Goal: Ask a question: Seek information or help from site administrators or community

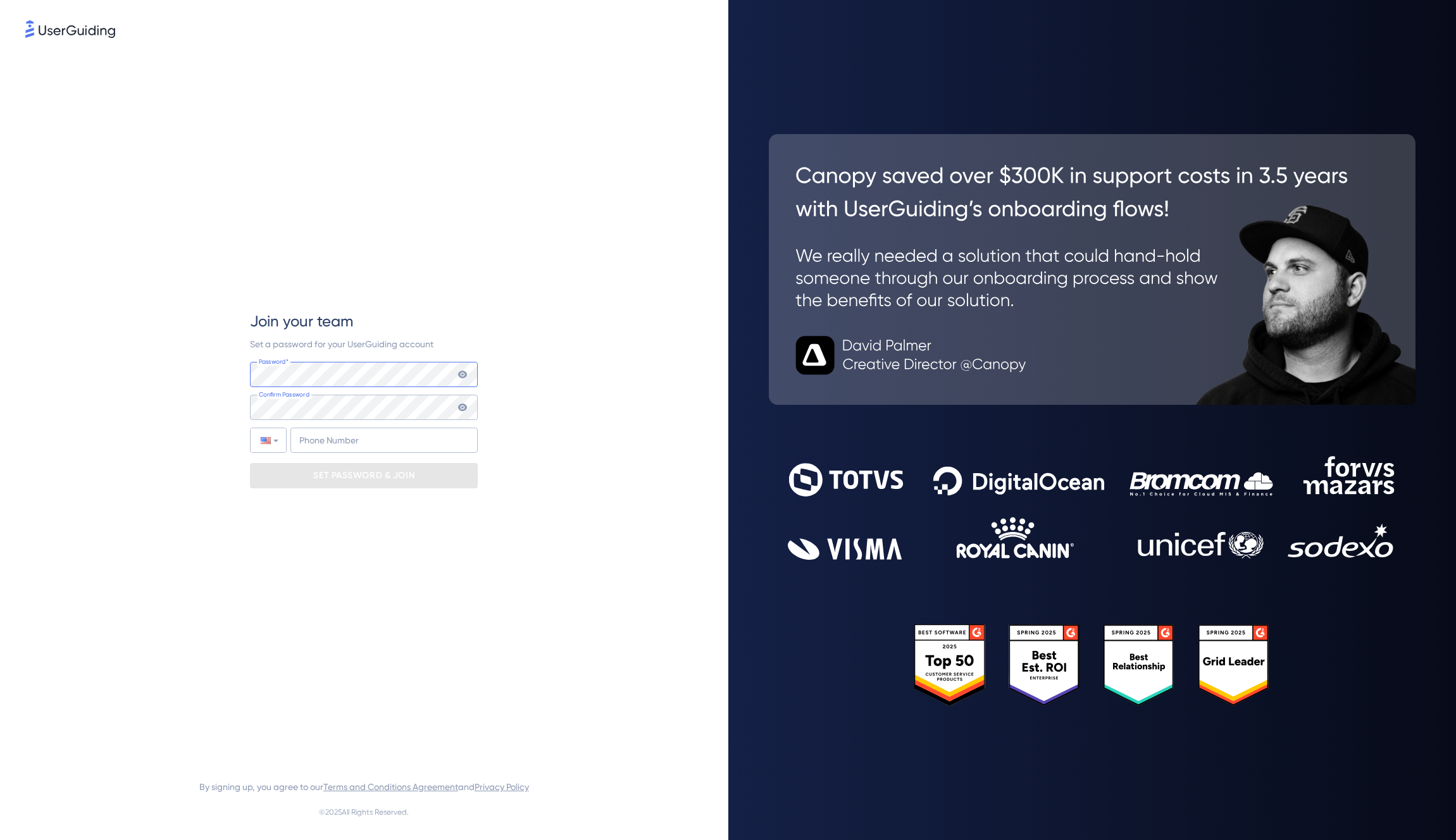
click at [0, 839] on com-1password-button at bounding box center [0, 840] width 0 height 0
click at [386, 479] on p "SET PASSWORD & JOIN" at bounding box center [363, 476] width 101 height 20
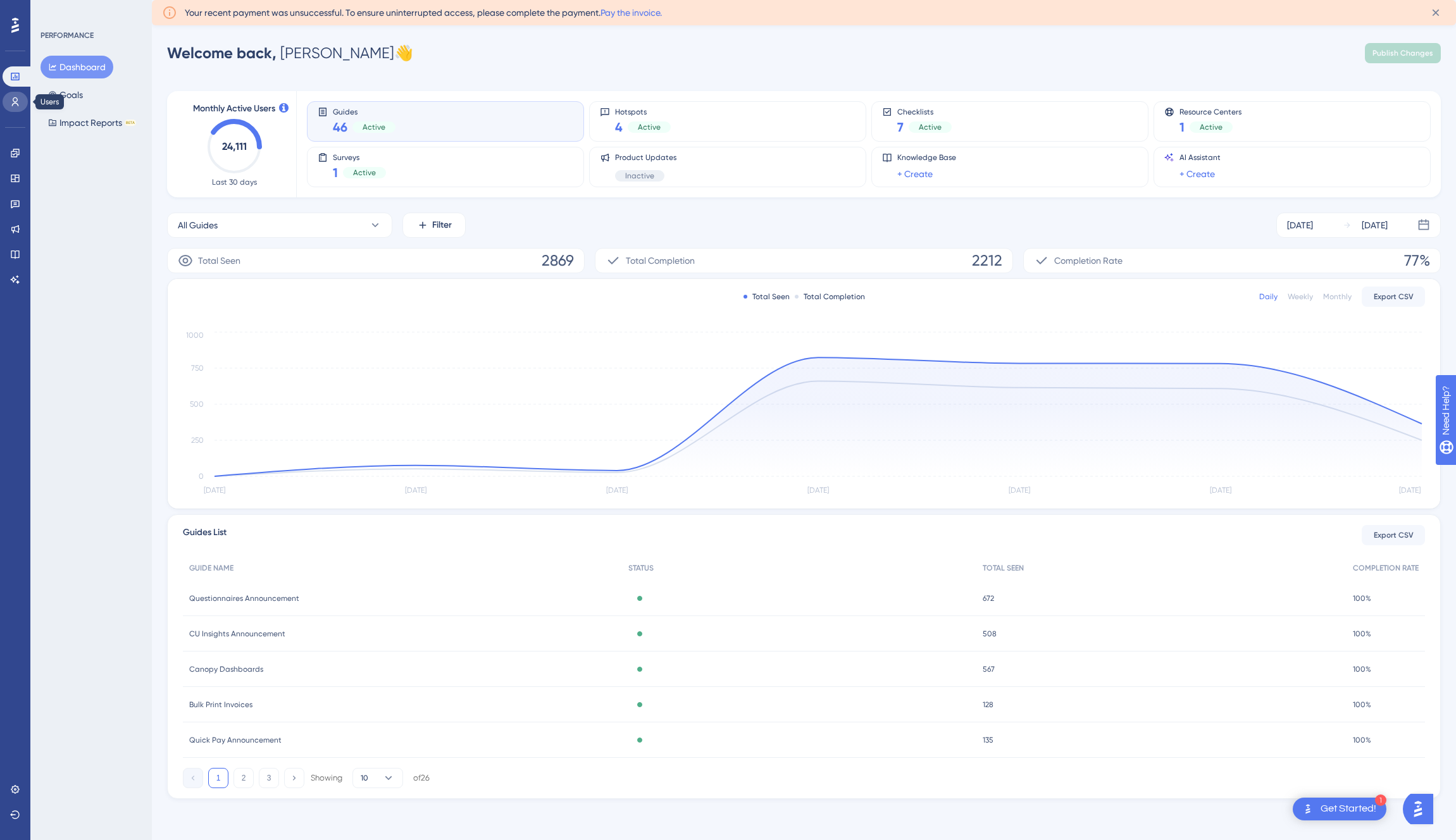
click at [10, 100] on icon at bounding box center [15, 102] width 10 height 10
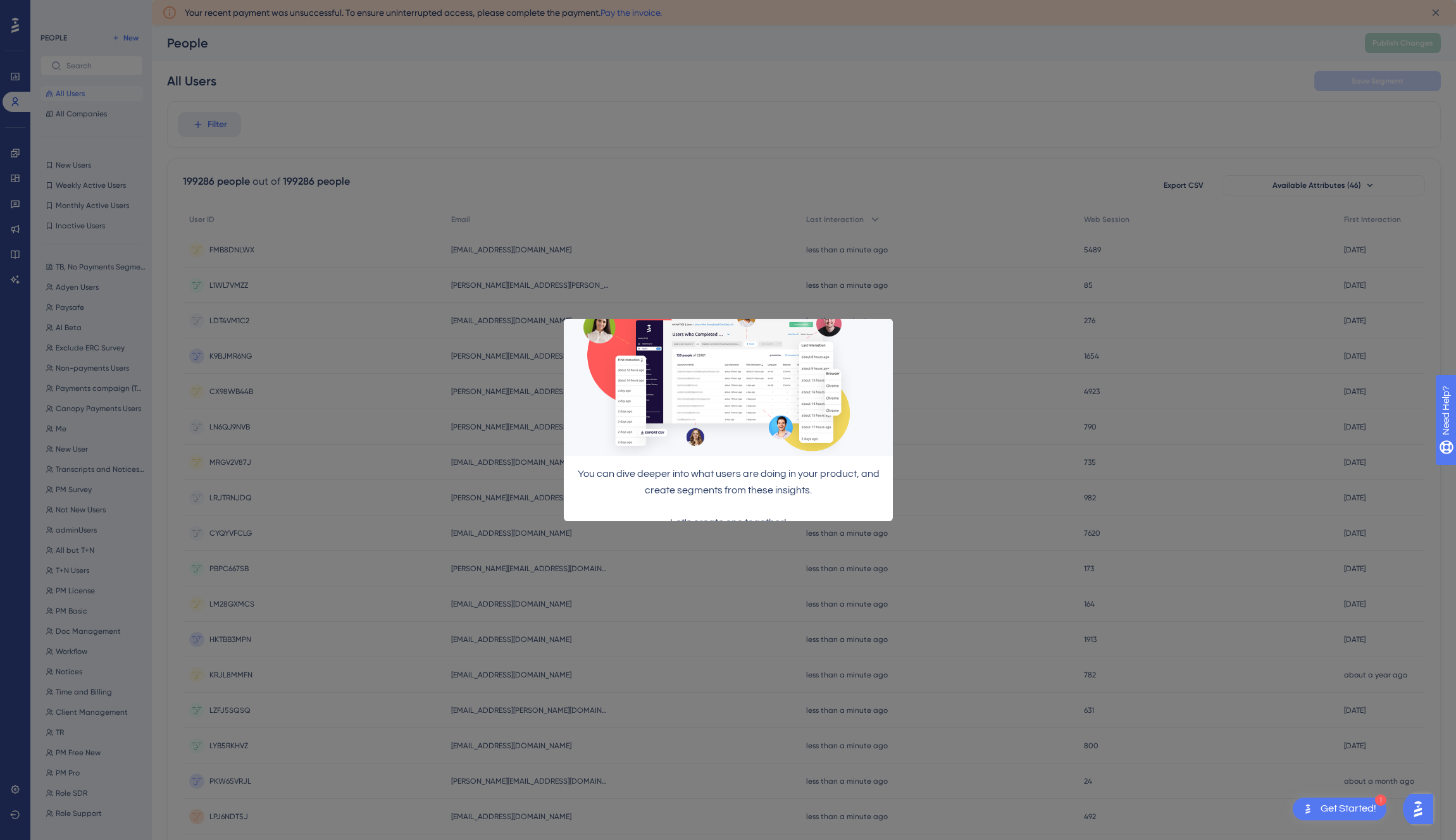
drag, startPoint x: 887, startPoint y: 323, endPoint x: 1360, endPoint y: 618, distance: 557.5
click at [887, 258] on icon "Close Preview" at bounding box center [884, 256] width 5 height 5
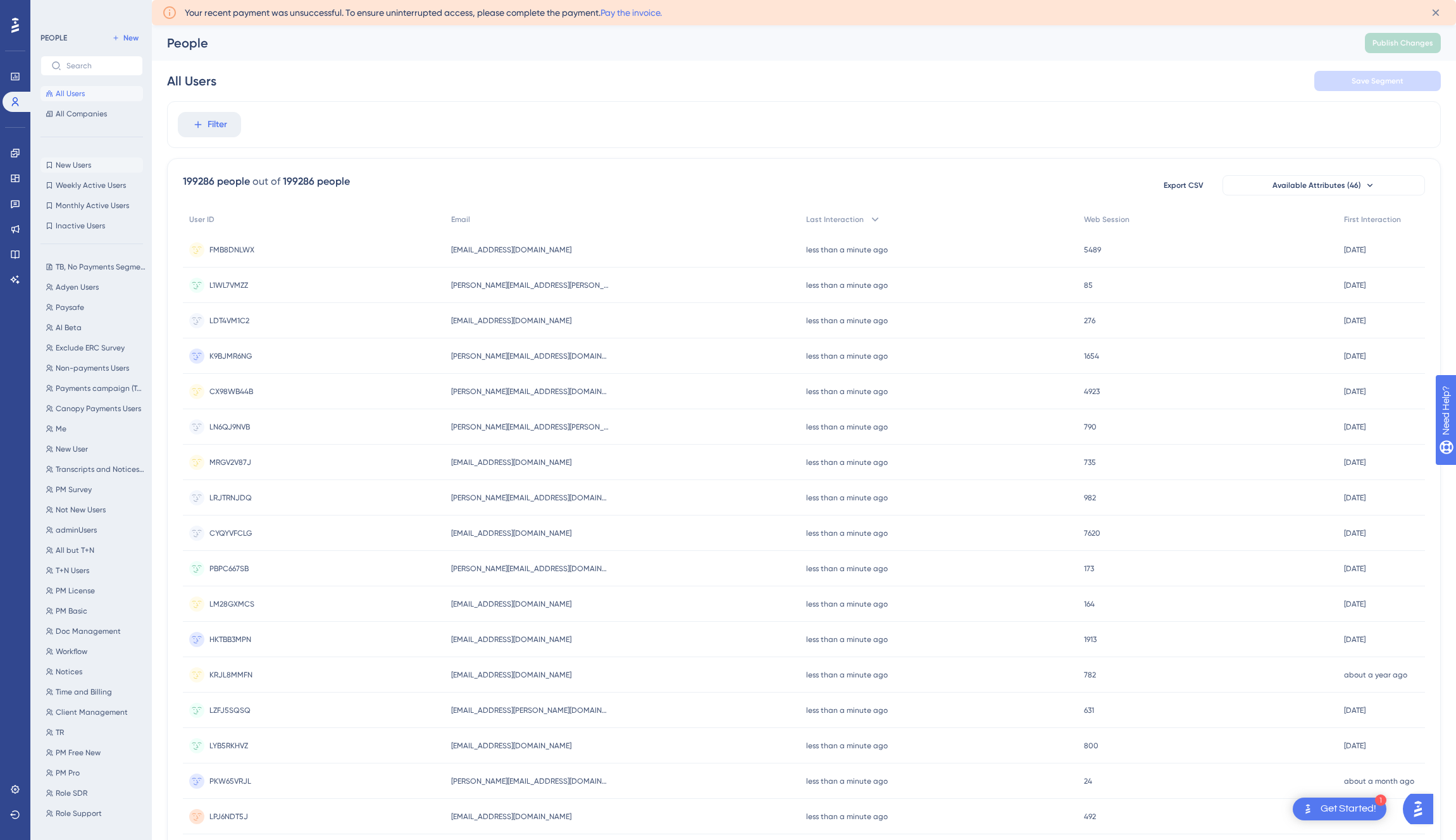
click at [103, 170] on button "New Users New Users" at bounding box center [92, 164] width 103 height 15
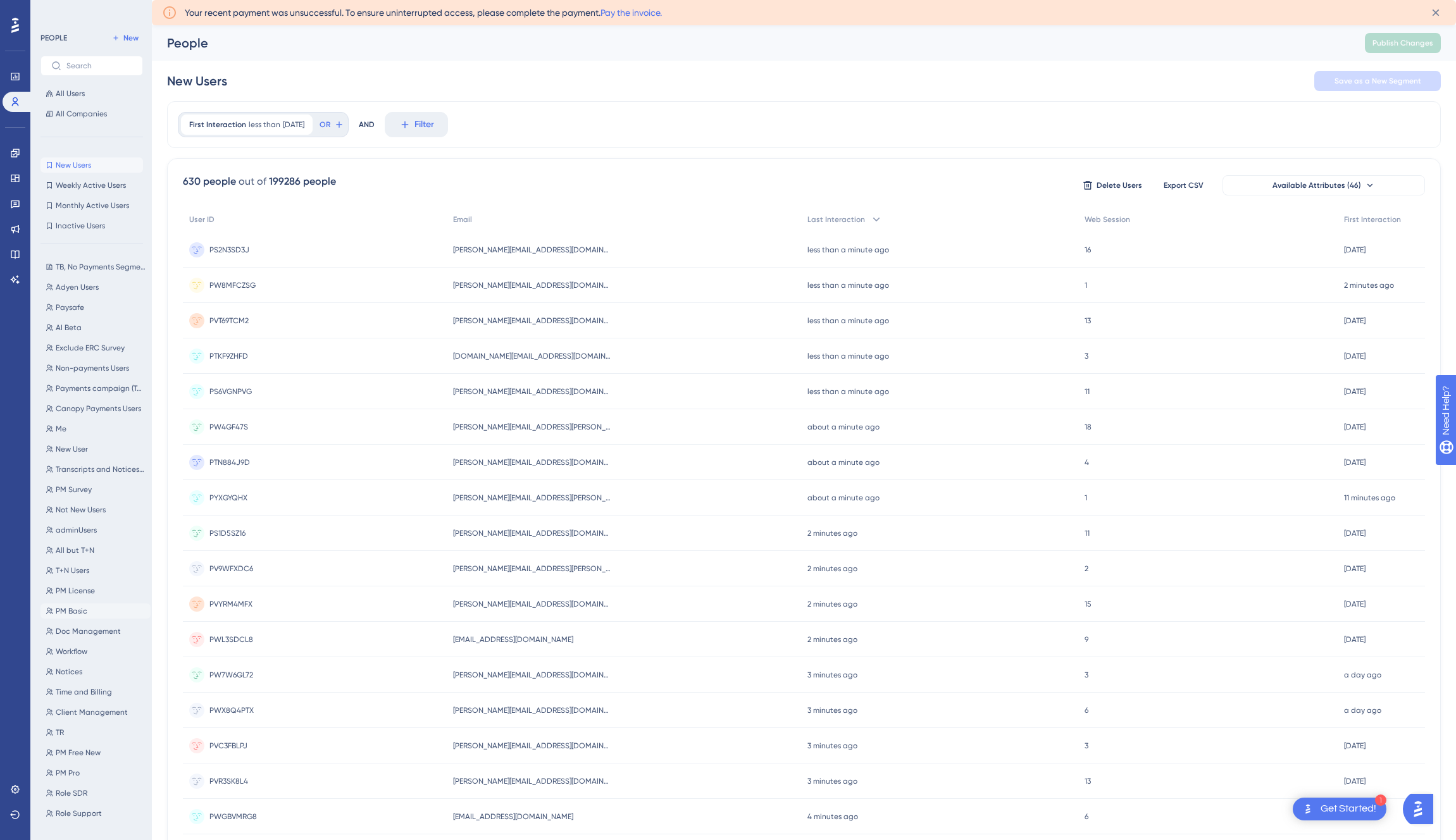
click at [83, 610] on span "PM Basic" at bounding box center [71, 611] width 31 height 10
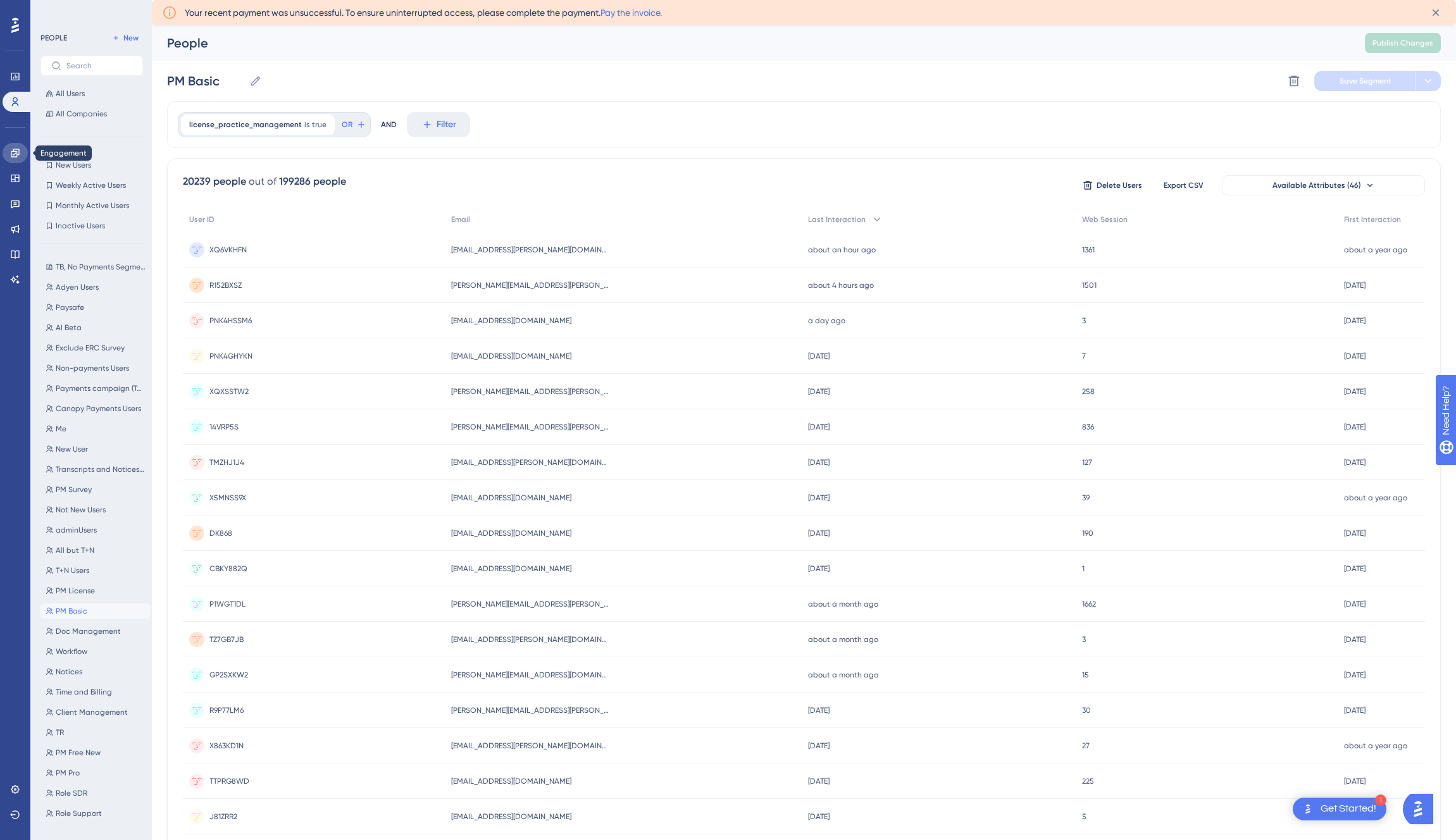
click at [12, 154] on icon at bounding box center [15, 153] width 10 height 10
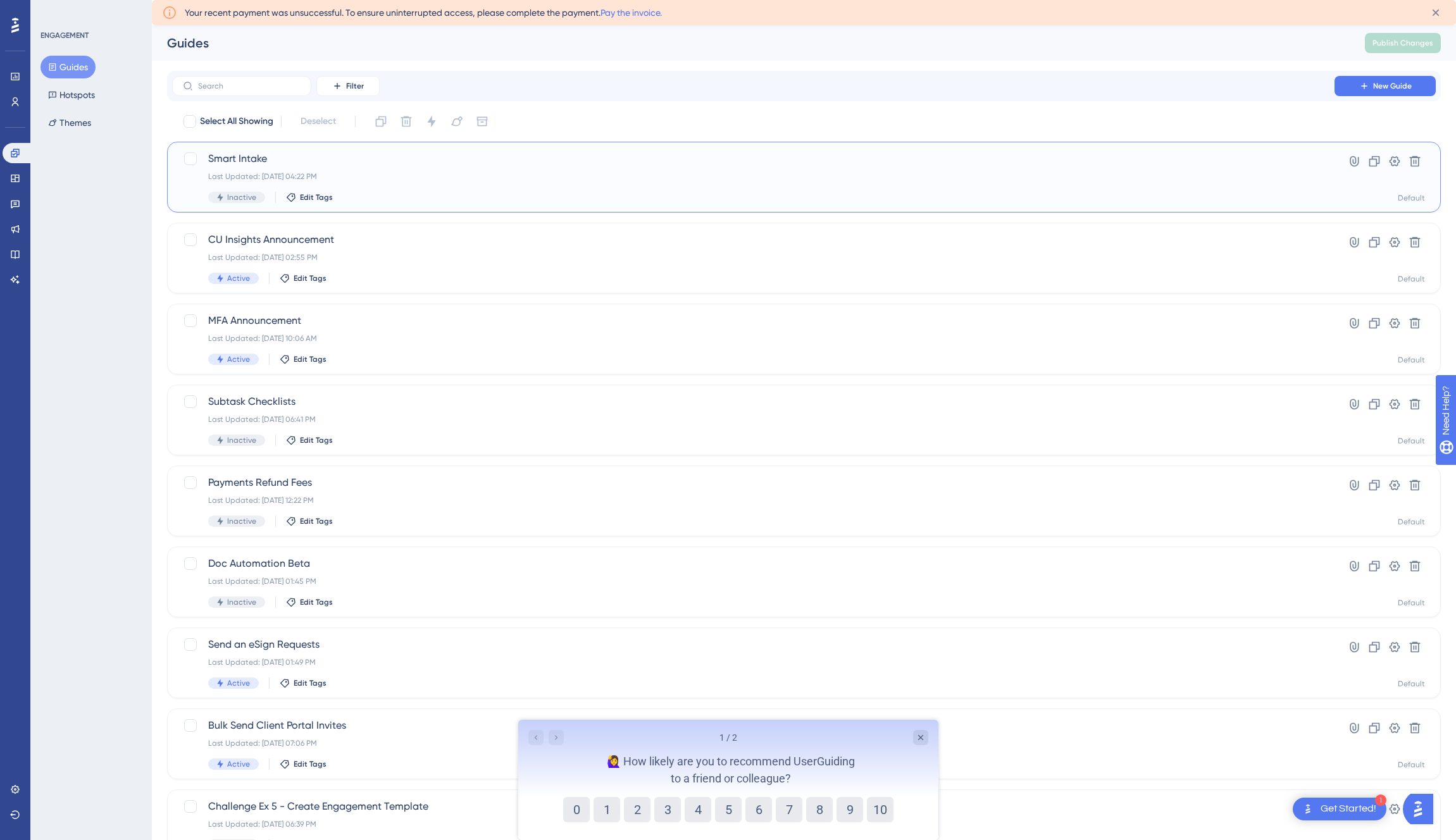
click at [250, 157] on span "Smart Intake" at bounding box center [753, 158] width 1090 height 15
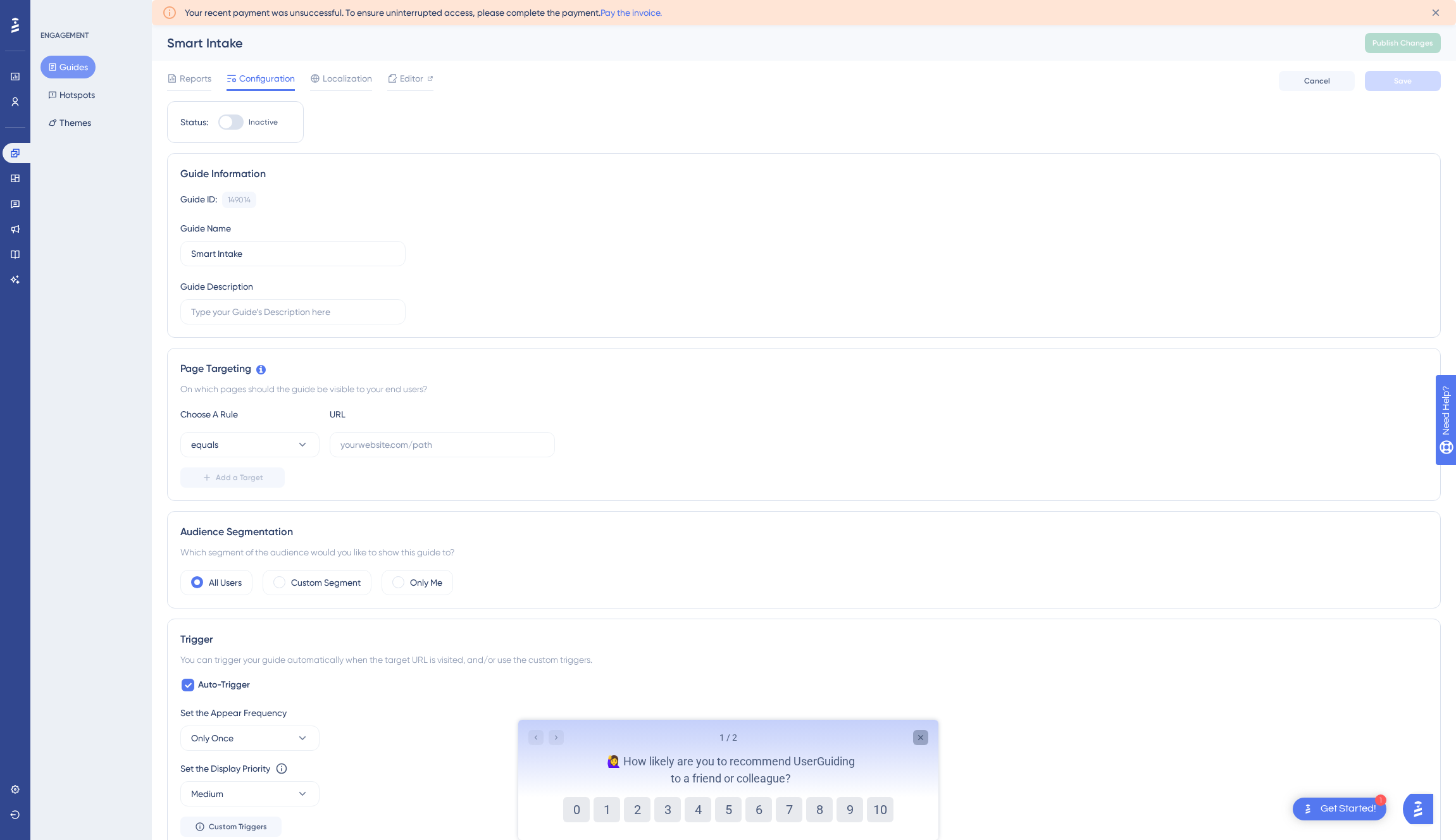
click at [920, 735] on icon "Close survey" at bounding box center [919, 737] width 10 height 10
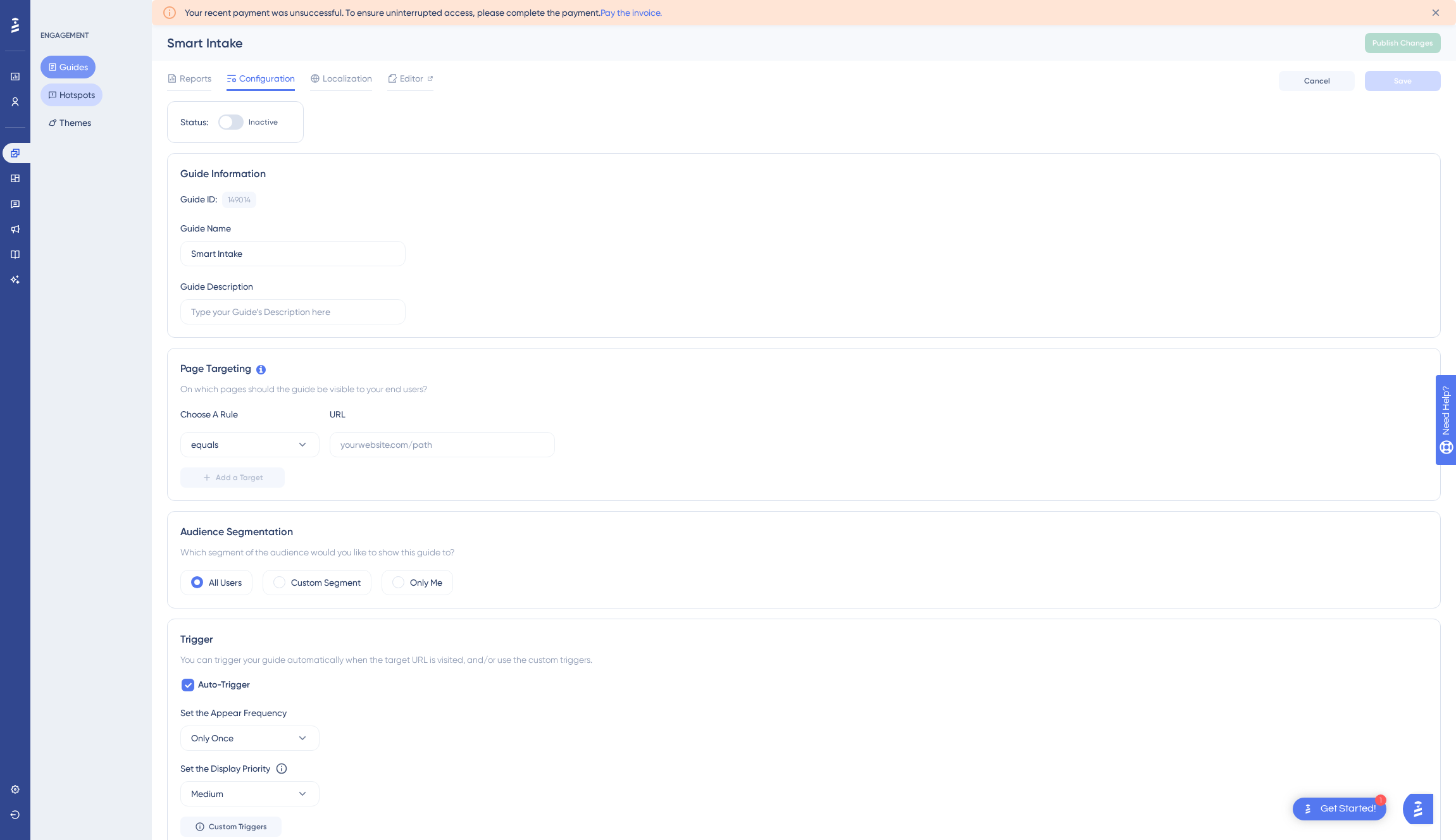
click at [78, 95] on button "Hotspots" at bounding box center [71, 95] width 62 height 23
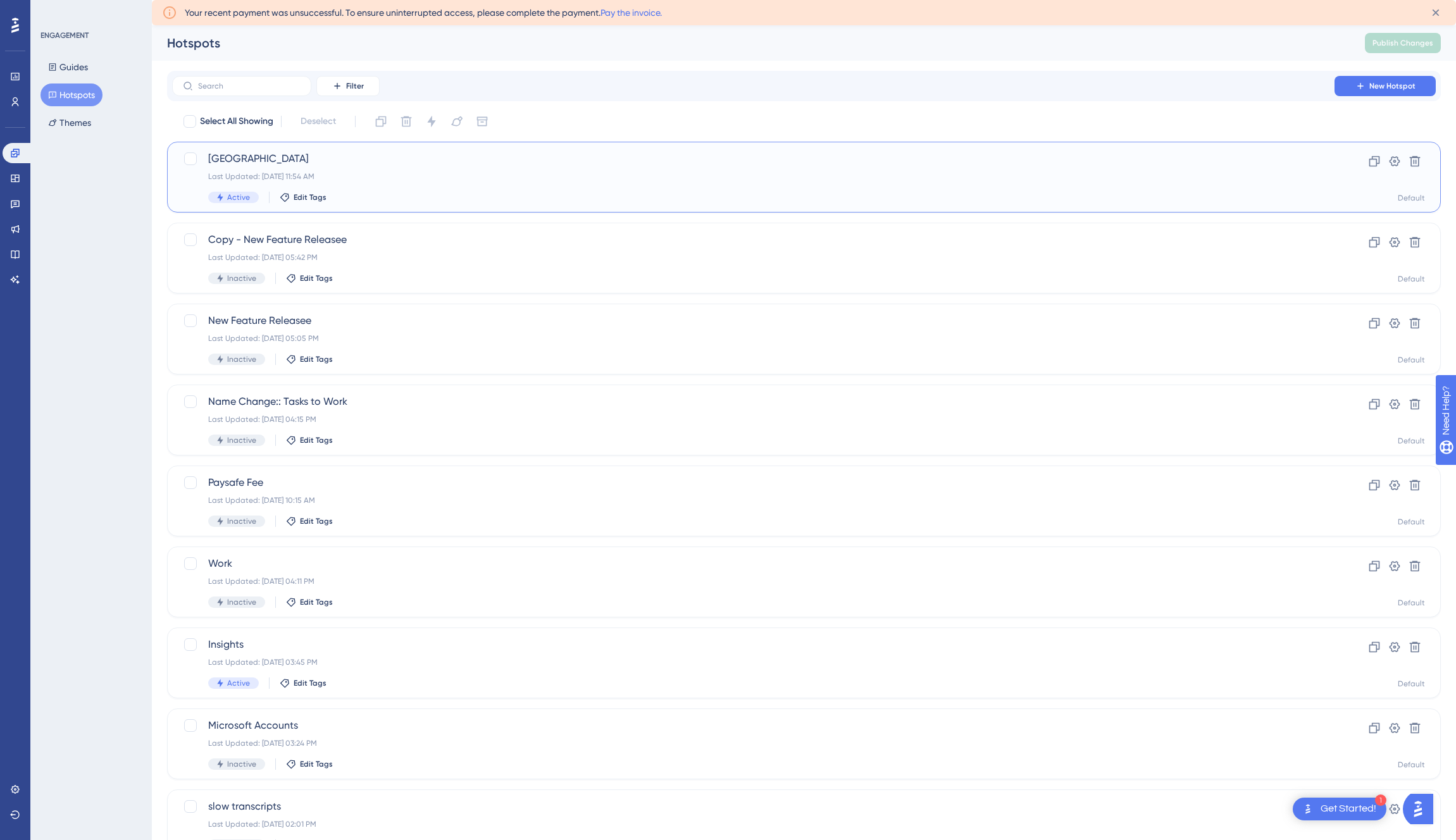
click at [414, 197] on div "Active Edit Tags" at bounding box center [753, 197] width 1090 height 12
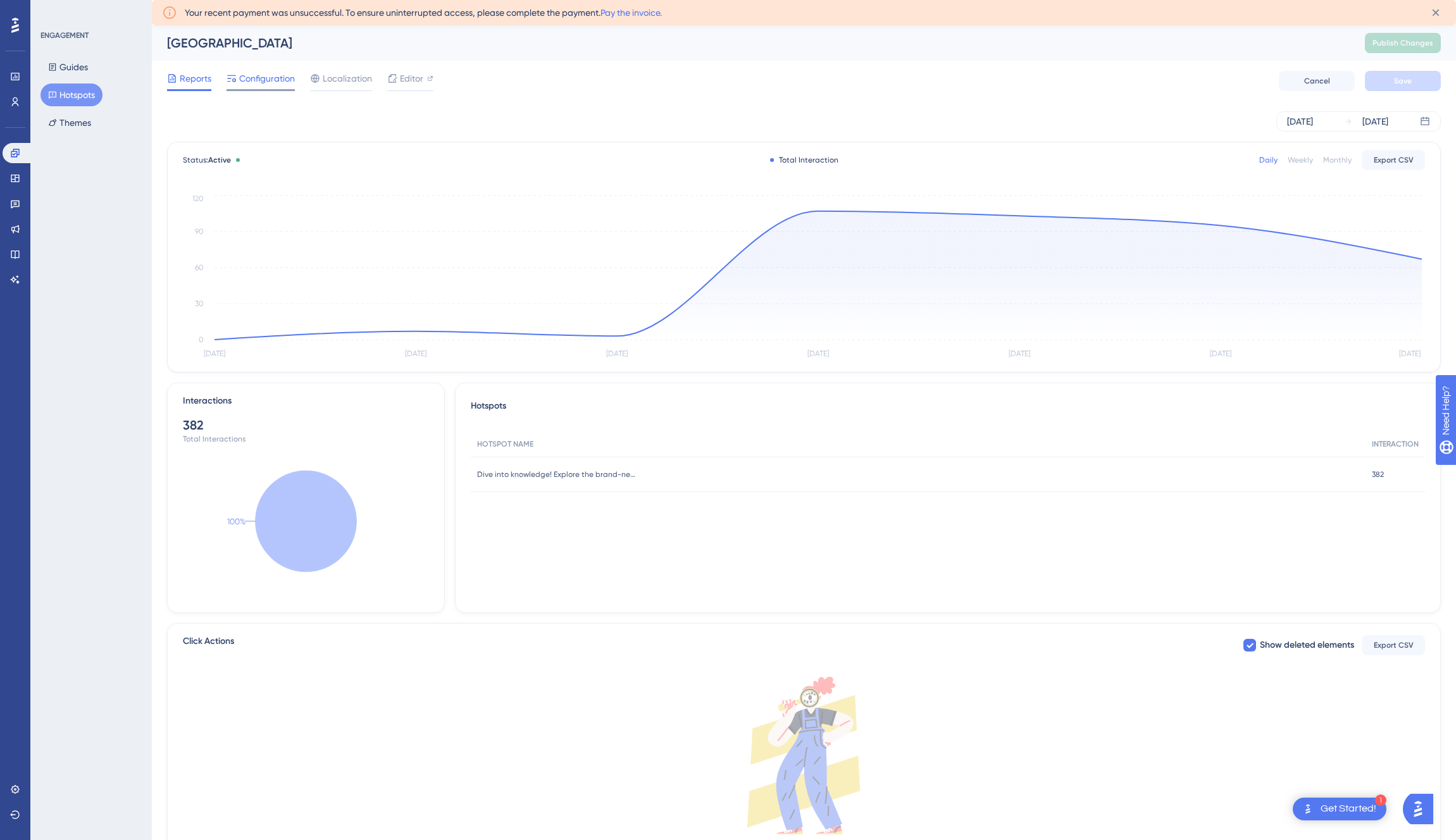
click at [265, 78] on span "Configuration" at bounding box center [266, 78] width 56 height 15
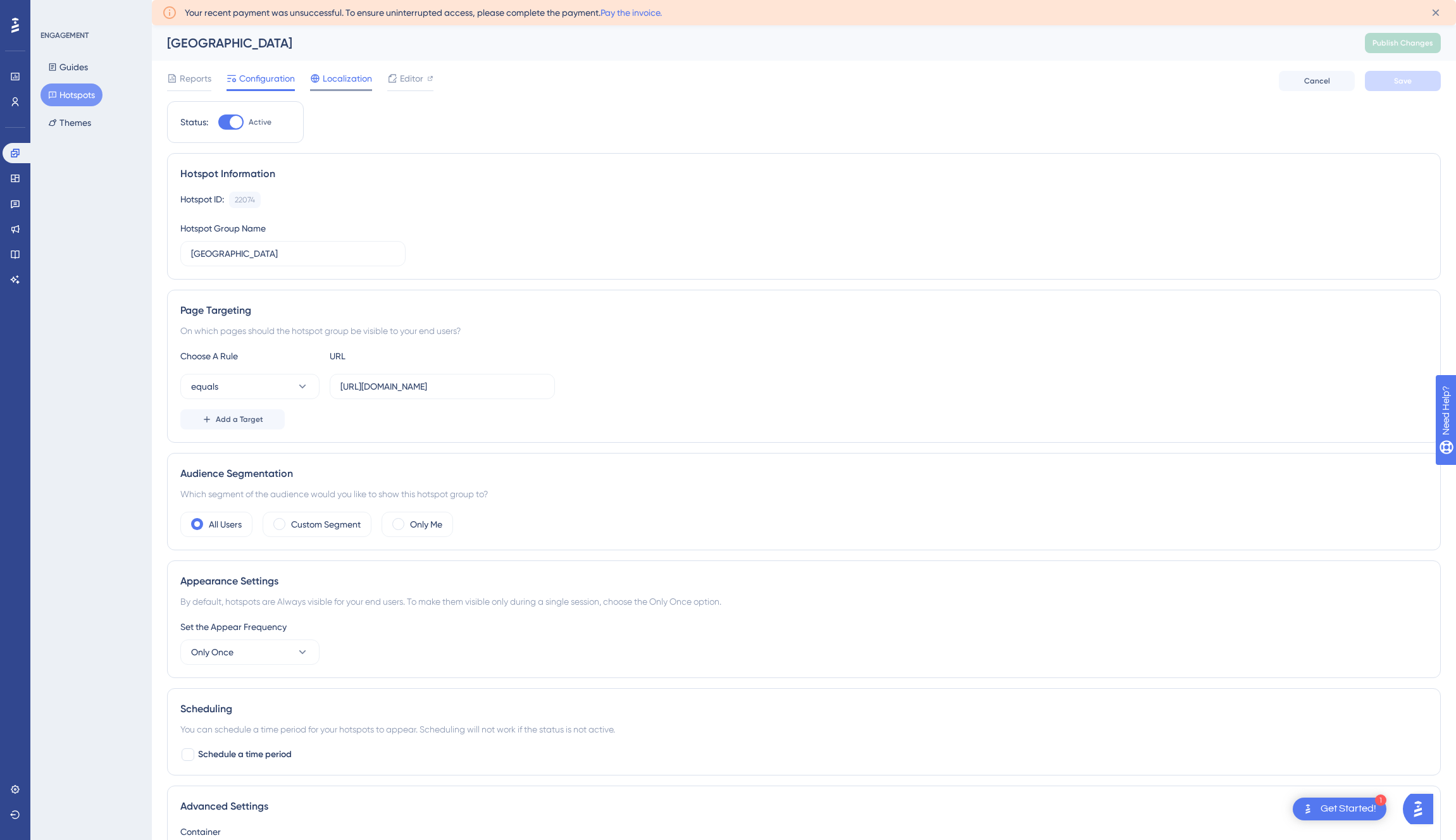
click at [328, 81] on span "Localization" at bounding box center [347, 78] width 49 height 15
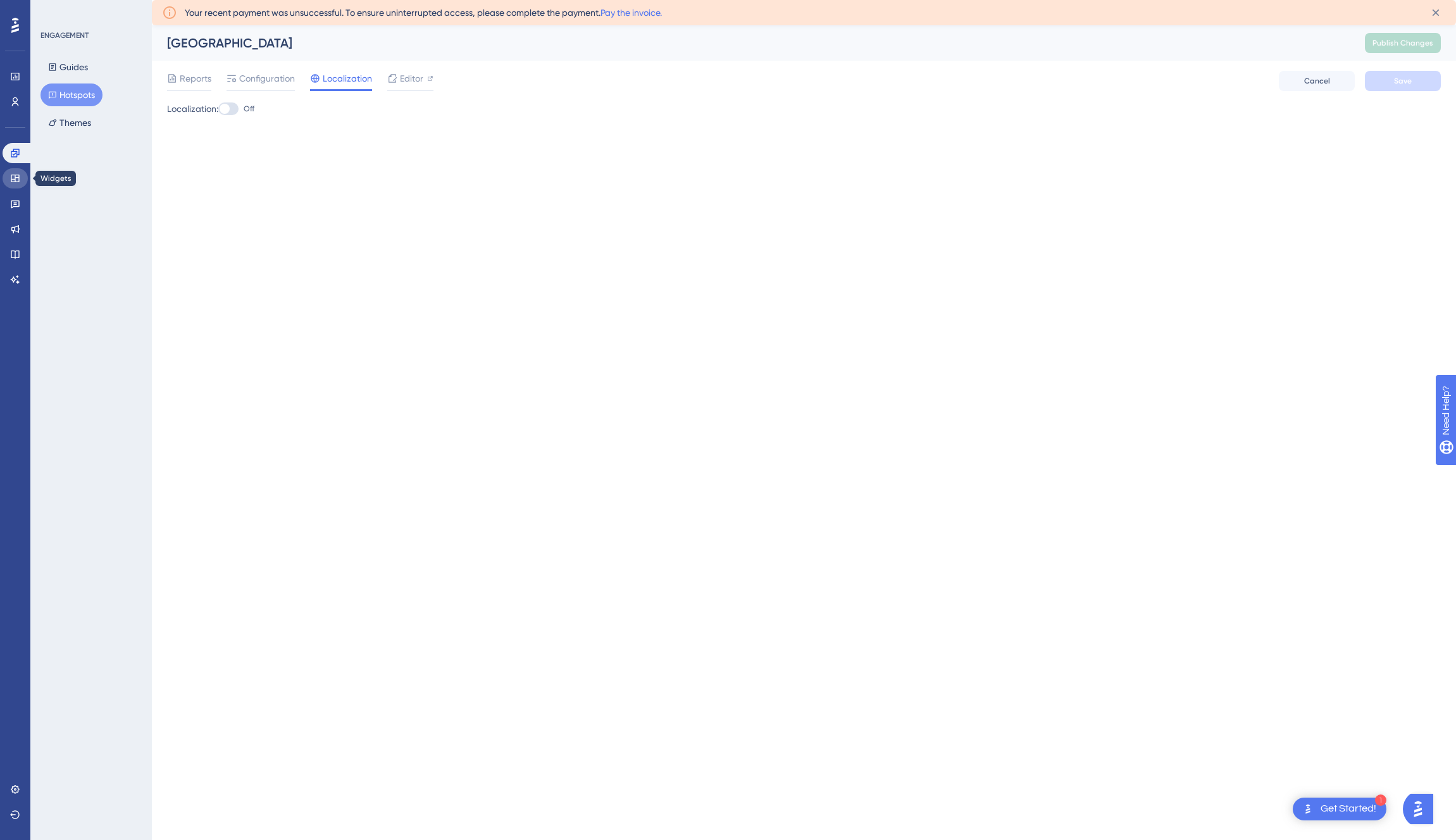
click at [16, 175] on icon at bounding box center [15, 178] width 10 height 10
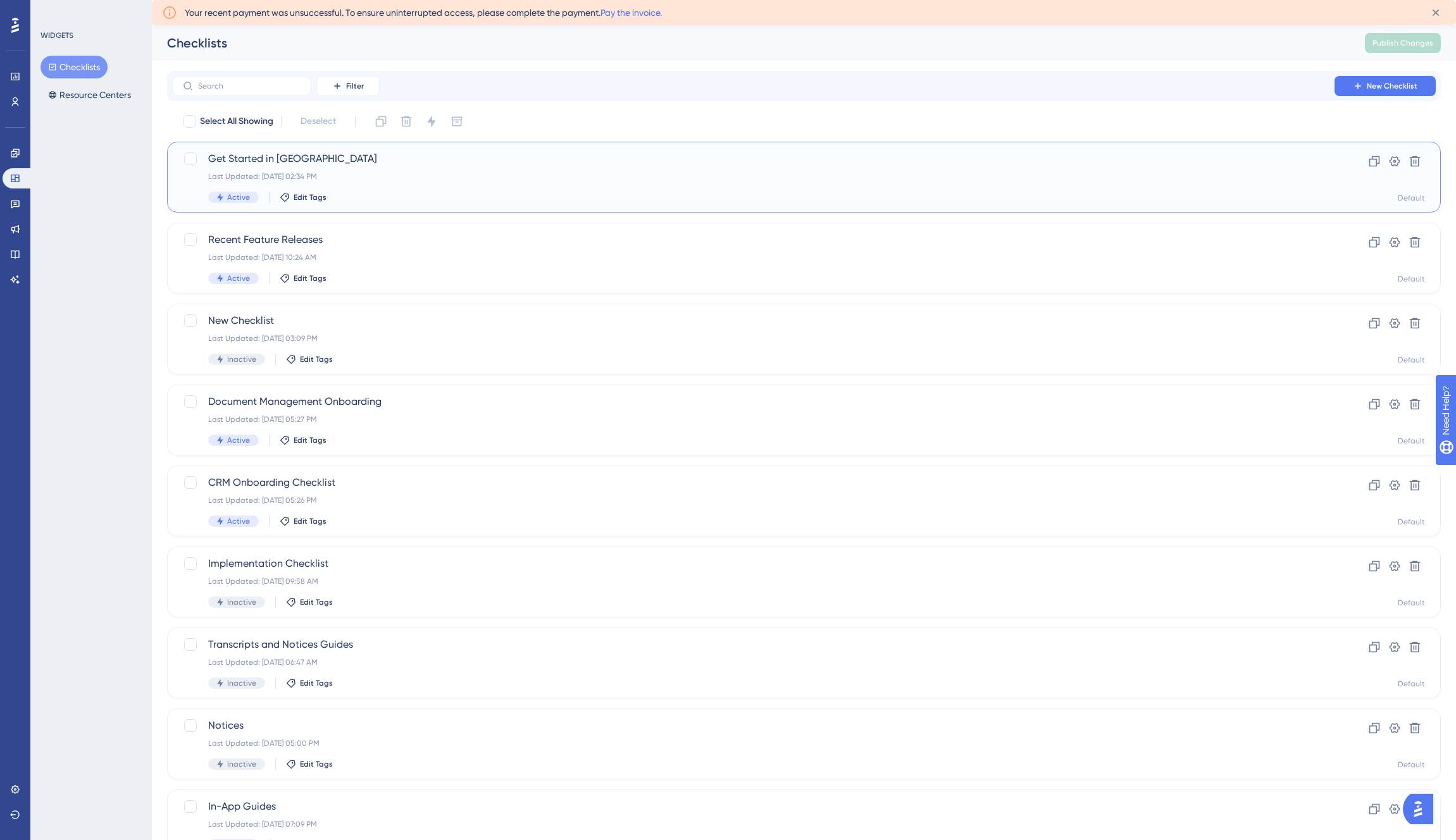
click at [508, 160] on span "Get Started in [GEOGRAPHIC_DATA]" at bounding box center [753, 158] width 1090 height 15
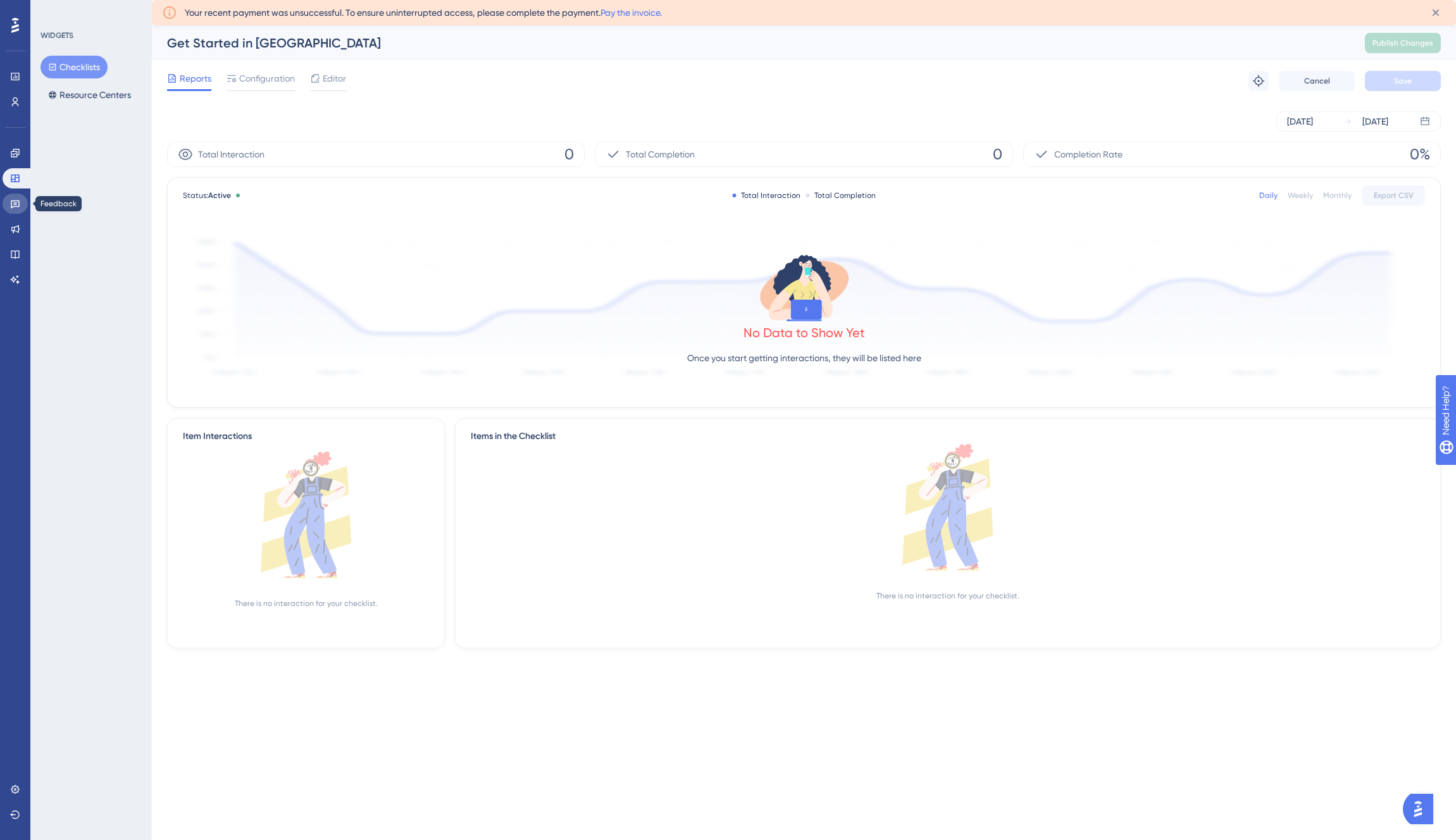
click at [20, 209] on link at bounding box center [15, 204] width 25 height 20
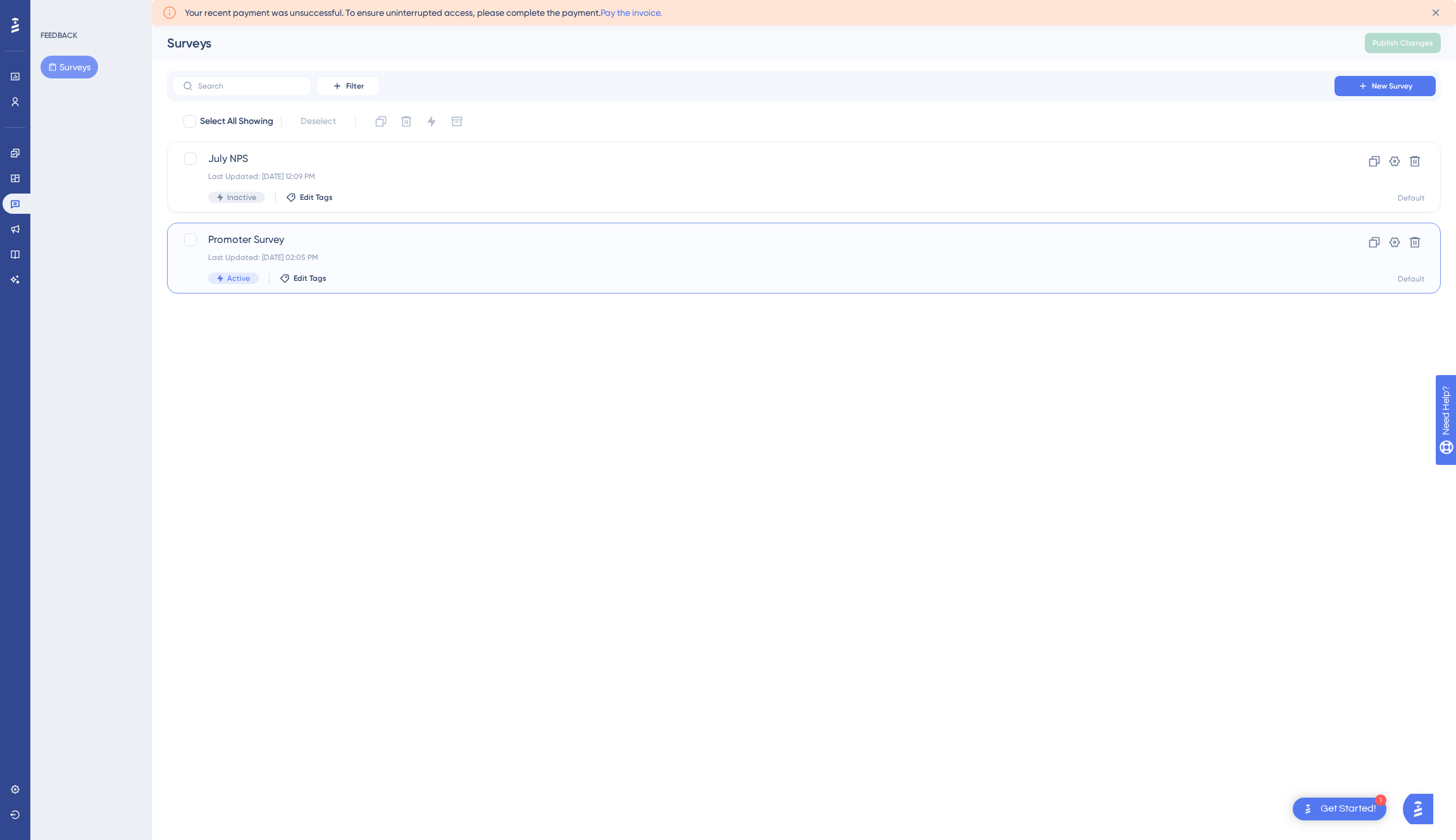
click at [490, 256] on div "Last Updated: [DATE] 02:05 PM" at bounding box center [753, 257] width 1090 height 10
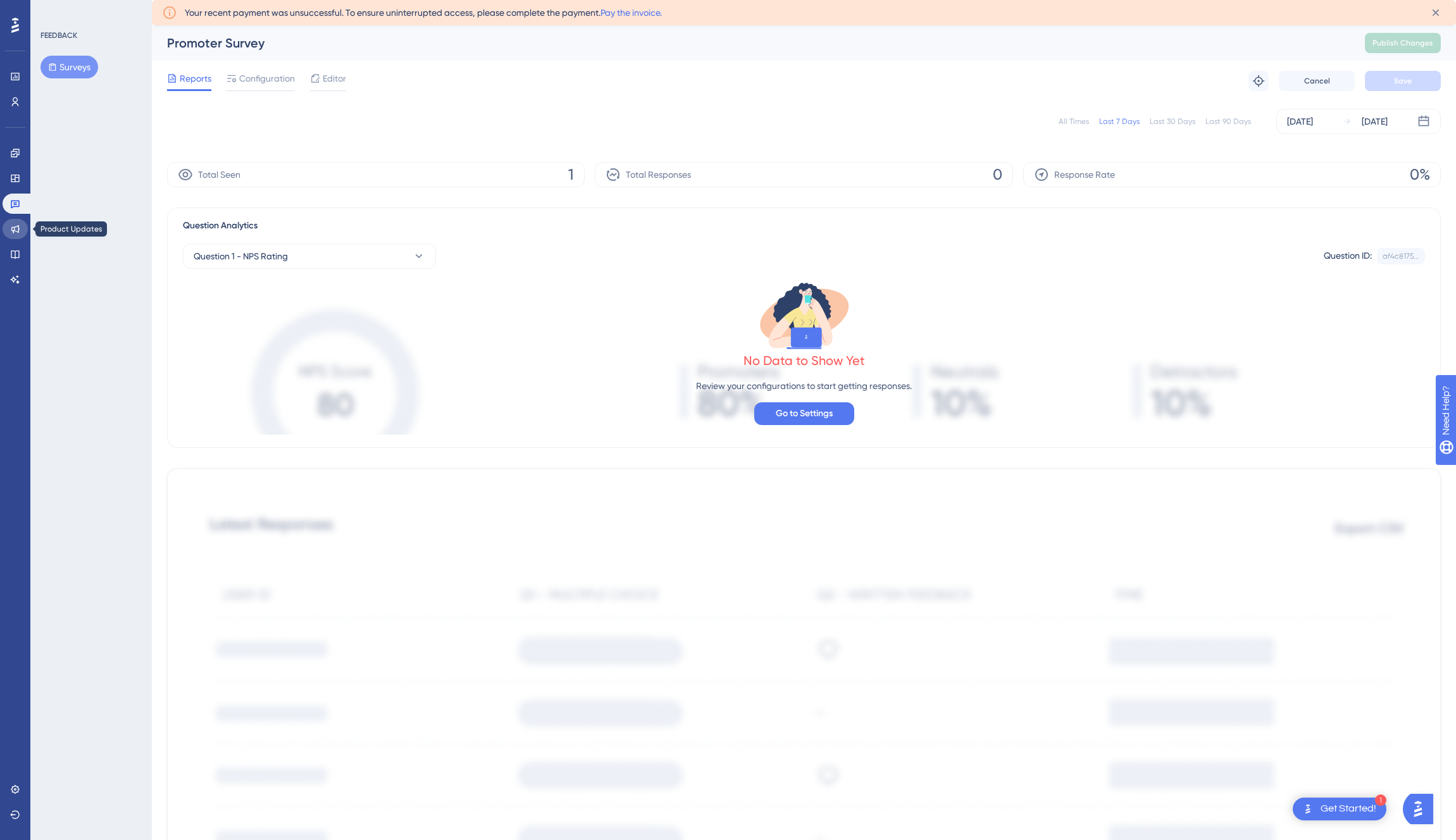
click at [13, 229] on icon at bounding box center [15, 229] width 10 height 10
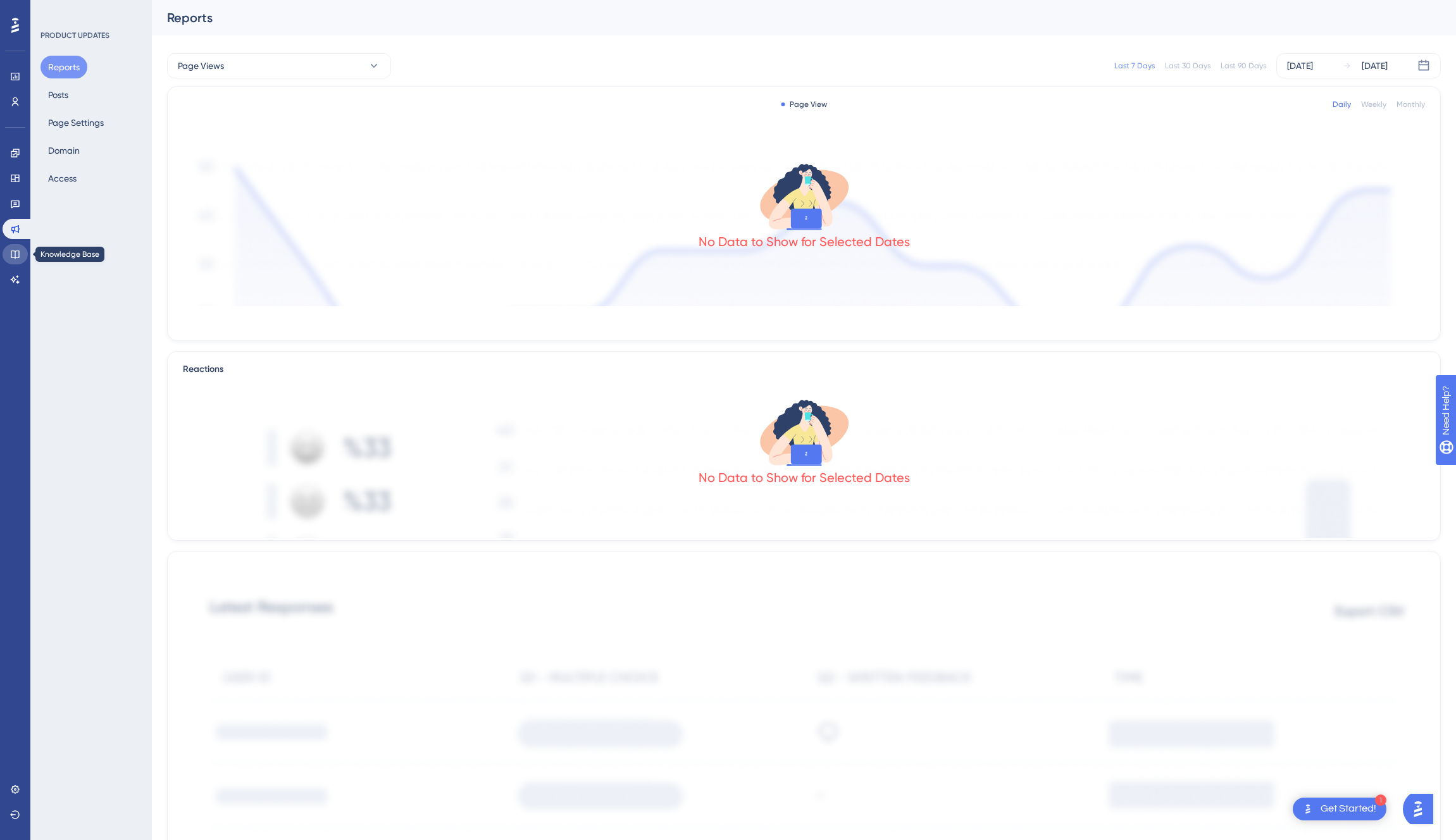
click at [15, 254] on icon at bounding box center [15, 254] width 10 height 10
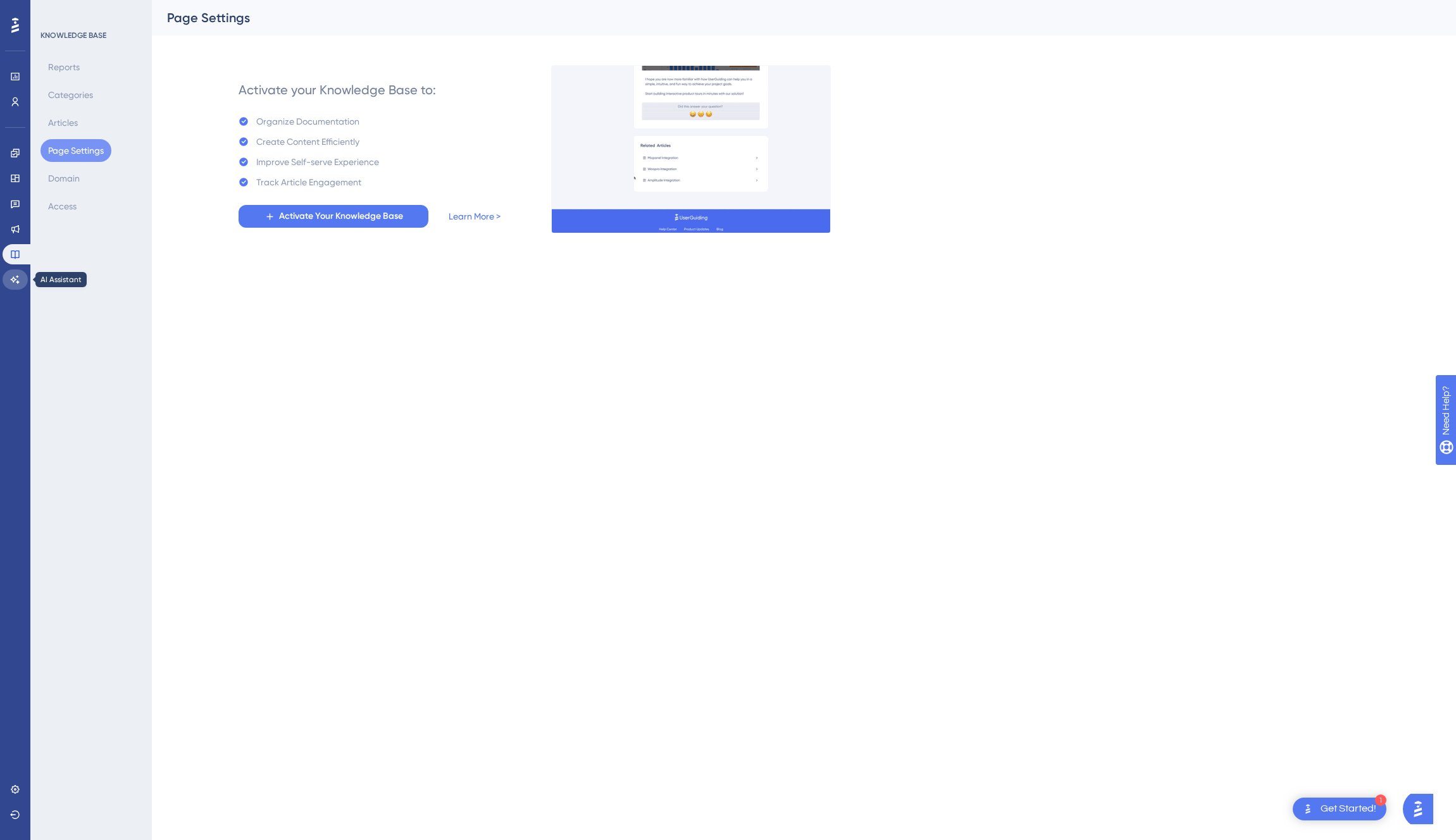
click at [13, 277] on icon at bounding box center [15, 279] width 10 height 10
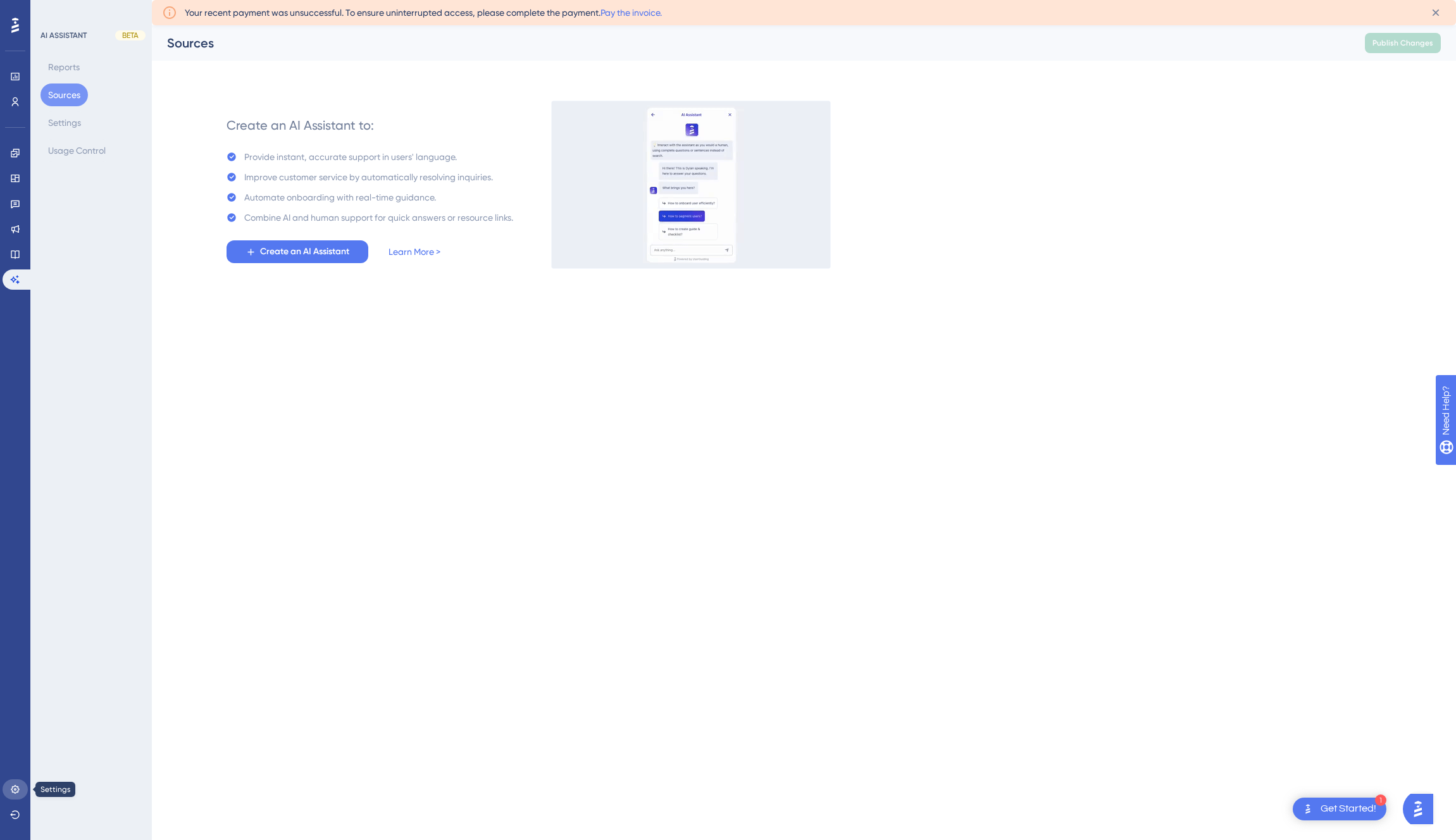
click at [16, 792] on icon at bounding box center [15, 789] width 9 height 9
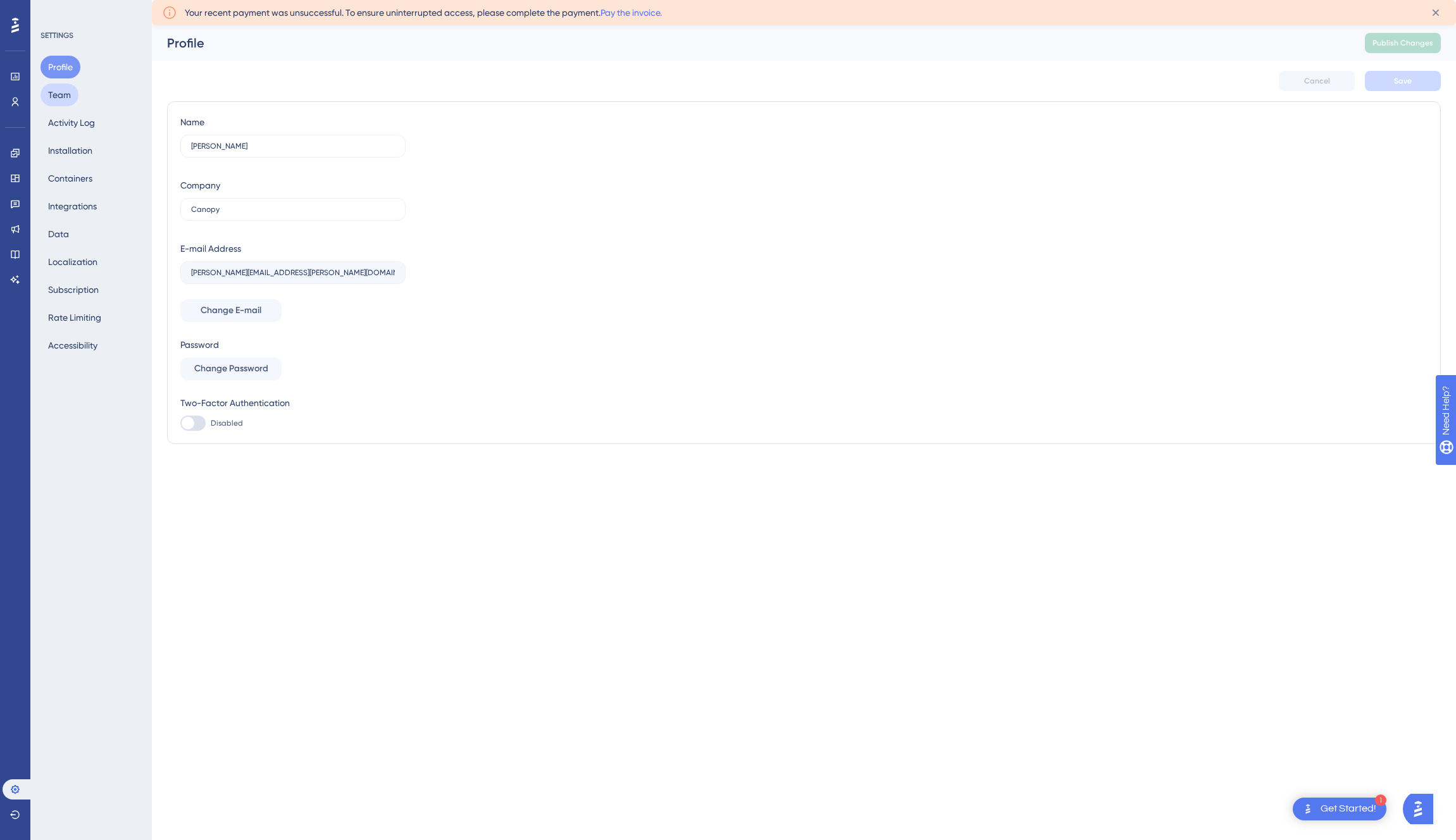
click at [70, 100] on button "Team" at bounding box center [60, 95] width 38 height 23
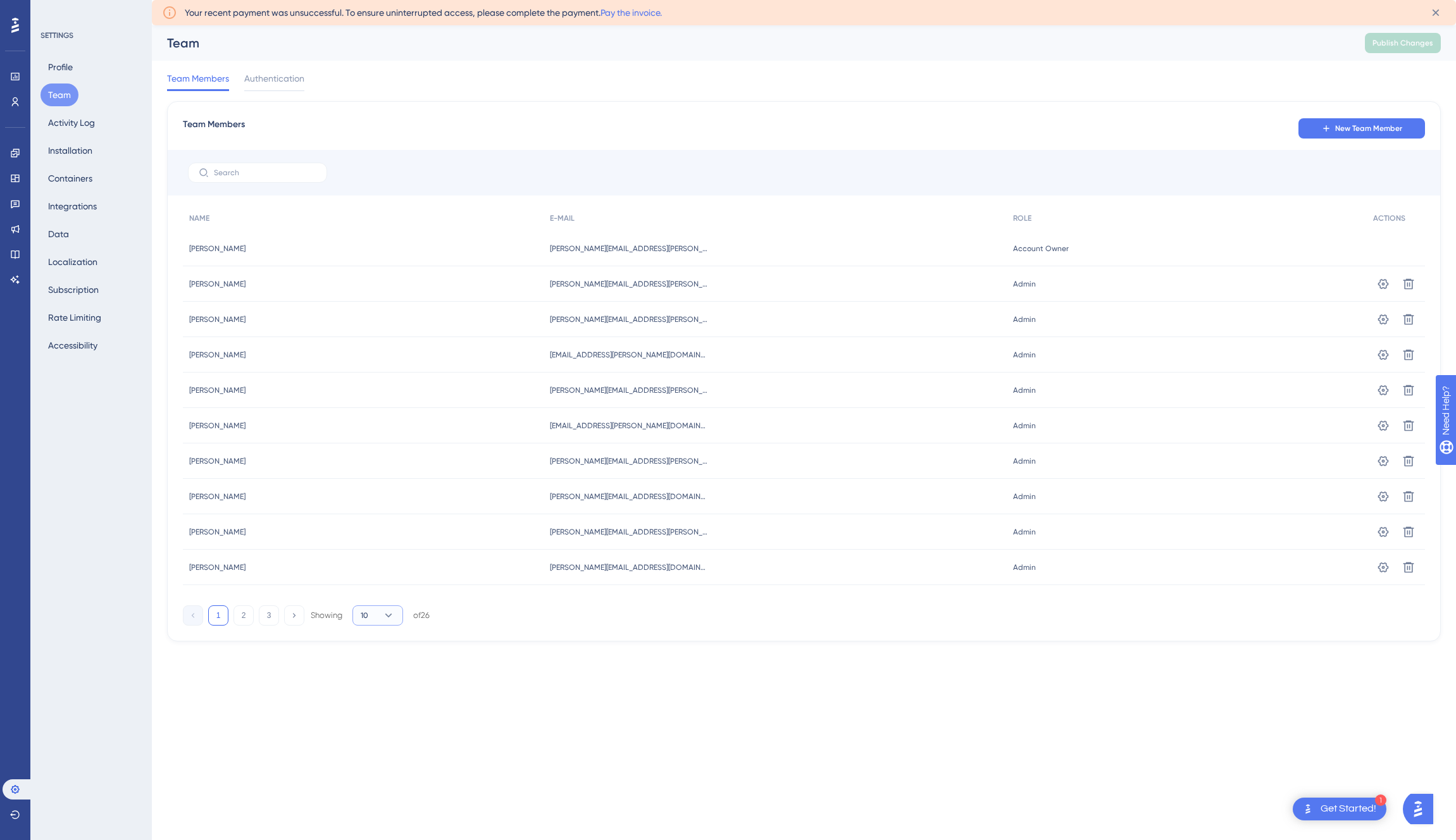
click at [374, 622] on button "10" at bounding box center [378, 615] width 51 height 20
click at [388, 703] on div "50 50" at bounding box center [378, 702] width 24 height 25
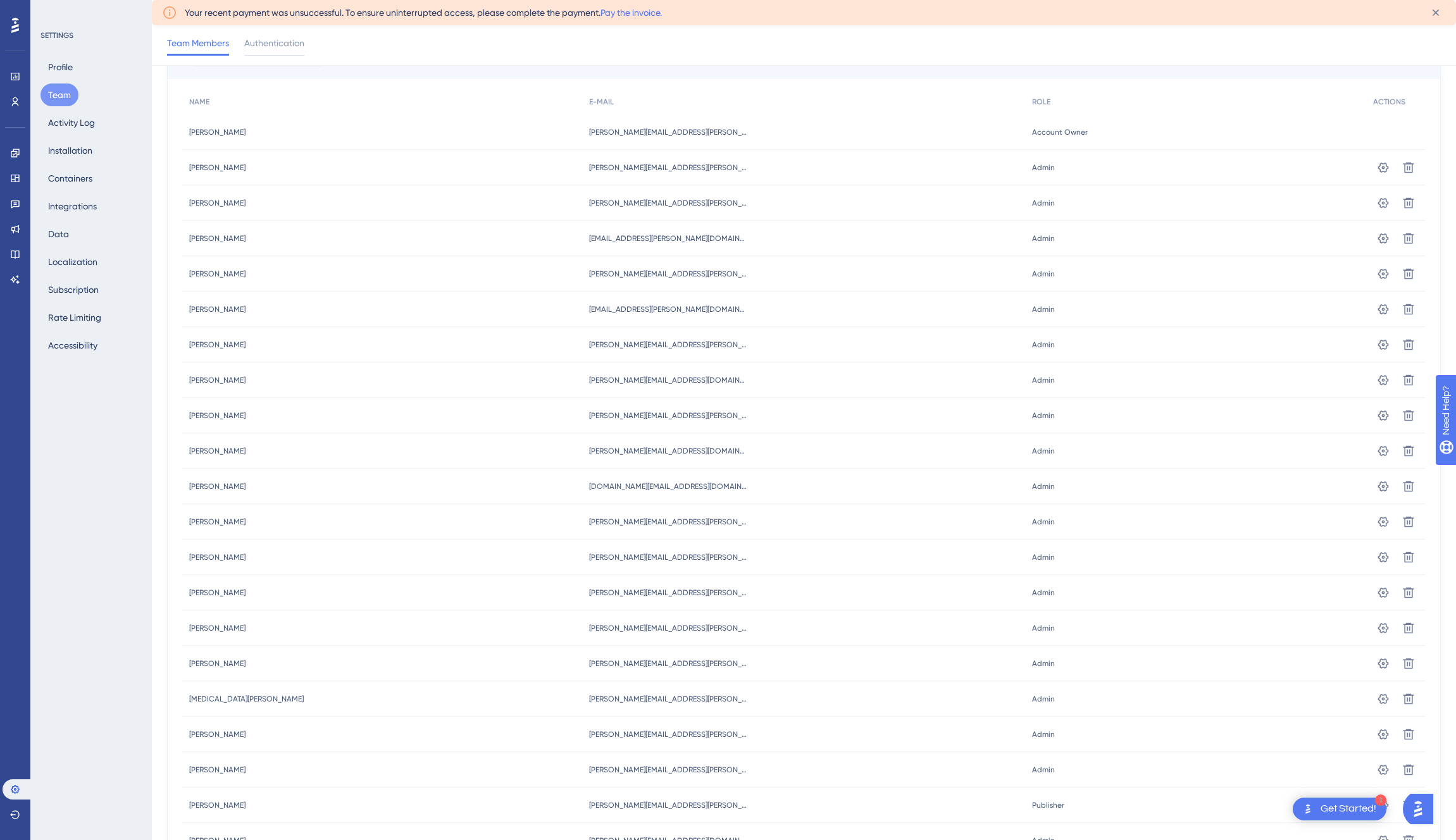
scroll to position [121, 0]
click at [1412, 173] on icon at bounding box center [1409, 168] width 11 height 11
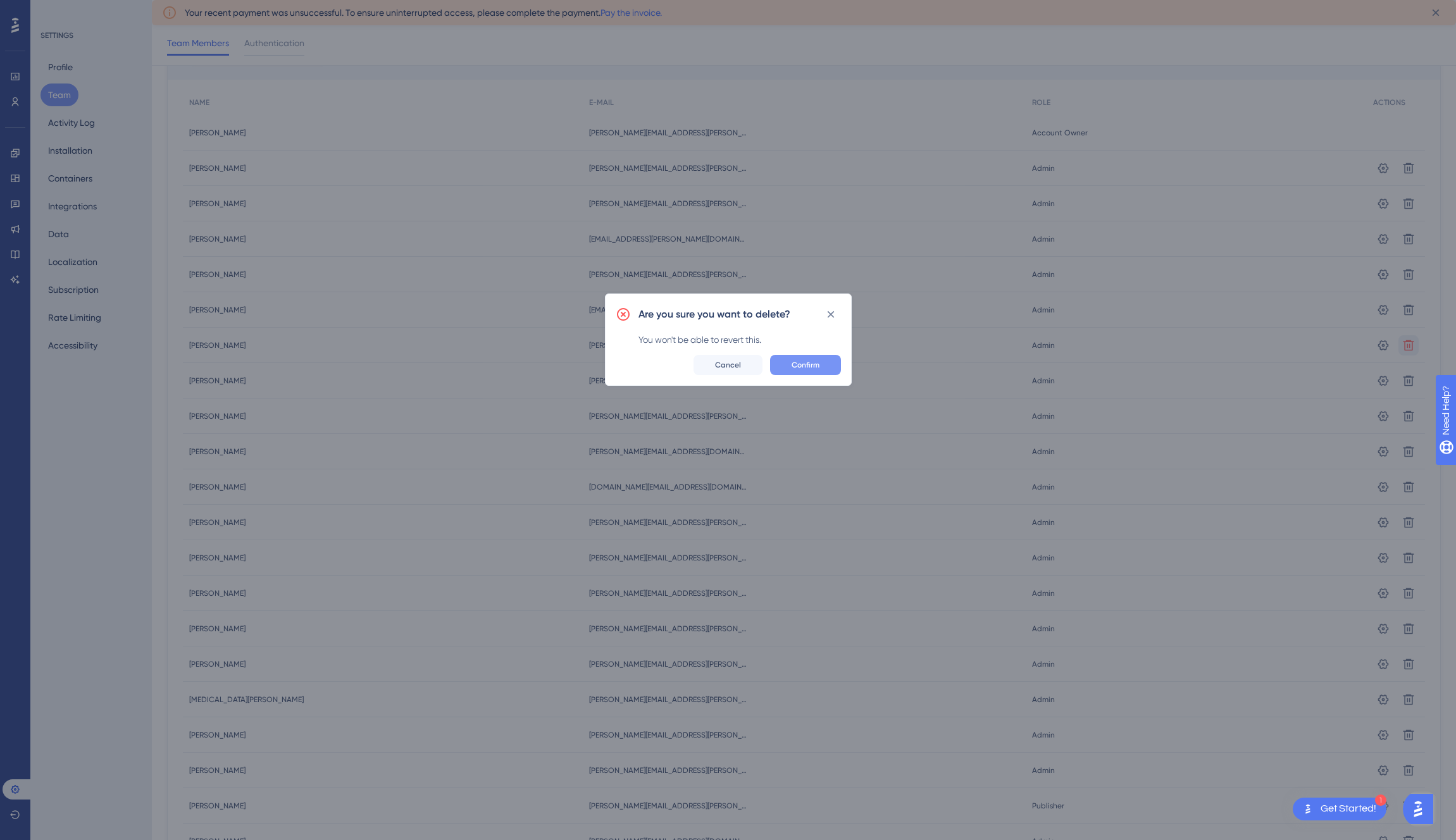
click at [799, 365] on span "Confirm" at bounding box center [806, 365] width 28 height 10
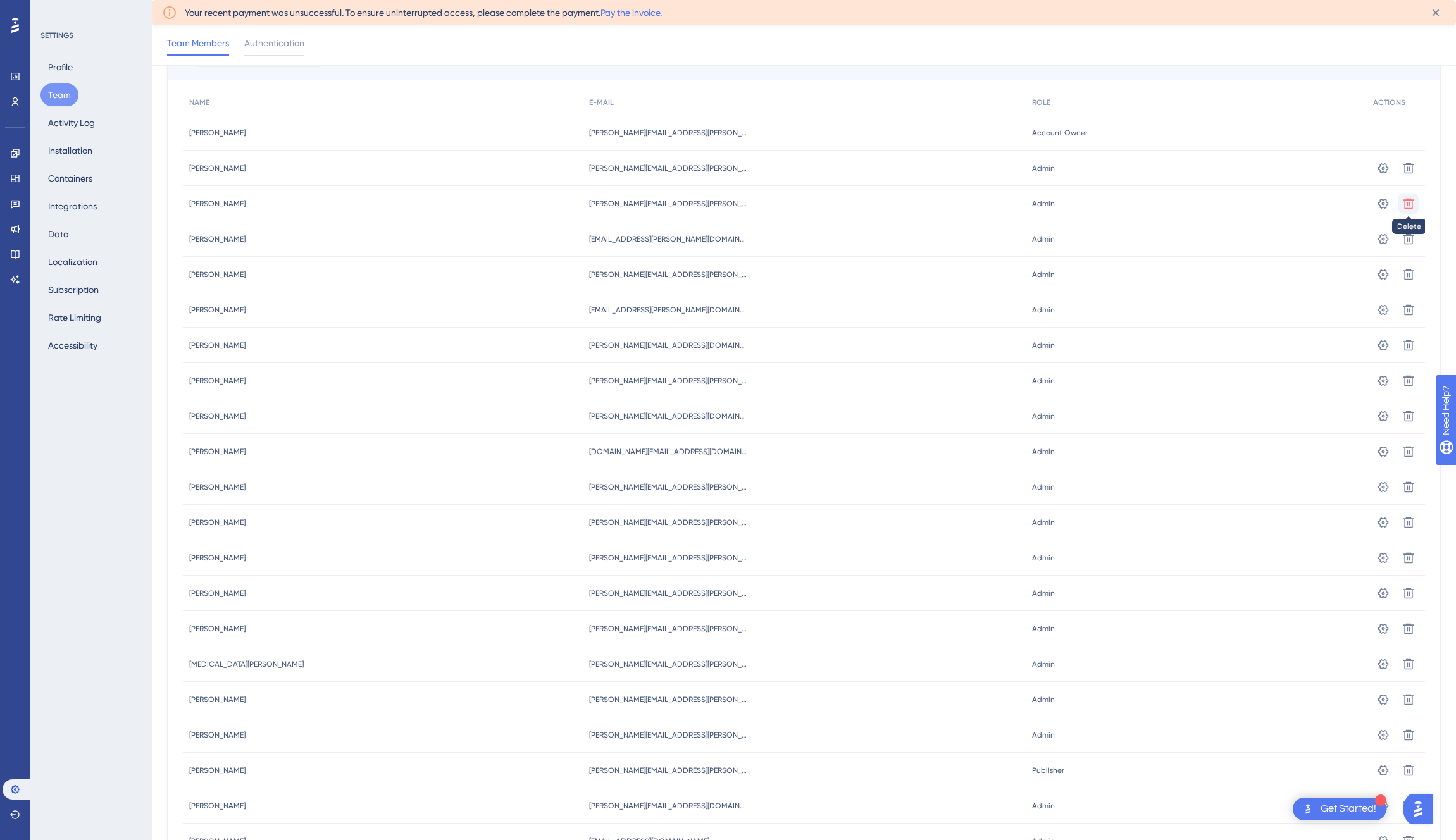
click at [1409, 173] on icon at bounding box center [1409, 168] width 11 height 11
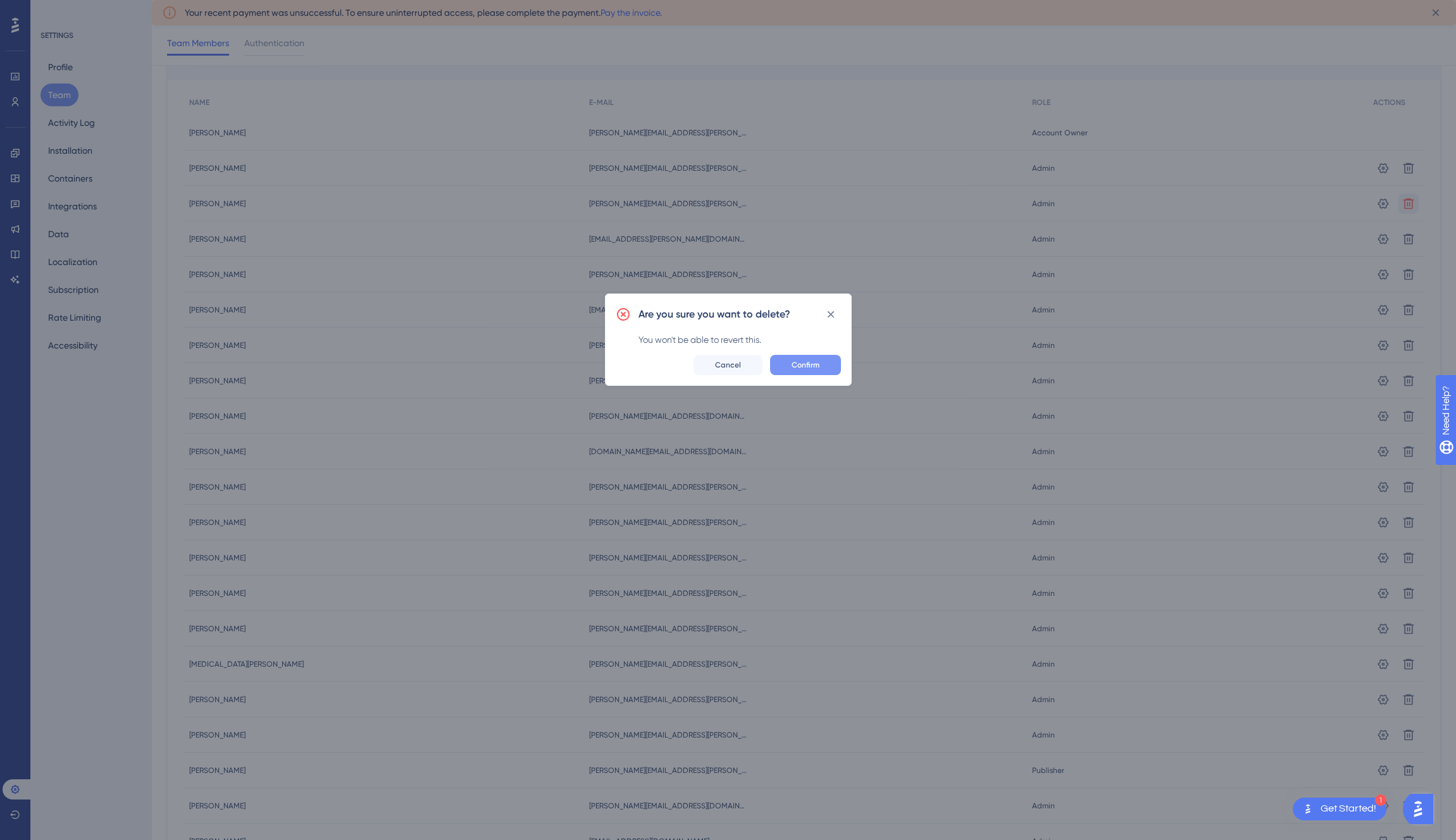
click at [826, 365] on button "Confirm" at bounding box center [805, 365] width 70 height 20
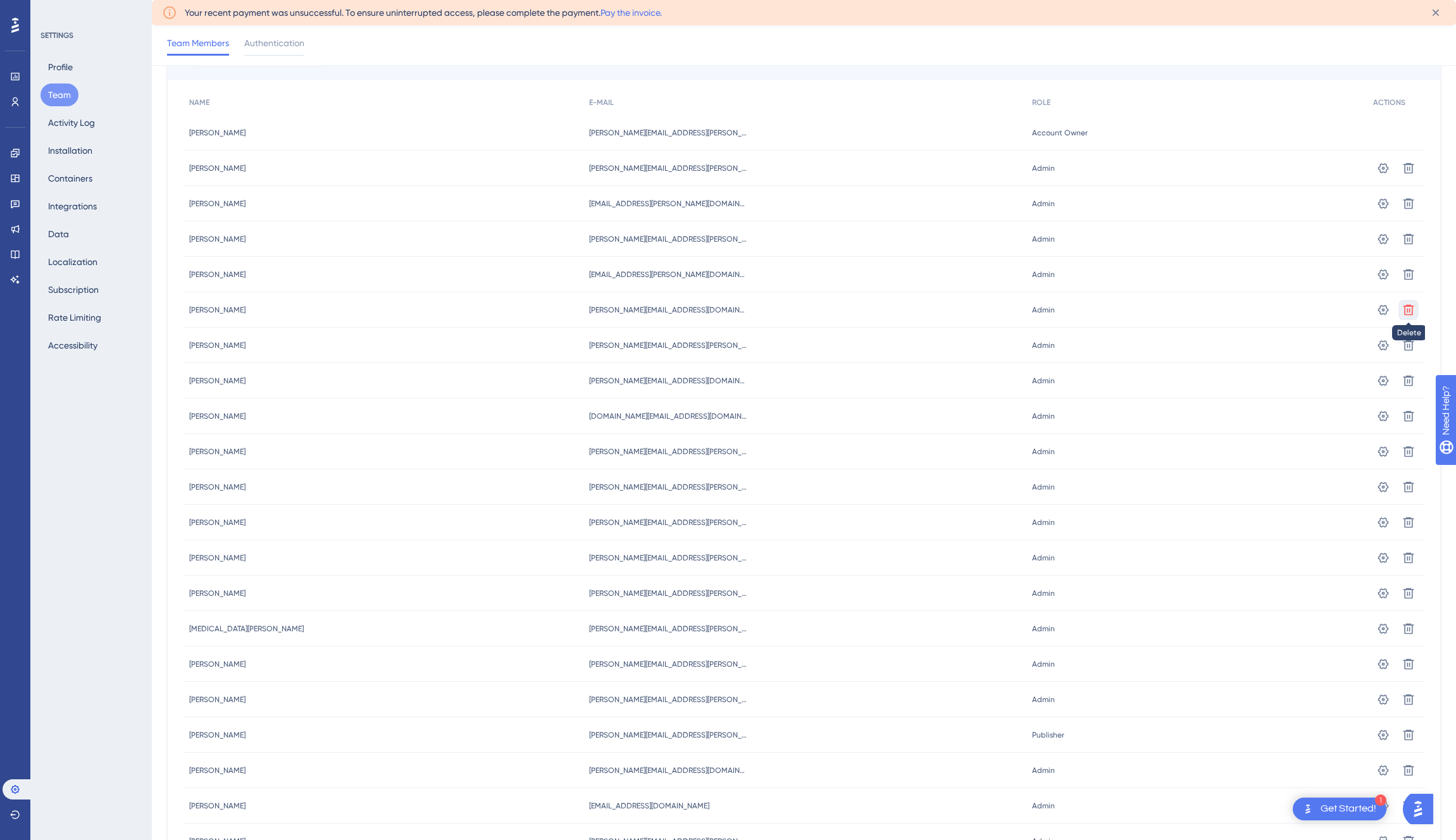
click at [1415, 178] on button at bounding box center [1409, 168] width 20 height 20
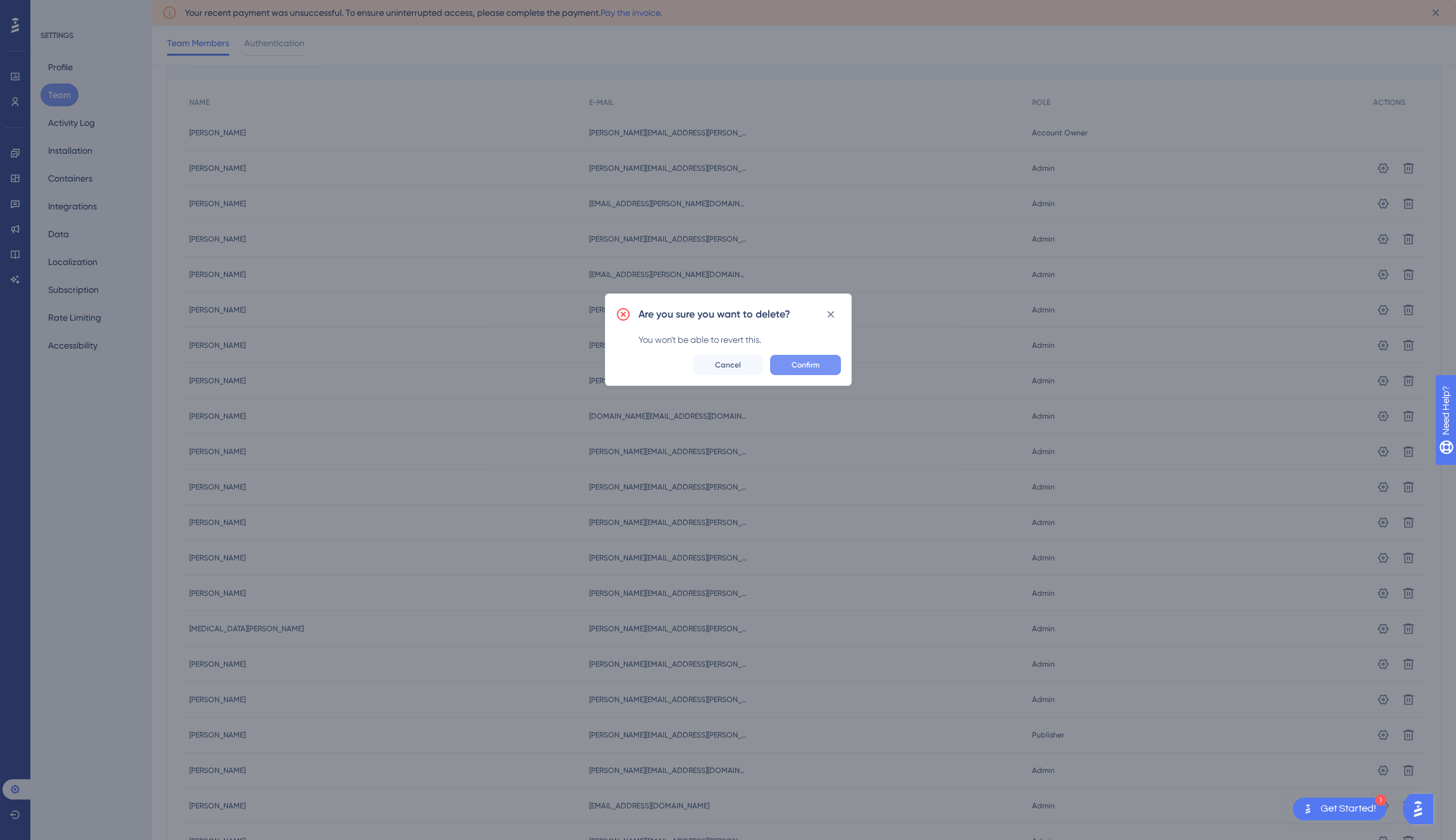
click at [808, 367] on span "Confirm" at bounding box center [806, 365] width 28 height 10
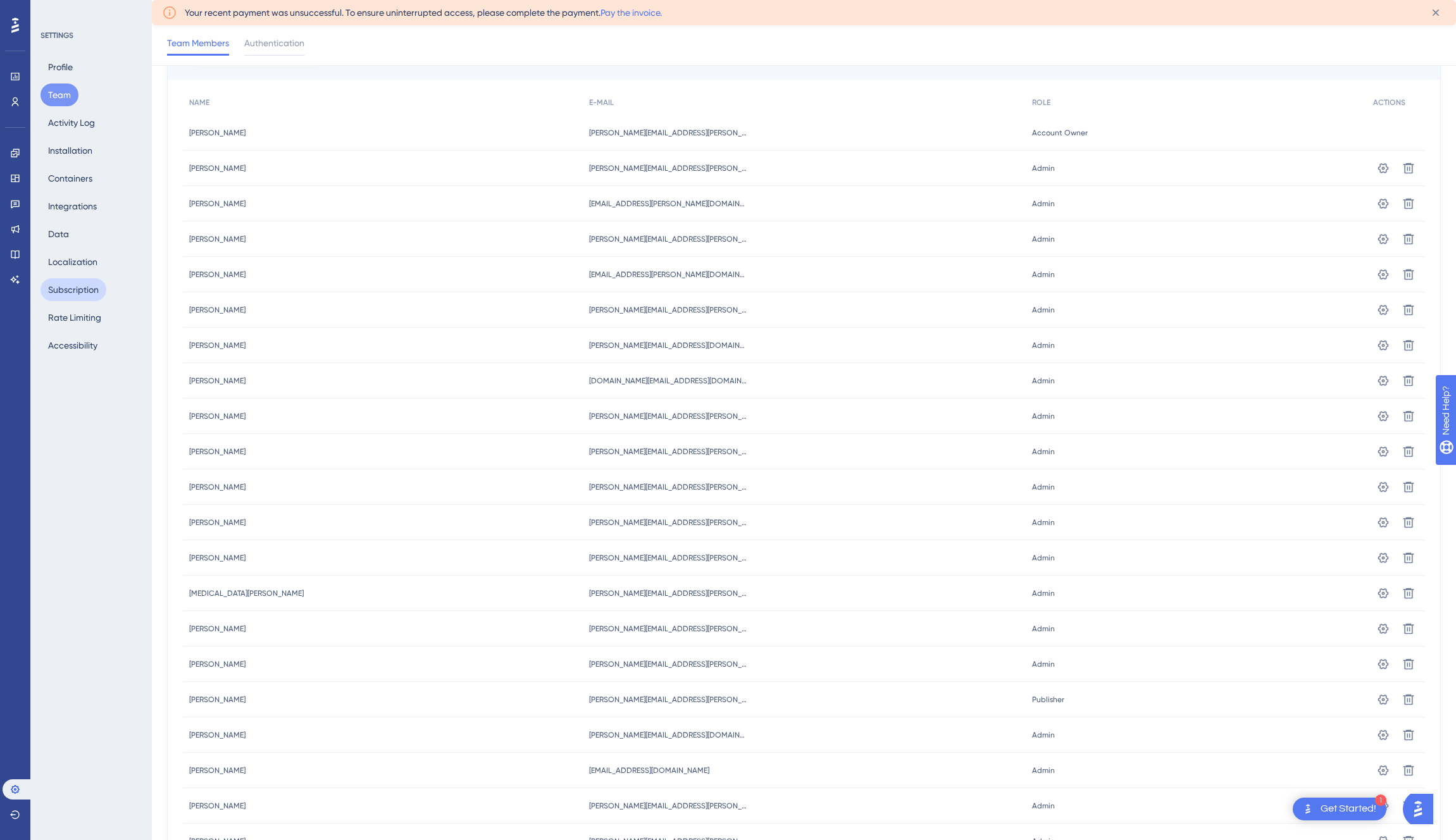
click at [75, 294] on button "Subscription" at bounding box center [74, 290] width 66 height 23
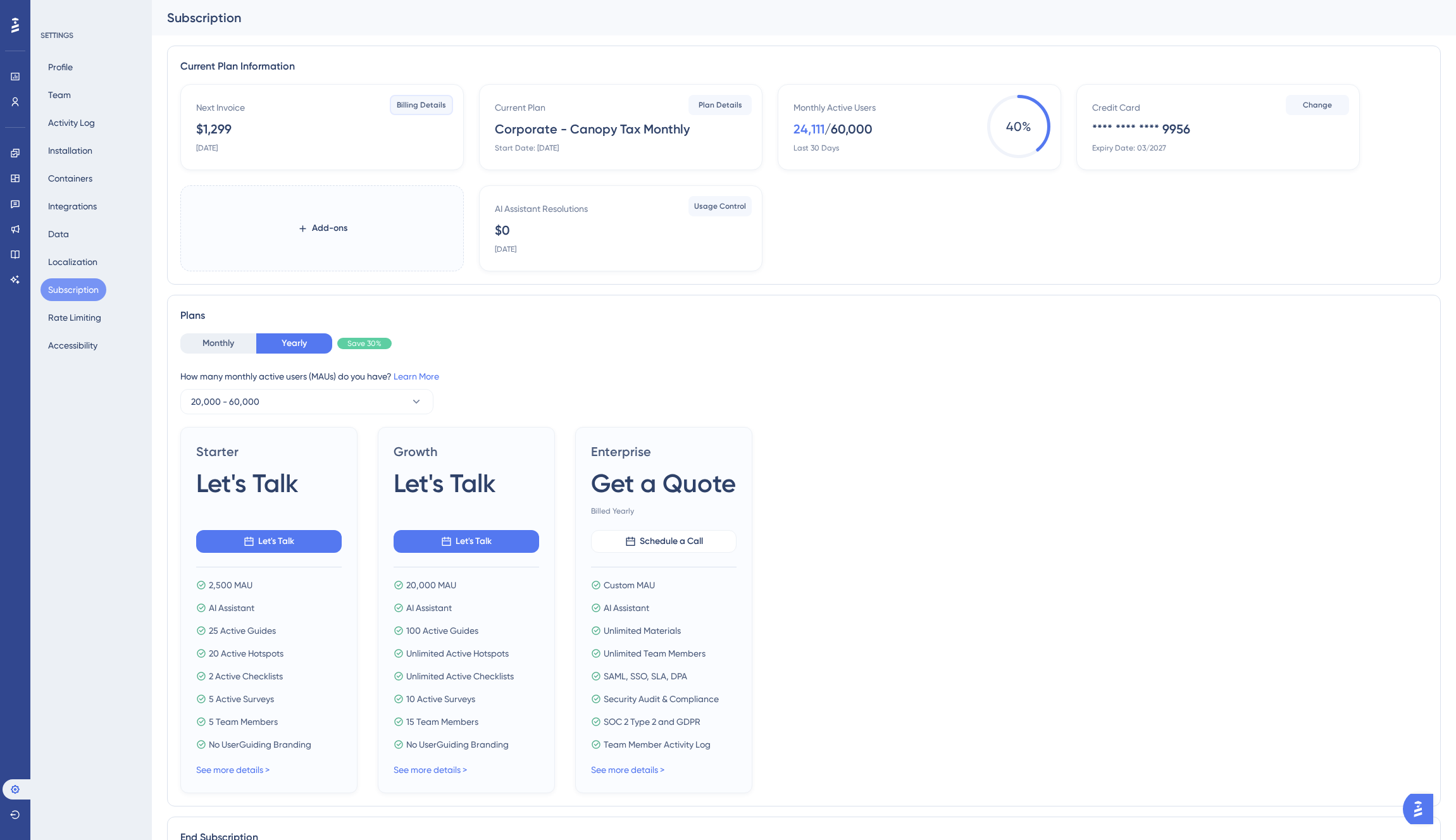
click at [414, 104] on span "Billing Details" at bounding box center [421, 105] width 49 height 10
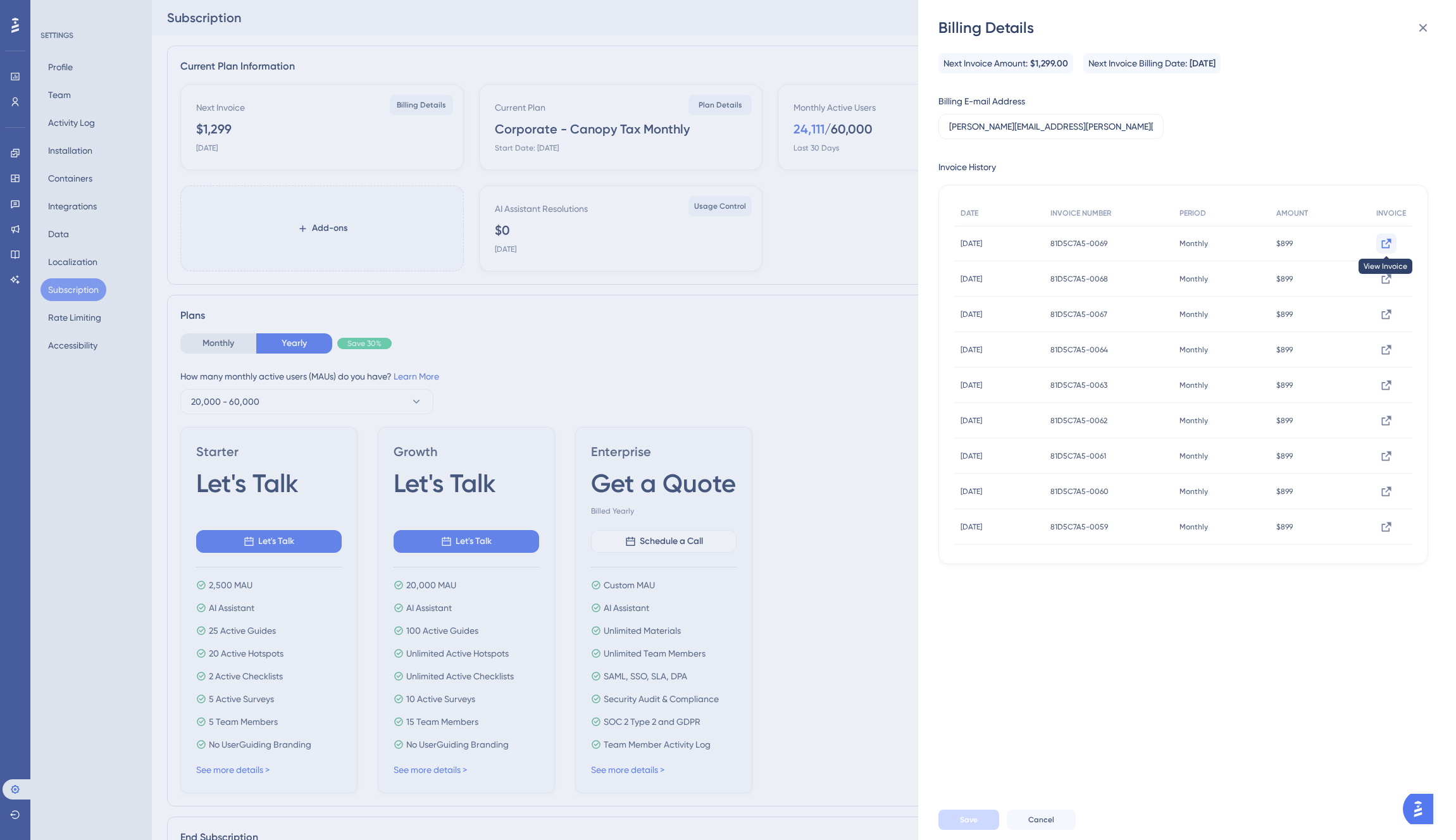
click at [1380, 243] on icon at bounding box center [1386, 243] width 13 height 13
click at [606, 344] on div "Billing Details Next Invoice Amount: $1,299.00 Next Invoice Billing Date: [DATE…" at bounding box center [728, 420] width 1456 height 840
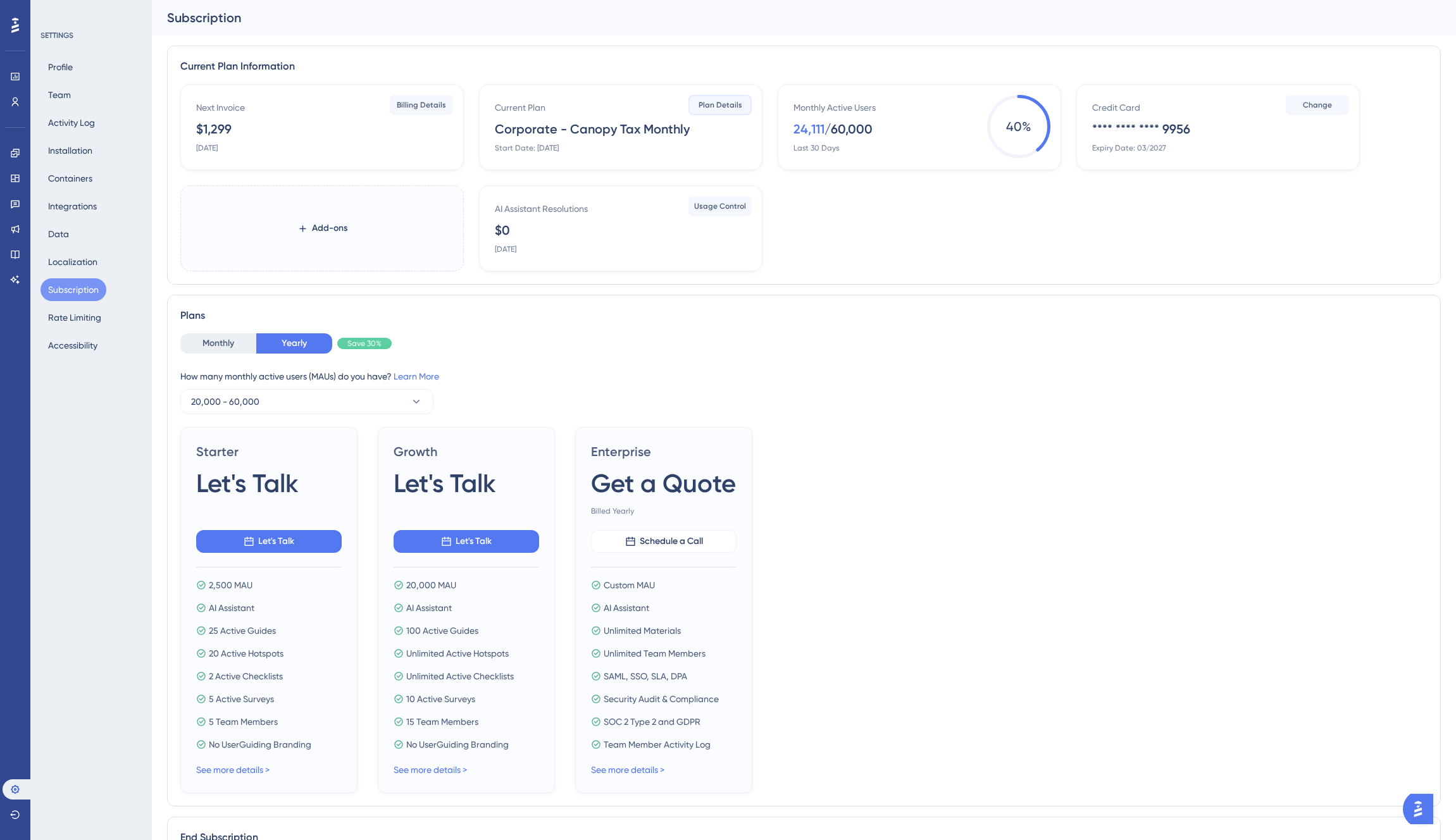
click at [730, 100] on span "Plan Details" at bounding box center [721, 105] width 44 height 10
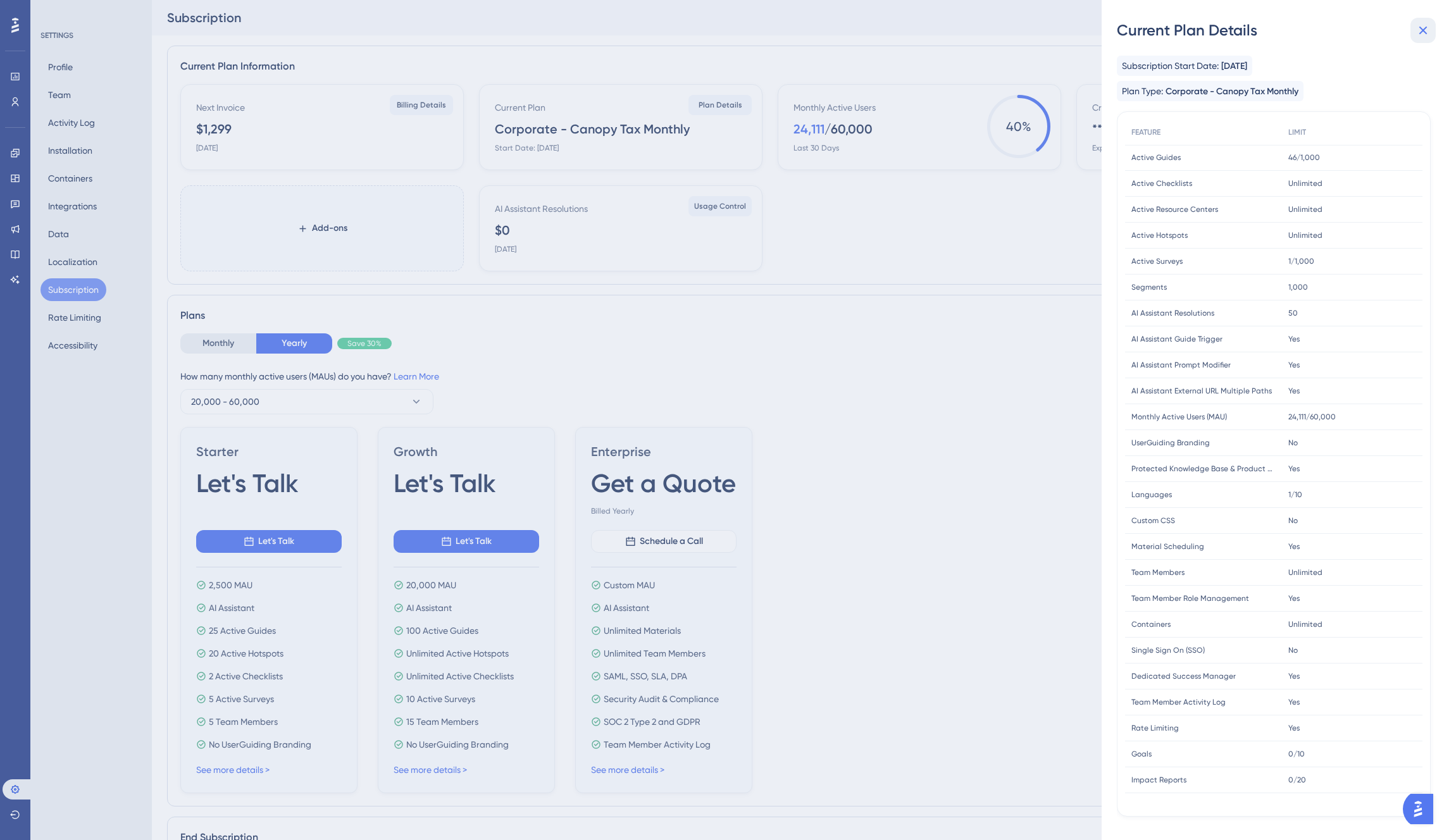
click at [1433, 30] on button at bounding box center [1423, 31] width 25 height 25
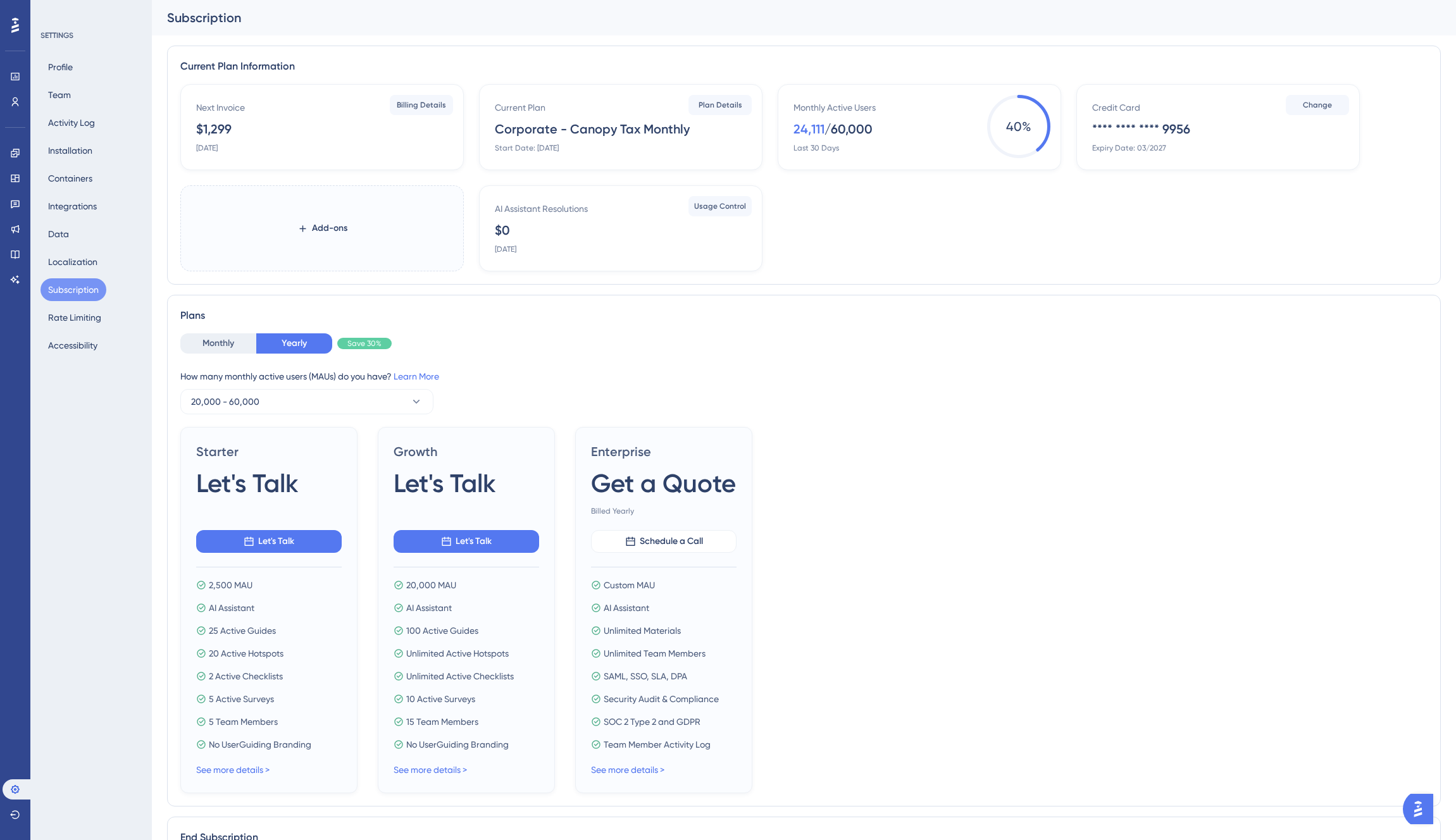
click at [222, 110] on div "Next Invoice" at bounding box center [220, 107] width 49 height 15
click at [427, 104] on span "Billing Details" at bounding box center [421, 105] width 49 height 10
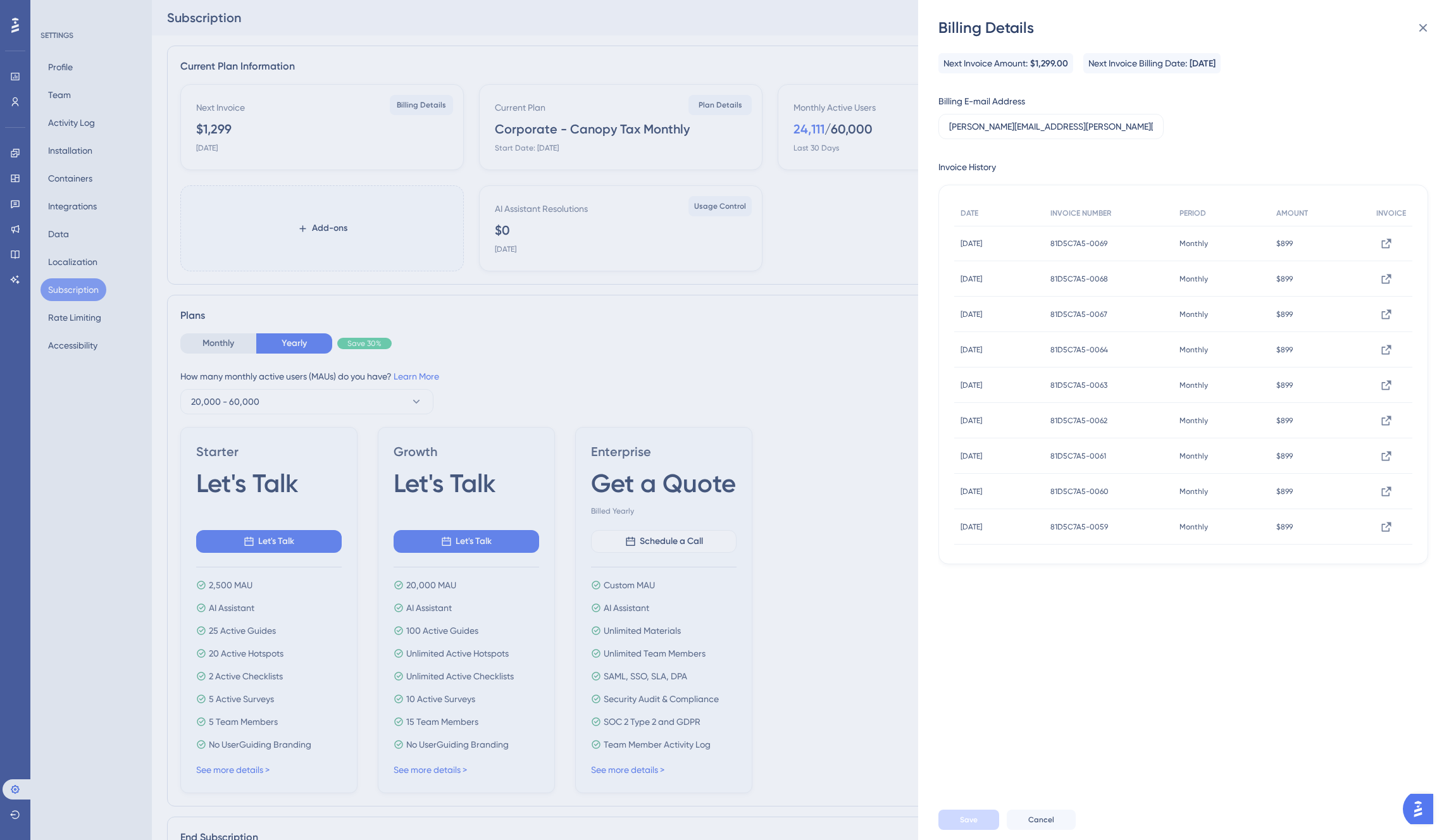
click at [1014, 64] on span "Next Invoice Amount:" at bounding box center [985, 63] width 84 height 15
click at [1005, 59] on span "Next Invoice Amount:" at bounding box center [985, 63] width 84 height 15
click at [839, 343] on div "Billing Details Next Invoice Amount: $1,299.00 Next Invoice Billing Date: [DATE…" at bounding box center [728, 420] width 1456 height 840
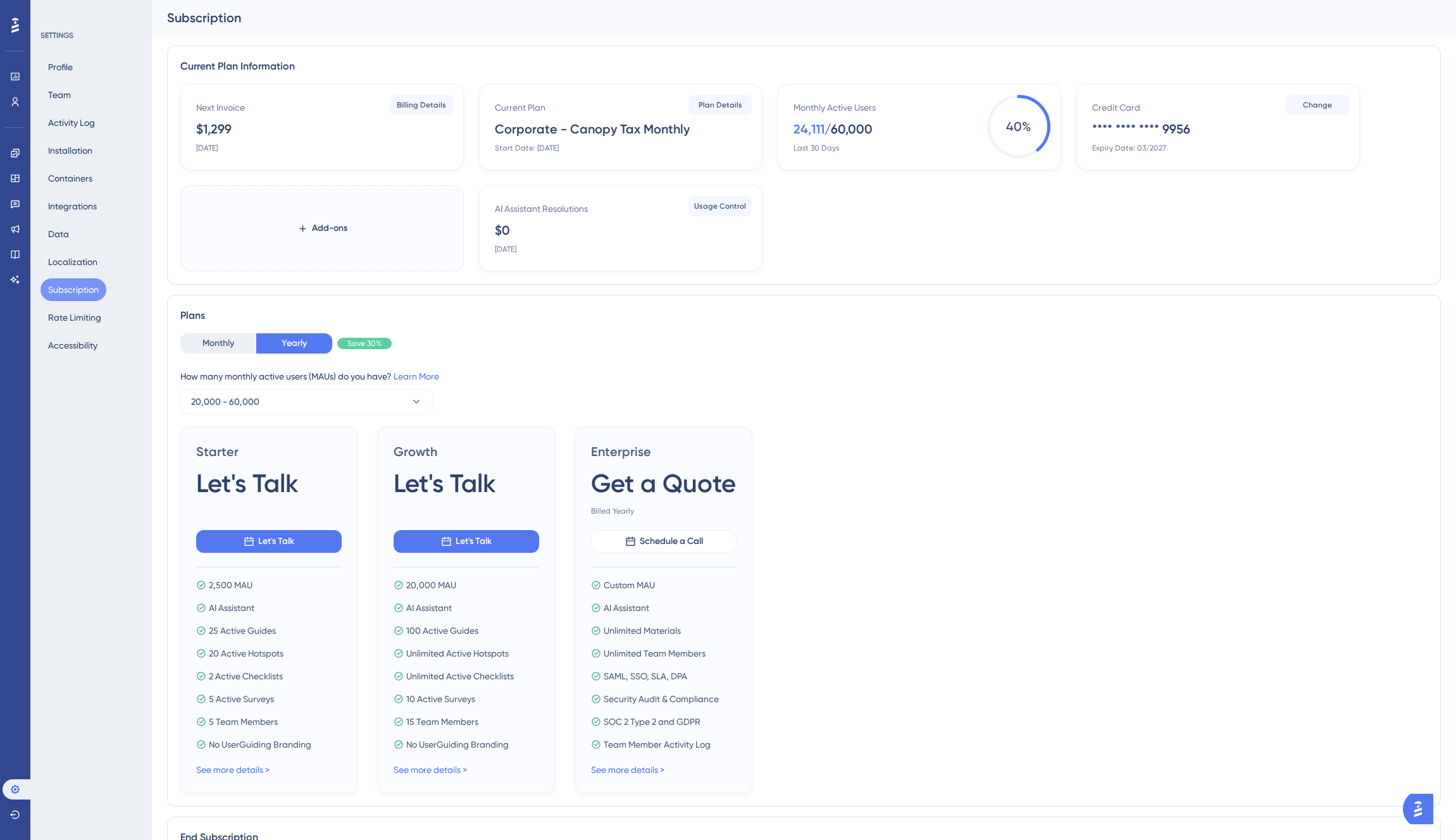
click at [219, 111] on div "Next Invoice" at bounding box center [220, 107] width 49 height 15
drag, startPoint x: 211, startPoint y: 130, endPoint x: 245, endPoint y: 135, distance: 34.4
click at [211, 130] on div "$1,299" at bounding box center [213, 129] width 35 height 18
click at [425, 104] on span "Billing Details" at bounding box center [421, 105] width 49 height 10
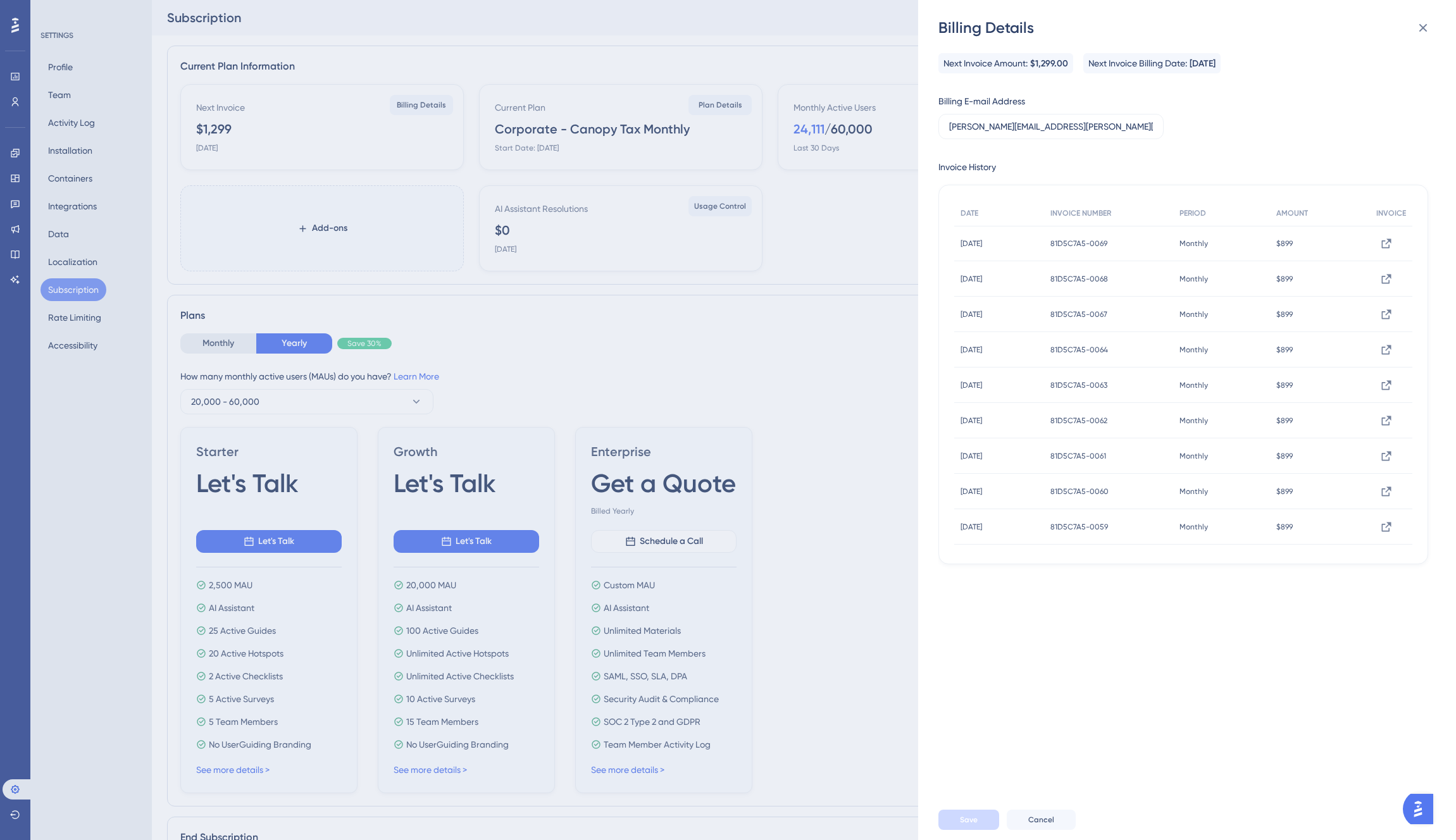
click at [366, 110] on div "Billing Details Next Invoice Amount: $1,299.00 Next Invoice Billing Date: [DATE…" at bounding box center [728, 420] width 1456 height 840
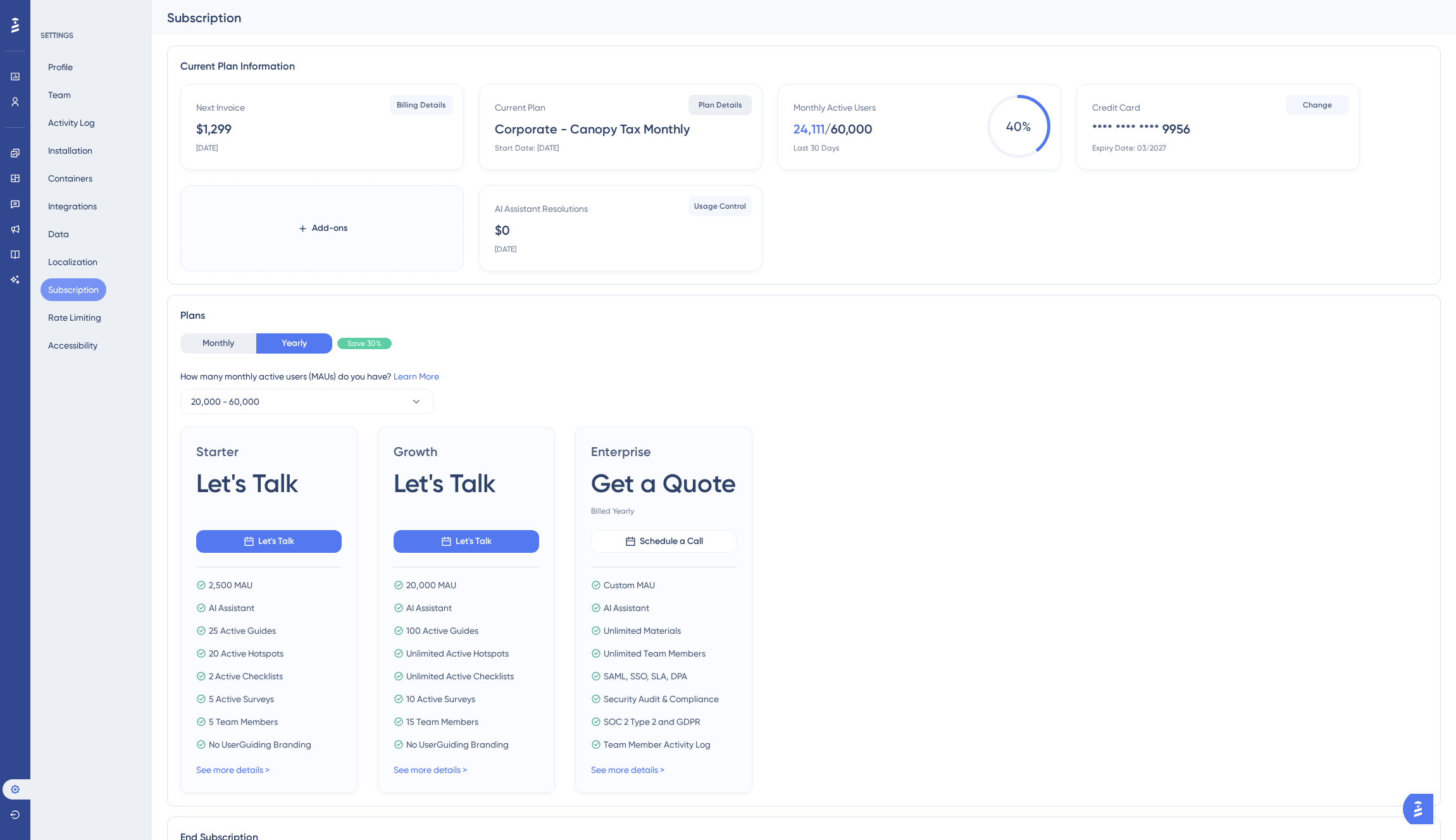
click at [706, 107] on span "Plan Details" at bounding box center [721, 105] width 44 height 10
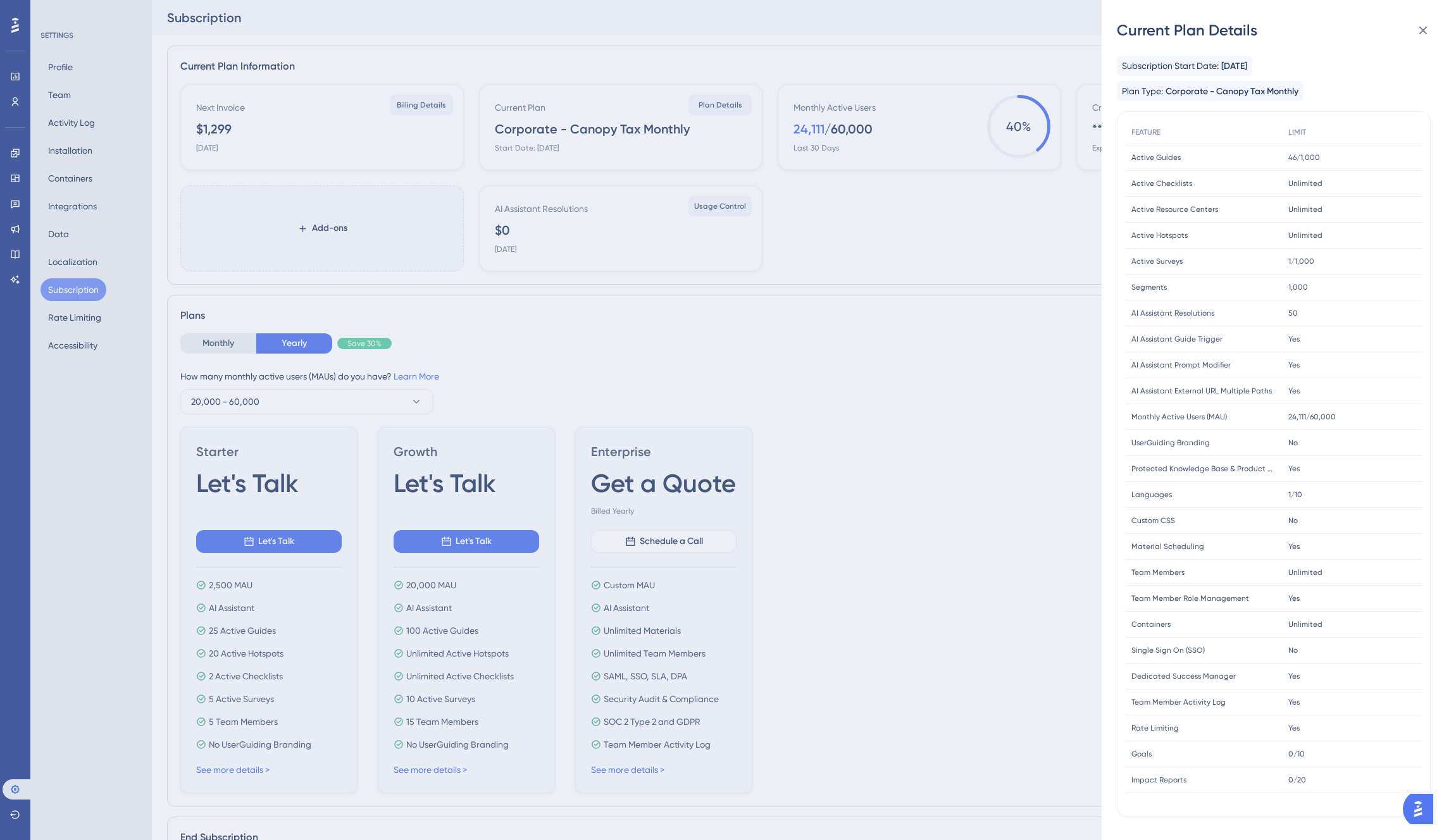
click at [584, 110] on div "Current Plan Details Subscription Start Date: [DATE] Plan Type: Corporate - Can…" at bounding box center [728, 420] width 1456 height 840
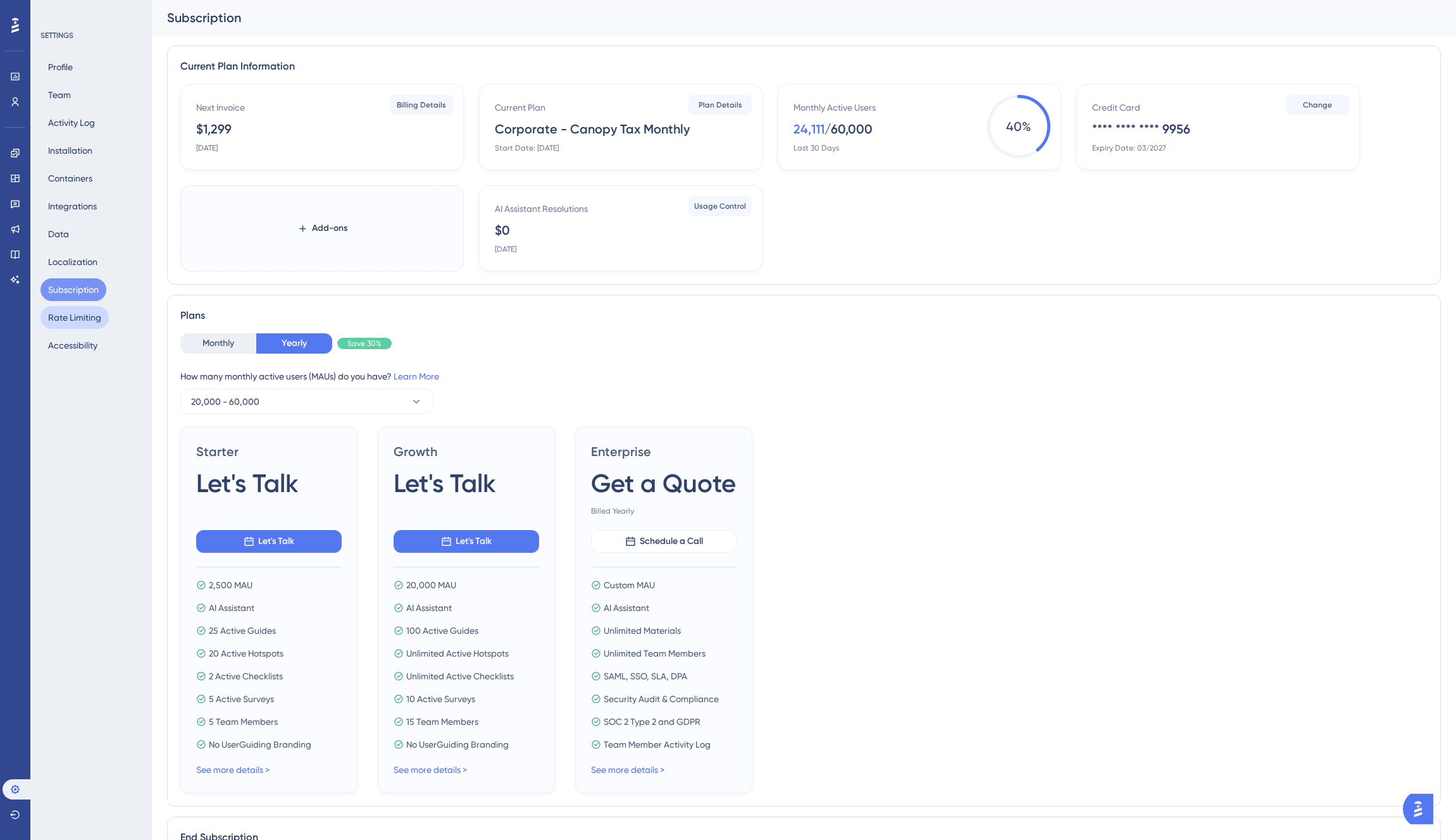
click at [73, 321] on button "Rate Limiting" at bounding box center [74, 317] width 68 height 23
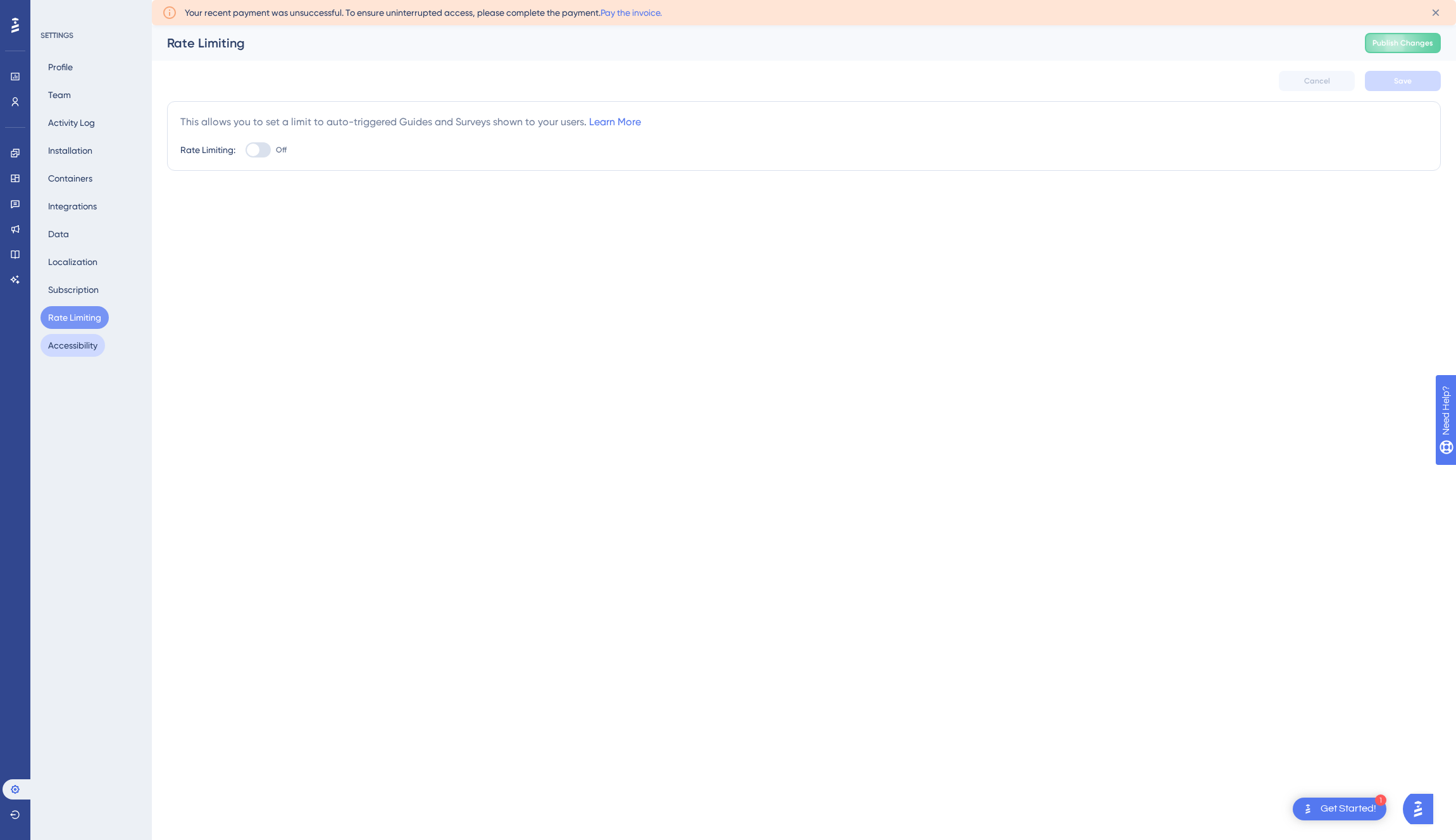
click at [74, 340] on button "Accessibility" at bounding box center [73, 345] width 64 height 23
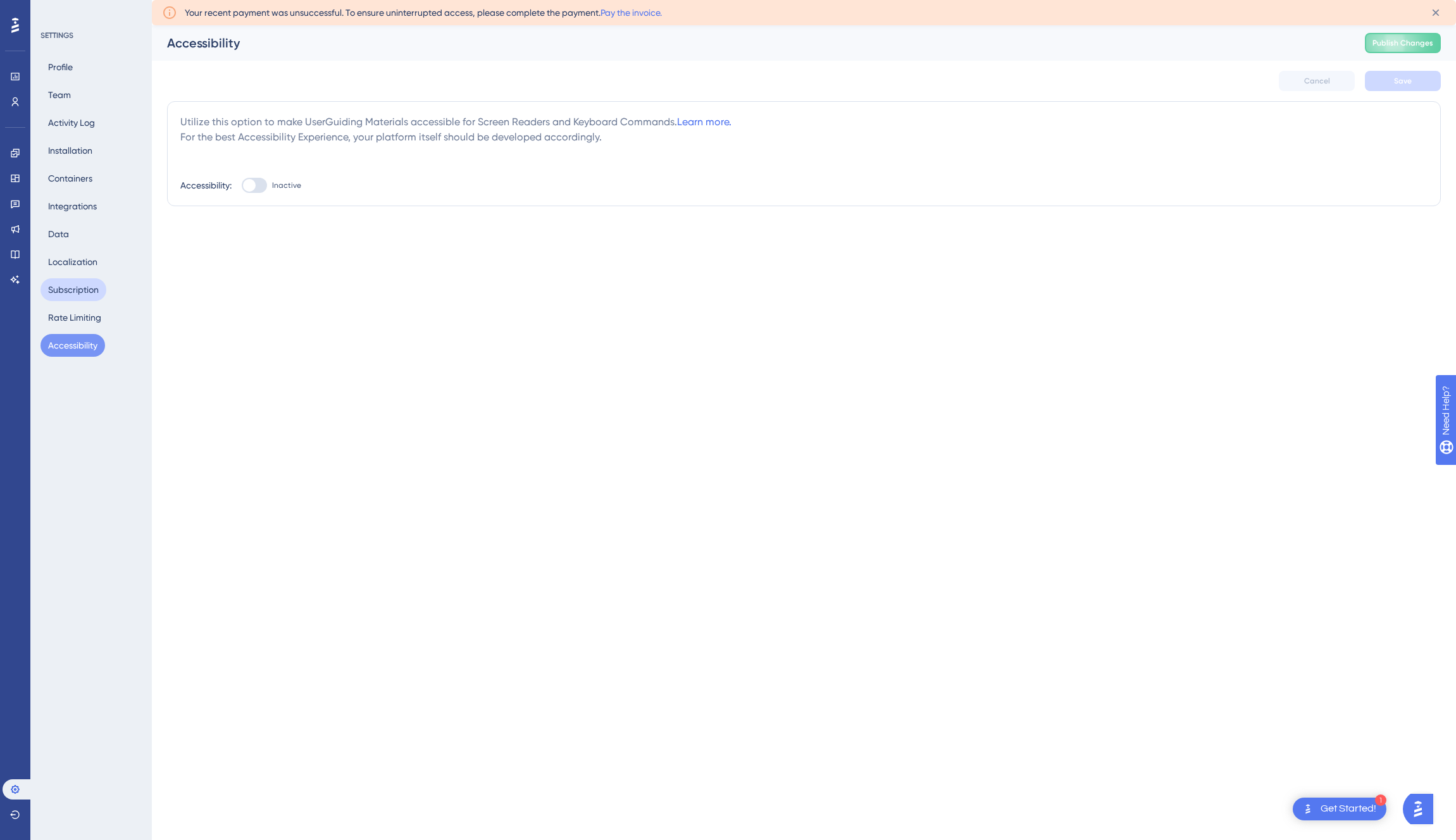
click at [81, 289] on button "Subscription" at bounding box center [74, 290] width 66 height 23
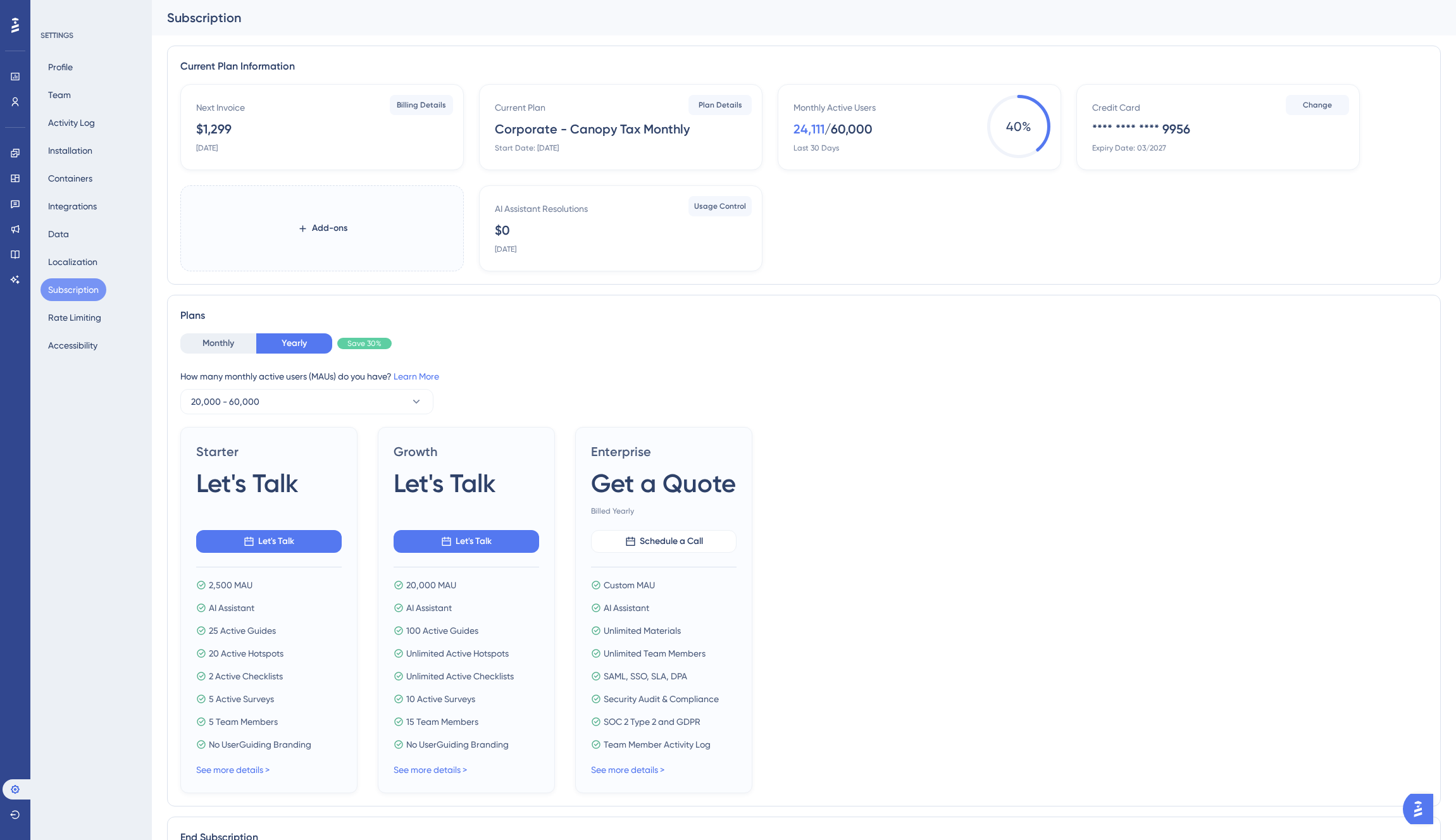
click at [212, 121] on div "$1,299" at bounding box center [213, 129] width 35 height 18
drag, startPoint x: 415, startPoint y: 102, endPoint x: 948, endPoint y: 272, distance: 559.5
click at [415, 102] on span "Billing Details" at bounding box center [421, 105] width 49 height 10
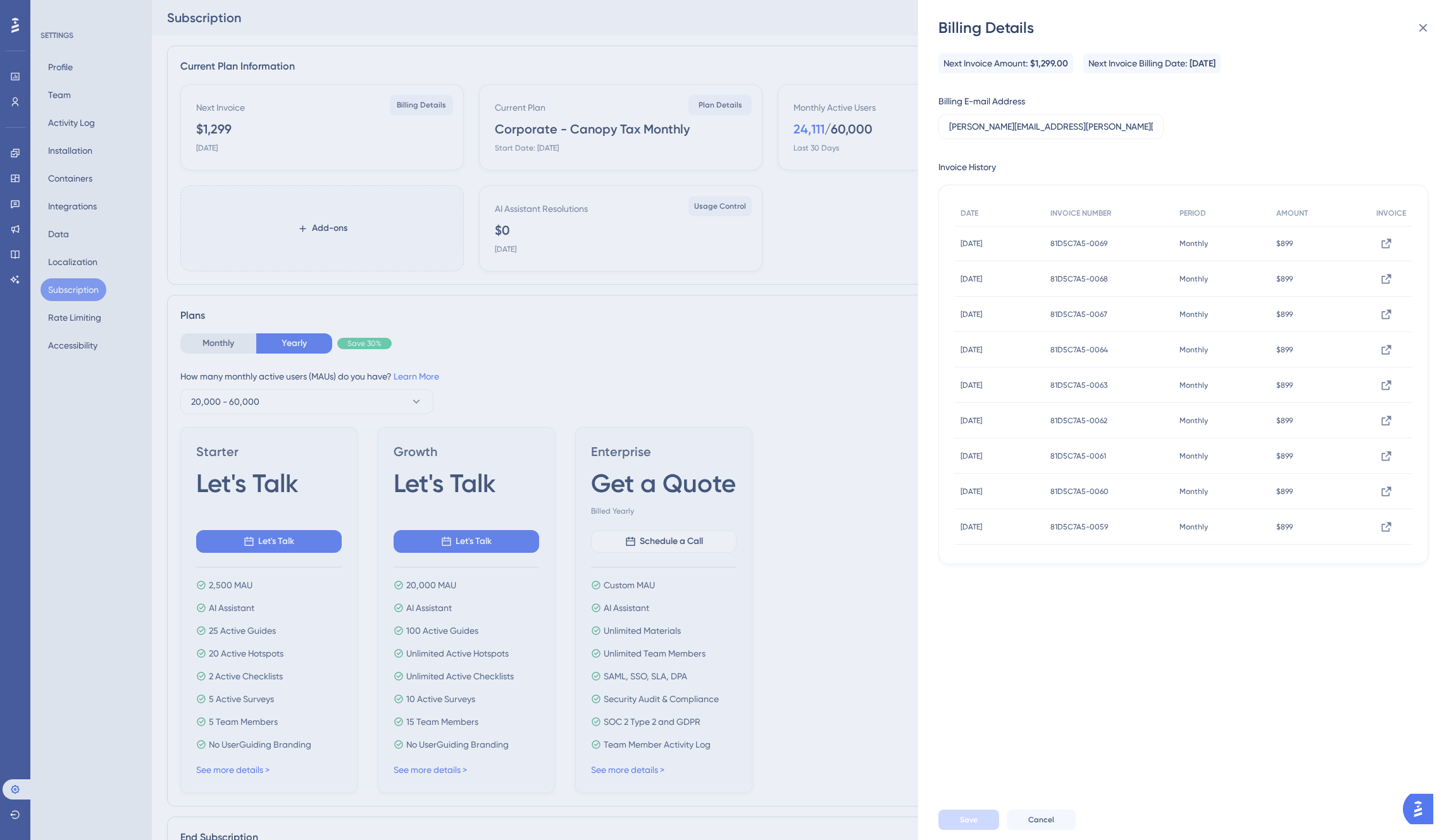
click at [836, 219] on div "Billing Details Next Invoice Amount: $1,299.00 Next Invoice Billing Date: [DATE…" at bounding box center [728, 420] width 1456 height 840
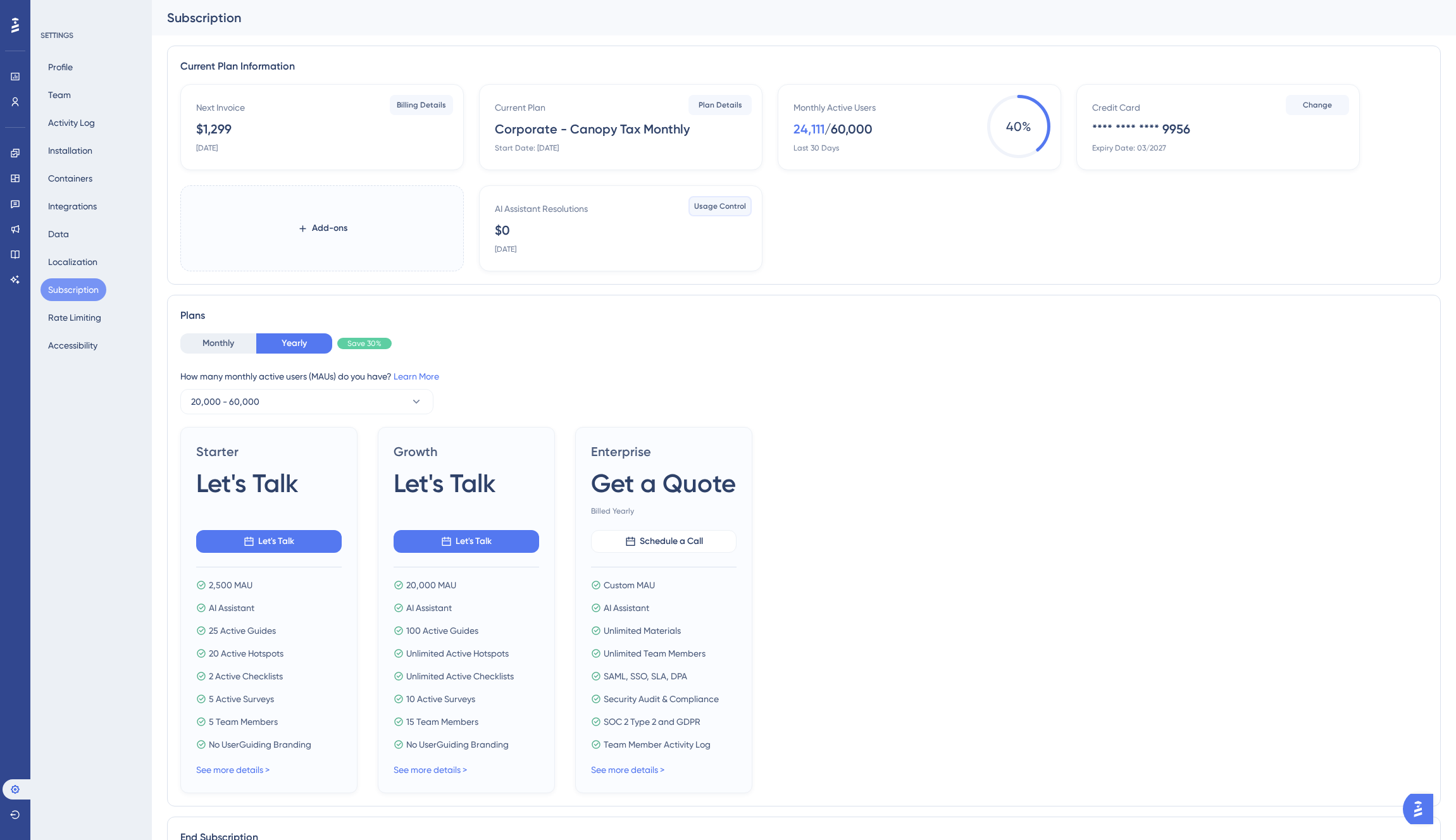
click at [735, 208] on span "Usage Control" at bounding box center [720, 206] width 52 height 10
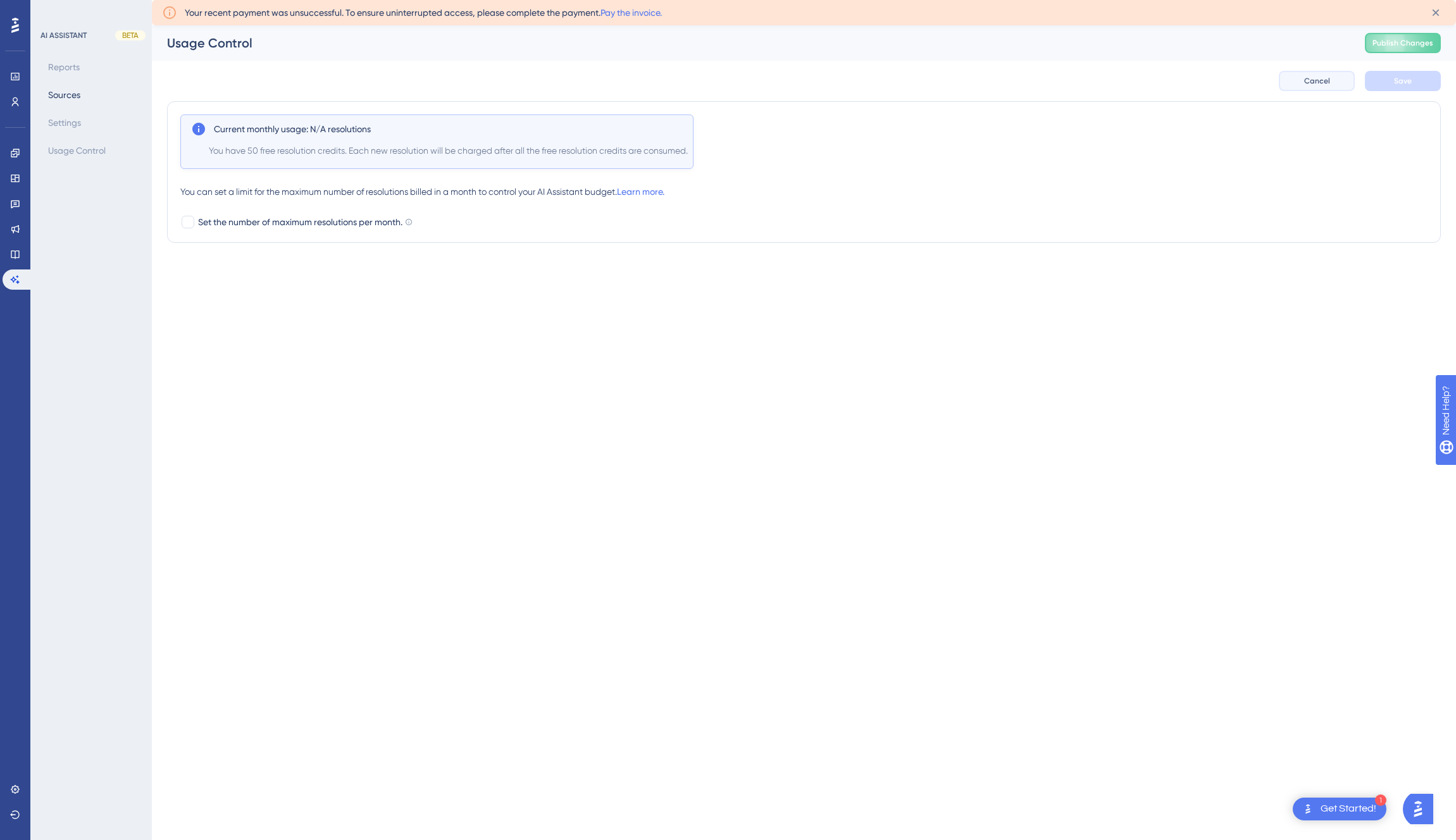
click at [1311, 83] on span "Cancel" at bounding box center [1317, 81] width 26 height 10
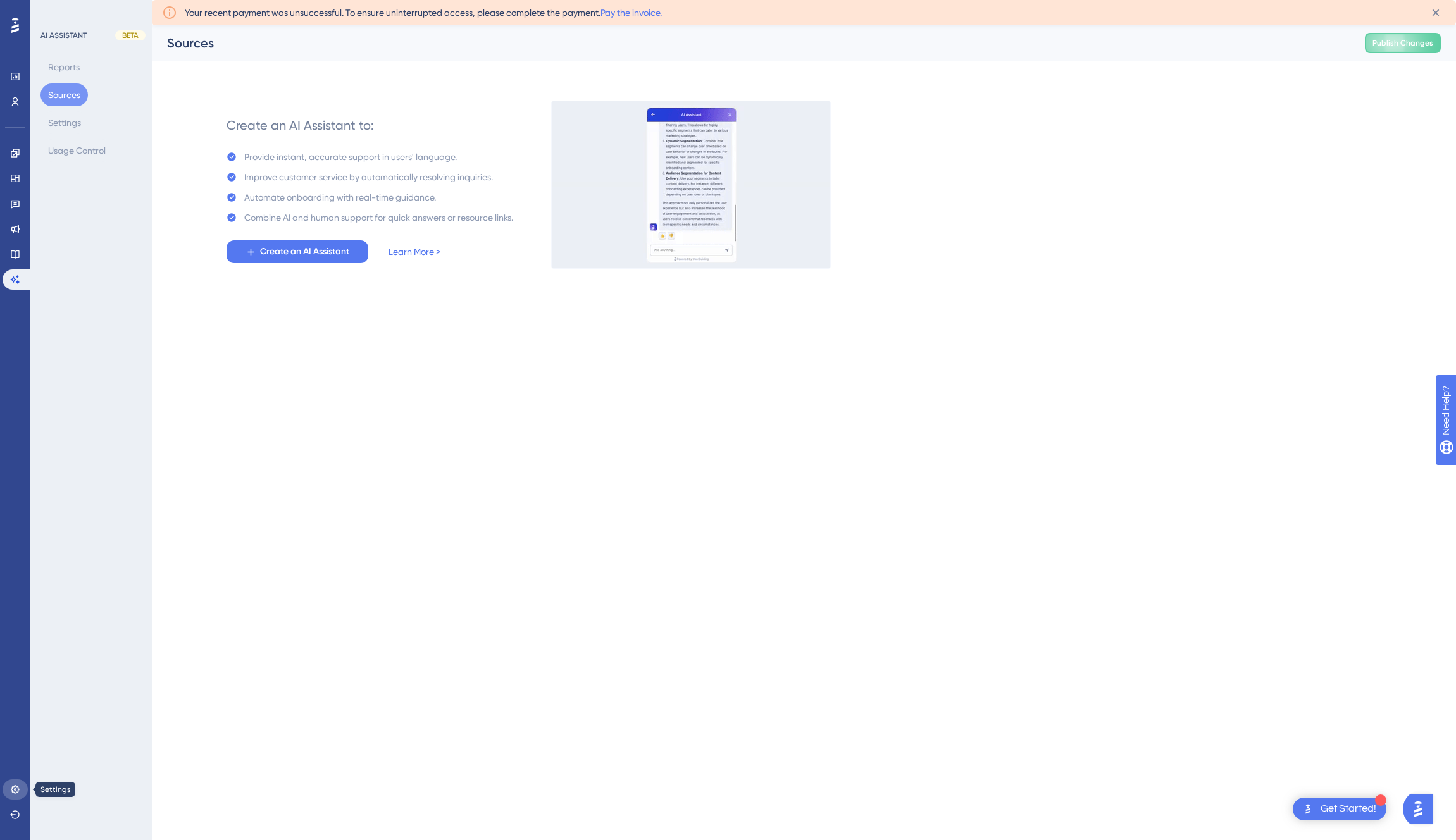
click at [17, 785] on icon at bounding box center [15, 789] width 10 height 10
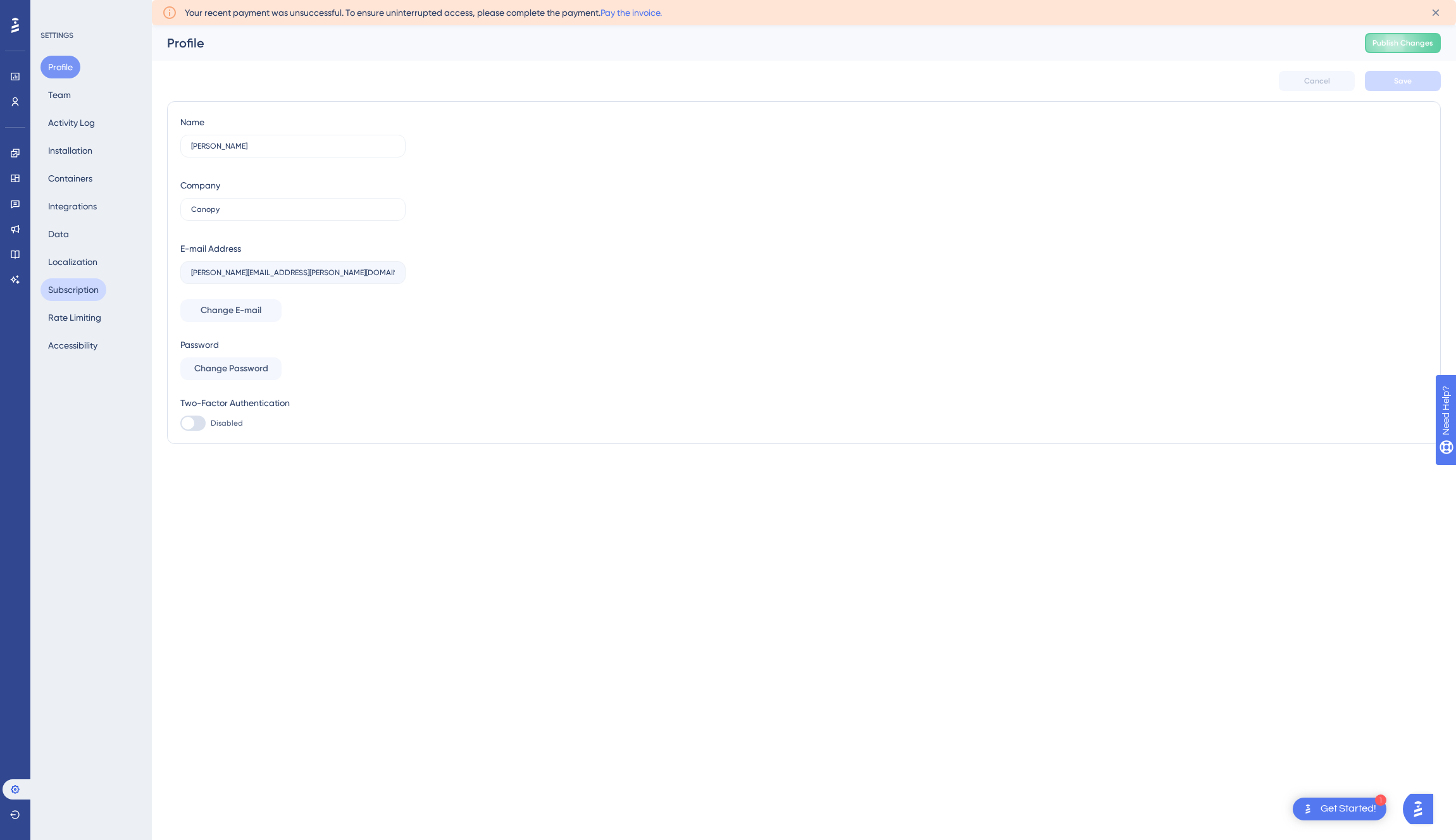
click at [81, 293] on button "Subscription" at bounding box center [74, 290] width 66 height 23
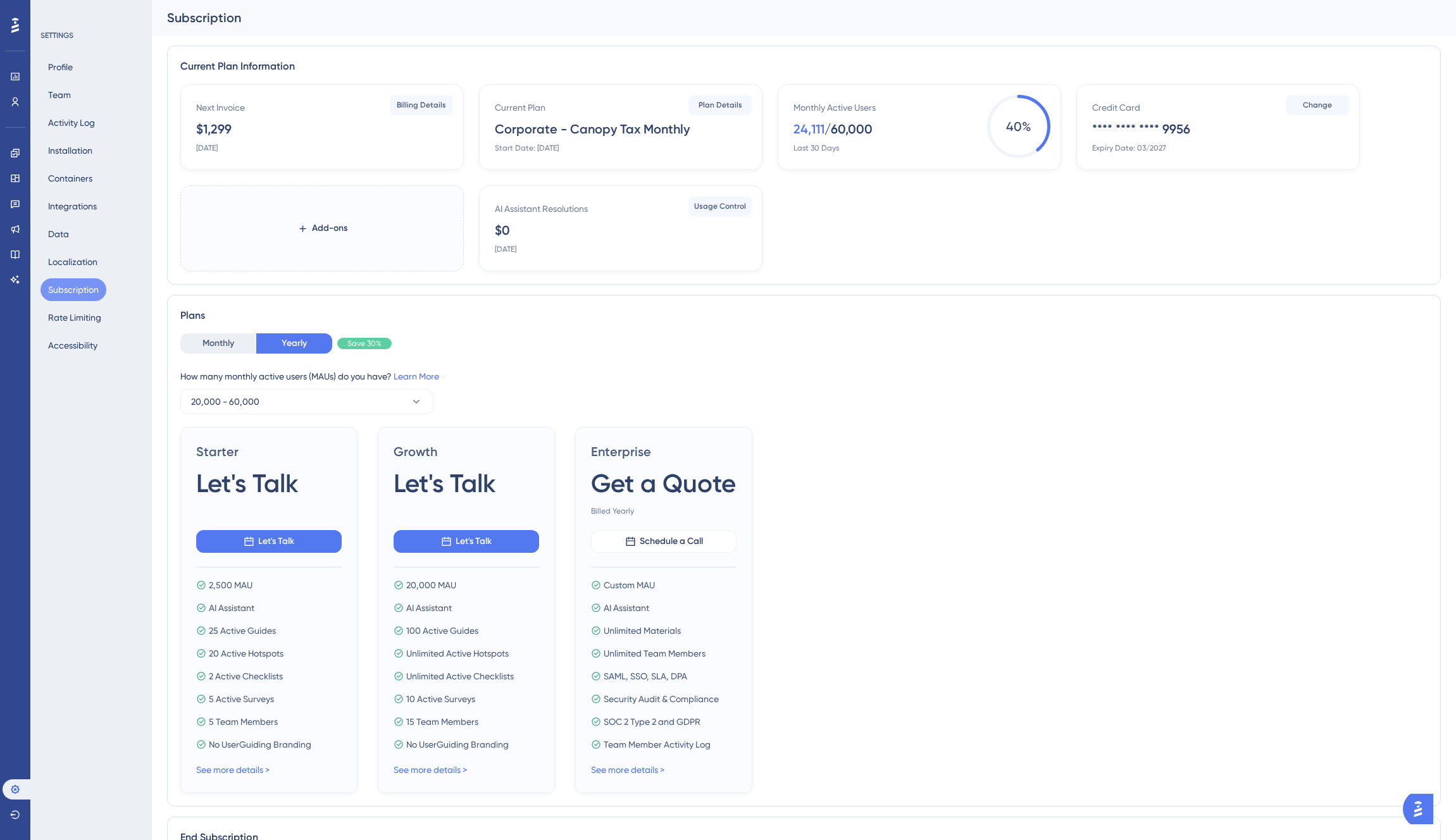
click at [1429, 812] on img "Open AI Assistant Launcher" at bounding box center [1418, 809] width 23 height 23
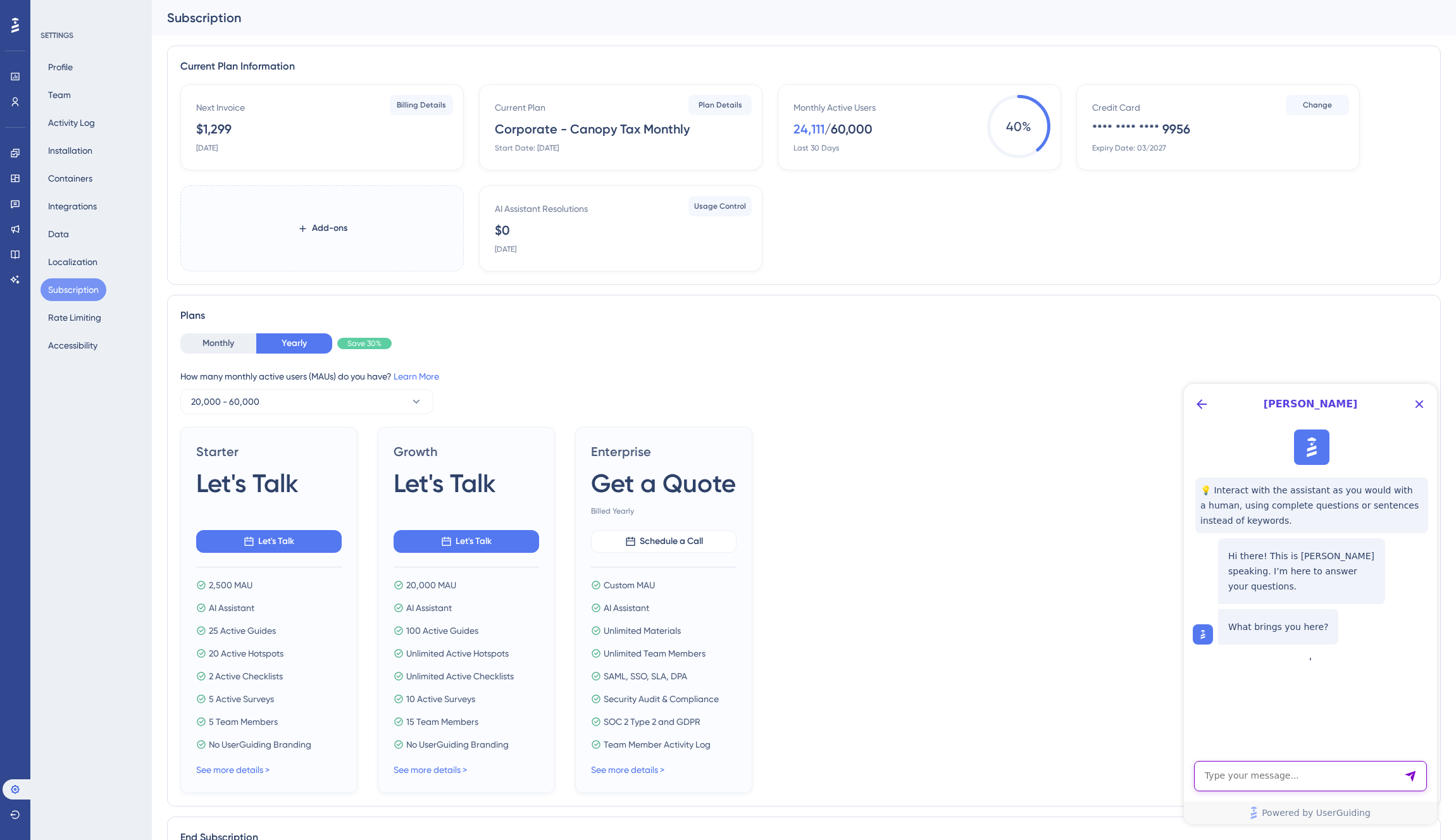
click at [1292, 774] on textarea "AI Assistant Text Input" at bounding box center [1310, 776] width 233 height 31
type textarea "Why has my invoice increased?"
click at [58, 94] on button "Team" at bounding box center [60, 95] width 38 height 23
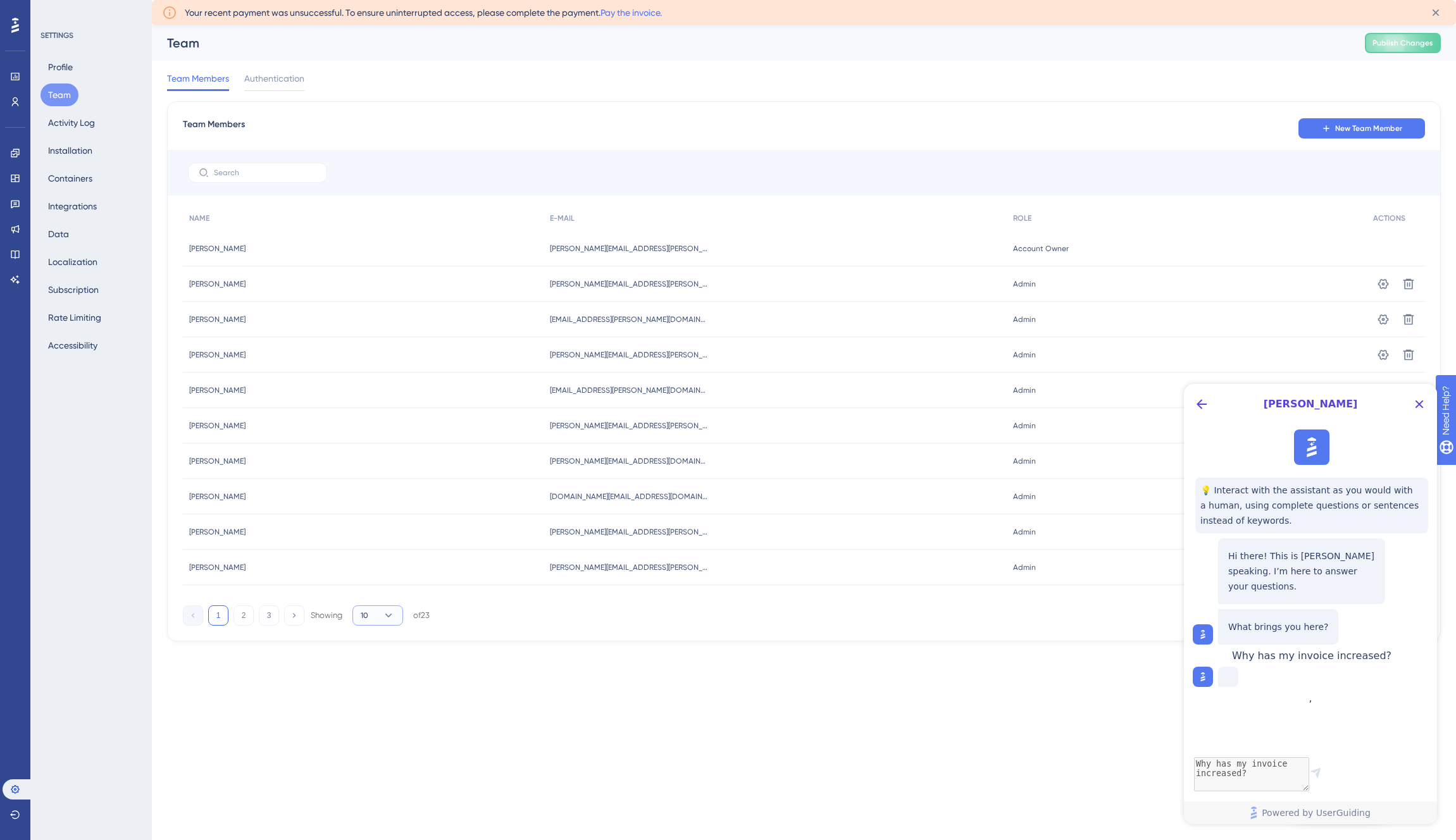
click at [381, 611] on button "10" at bounding box center [378, 615] width 51 height 20
click at [388, 706] on div "50 50" at bounding box center [378, 702] width 24 height 25
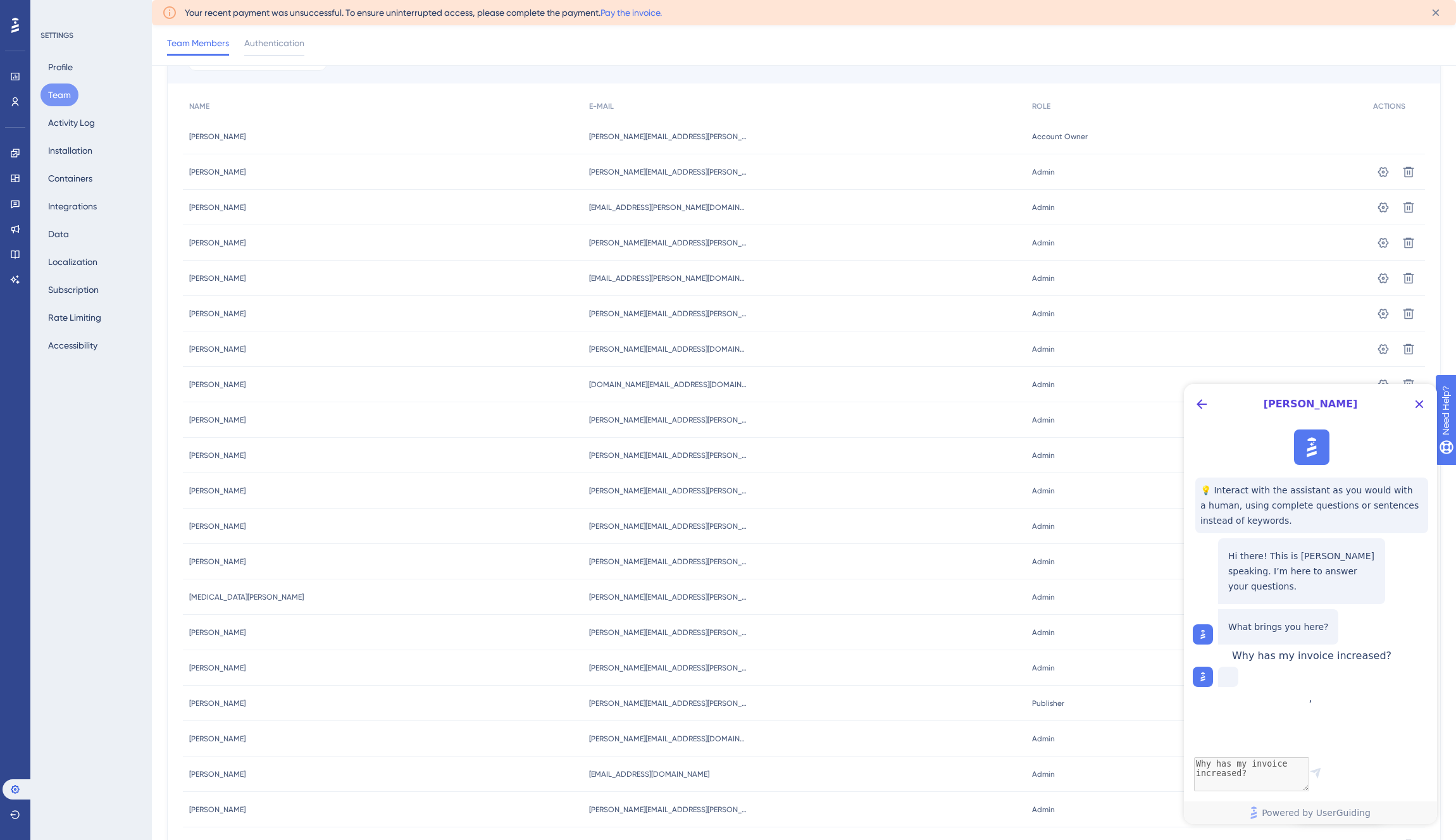
scroll to position [129, 0]
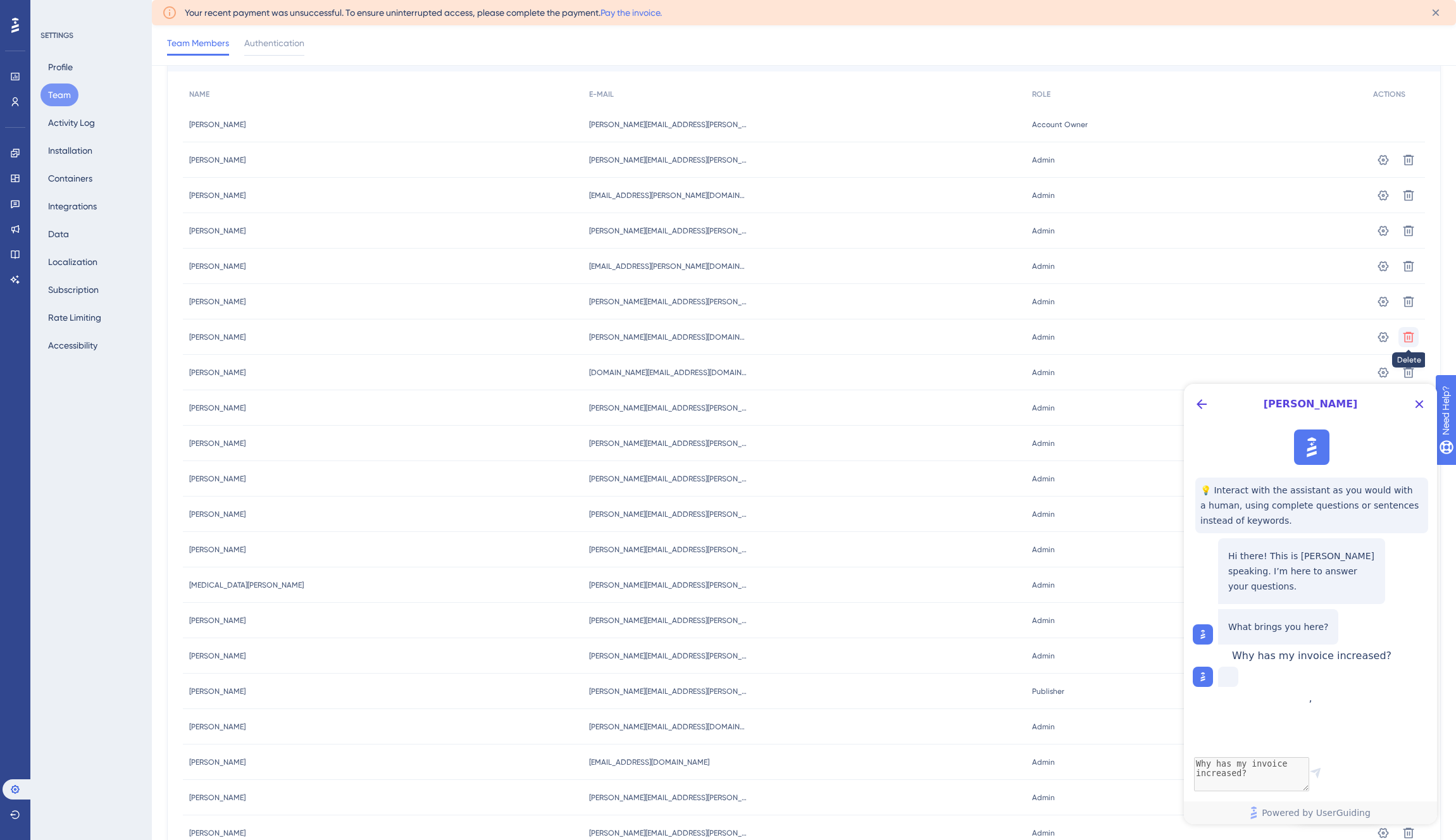
click at [1413, 166] on icon at bounding box center [1408, 160] width 13 height 13
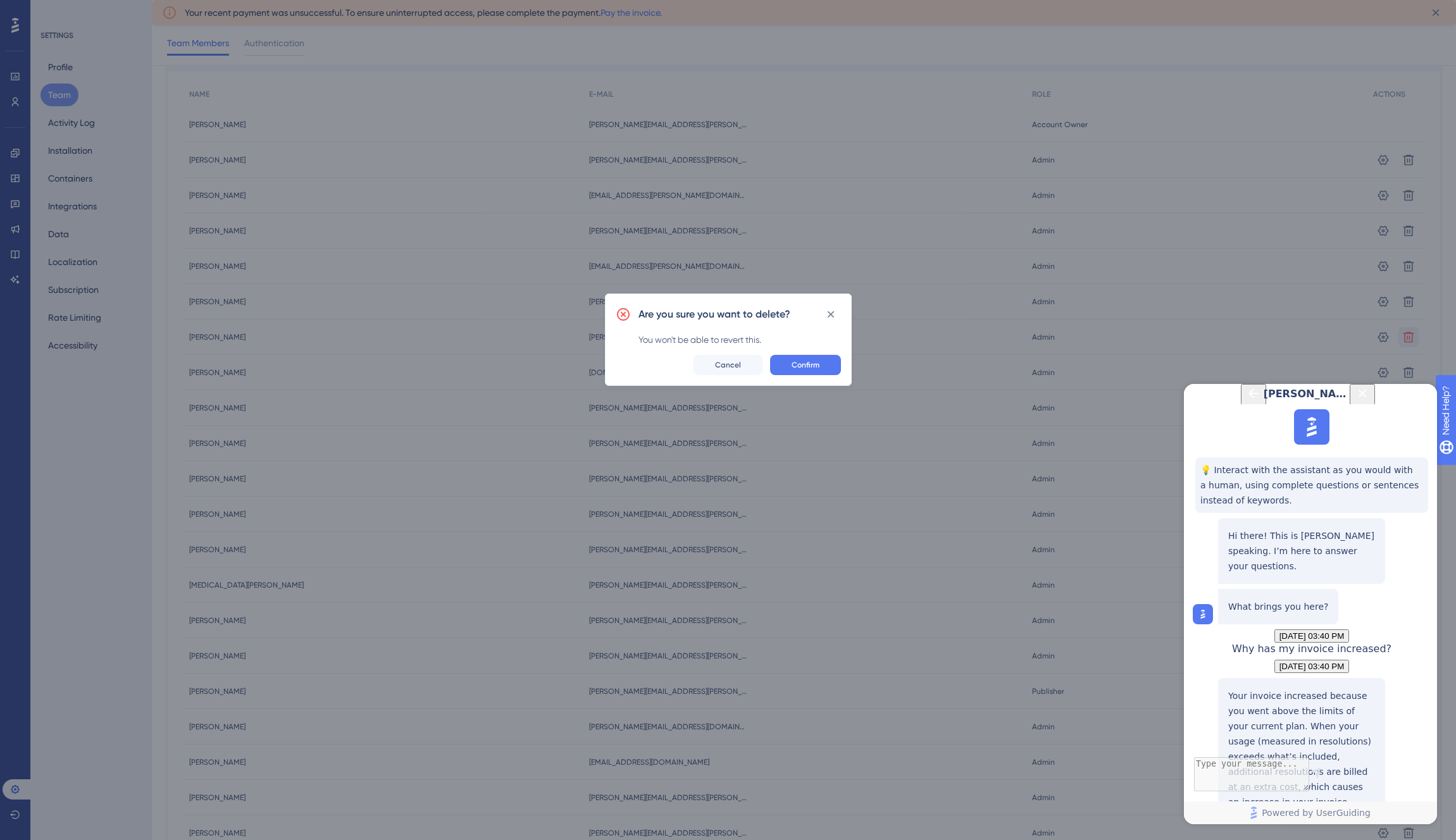
scroll to position [199, 0]
click at [796, 366] on span "Confirm" at bounding box center [806, 365] width 28 height 10
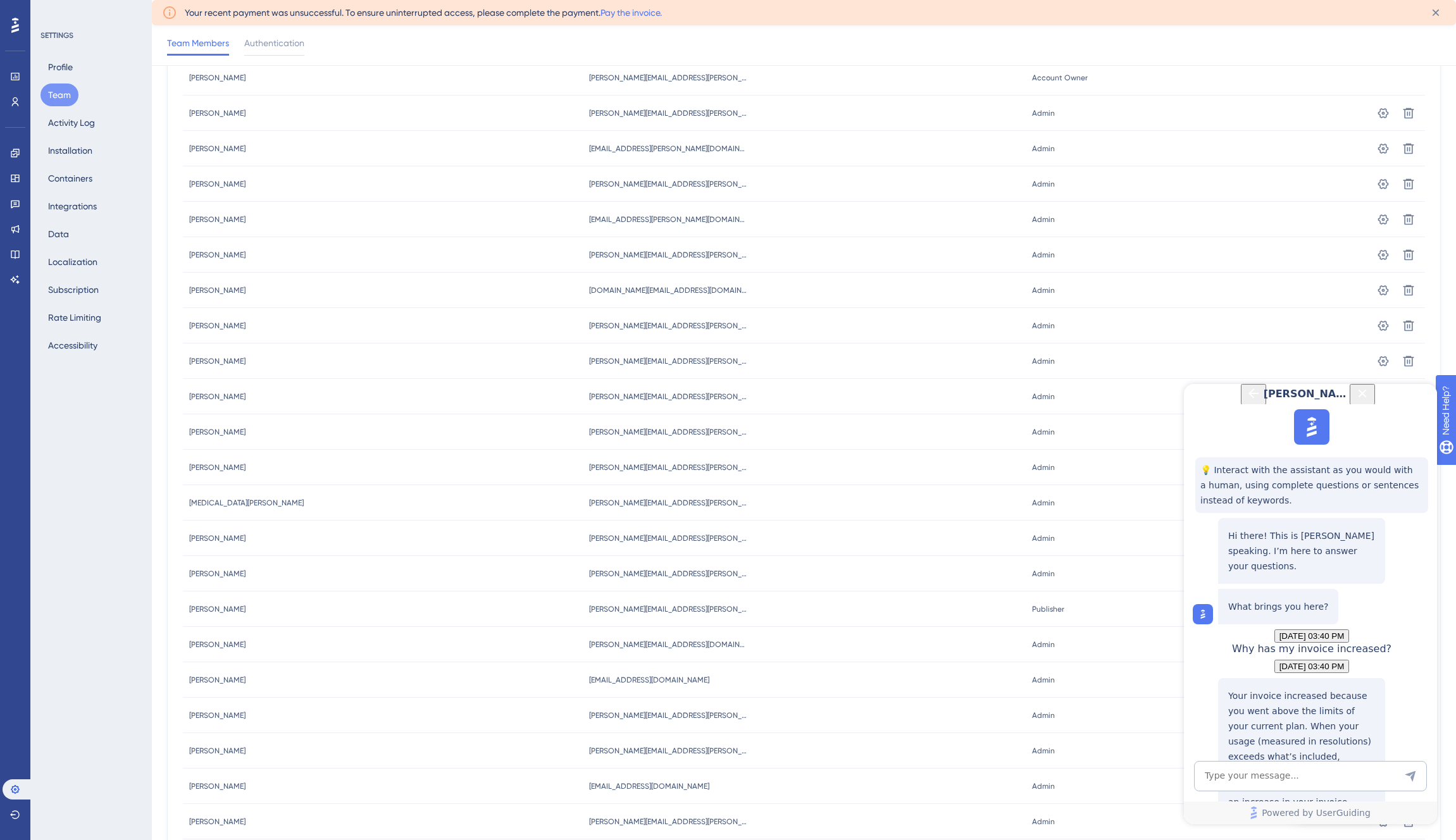
scroll to position [179, 0]
click at [1340, 828] on div "Managing Usage for AI Assistant" at bounding box center [1301, 848] width 146 height 39
click at [67, 343] on button "Accessibility" at bounding box center [73, 345] width 64 height 23
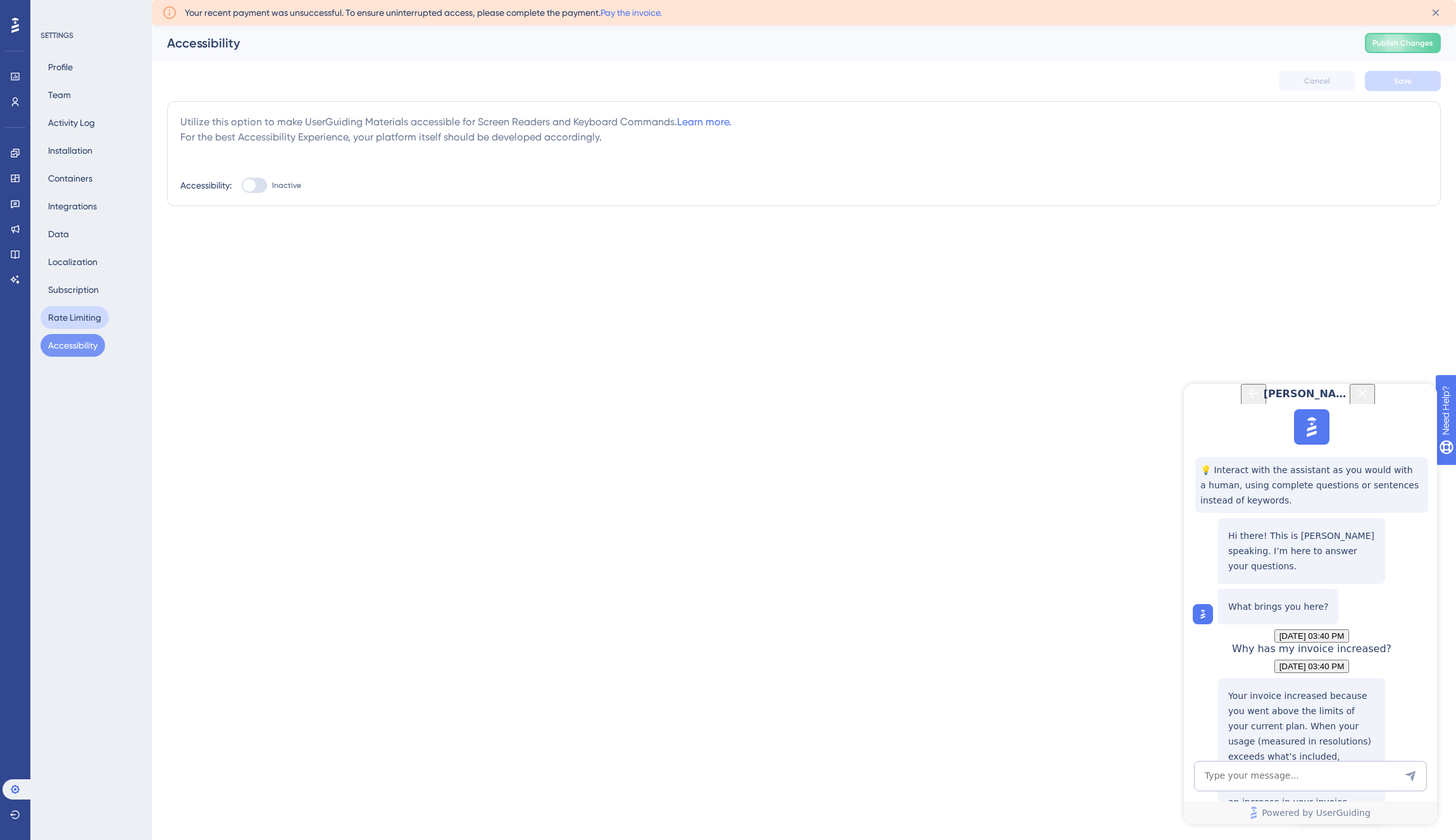
click at [79, 321] on button "Rate Limiting" at bounding box center [74, 317] width 68 height 23
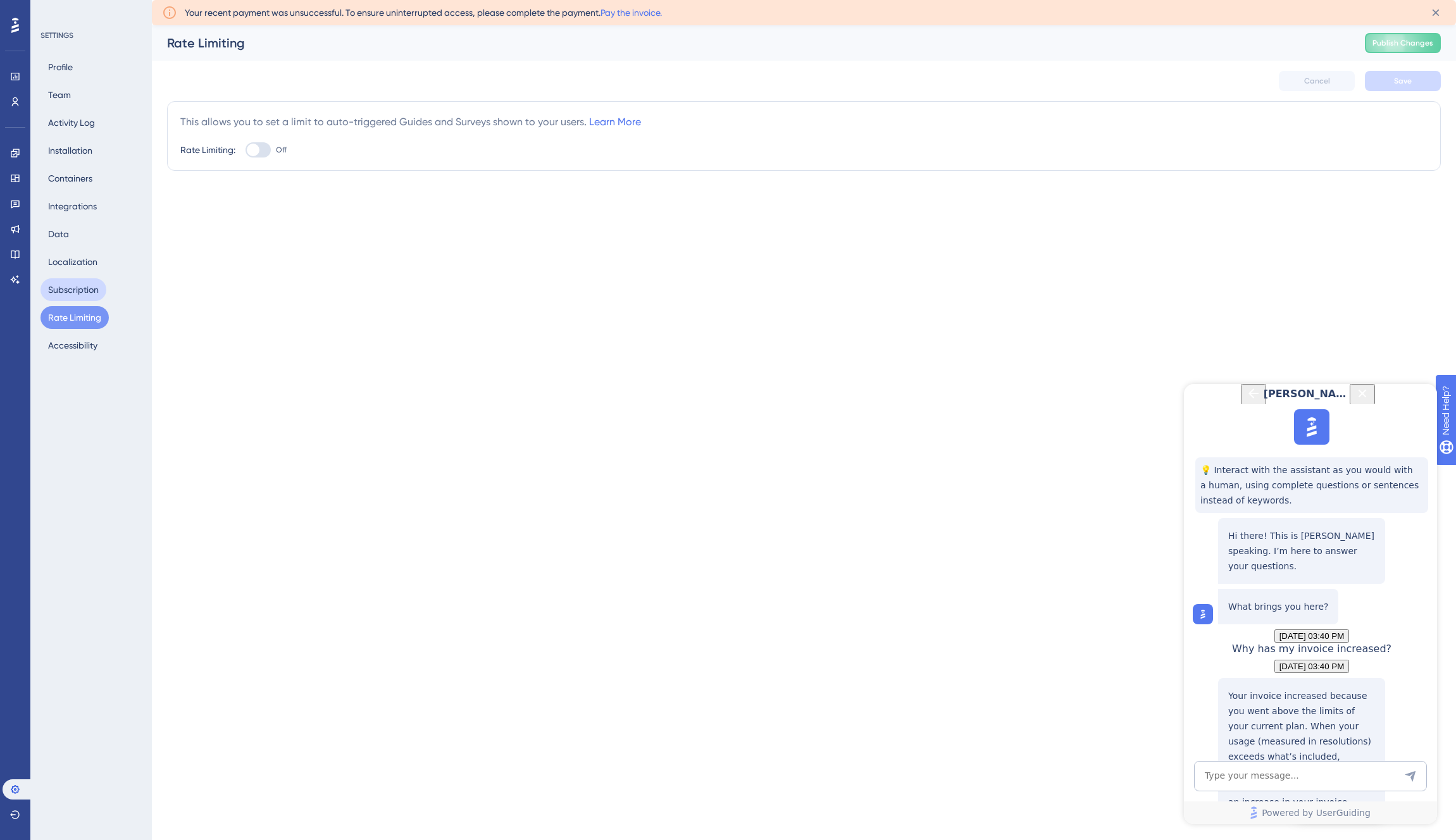
click at [89, 296] on button "Subscription" at bounding box center [74, 290] width 66 height 23
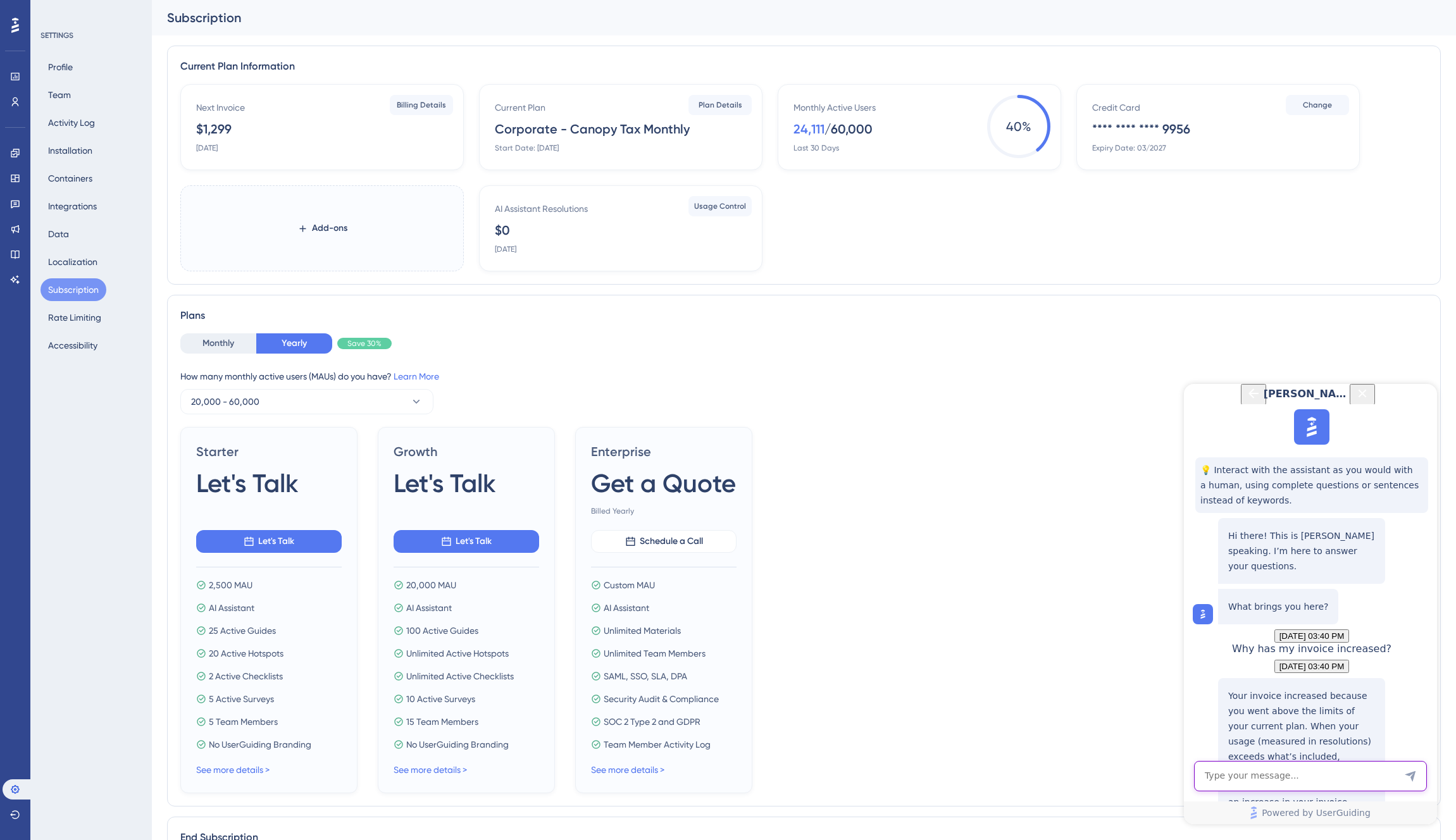
click at [1254, 777] on textarea "AI Assistant Text Input" at bounding box center [1310, 776] width 233 height 31
type textarea "What was our limit, and how many did we use?"
click at [658, 234] on div "AI Assistant Resolutions $0 [DATE]" at bounding box center [623, 228] width 257 height 53
click at [717, 211] on span "Usage Control" at bounding box center [720, 206] width 52 height 10
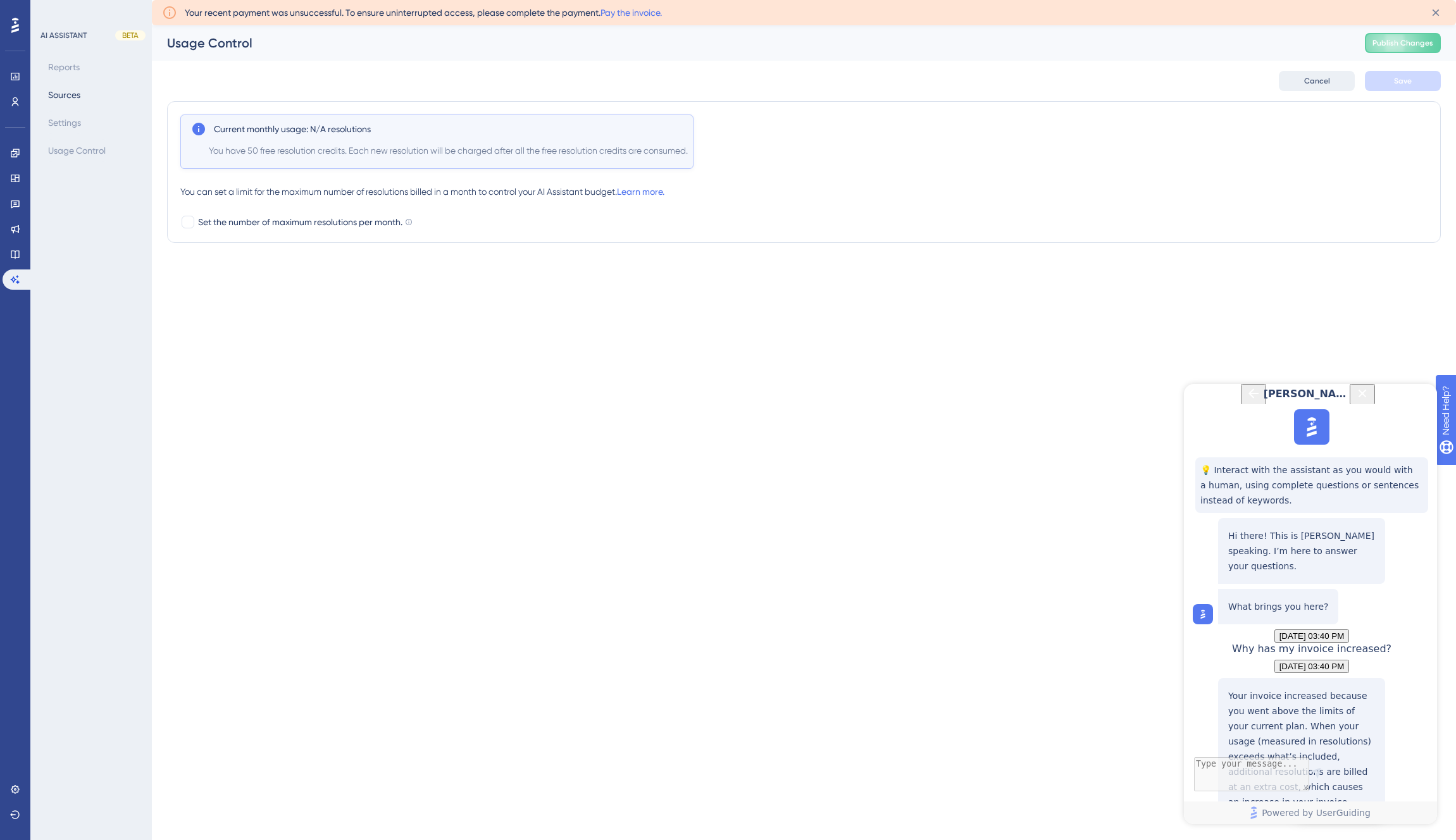
click at [1306, 85] on span "Cancel" at bounding box center [1317, 81] width 26 height 10
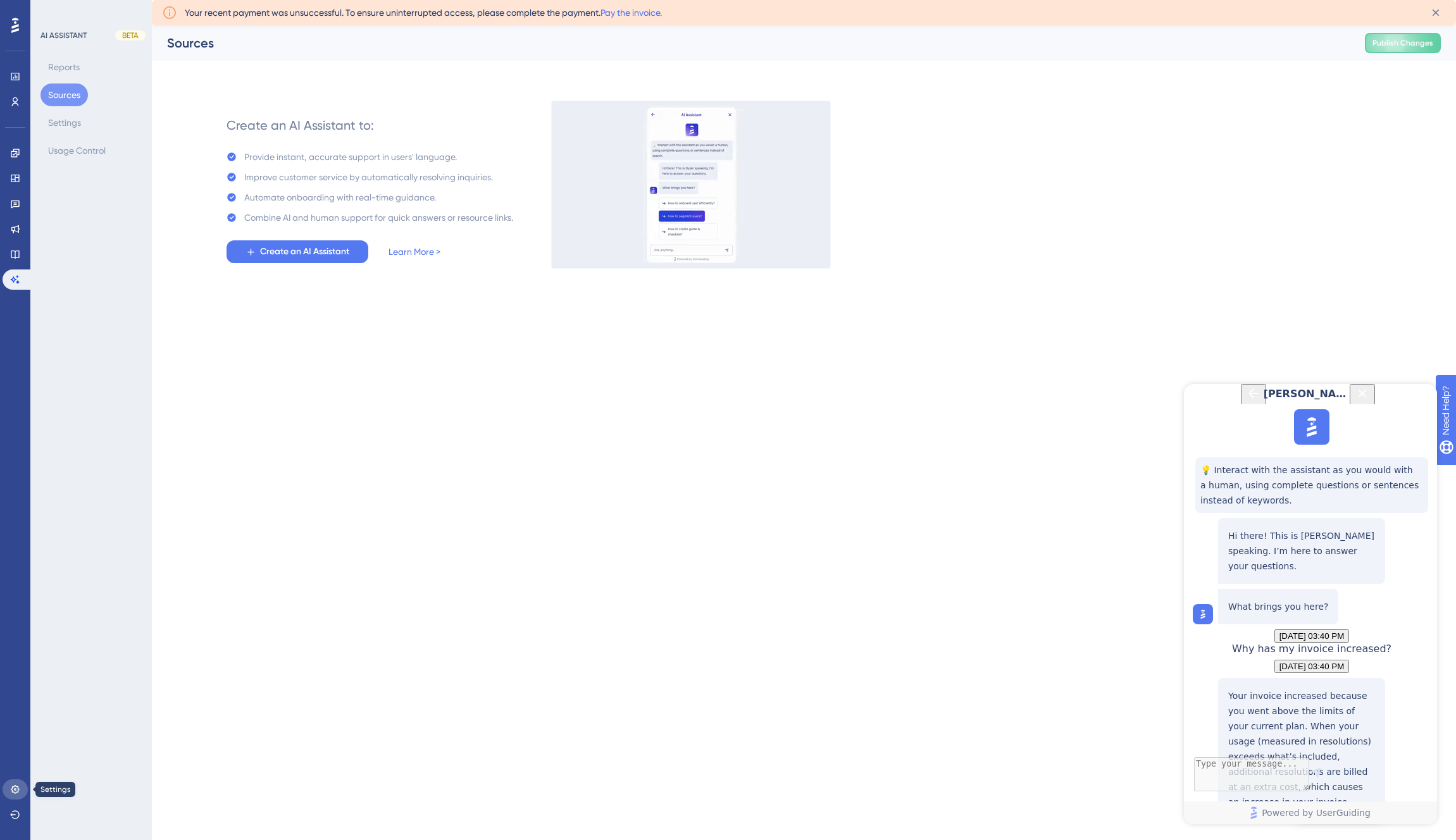
click at [13, 789] on icon at bounding box center [15, 789] width 10 height 10
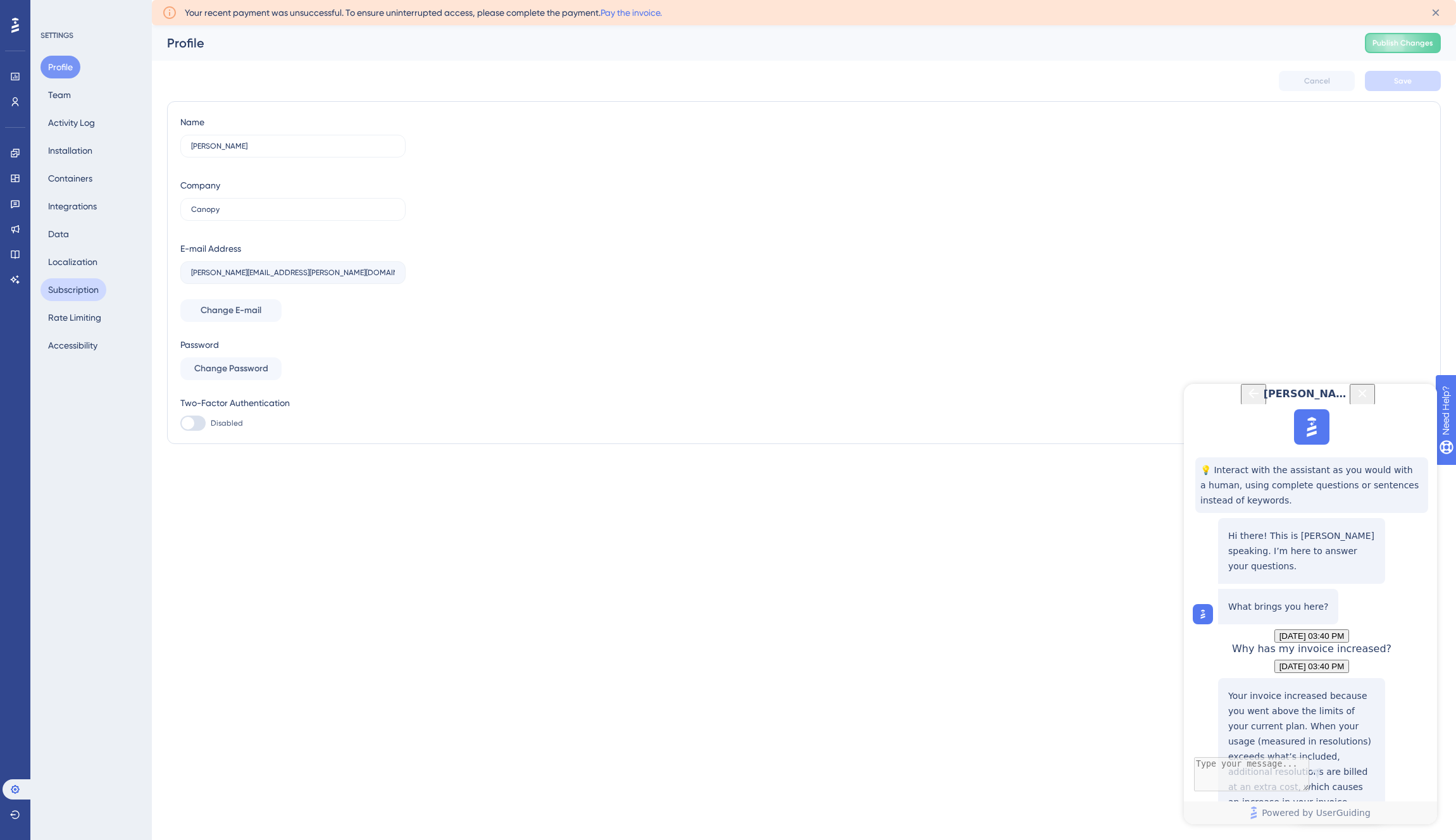
drag, startPoint x: 64, startPoint y: 292, endPoint x: 74, endPoint y: 292, distance: 10.0
click at [64, 292] on button "Subscription" at bounding box center [74, 290] width 66 height 23
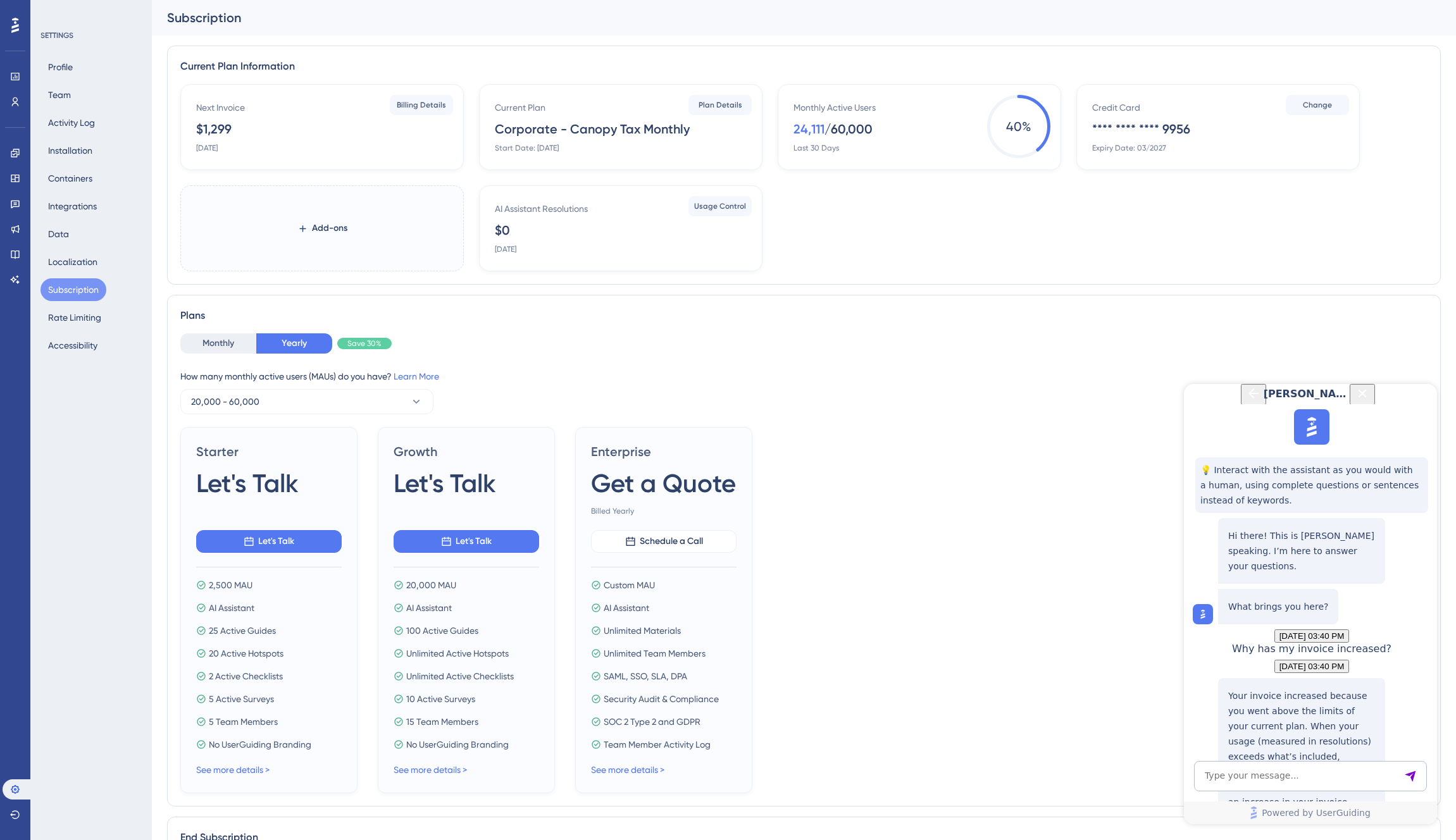
scroll to position [402, 0]
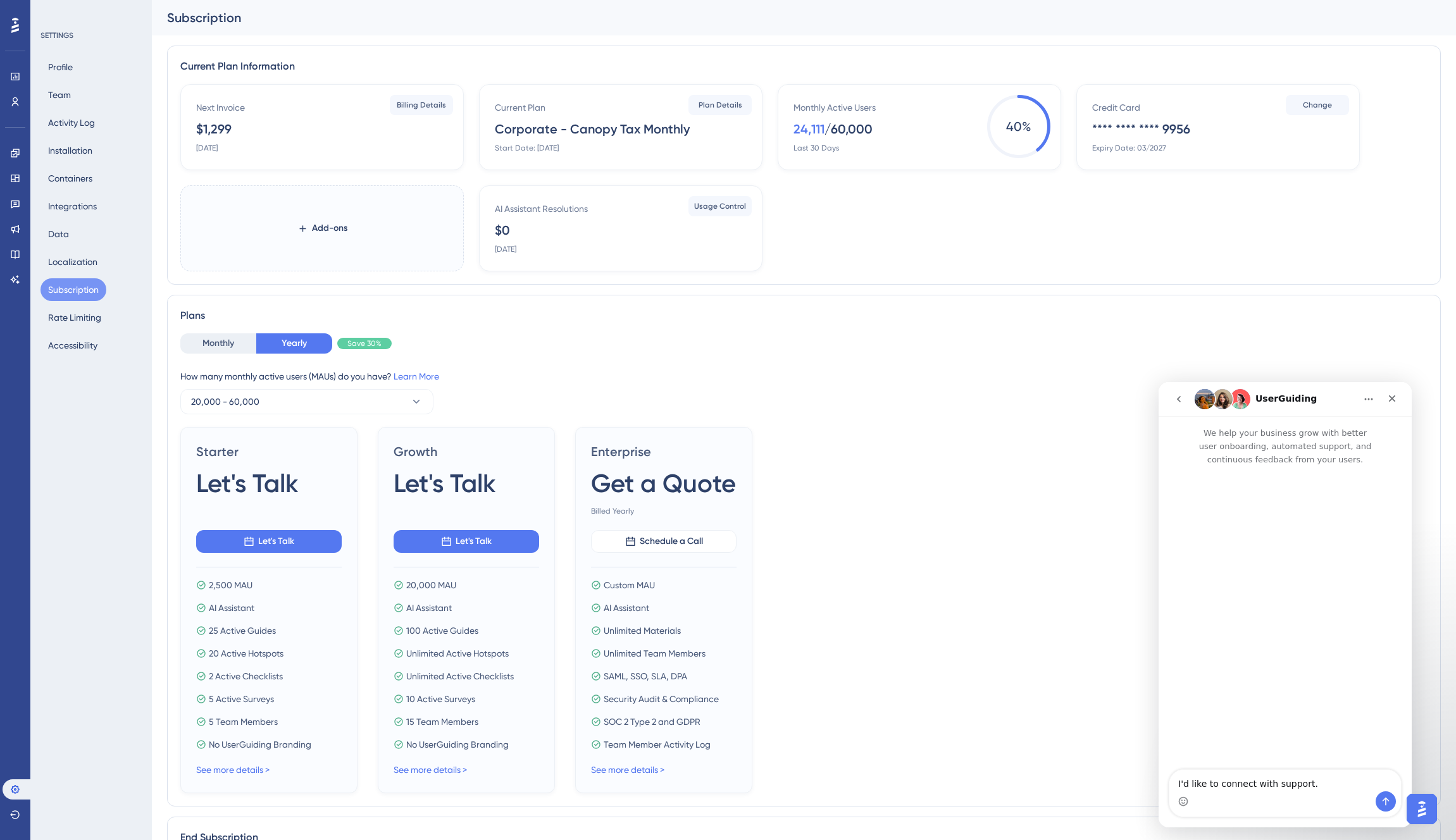
scroll to position [0, 0]
click at [59, 92] on button "Team" at bounding box center [60, 95] width 38 height 23
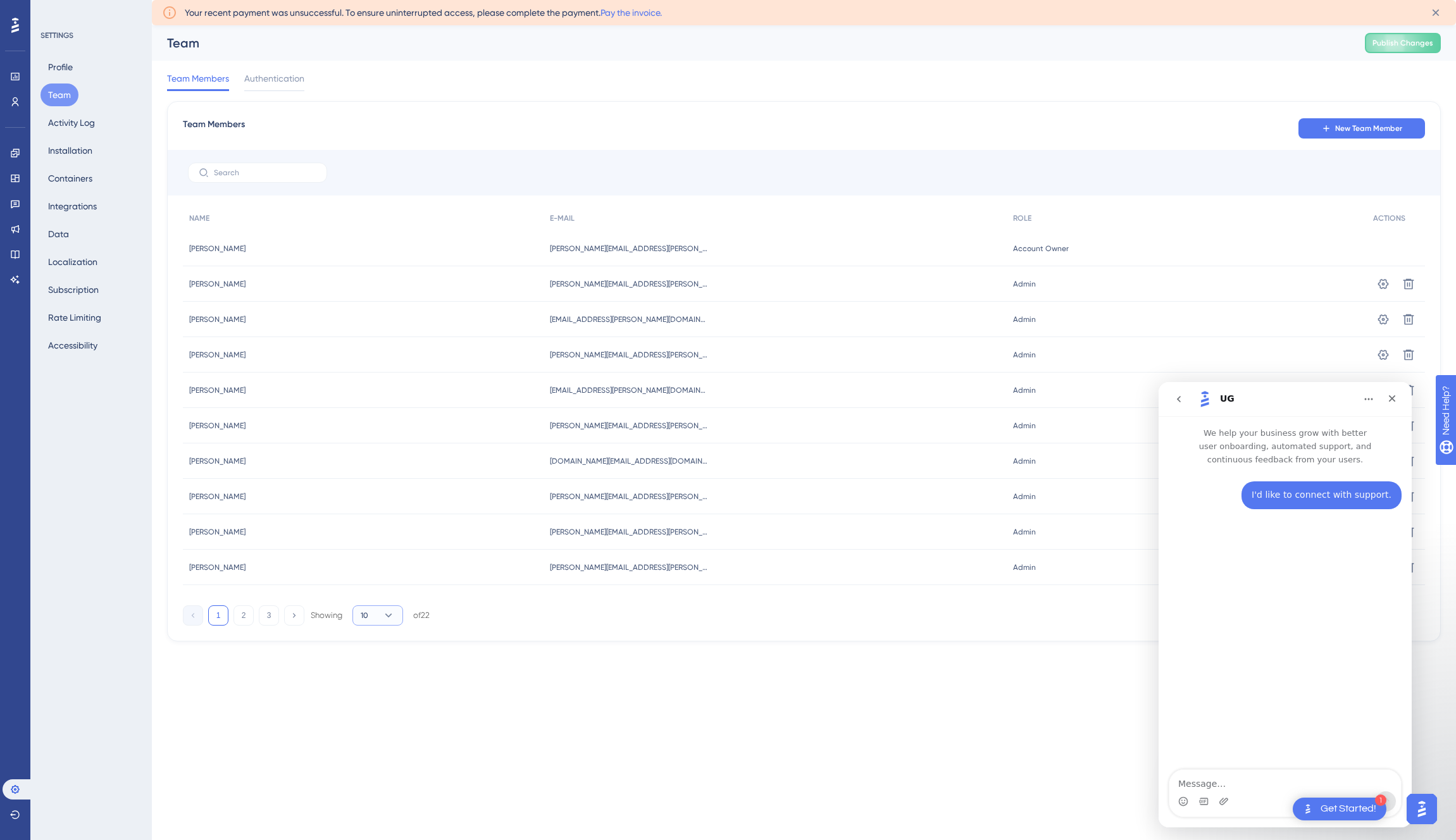
click at [381, 616] on button "10" at bounding box center [378, 615] width 51 height 20
click at [372, 704] on span "50" at bounding box center [371, 701] width 11 height 15
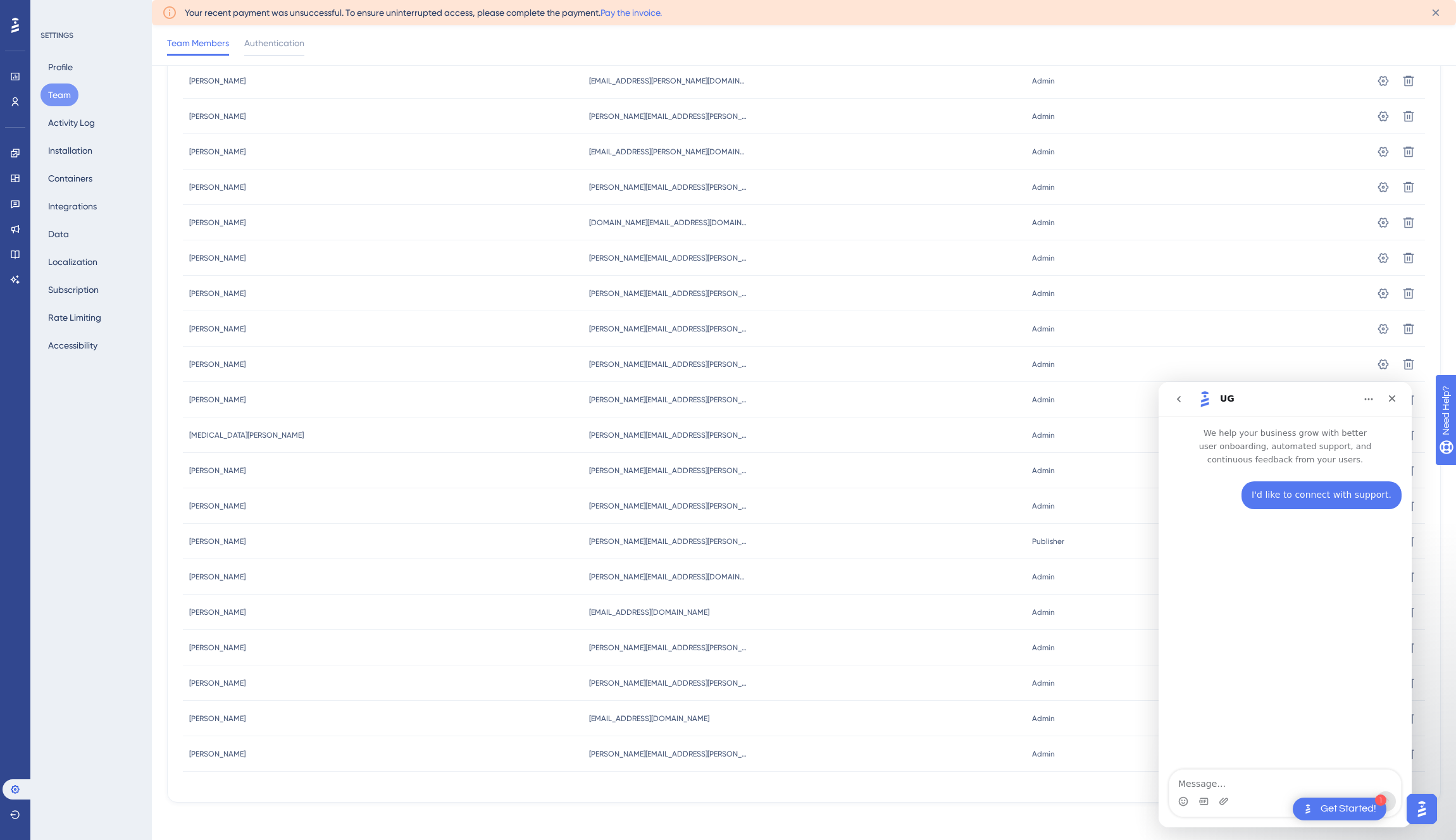
scroll to position [247, 0]
click at [1407, 48] on icon at bounding box center [1409, 42] width 11 height 11
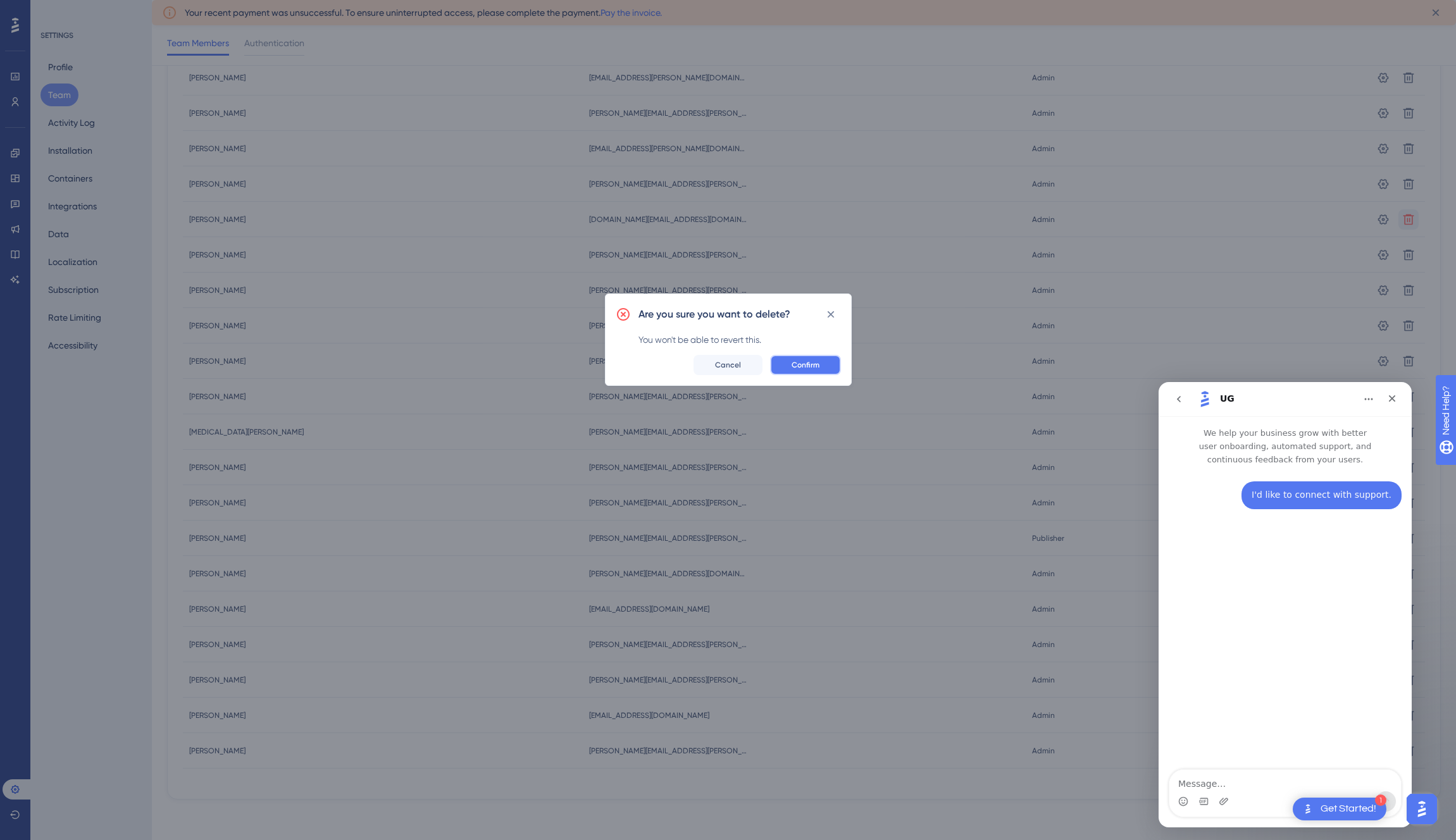
click at [804, 370] on span "Confirm" at bounding box center [806, 365] width 28 height 10
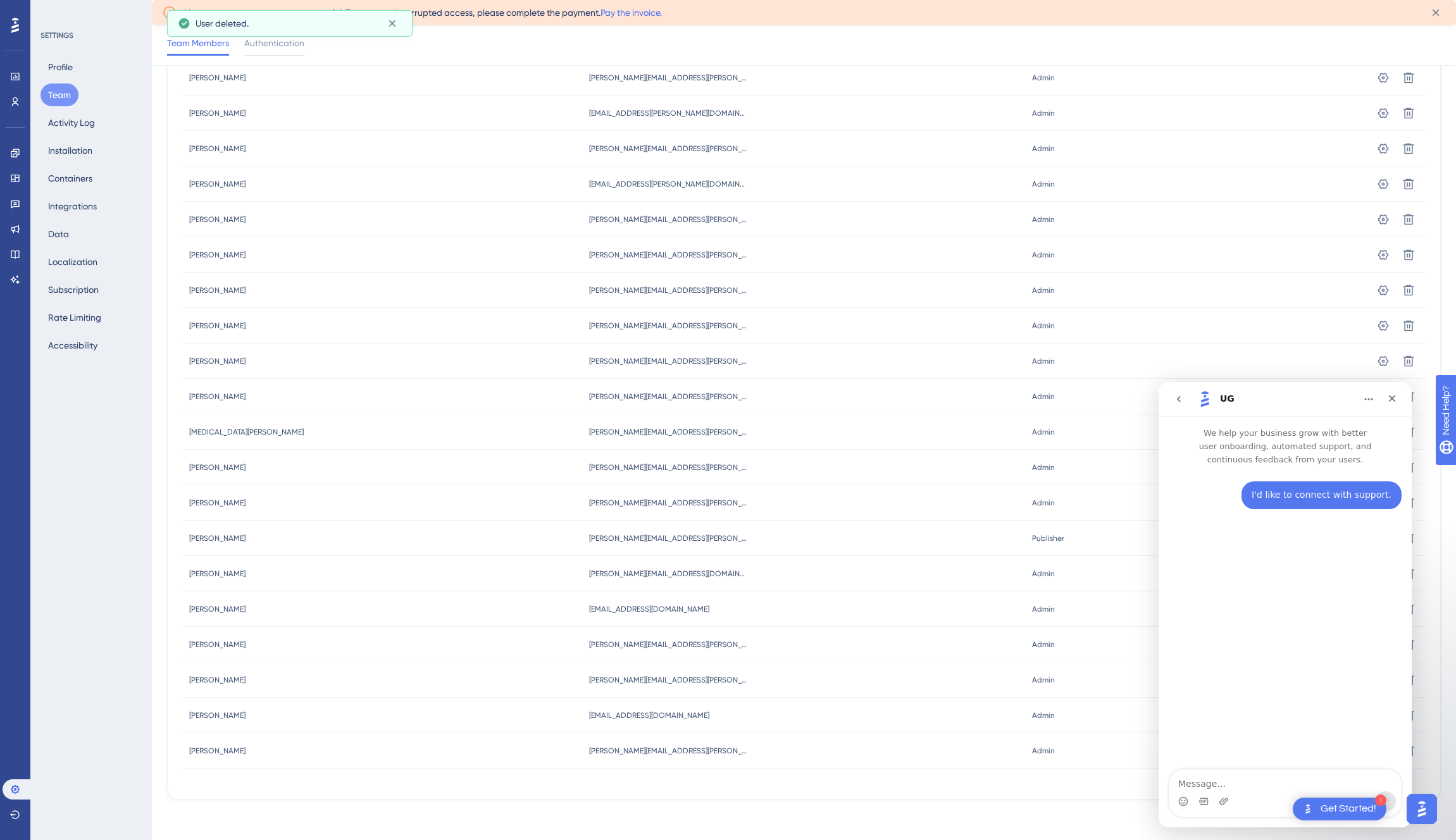
scroll to position [211, 0]
click at [1405, 84] on icon at bounding box center [1408, 78] width 13 height 13
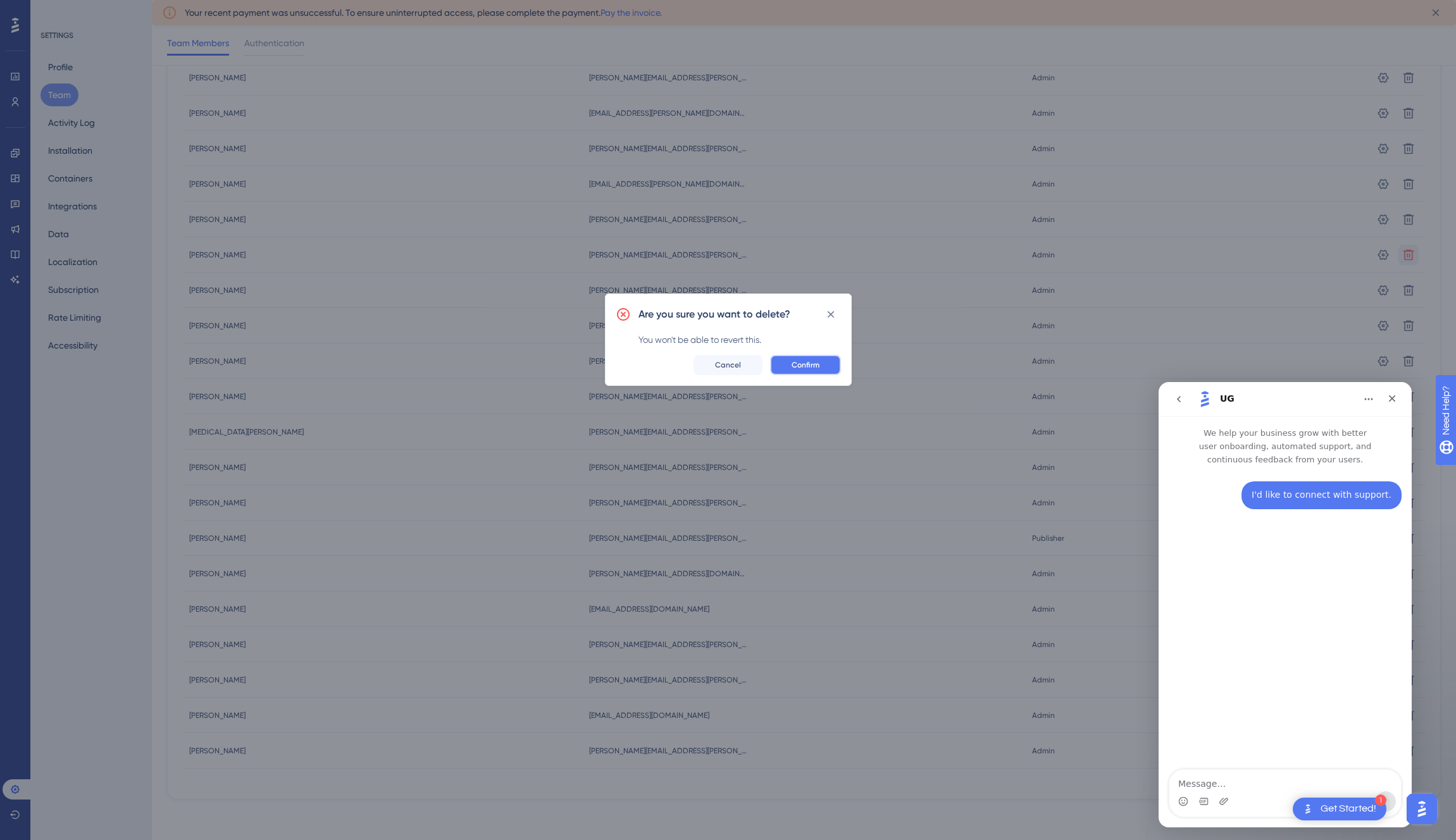
click at [808, 358] on button "Confirm" at bounding box center [805, 365] width 70 height 20
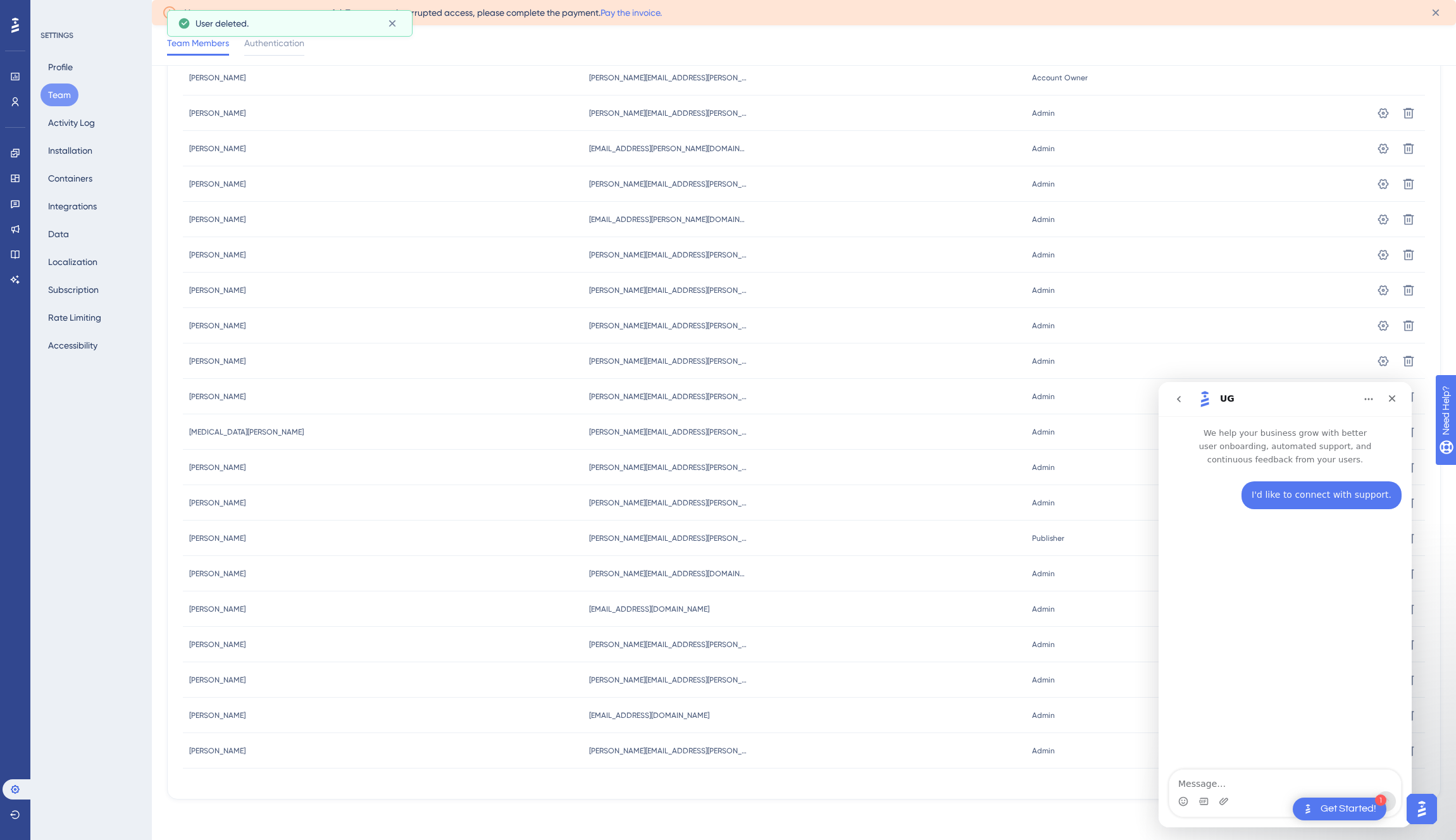
scroll to position [176, 0]
click at [1413, 120] on icon at bounding box center [1408, 114] width 13 height 13
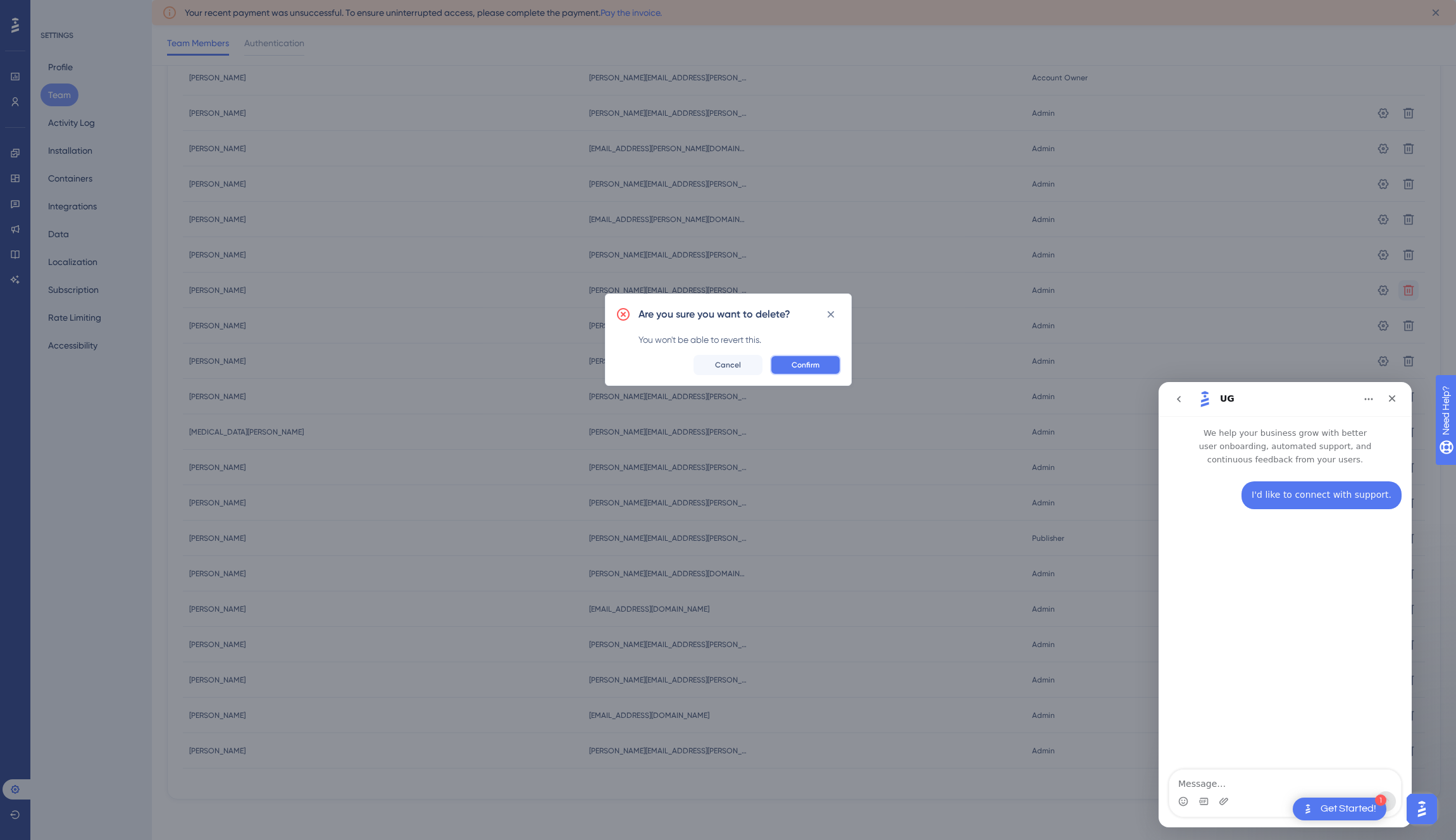
click at [820, 372] on button "Confirm" at bounding box center [805, 365] width 70 height 20
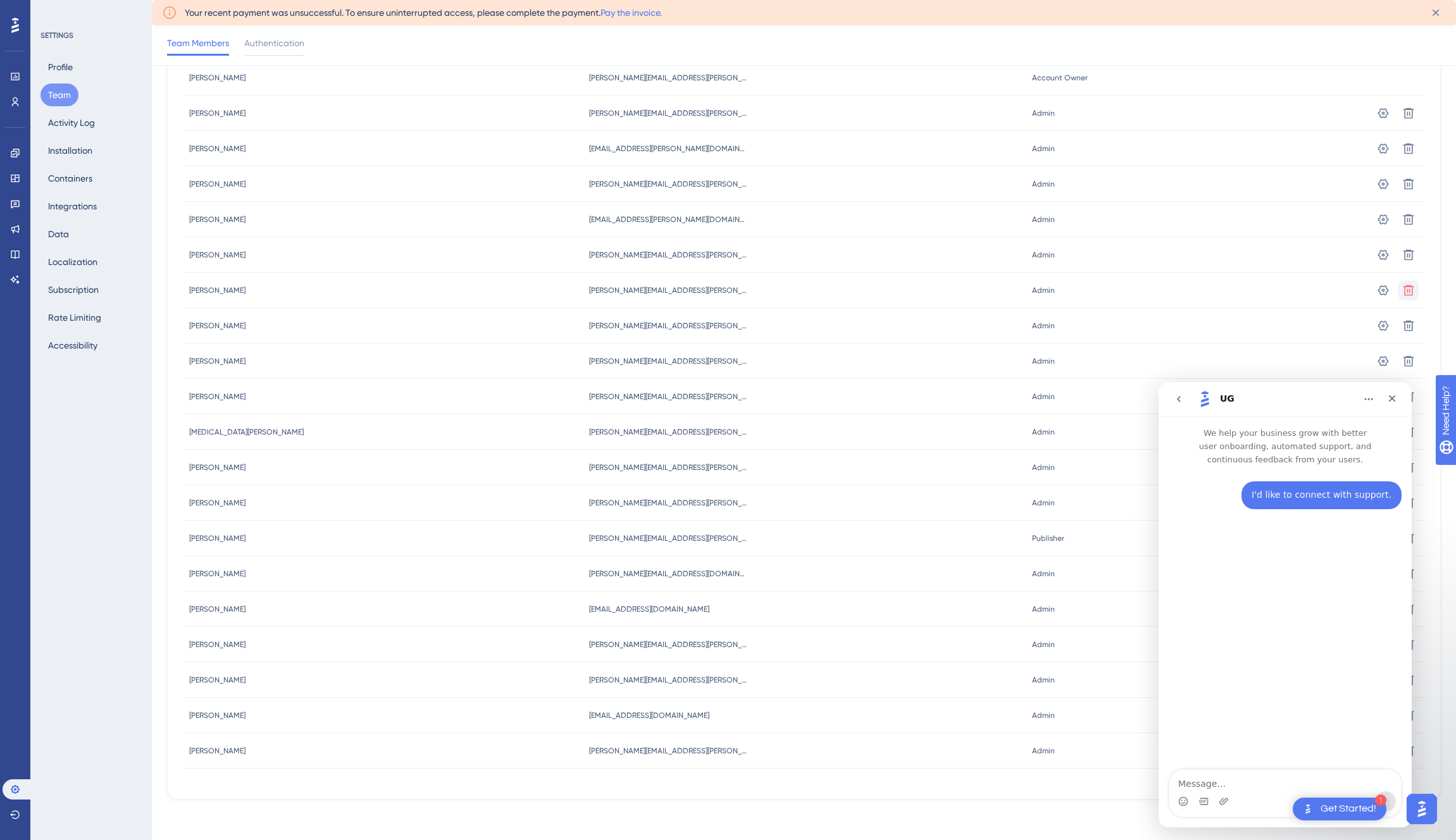
scroll to position [140, 0]
click at [1408, 155] on icon at bounding box center [1408, 149] width 13 height 13
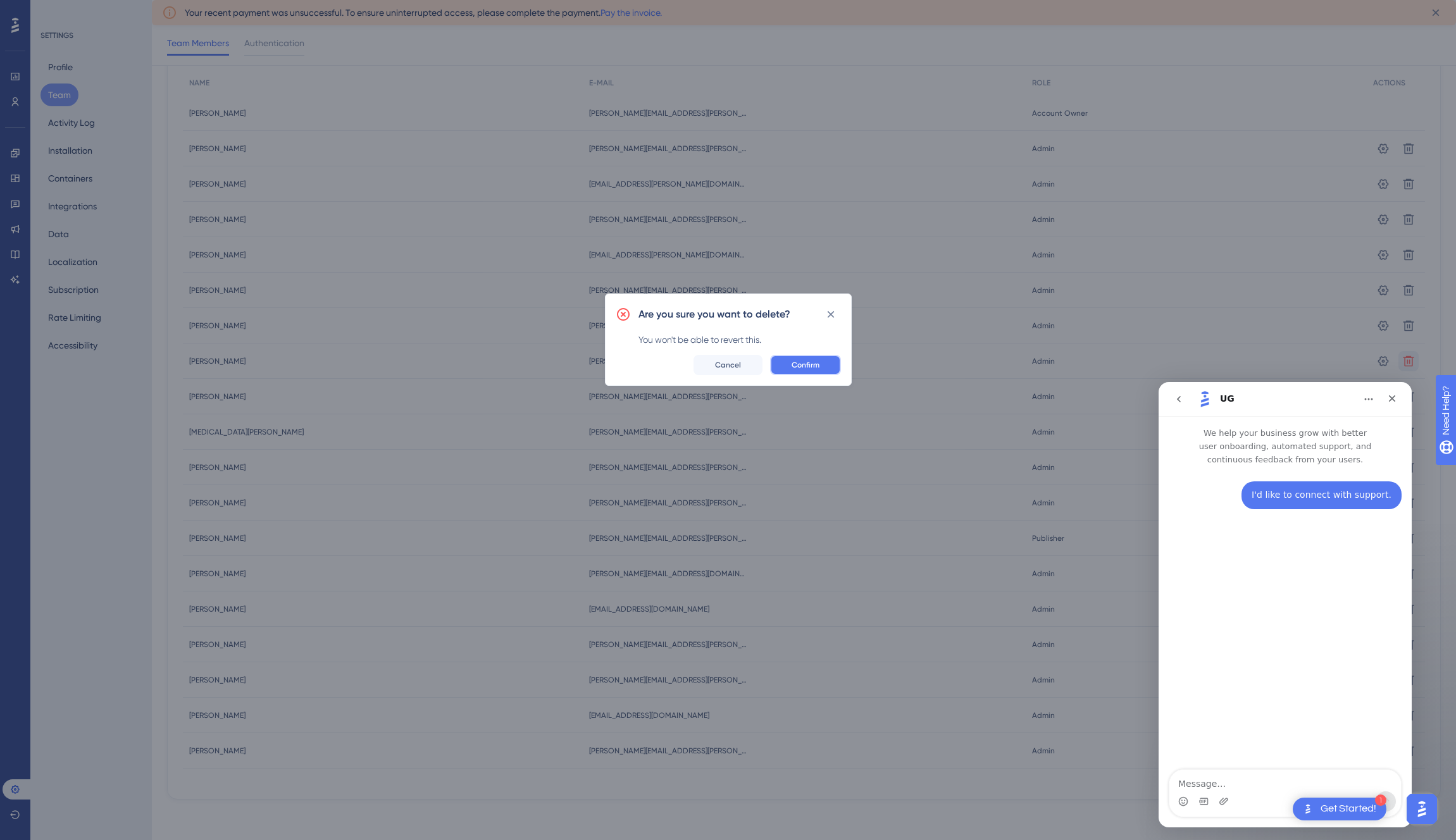
click at [810, 364] on span "Confirm" at bounding box center [806, 365] width 28 height 10
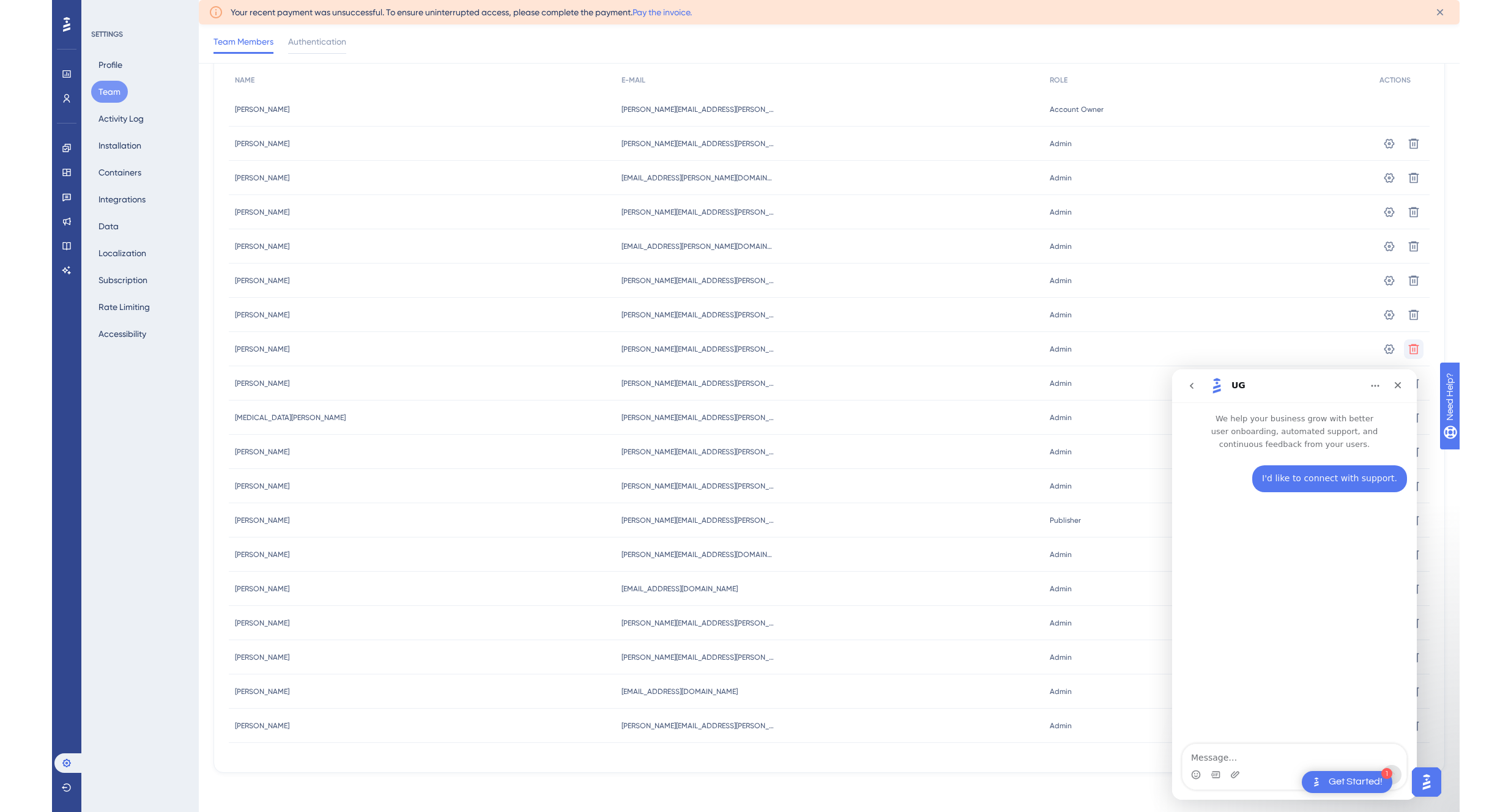
scroll to position [101, 0]
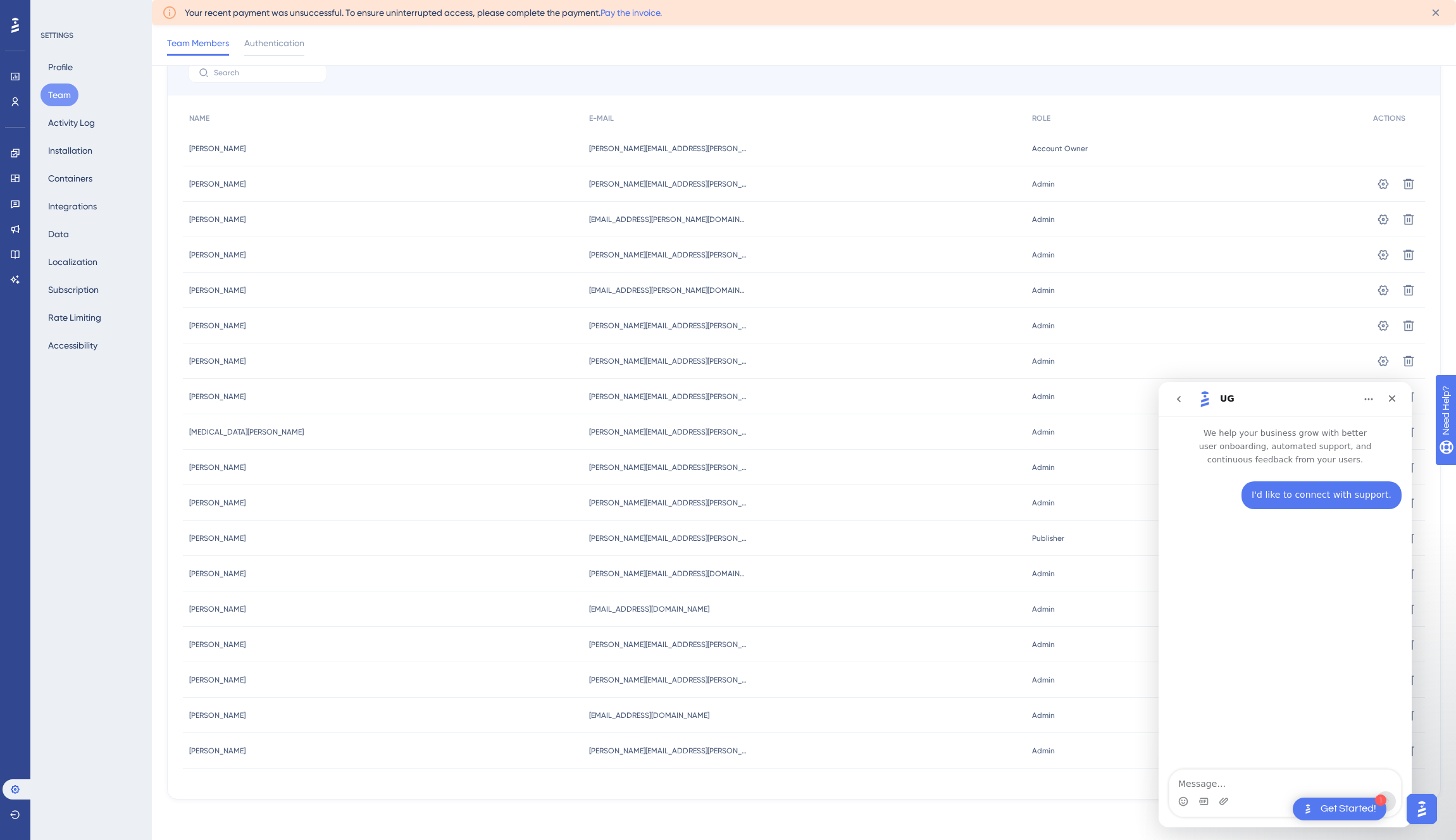
click at [1367, 398] on icon "Home" at bounding box center [1368, 398] width 10 height 10
click at [1336, 430] on div "Expand window" at bounding box center [1332, 431] width 90 height 13
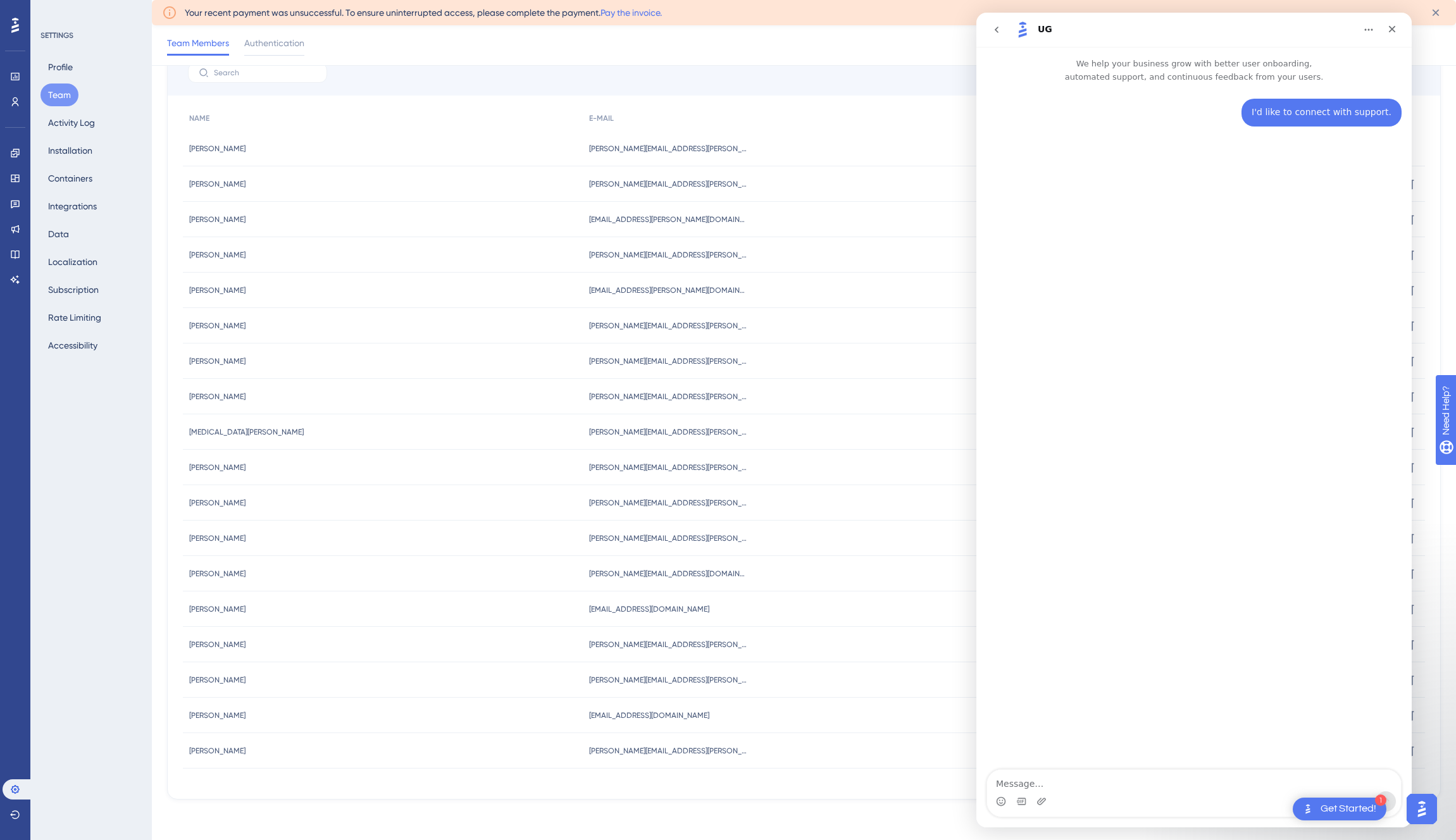
click at [1364, 32] on icon "Home" at bounding box center [1368, 30] width 10 height 10
click at [1339, 58] on div "Collapse window" at bounding box center [1332, 61] width 90 height 13
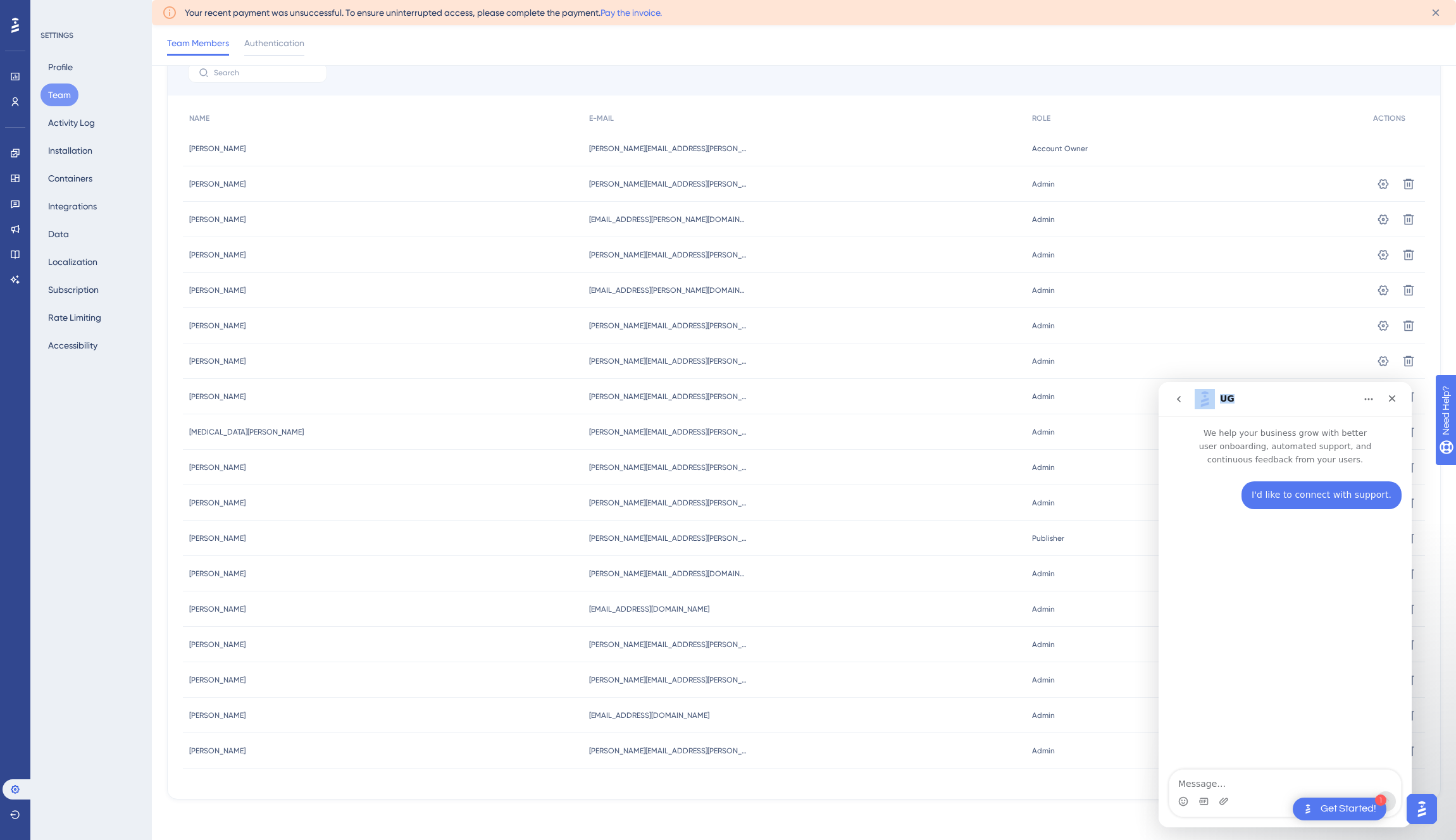
drag, startPoint x: 1266, startPoint y: 395, endPoint x: 1141, endPoint y: 344, distance: 135.0
click html "UG We help your business grow with better user onboarding, automated support, a…"
click at [1224, 337] on div "Admin Admin" at bounding box center [1196, 325] width 341 height 35
click at [1302, 359] on div "Admin Admin" at bounding box center [1196, 361] width 341 height 35
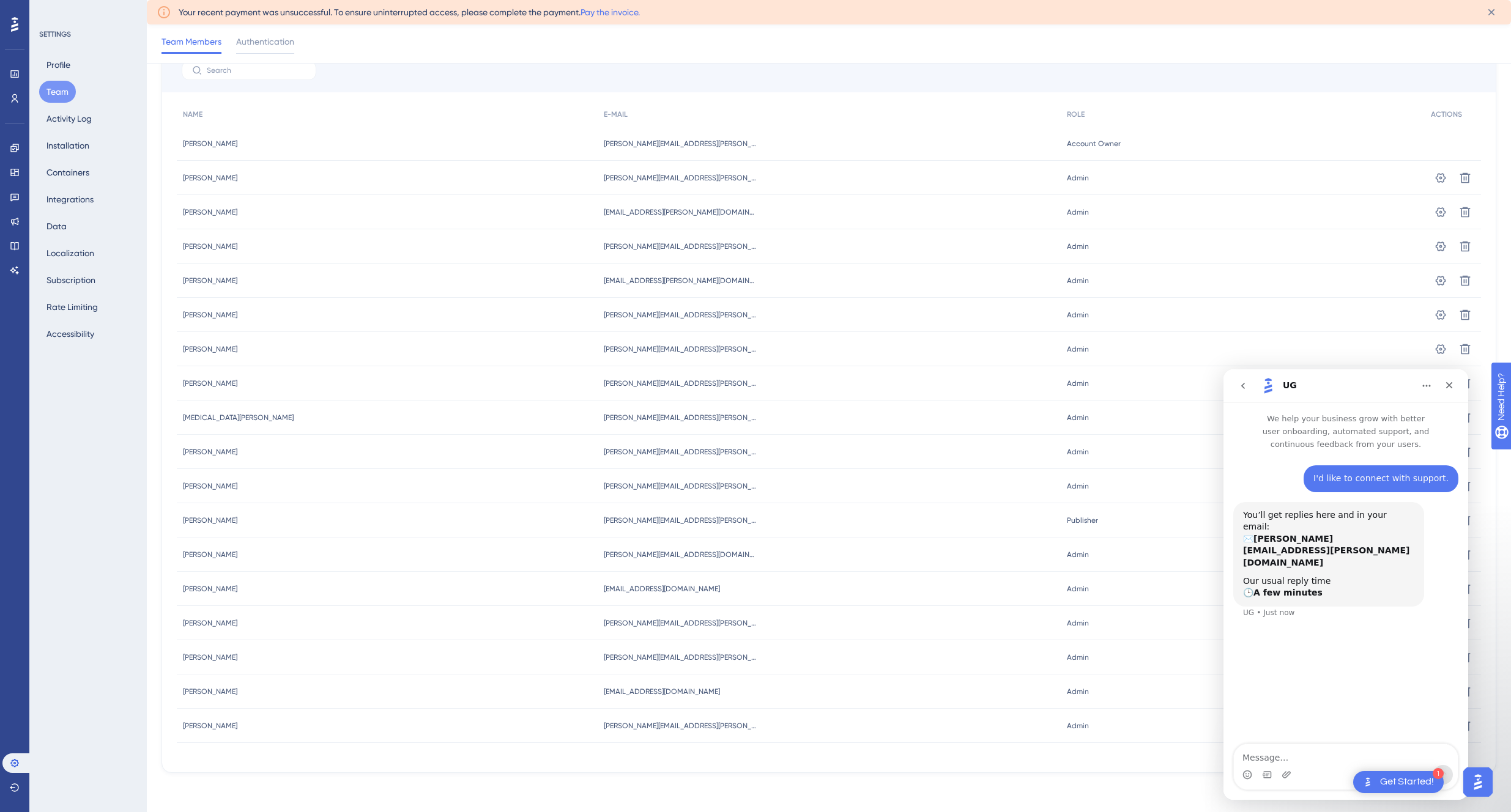
click at [1316, 380] on div "UG" at bounding box center [1335, 386] width 155 height 20
click at [1280, 758] on textarea "Message…" at bounding box center [1346, 754] width 224 height 20
type textarea "I just need to find out why our invoice went up last month"
click at [1407, 387] on icon "Home" at bounding box center [1426, 386] width 8 height 2
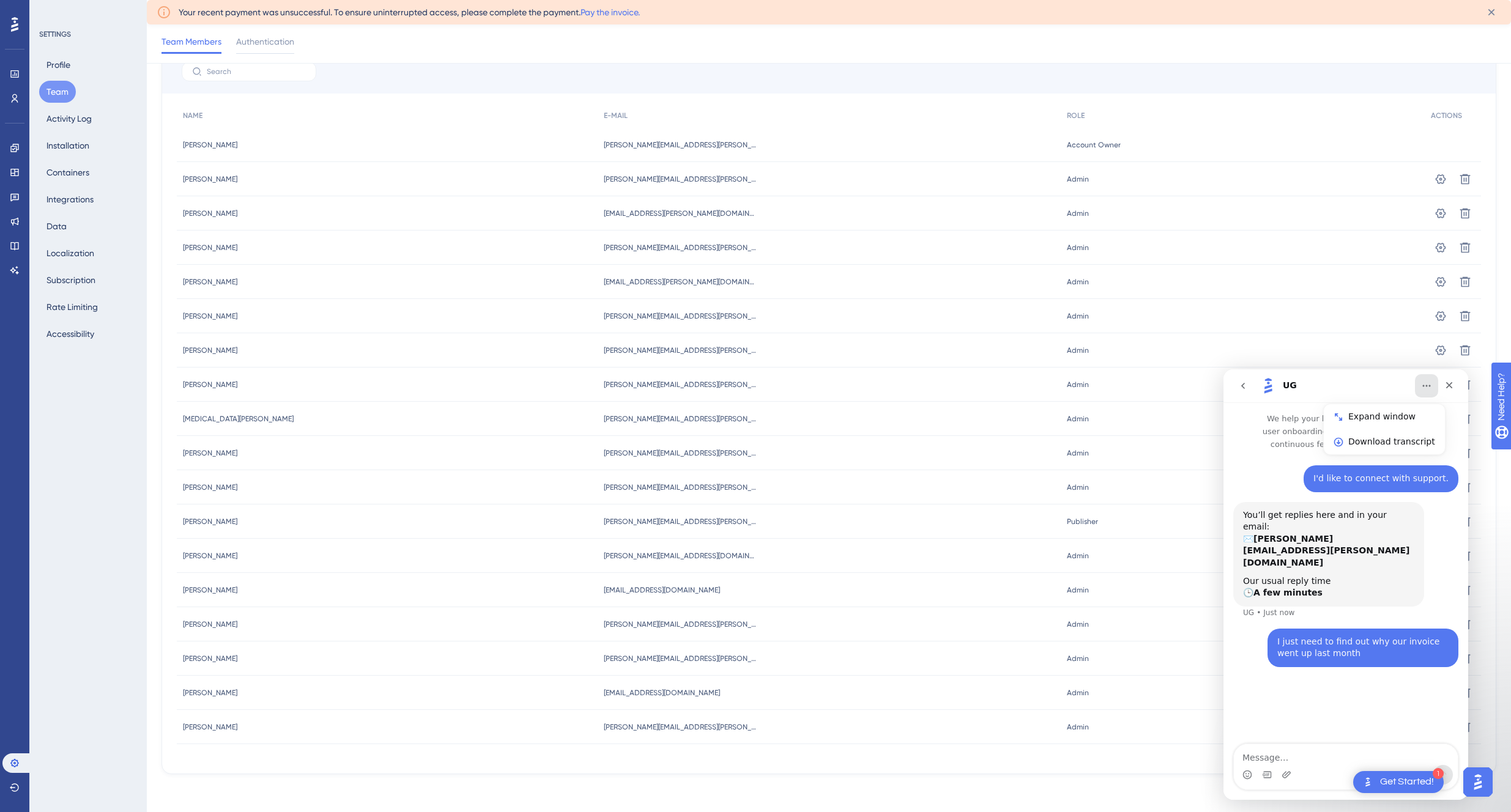
click at [1407, 387] on icon "Home" at bounding box center [1426, 386] width 8 height 2
click at [1338, 322] on div "Admin Admin" at bounding box center [1242, 316] width 364 height 34
click at [1394, 782] on div "Get Started!" at bounding box center [1407, 782] width 54 height 14
click at [1407, 785] on div "Get Started!" at bounding box center [1407, 782] width 54 height 14
click at [1407, 386] on div "Close" at bounding box center [1449, 384] width 22 height 22
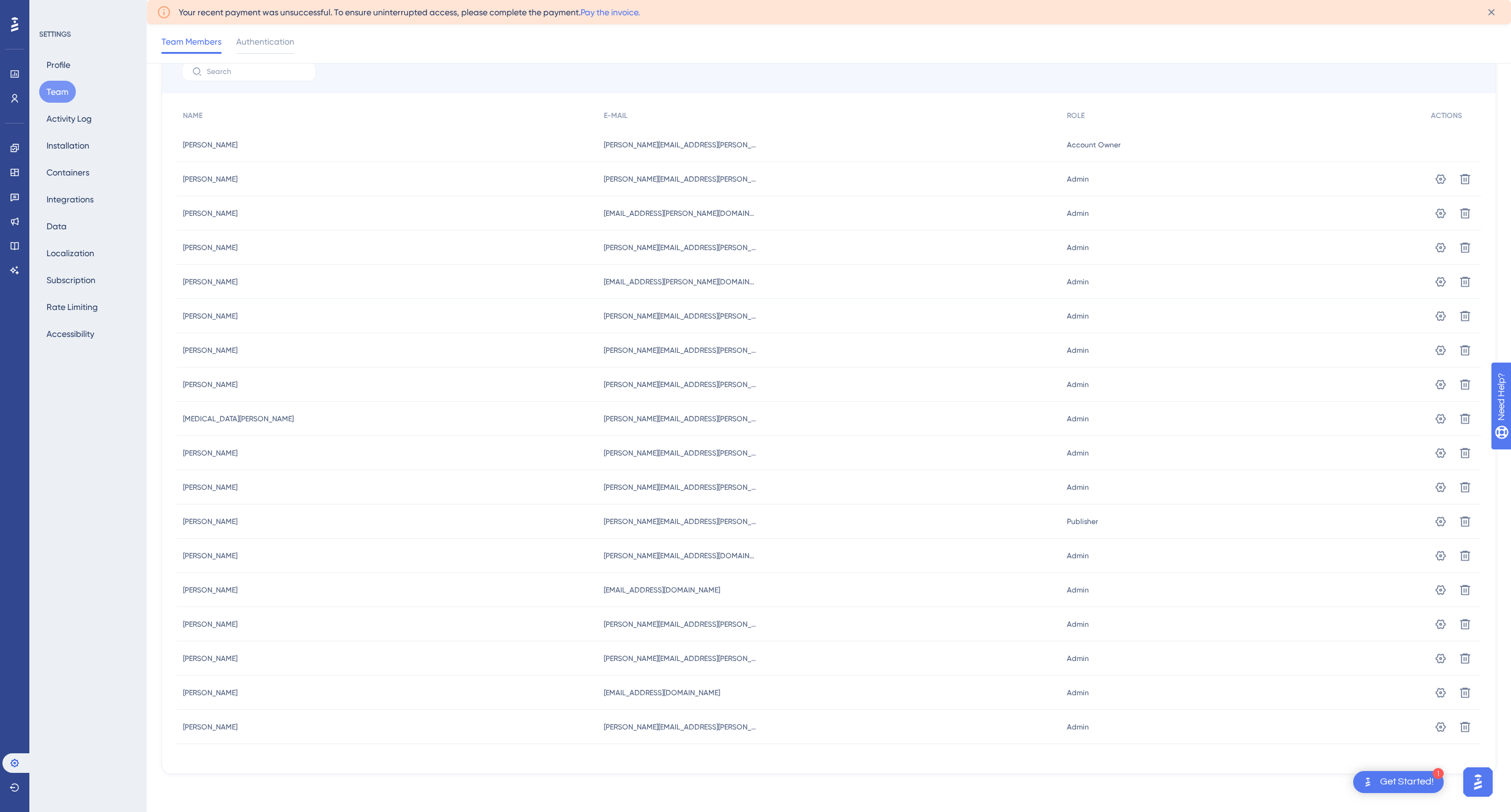
scroll to position [0, 0]
click at [1407, 782] on div "Get Started!" at bounding box center [1407, 782] width 54 height 14
click at [1407, 786] on img "Open AI Assistant Launcher" at bounding box center [1477, 782] width 22 height 22
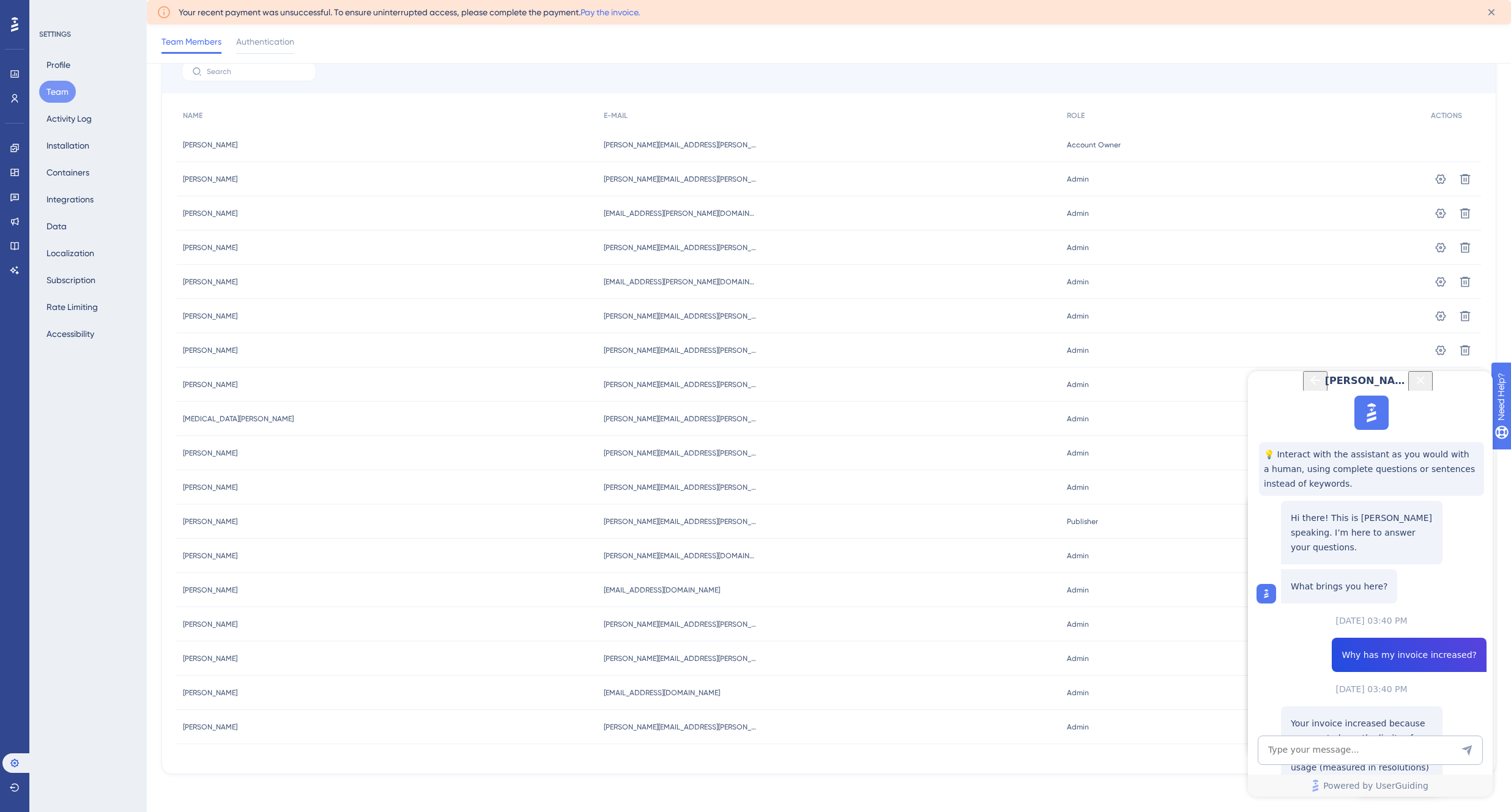
scroll to position [101, 0]
click at [1303, 391] on button "Back Button" at bounding box center [1315, 381] width 24 height 20
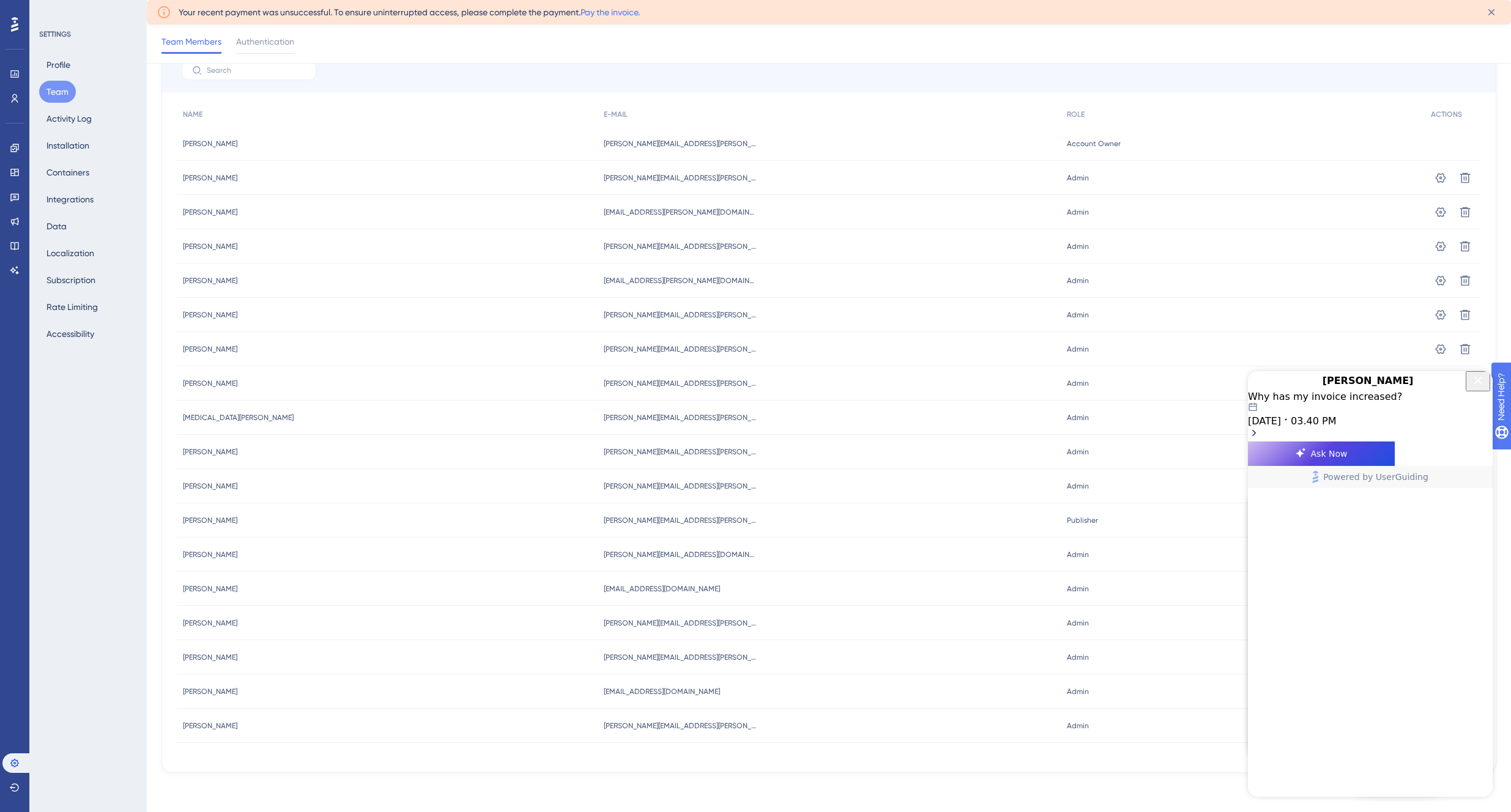
click at [1374, 403] on div "Why has my invoice increased?" at bounding box center [1369, 396] width 245 height 11
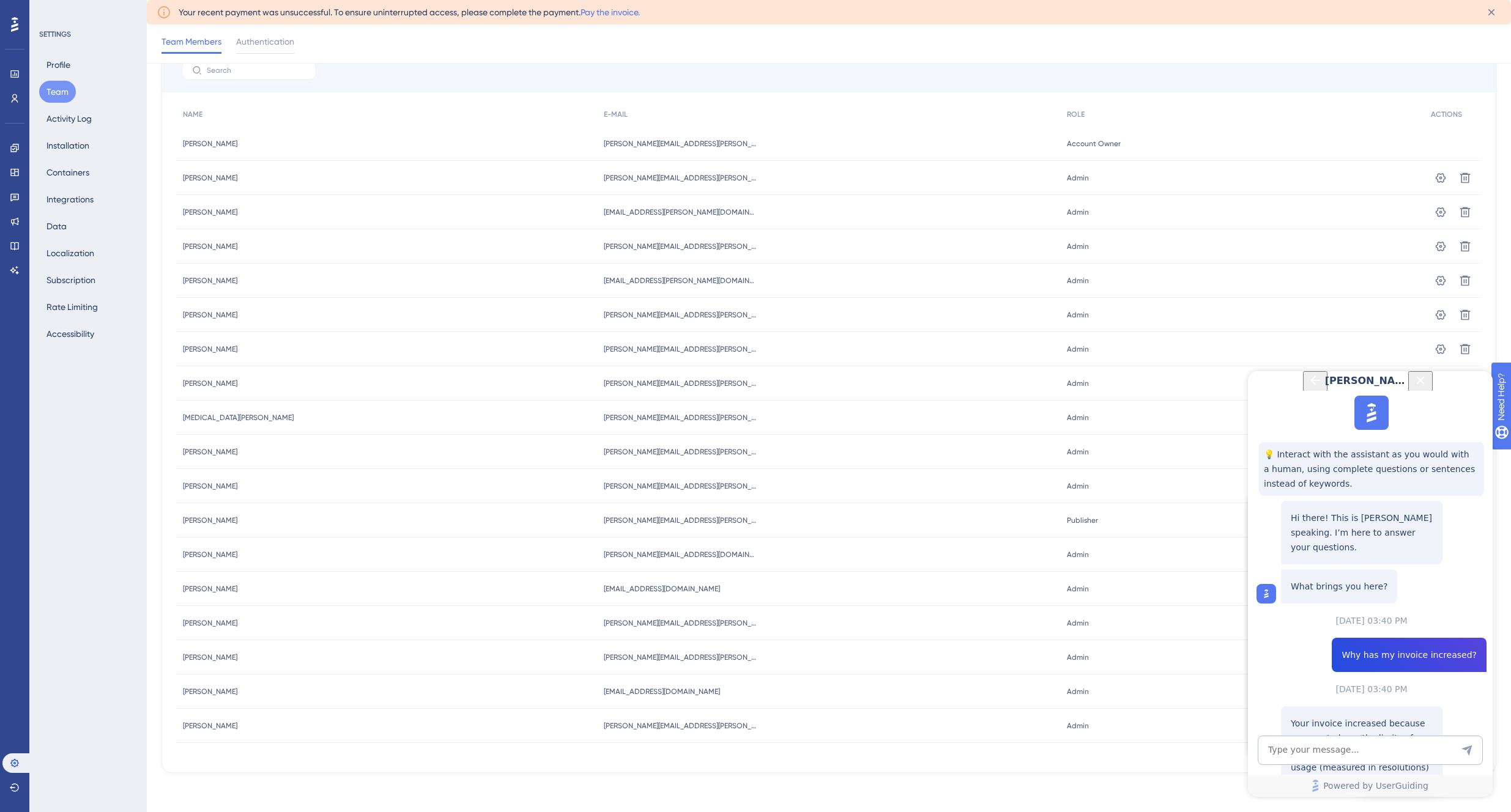
scroll to position [389, 0]
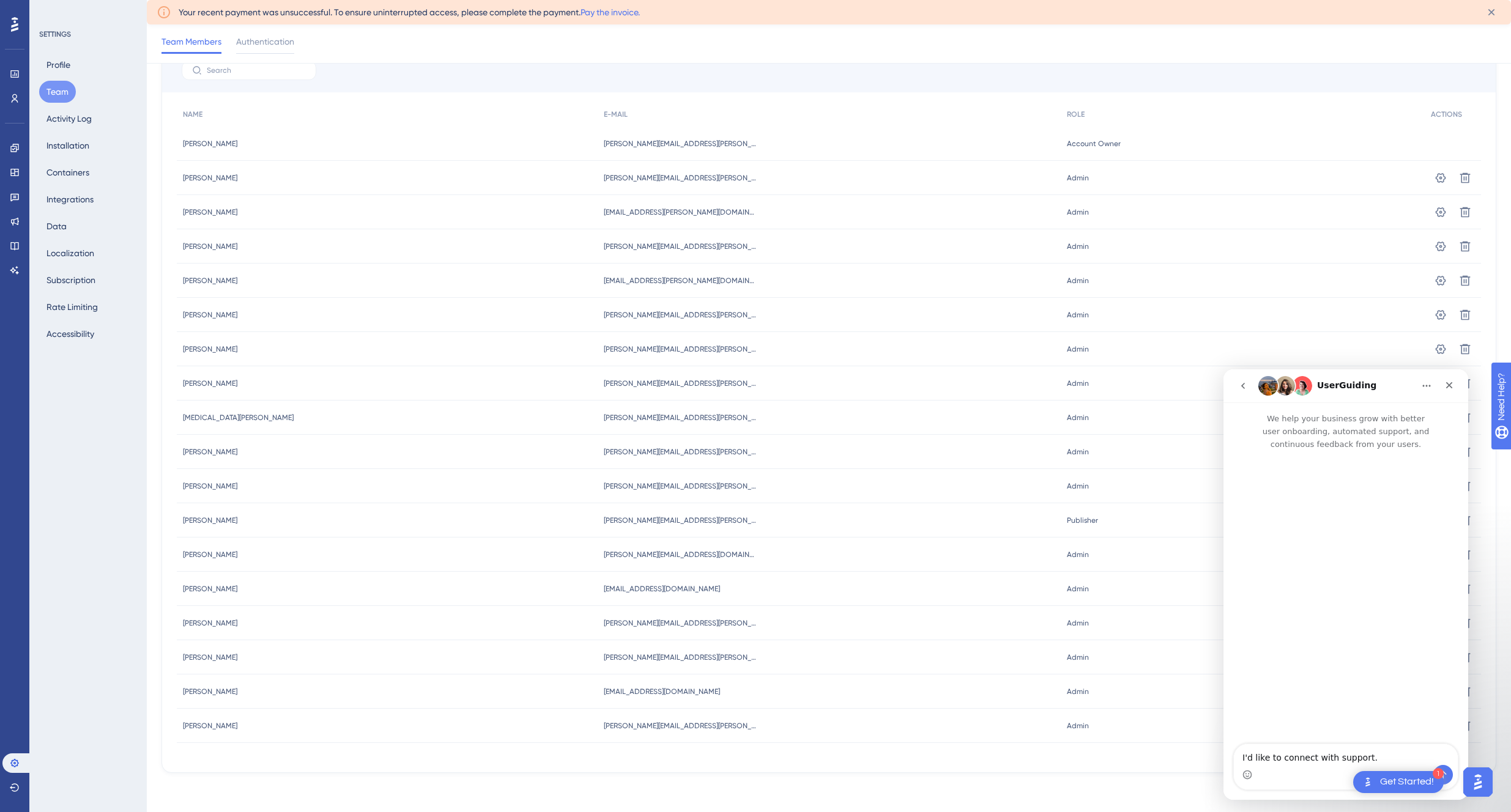
scroll to position [0, 0]
click at [1385, 751] on textarea "I'd like to connect with support." at bounding box center [1346, 754] width 224 height 20
drag, startPoint x: 76, startPoint y: 115, endPoint x: 88, endPoint y: 117, distance: 12.2
click at [76, 115] on button "Activity Log" at bounding box center [69, 118] width 60 height 22
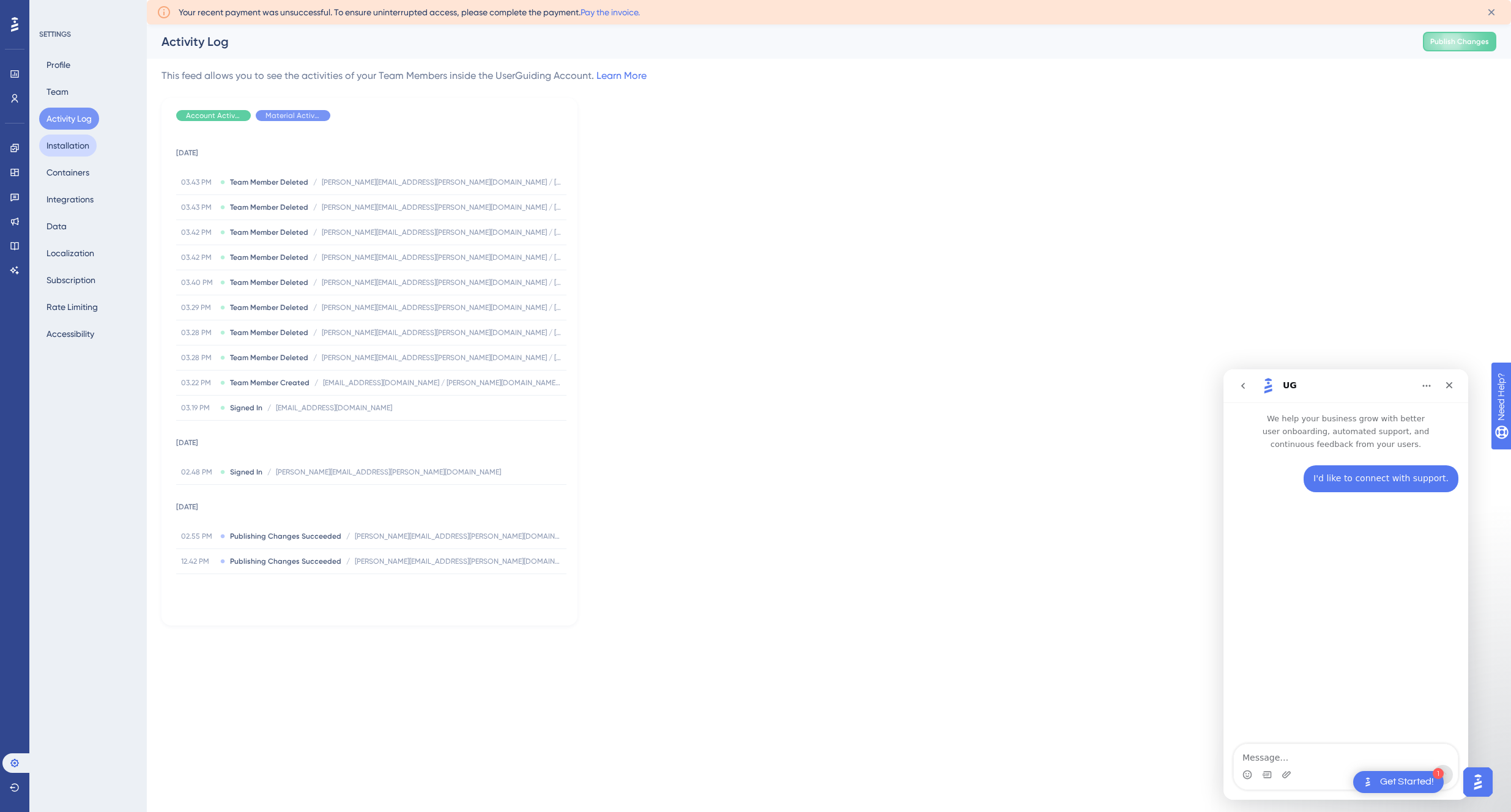
click at [88, 147] on button "Installation" at bounding box center [68, 145] width 58 height 22
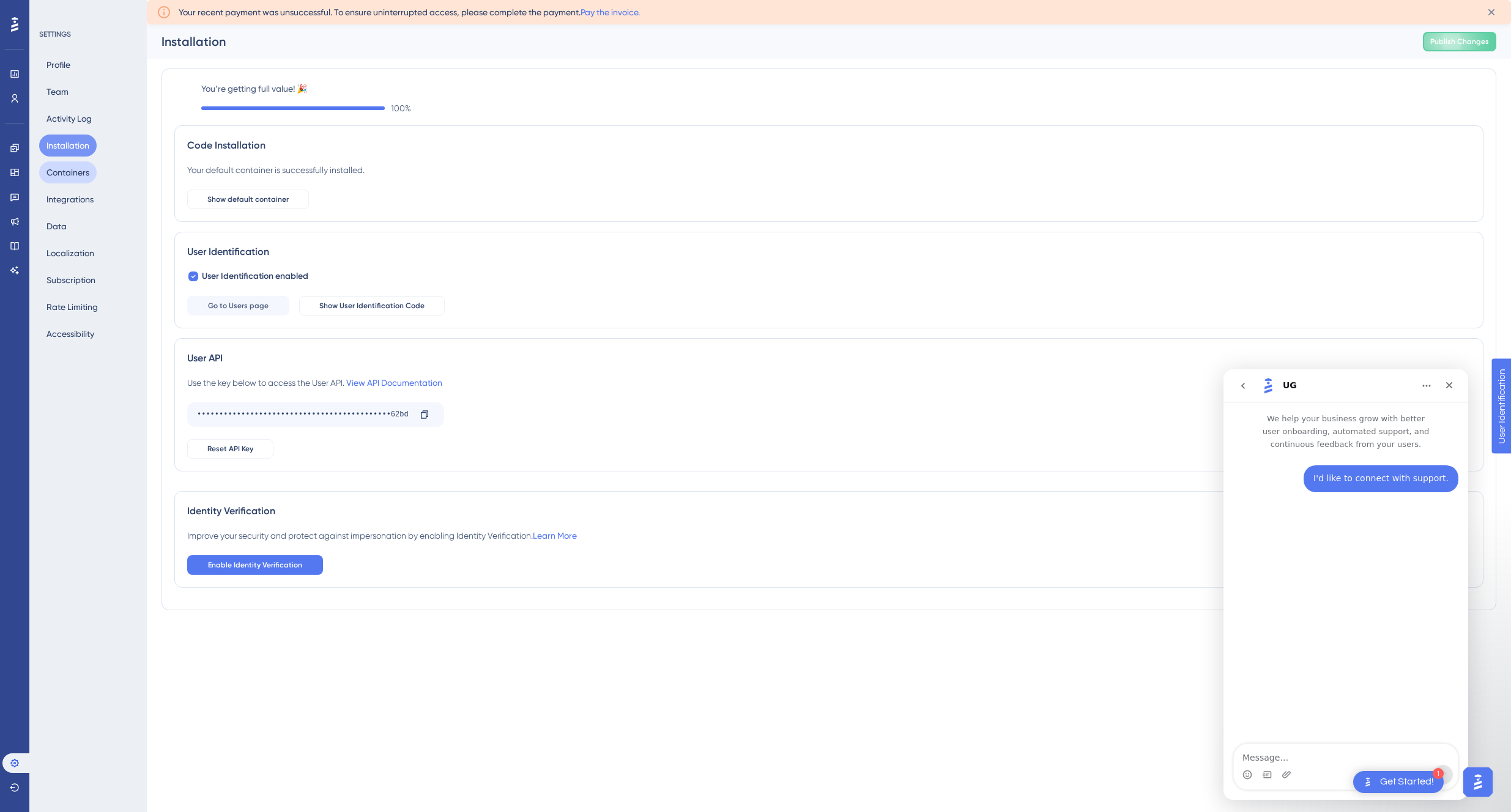
click at [72, 175] on button "Containers" at bounding box center [68, 172] width 58 height 22
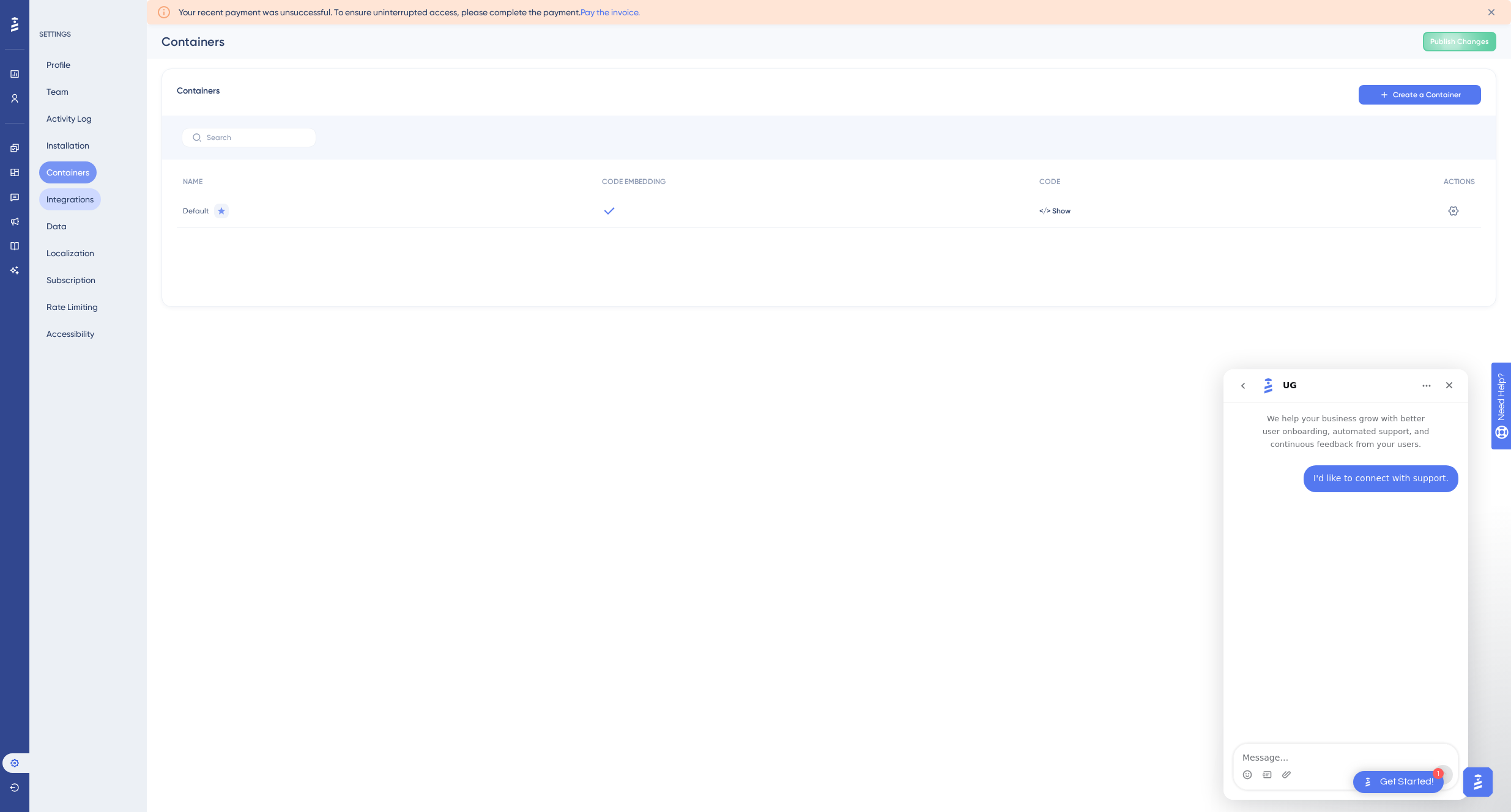
click at [72, 204] on button "Integrations" at bounding box center [70, 199] width 62 height 22
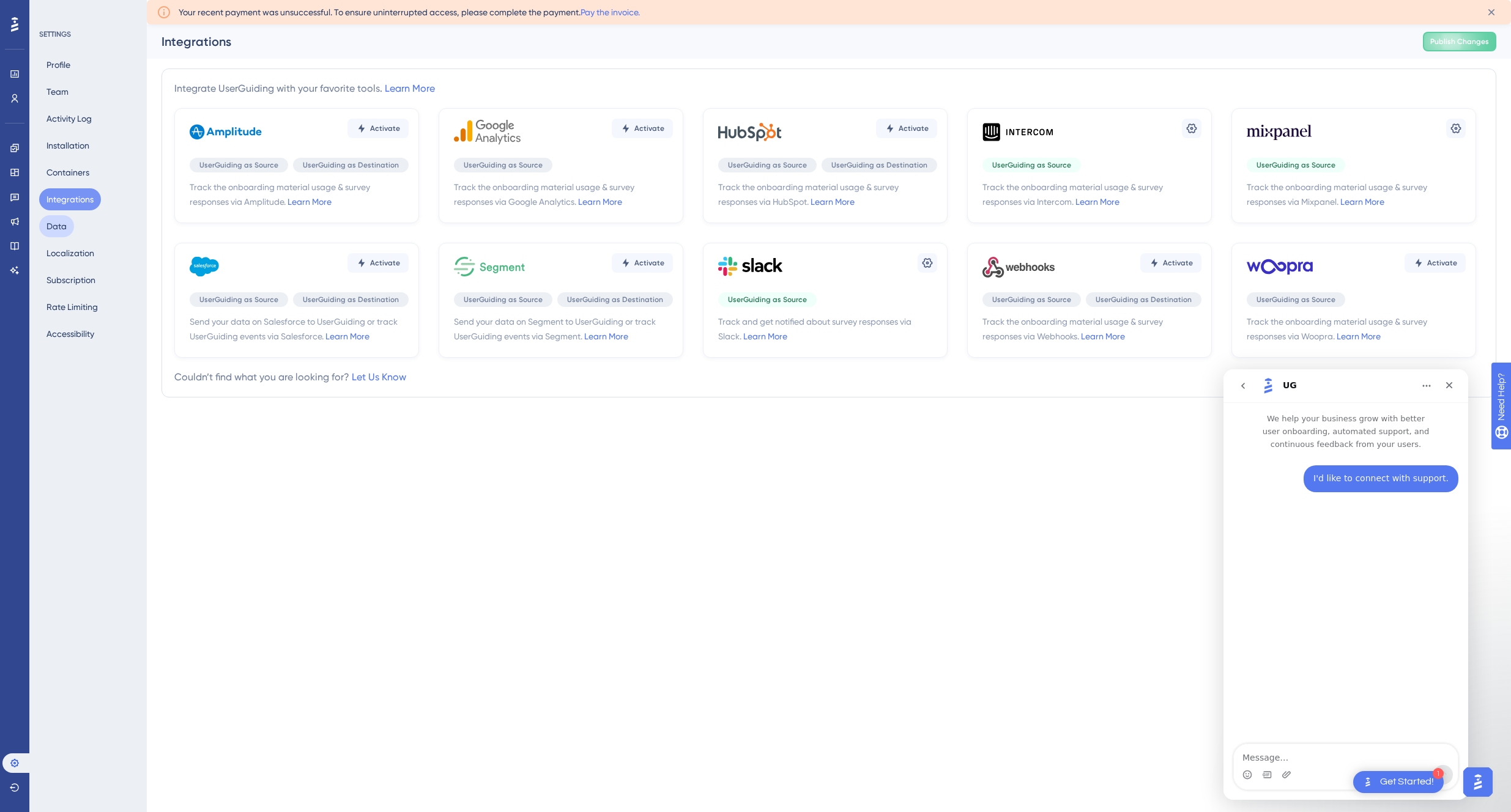
click at [56, 228] on button "Data" at bounding box center [57, 226] width 35 height 22
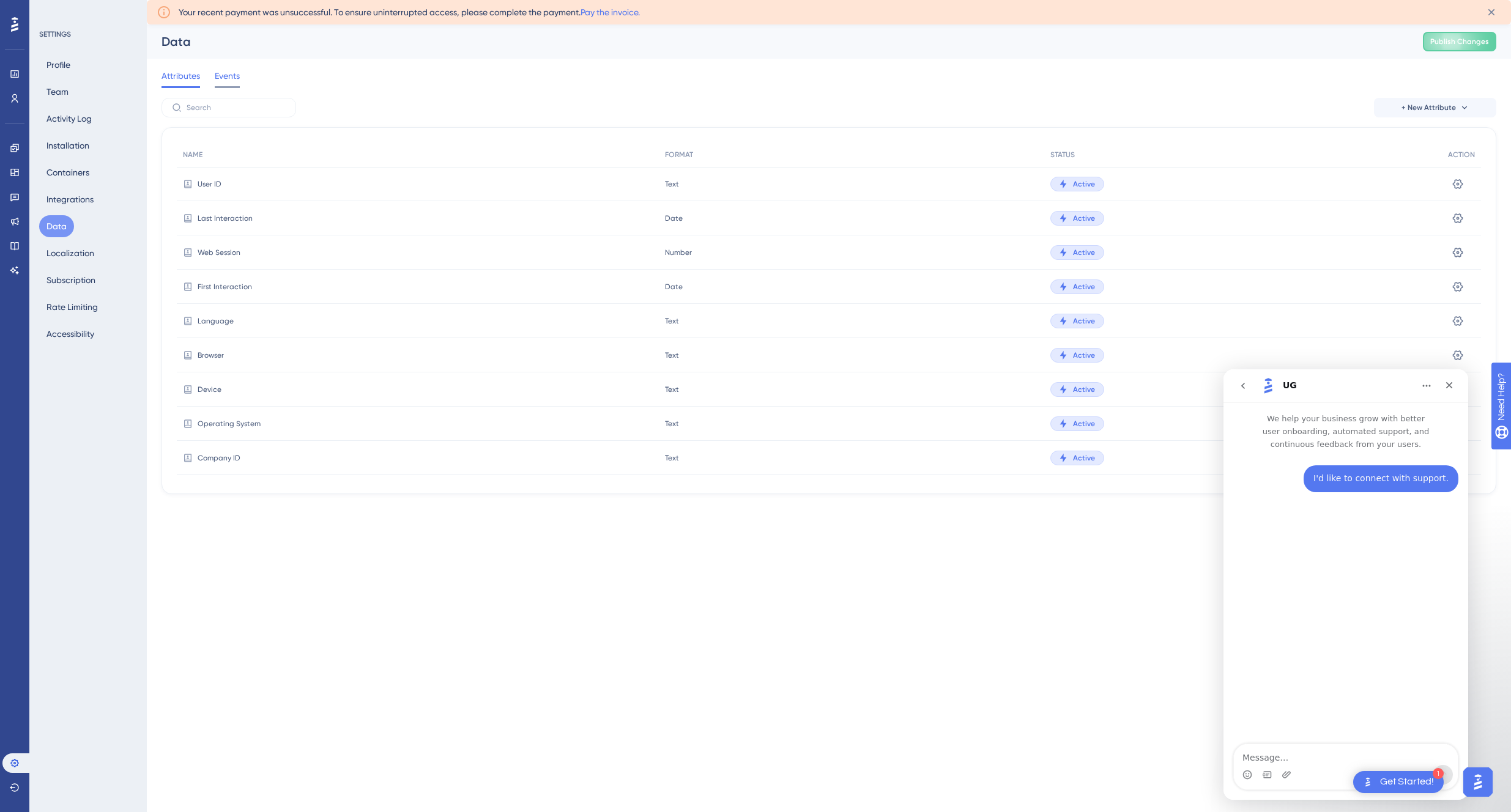
click at [222, 82] on span "Events" at bounding box center [227, 75] width 25 height 14
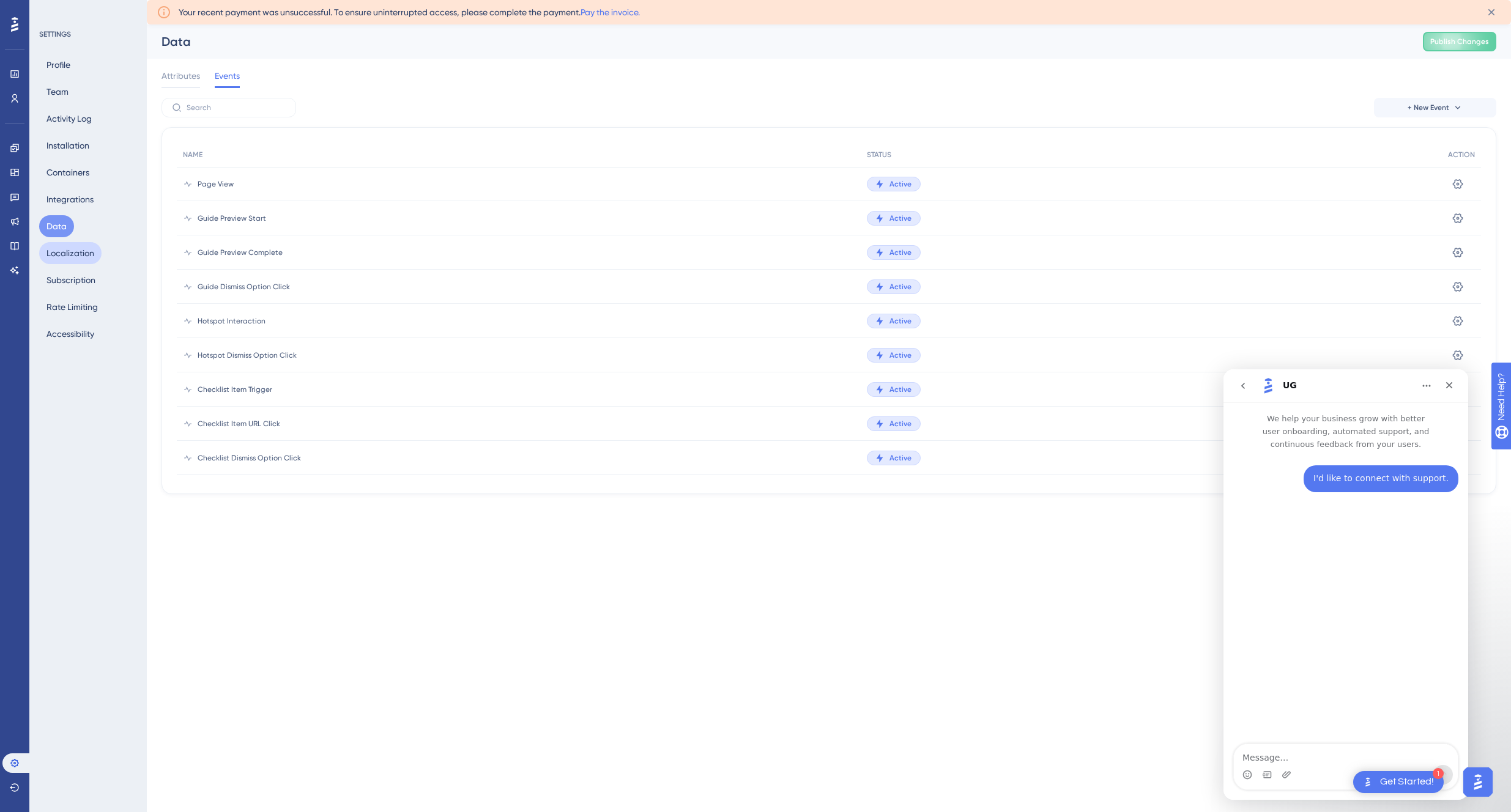
click at [67, 250] on button "Localization" at bounding box center [70, 253] width 62 height 22
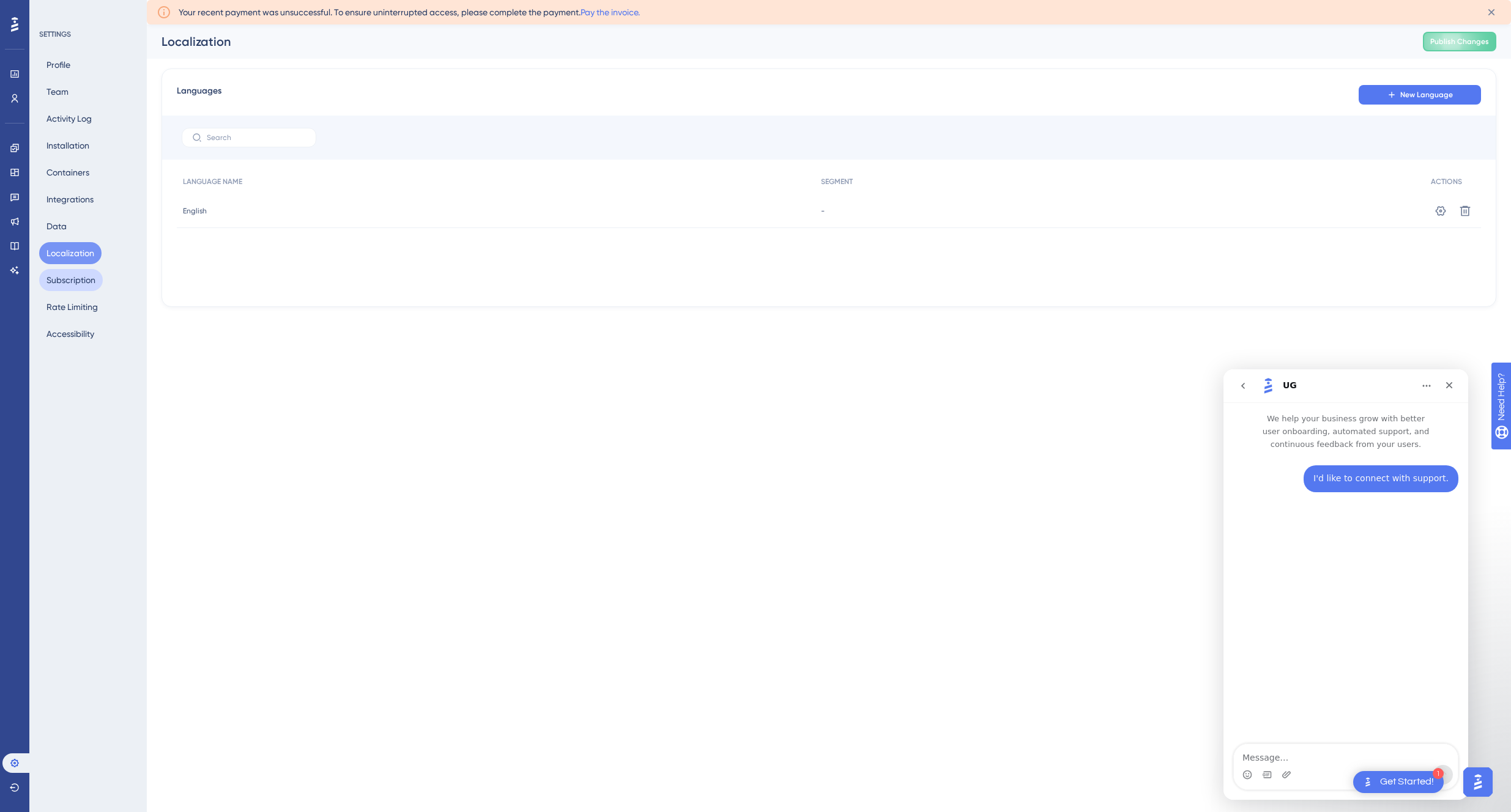
click at [69, 289] on button "Subscription" at bounding box center [71, 280] width 64 height 22
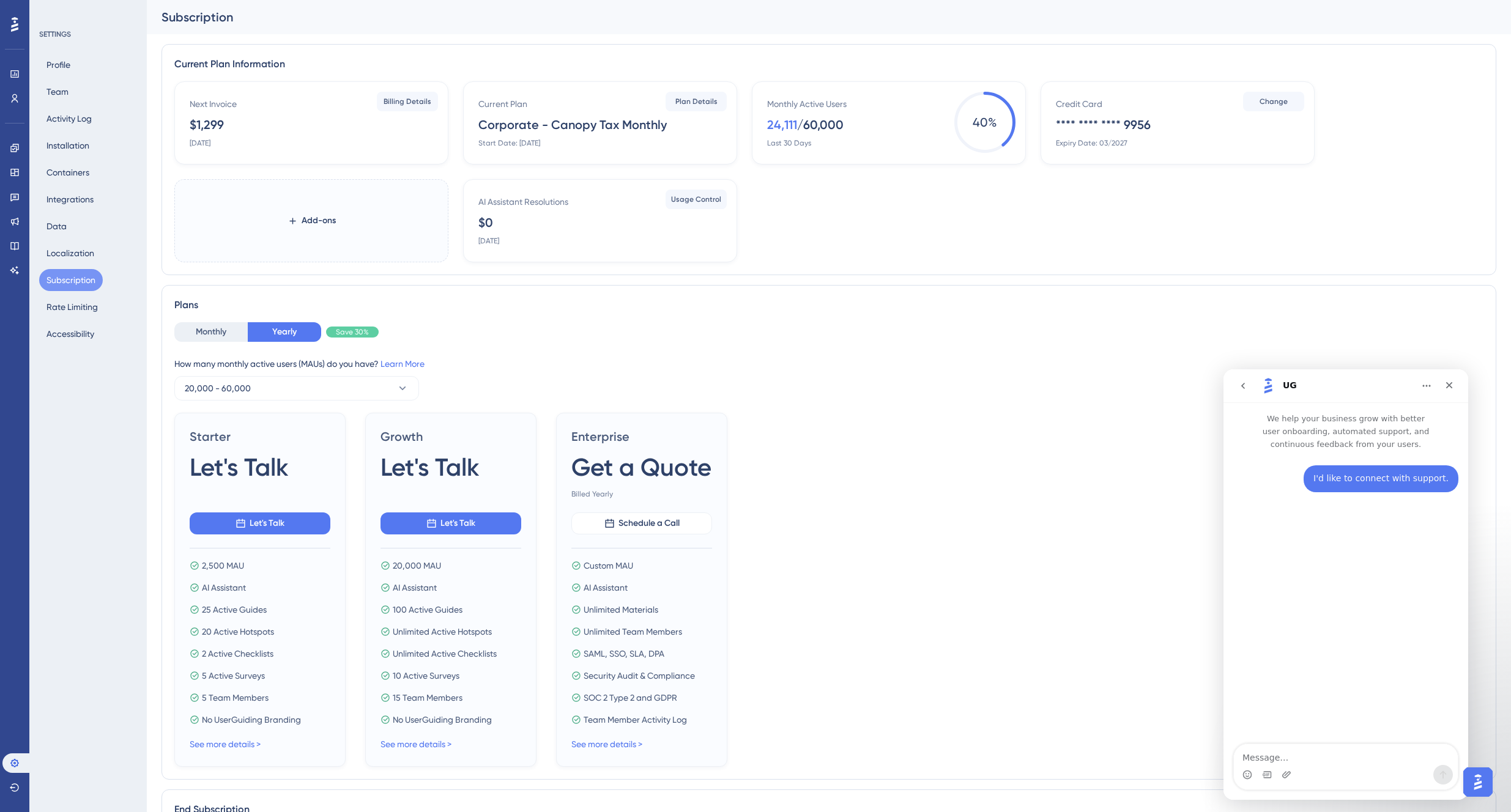
drag, startPoint x: 871, startPoint y: 129, endPoint x: 861, endPoint y: 128, distance: 10.0
click at [871, 129] on div "Monthly Active Users 24,111 / 60,000 Last 30 Days" at bounding box center [891, 123] width 248 height 51
click at [776, 123] on div "24,111" at bounding box center [782, 125] width 30 height 17
drag, startPoint x: 798, startPoint y: 101, endPoint x: 888, endPoint y: 105, distance: 90.1
click at [798, 101] on div "Monthly Active Users" at bounding box center [806, 104] width 79 height 14
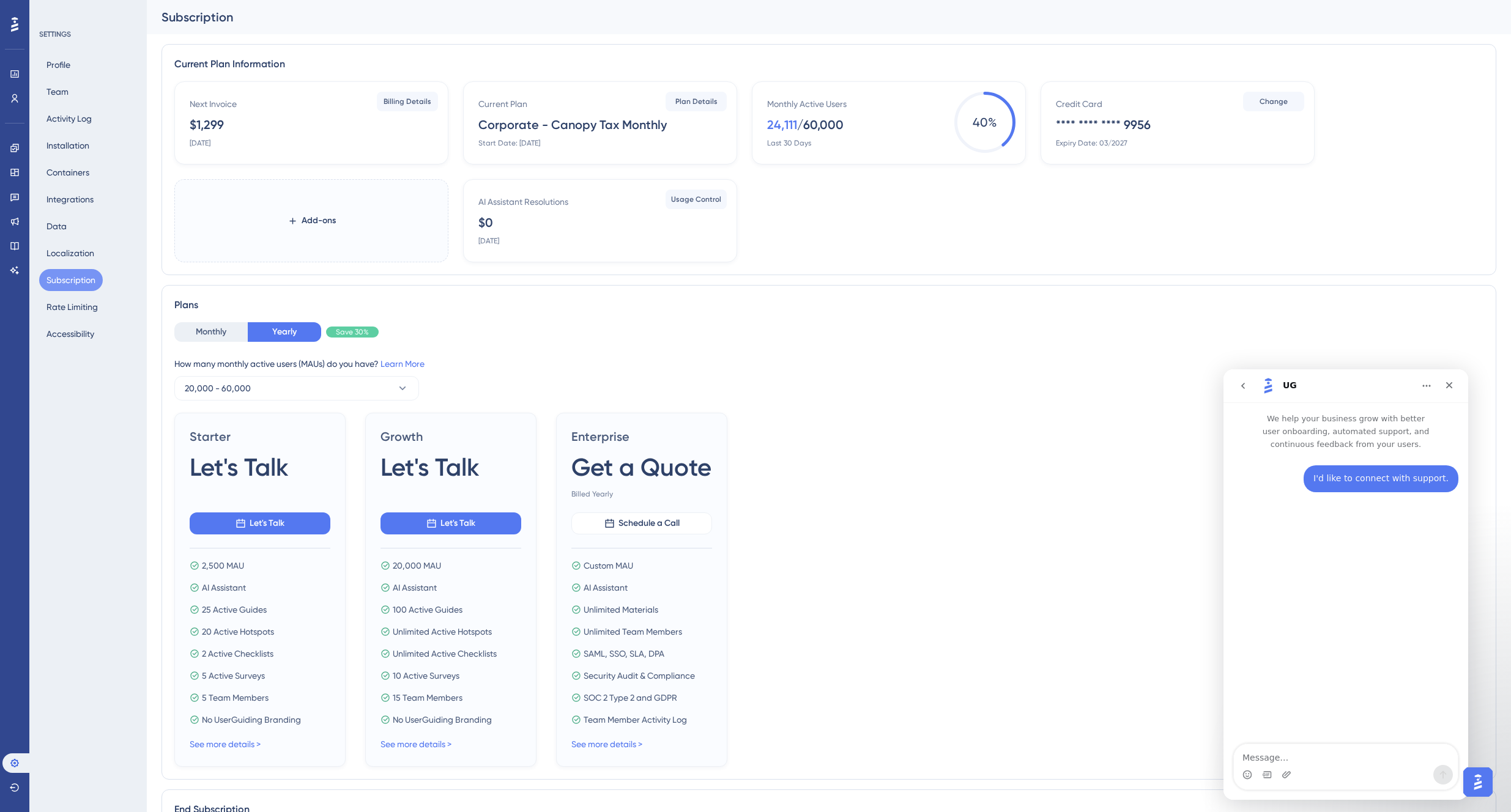
click at [971, 108] on span "40 %" at bounding box center [984, 122] width 61 height 61
drag, startPoint x: 986, startPoint y: 122, endPoint x: 992, endPoint y: 123, distance: 6.1
click at [987, 122] on span "40 %" at bounding box center [984, 122] width 61 height 61
click at [992, 123] on span "40 %" at bounding box center [984, 122] width 61 height 61
click at [220, 339] on button "Monthly" at bounding box center [210, 332] width 73 height 20
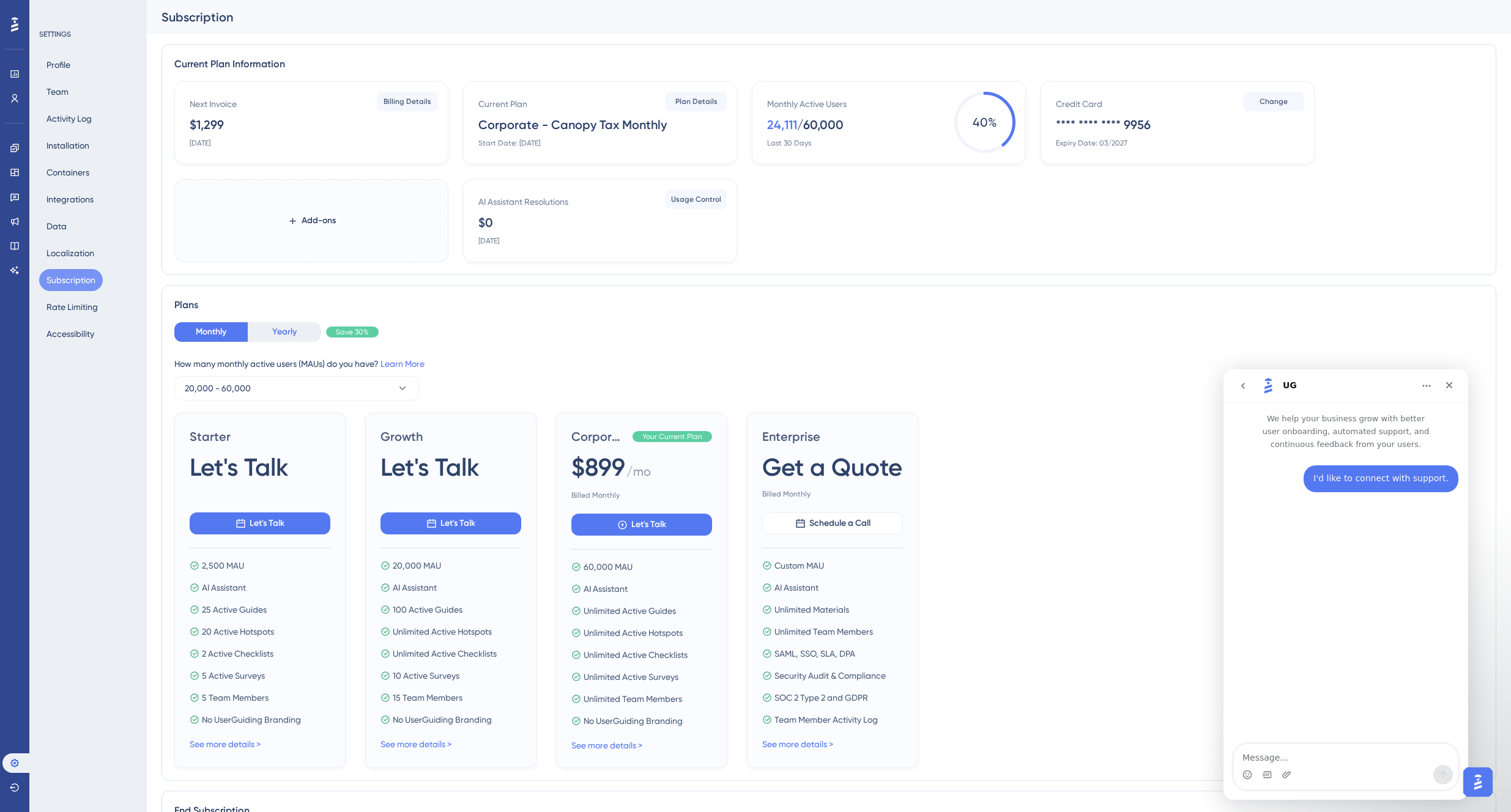
click at [285, 333] on button "Yearly" at bounding box center [284, 332] width 73 height 20
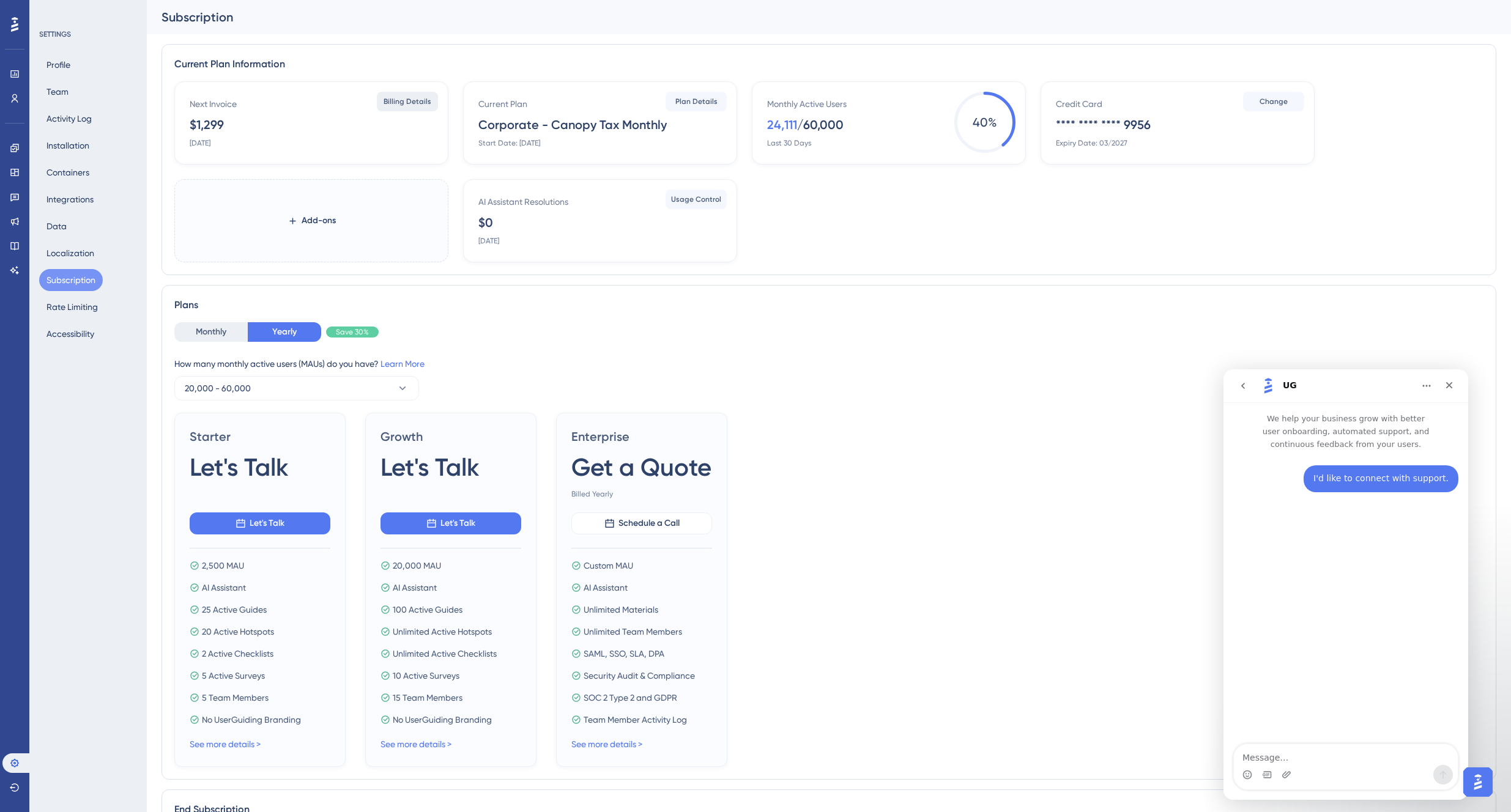
click at [384, 98] on span "Billing Details" at bounding box center [407, 101] width 48 height 10
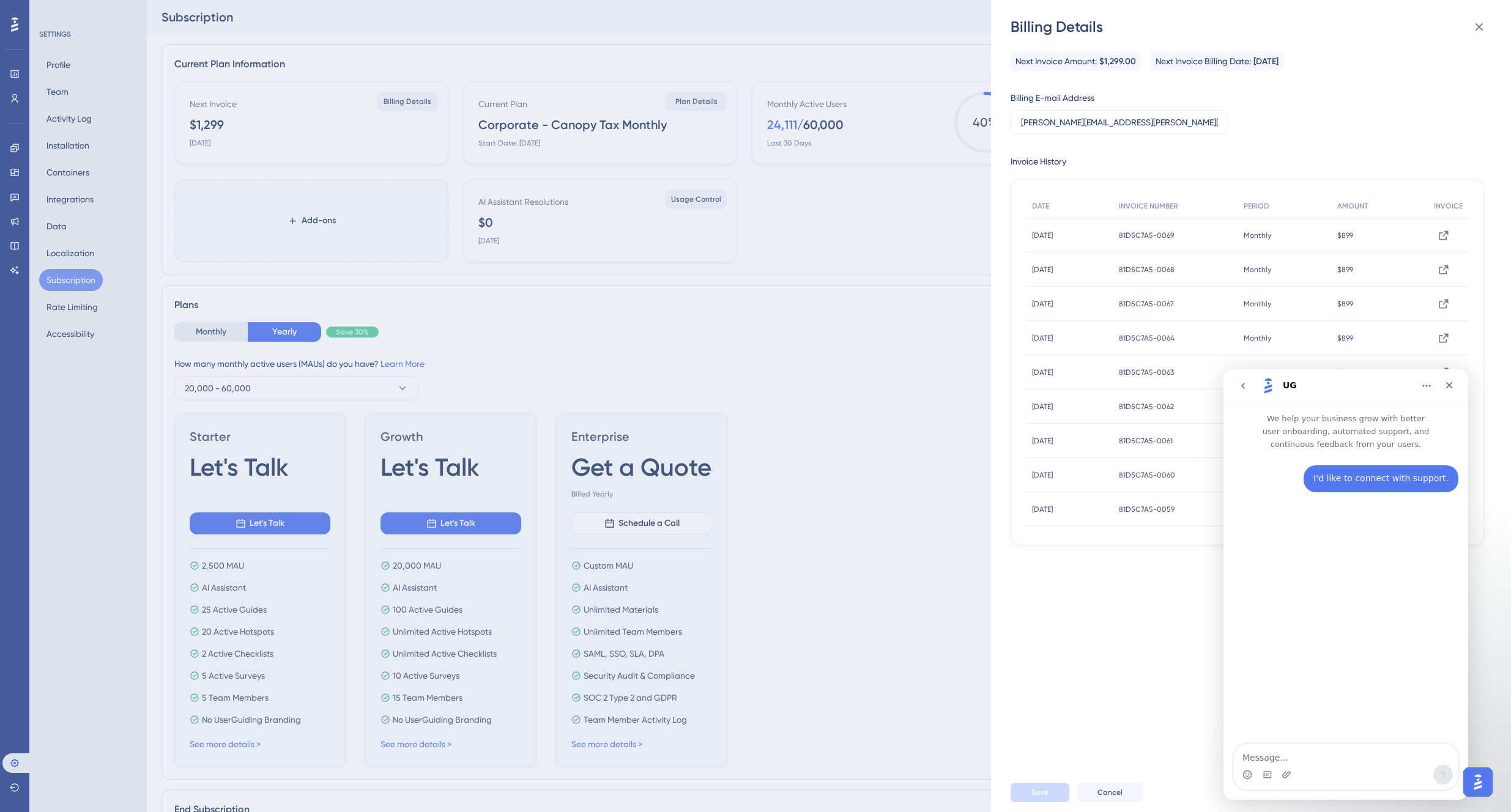
click at [1065, 58] on span "Next Invoice Amount:" at bounding box center [1055, 61] width 81 height 14
click at [1108, 60] on span "$1,299.00" at bounding box center [1117, 61] width 36 height 14
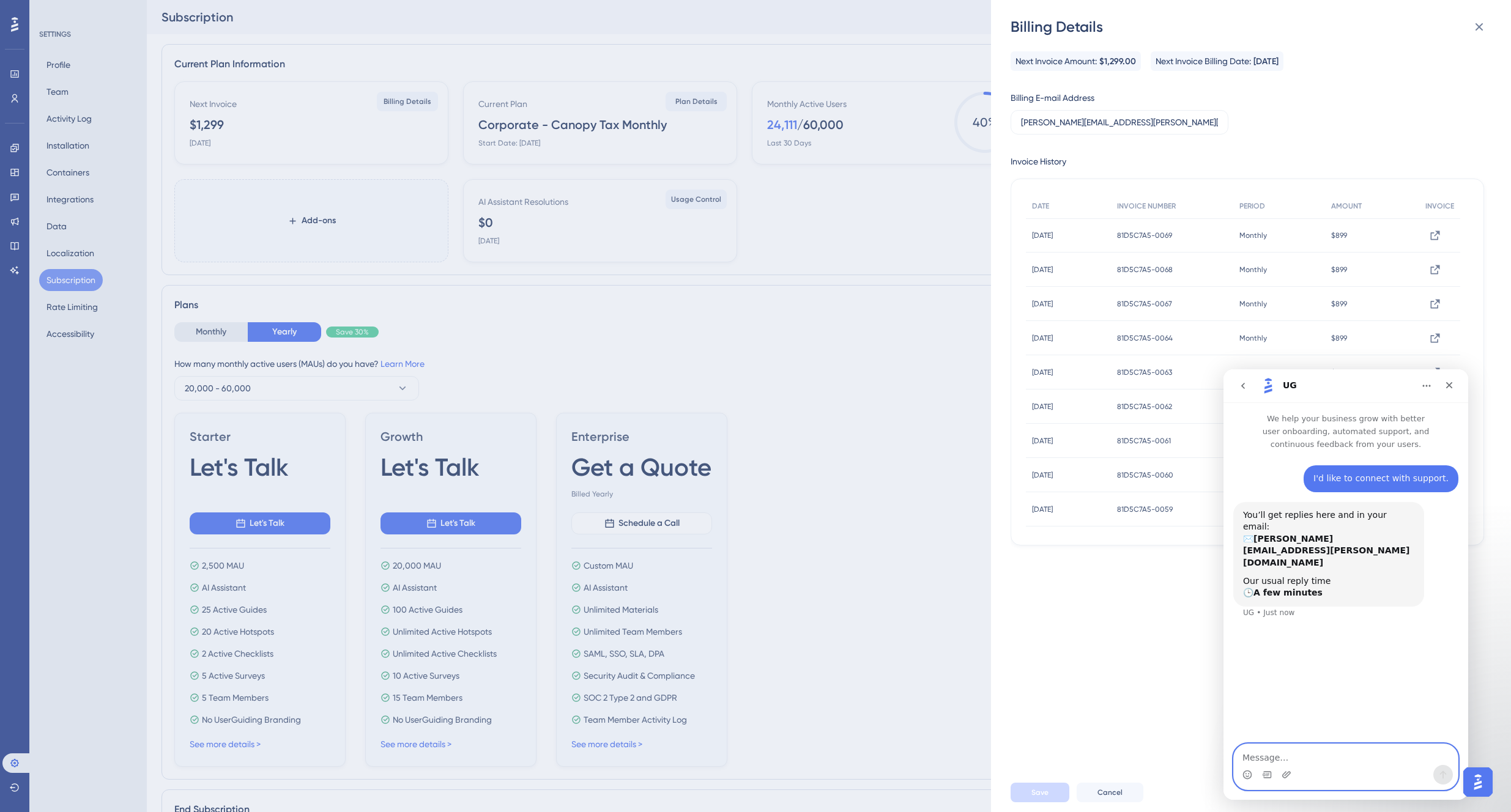
click at [1316, 751] on textarea "Message…" at bounding box center [1346, 754] width 224 height 20
type textarea "P"
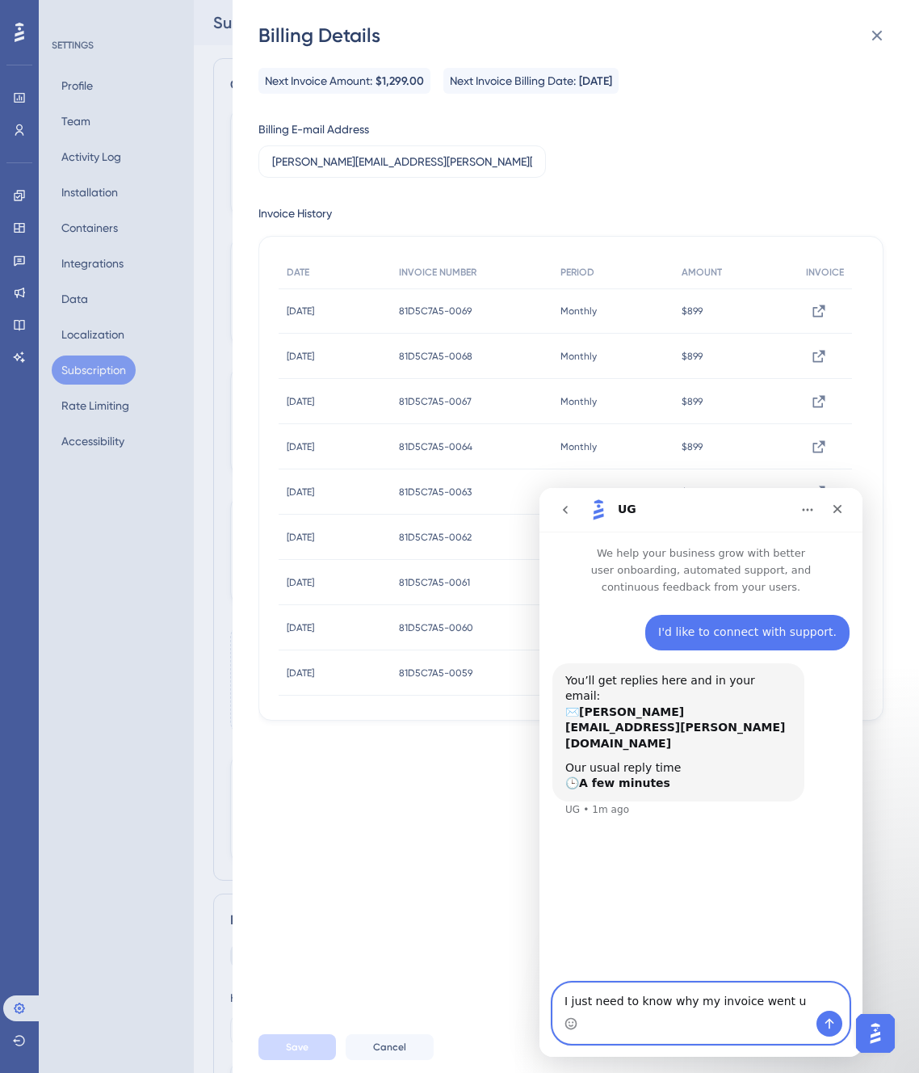
type textarea "I just need to know why my invoice went up"
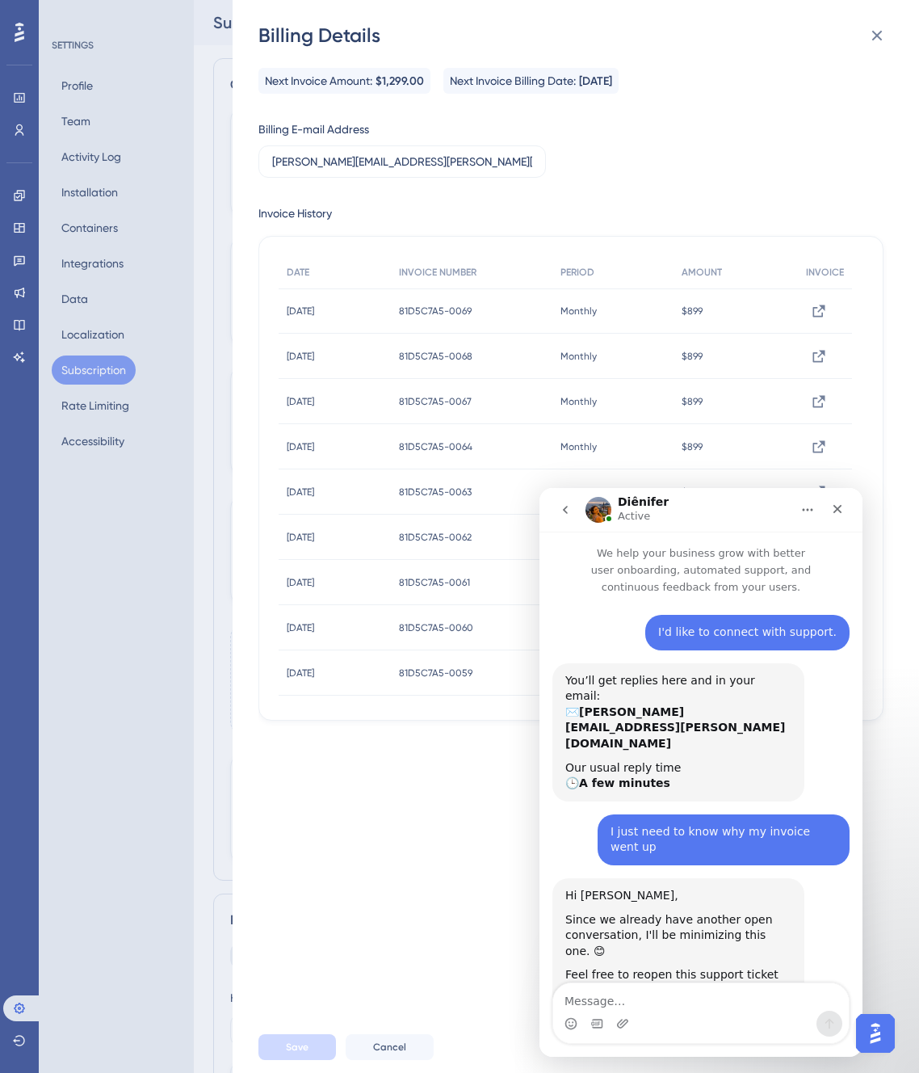
scroll to position [4, 0]
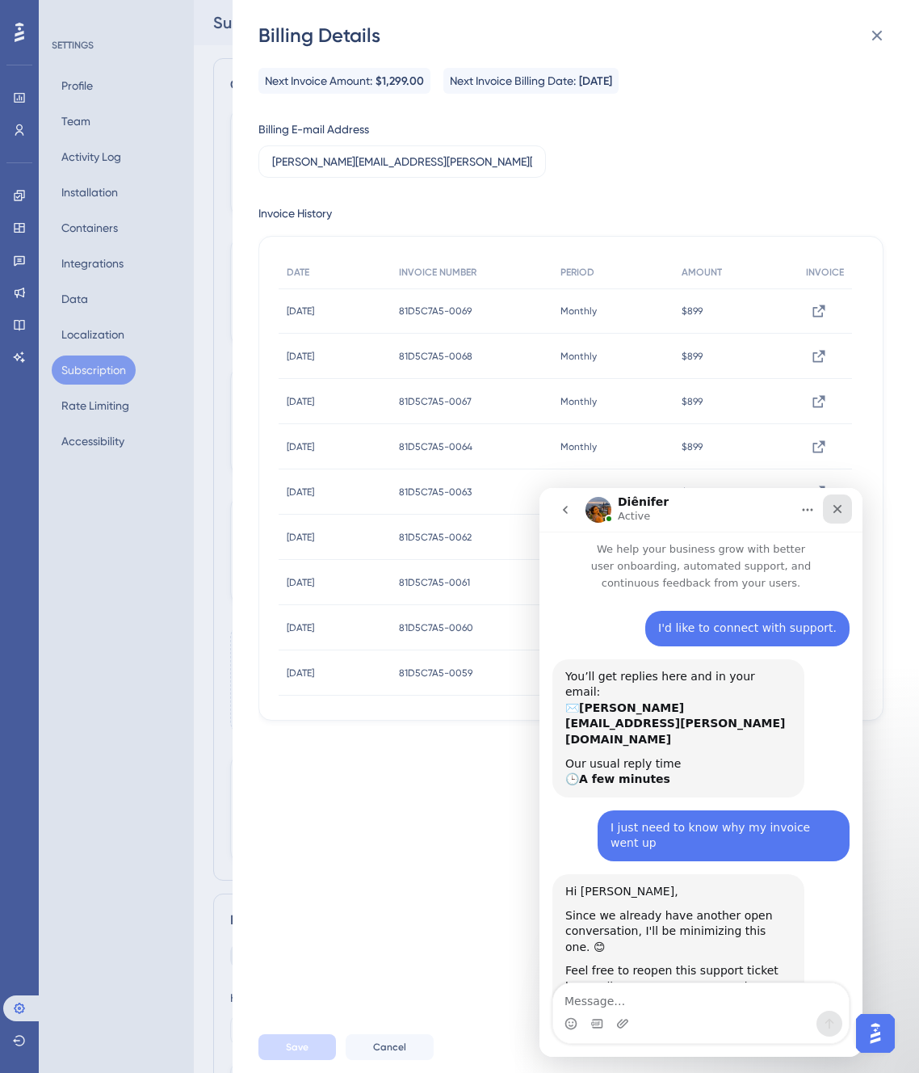
click at [841, 510] on icon "Close" at bounding box center [837, 509] width 13 height 13
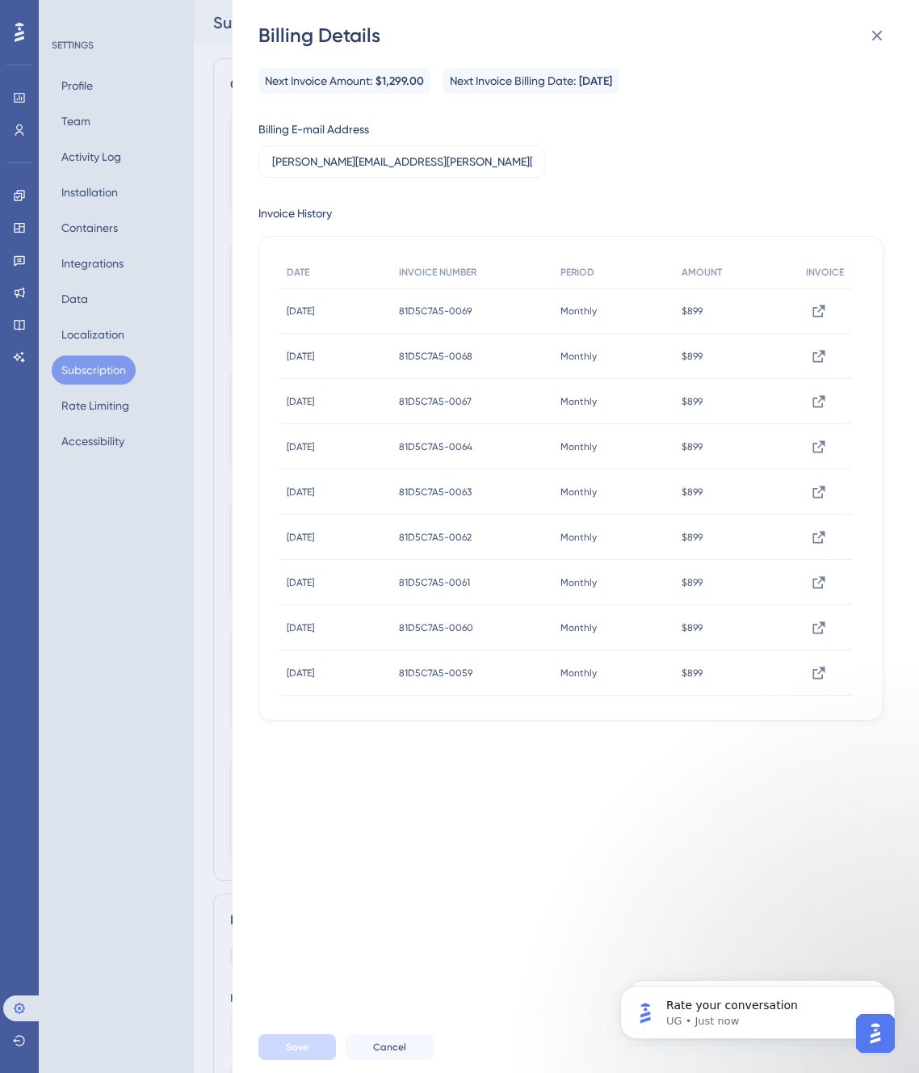
scroll to position [149, 0]
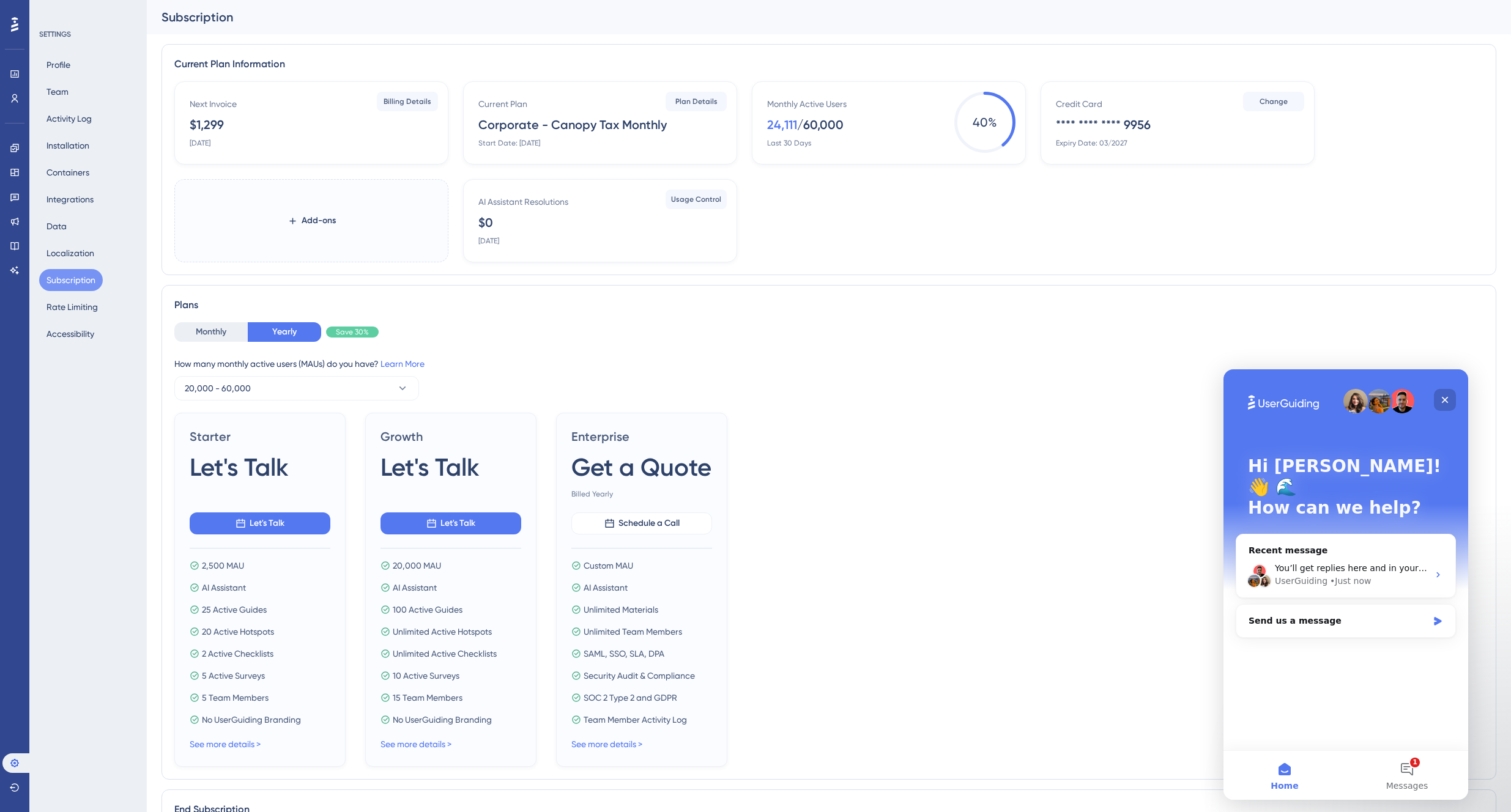
click at [1448, 400] on icon "Close" at bounding box center [1444, 400] width 10 height 10
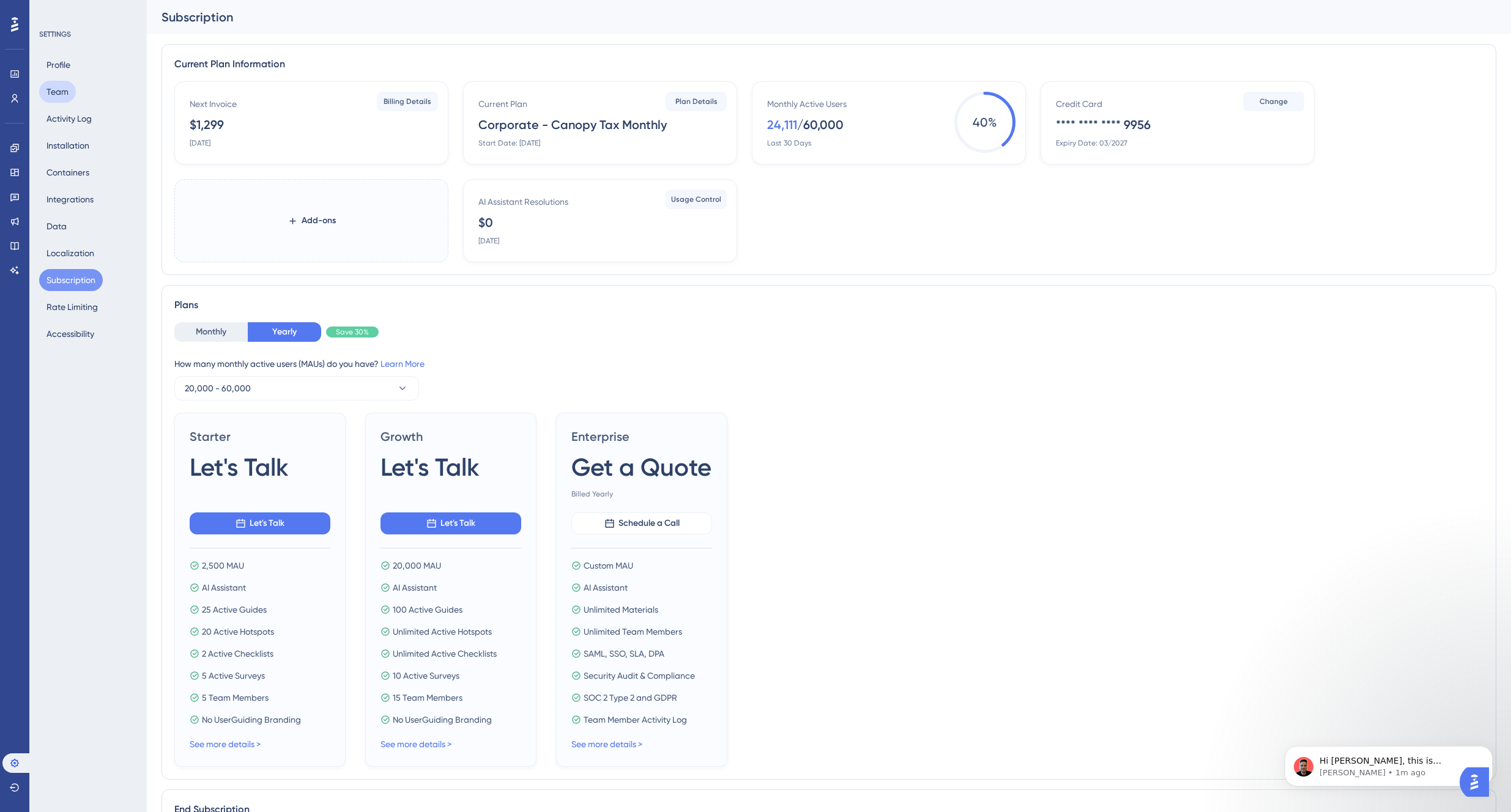
click at [63, 85] on button "Team" at bounding box center [58, 92] width 36 height 22
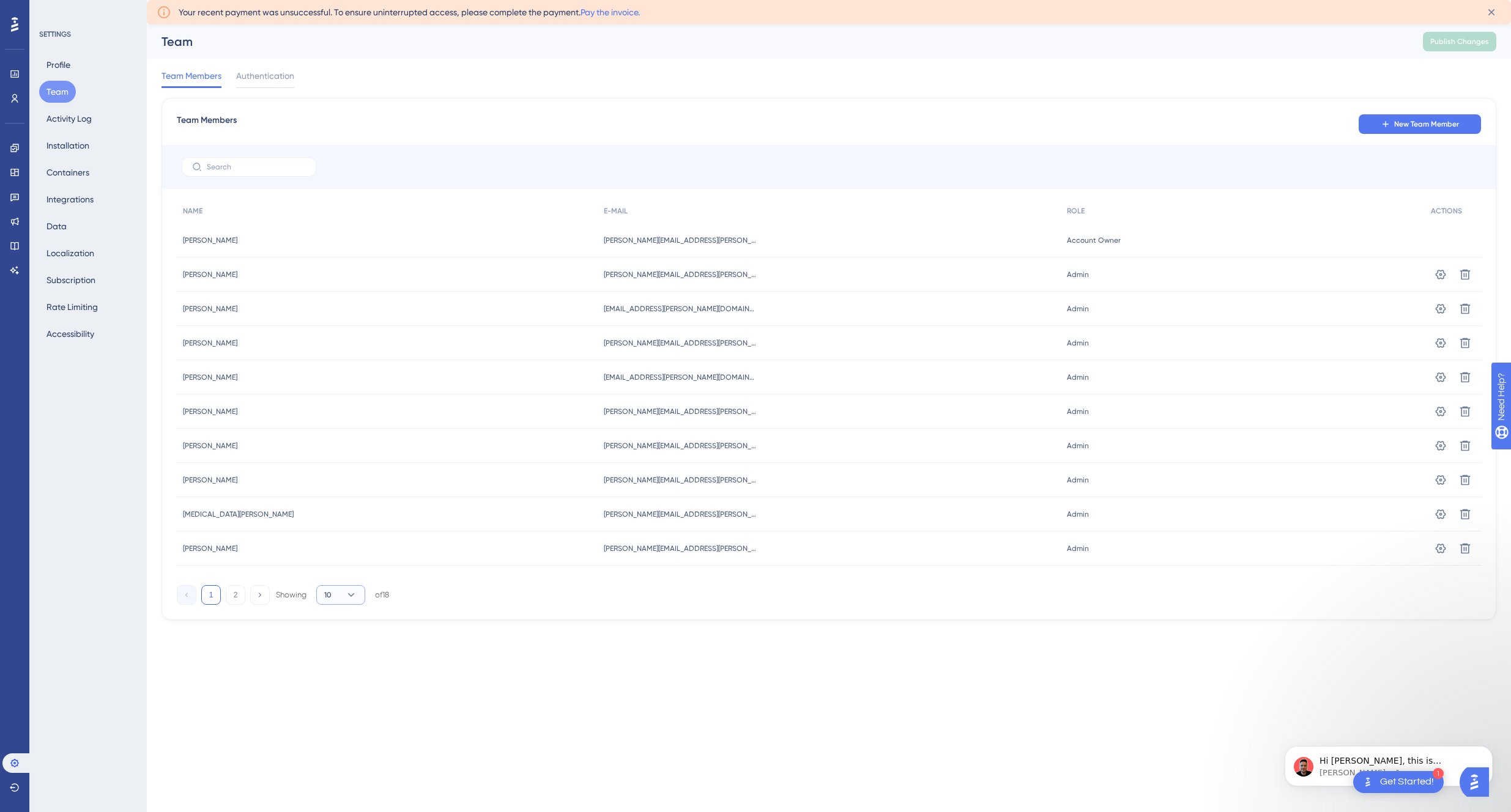
click at [345, 597] on icon at bounding box center [351, 595] width 12 height 12
click at [333, 653] on span "20" at bounding box center [334, 654] width 10 height 14
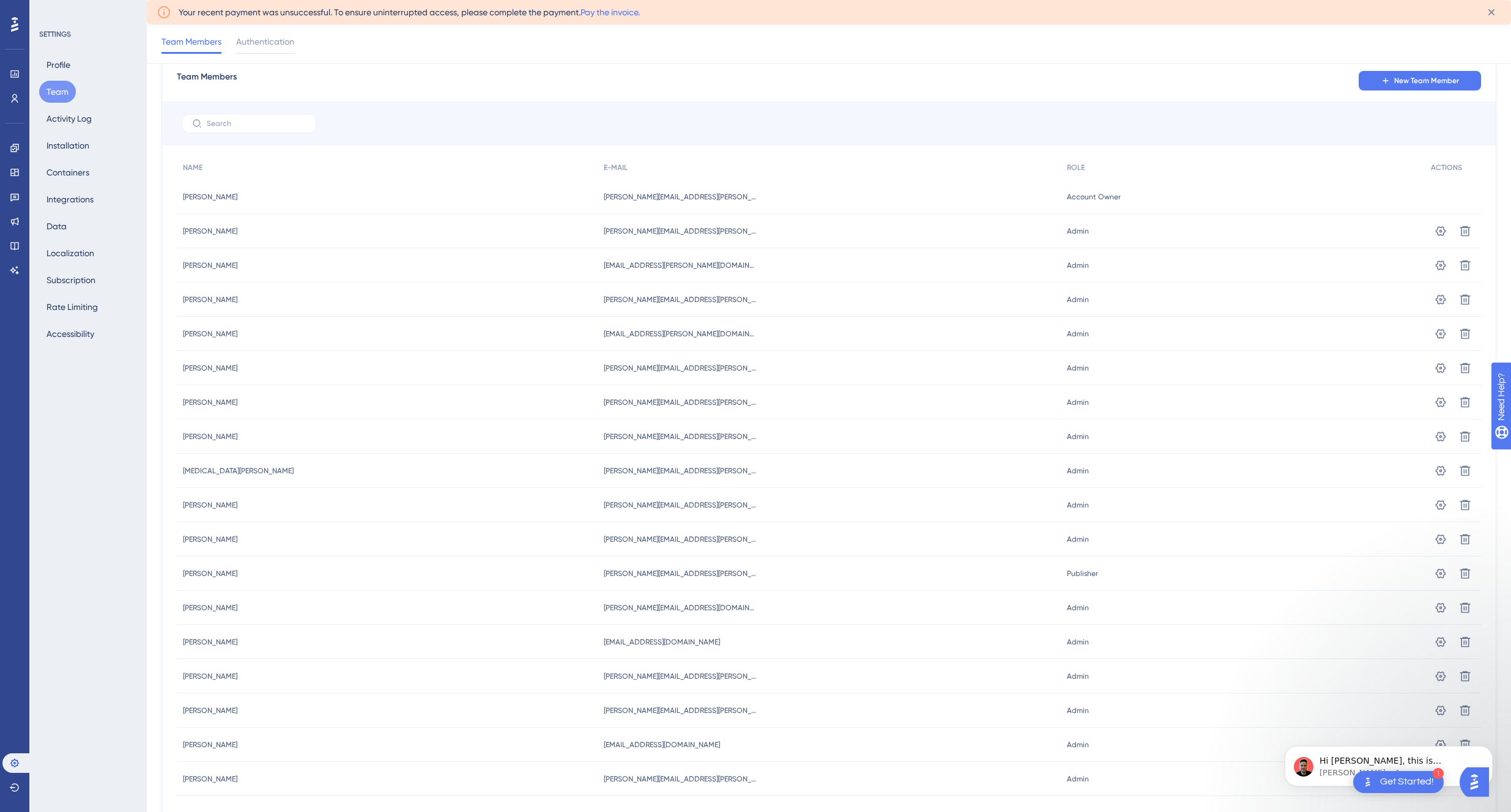
scroll to position [101, 0]
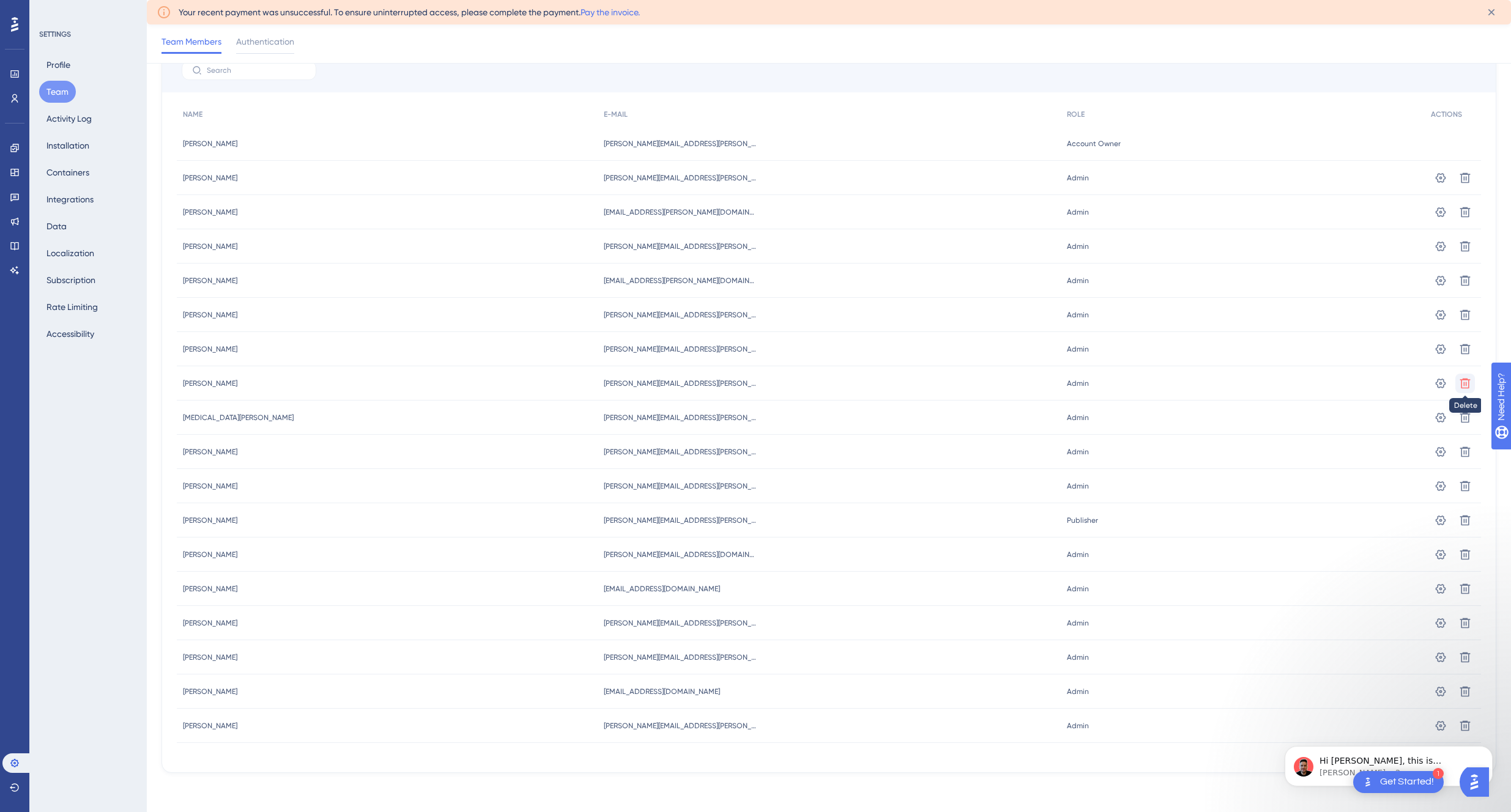
click at [1463, 184] on icon at bounding box center [1465, 178] width 12 height 12
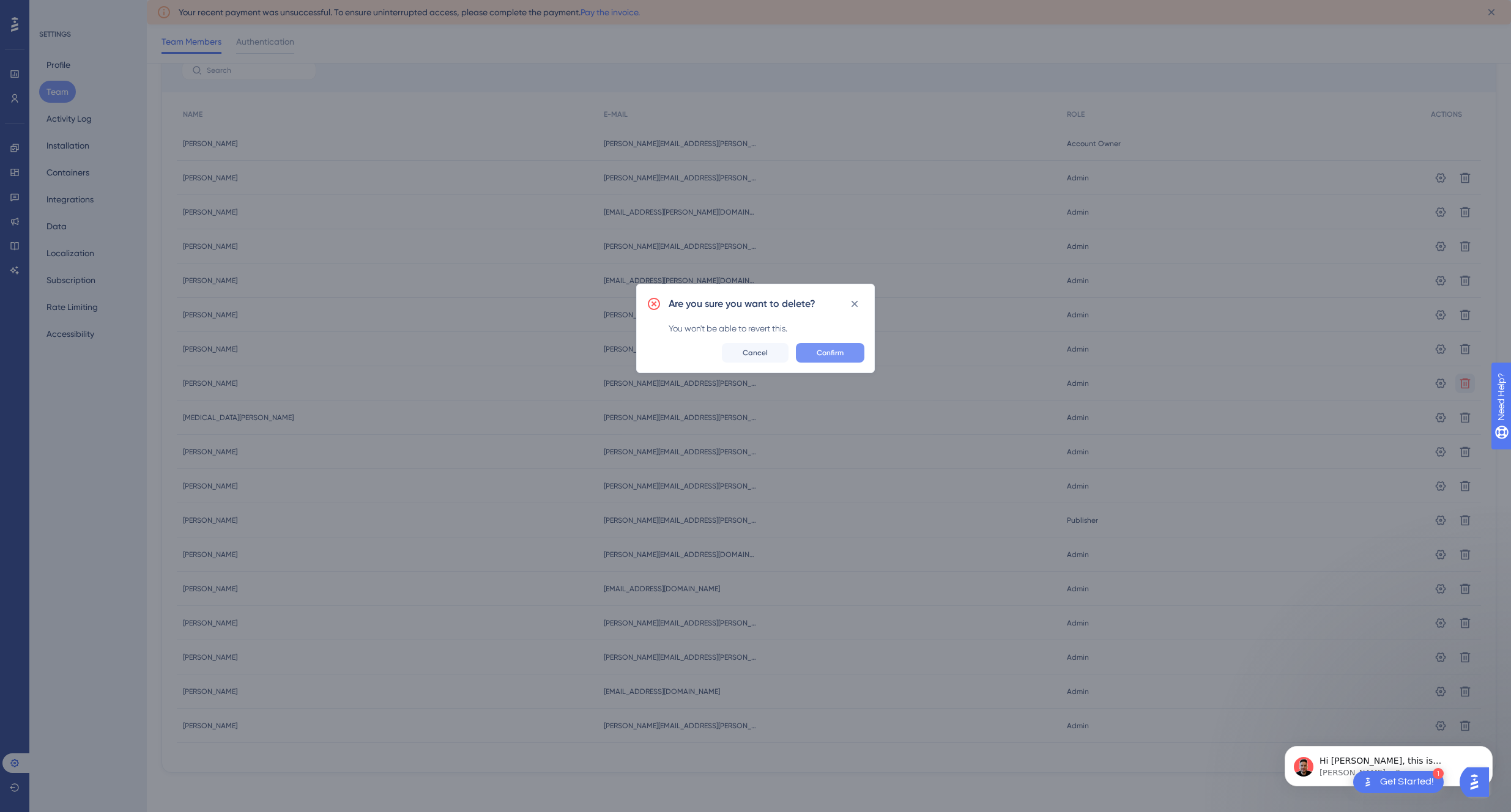
click at [827, 354] on span "Confirm" at bounding box center [830, 353] width 27 height 10
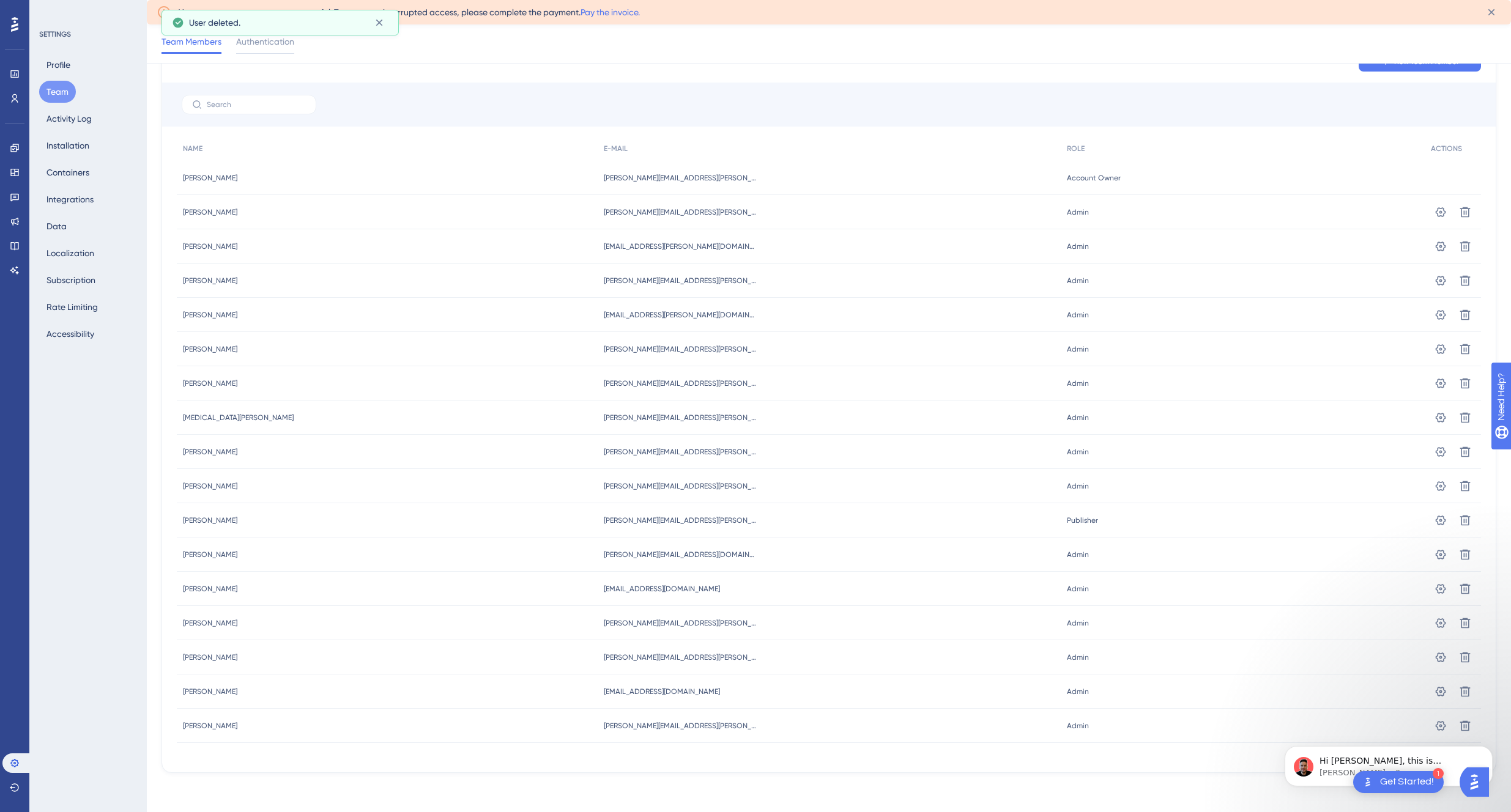
scroll to position [67, 0]
click at [1468, 217] on icon at bounding box center [1466, 212] width 11 height 11
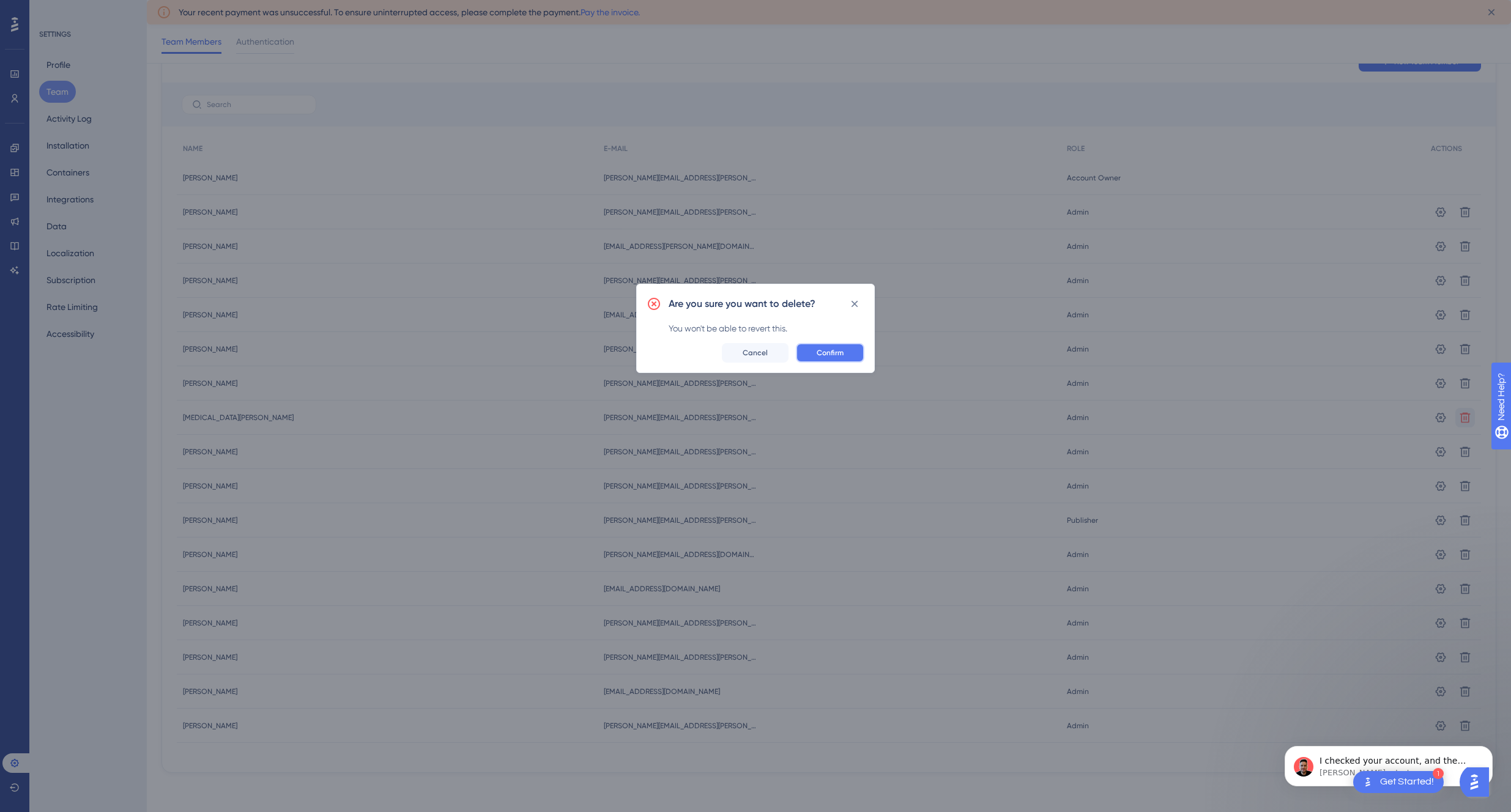
click at [843, 356] on span "Confirm" at bounding box center [830, 353] width 27 height 10
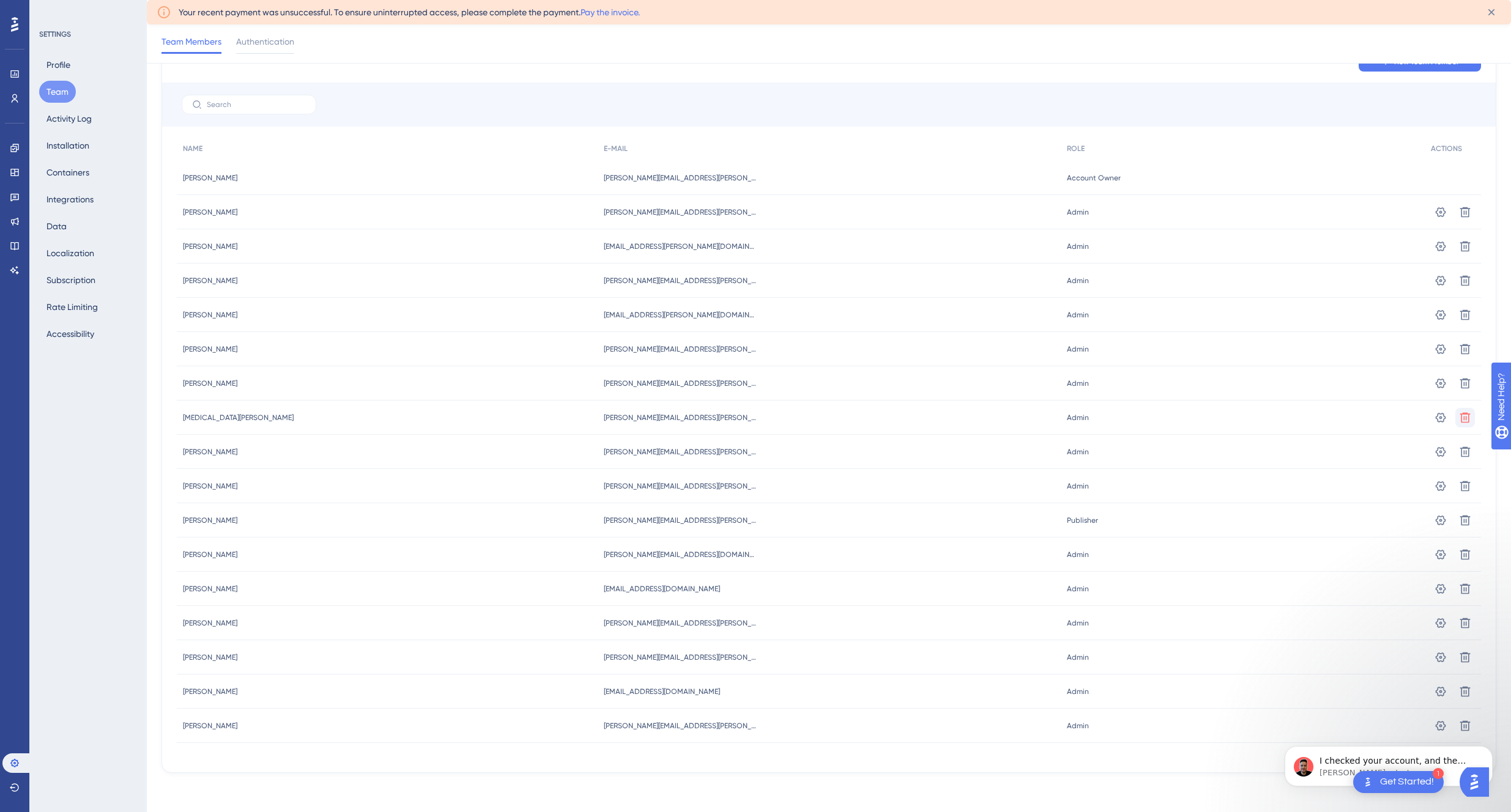
scroll to position [28, 0]
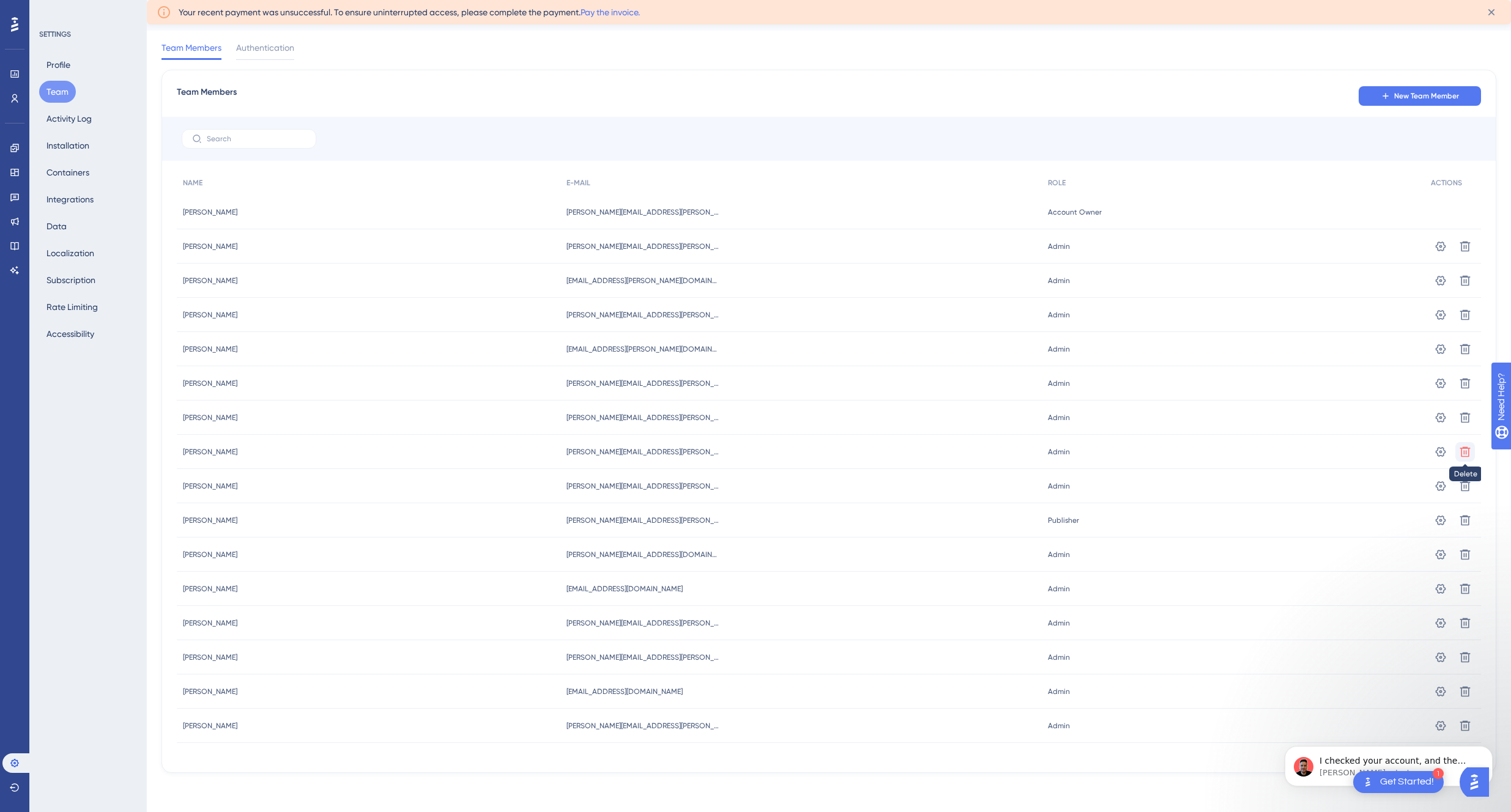
click at [1456, 257] on button at bounding box center [1465, 247] width 20 height 20
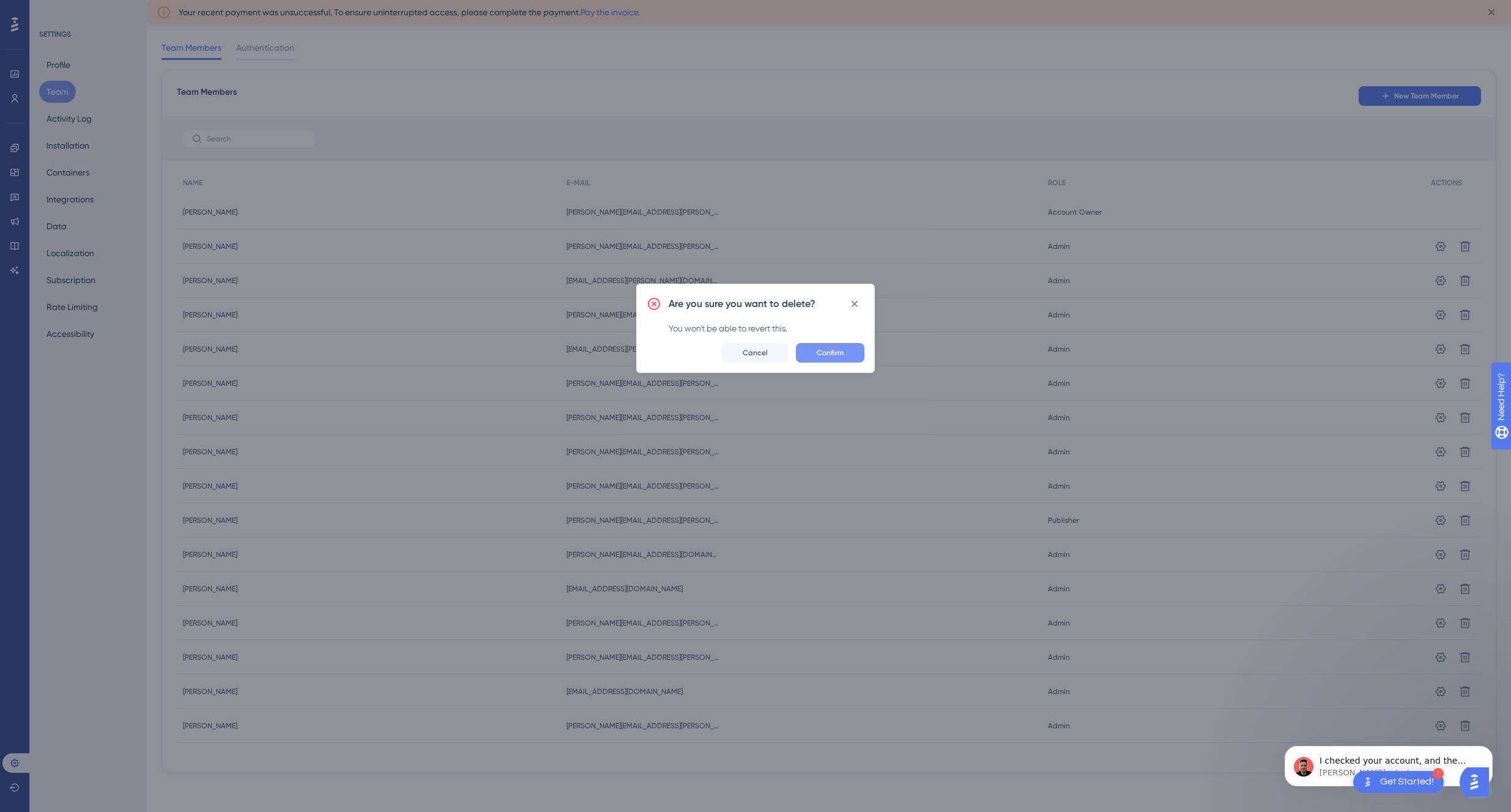
click at [820, 353] on span "Confirm" at bounding box center [830, 353] width 27 height 10
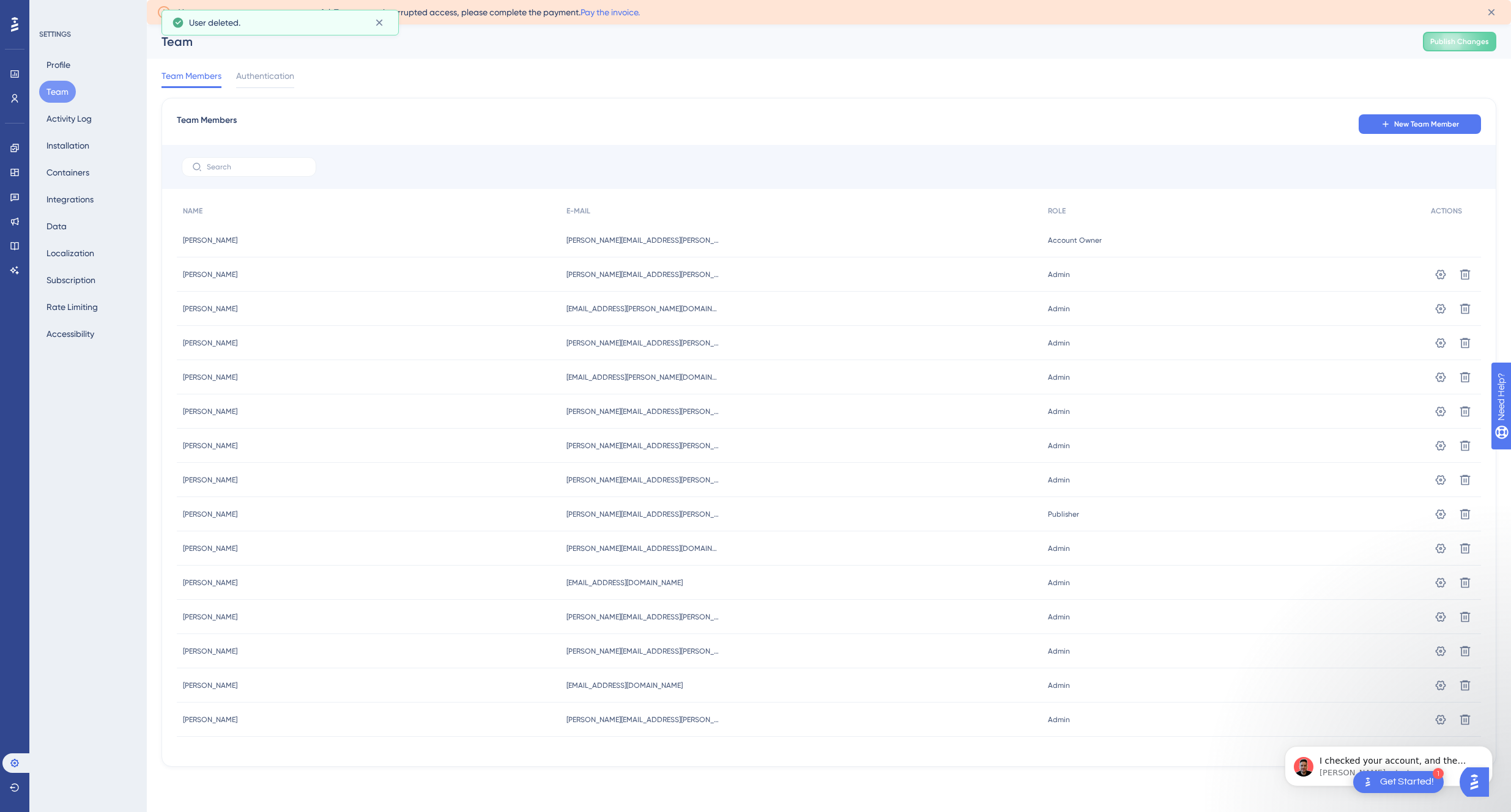
scroll to position [0, 0]
click at [1346, 724] on p "[PERSON_NAME] • Just now" at bounding box center [1398, 728] width 157 height 11
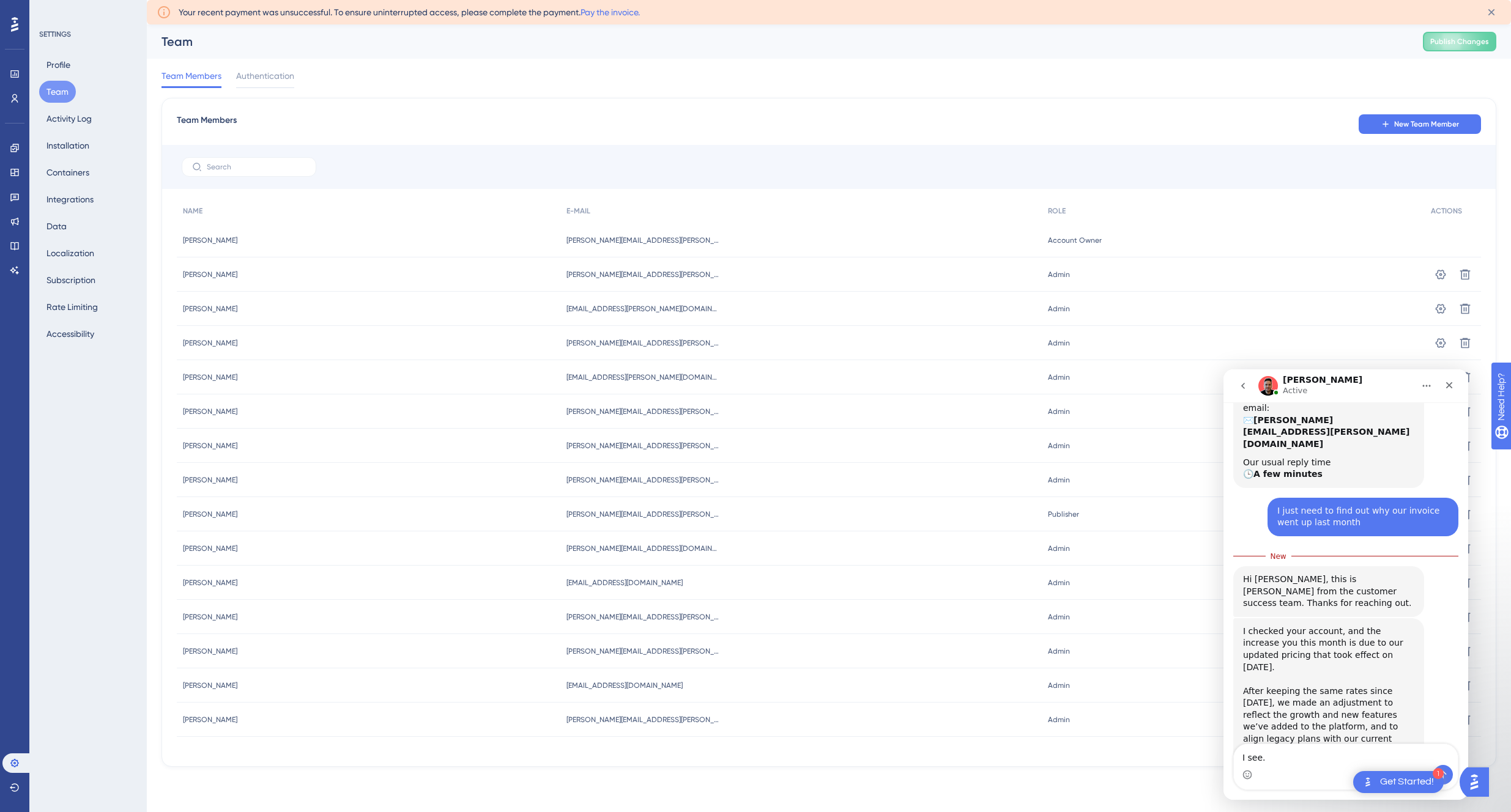
scroll to position [164, 0]
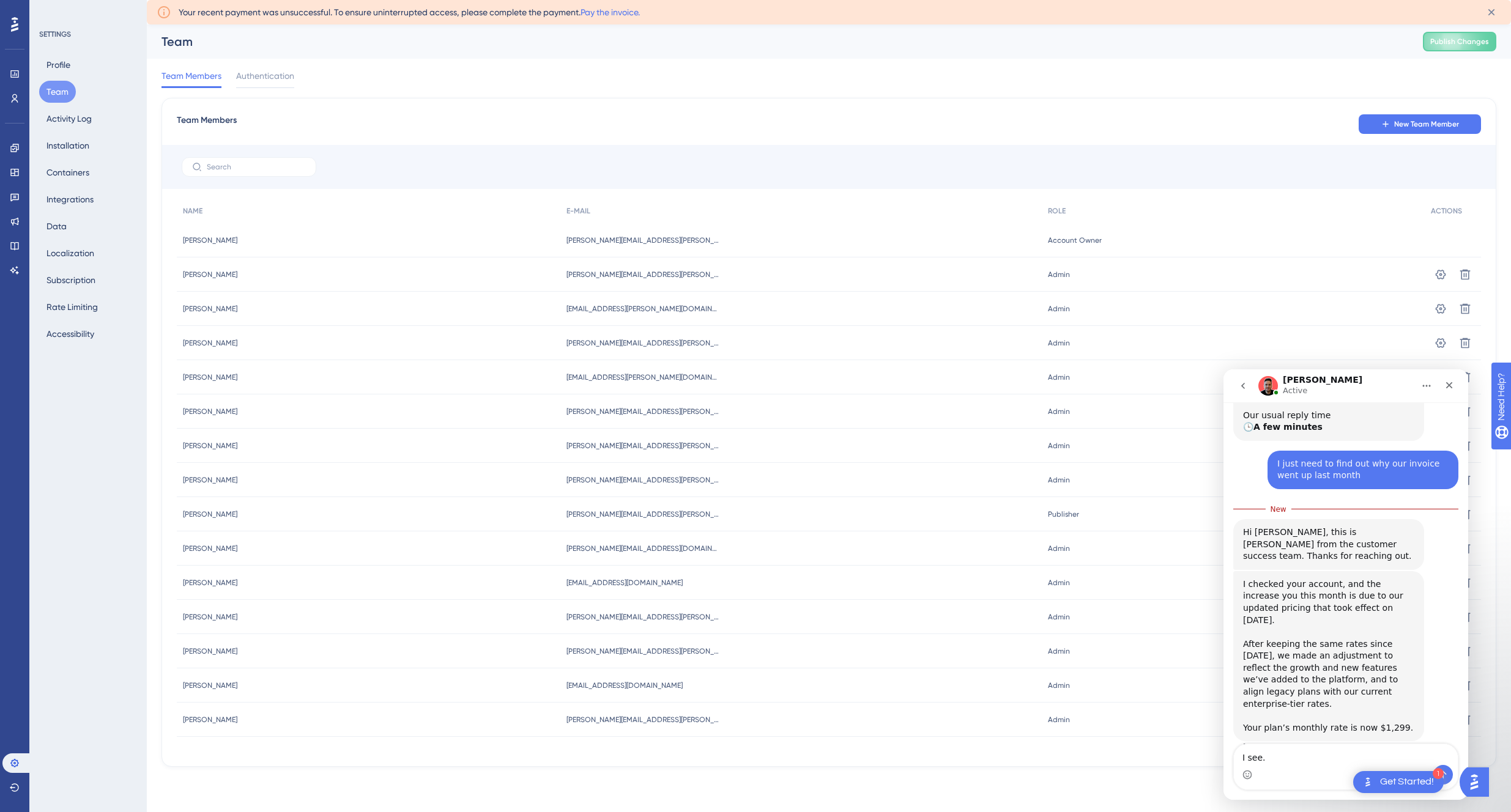
type textarea "I see"
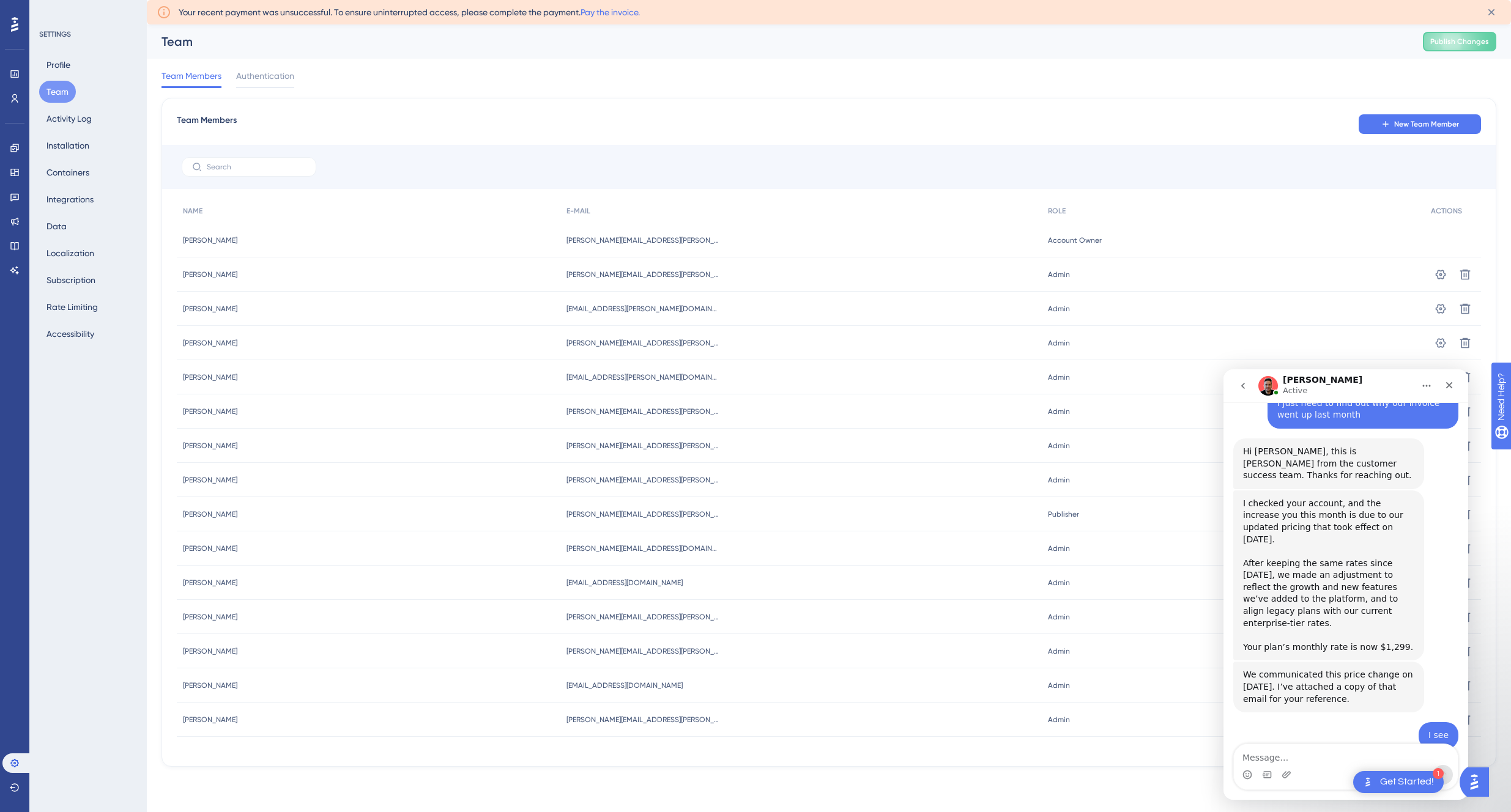
scroll to position [222, 0]
click at [1304, 768] on div "Important_...iption.eml" at bounding box center [1304, 774] width 98 height 13
click at [1321, 768] on div "Important_...iption.eml" at bounding box center [1304, 774] width 98 height 13
click at [1294, 755] on textarea "Message…" at bounding box center [1346, 754] width 224 height 20
type textarea "Ok, thanks"
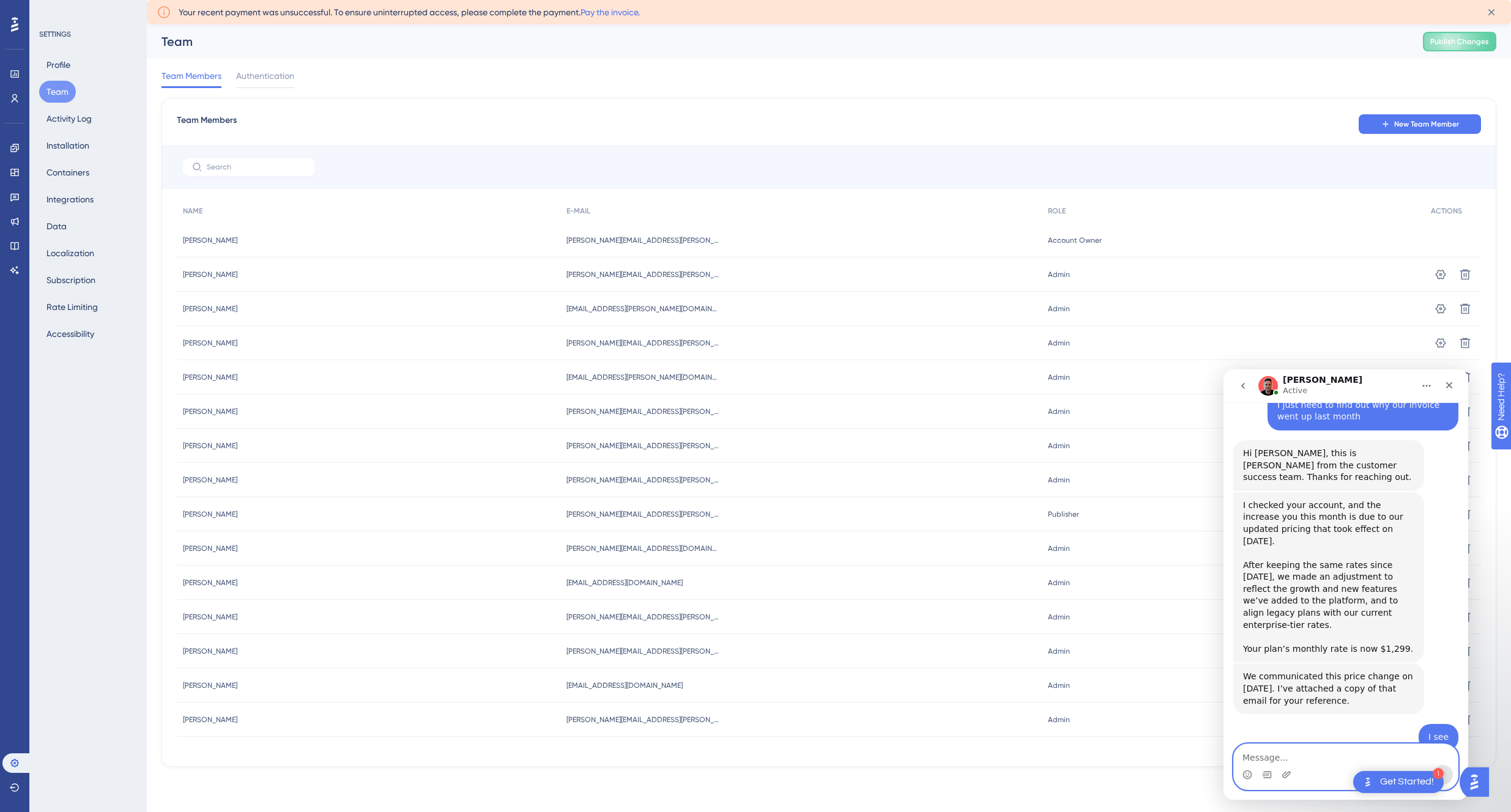
scroll to position [260, 0]
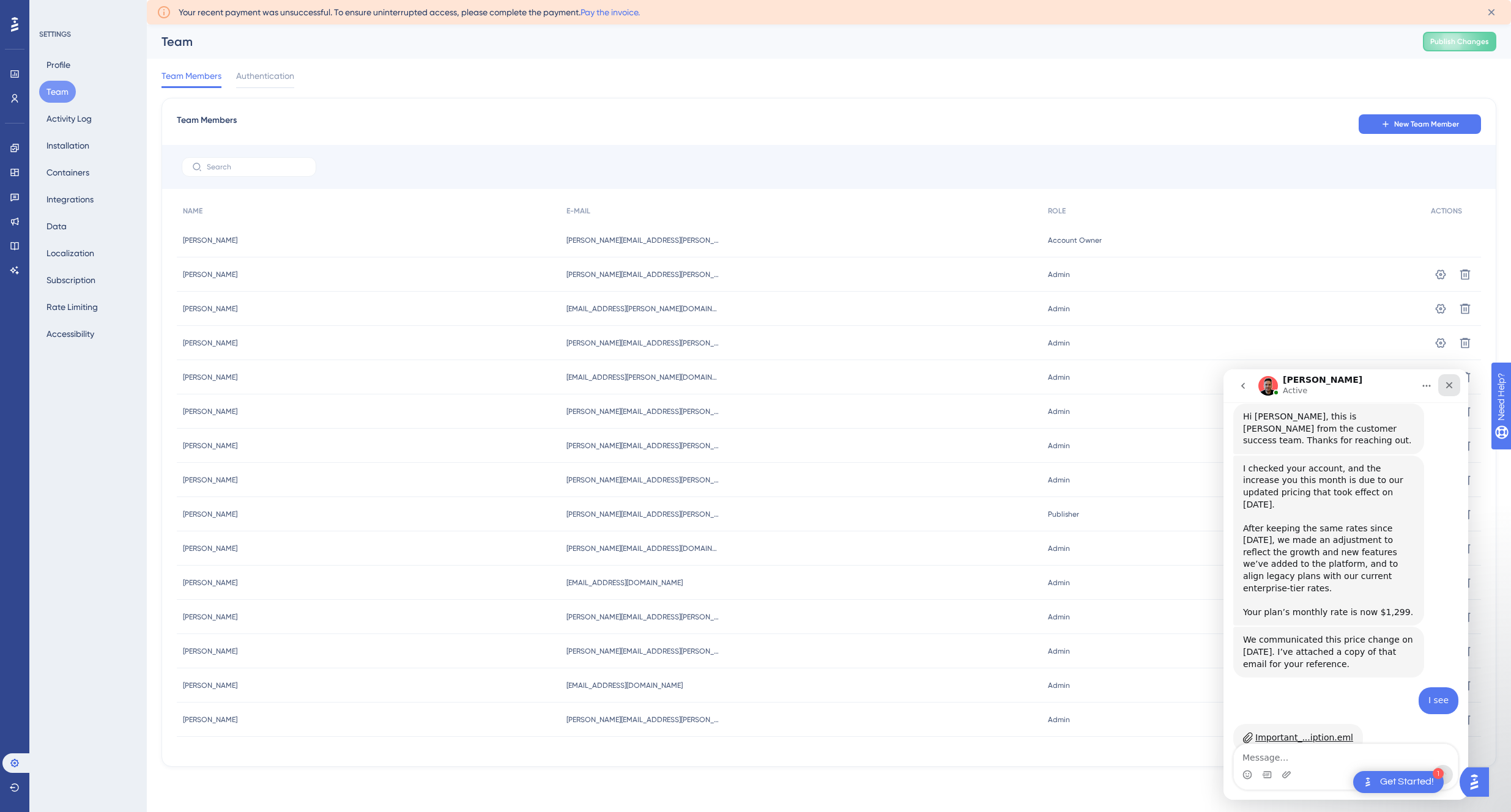
click at [1456, 384] on div "Close" at bounding box center [1449, 384] width 22 height 22
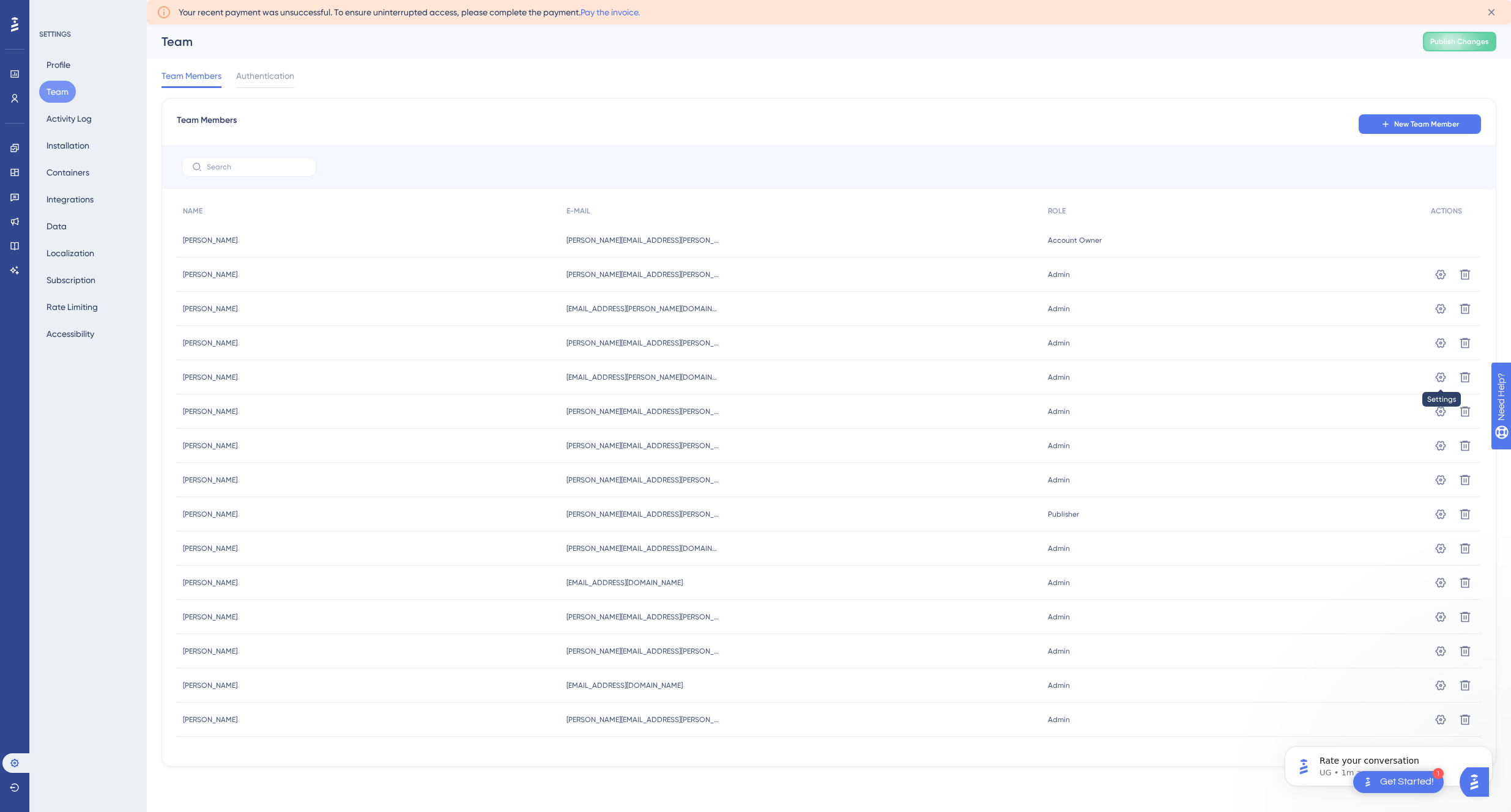
scroll to position [0, 0]
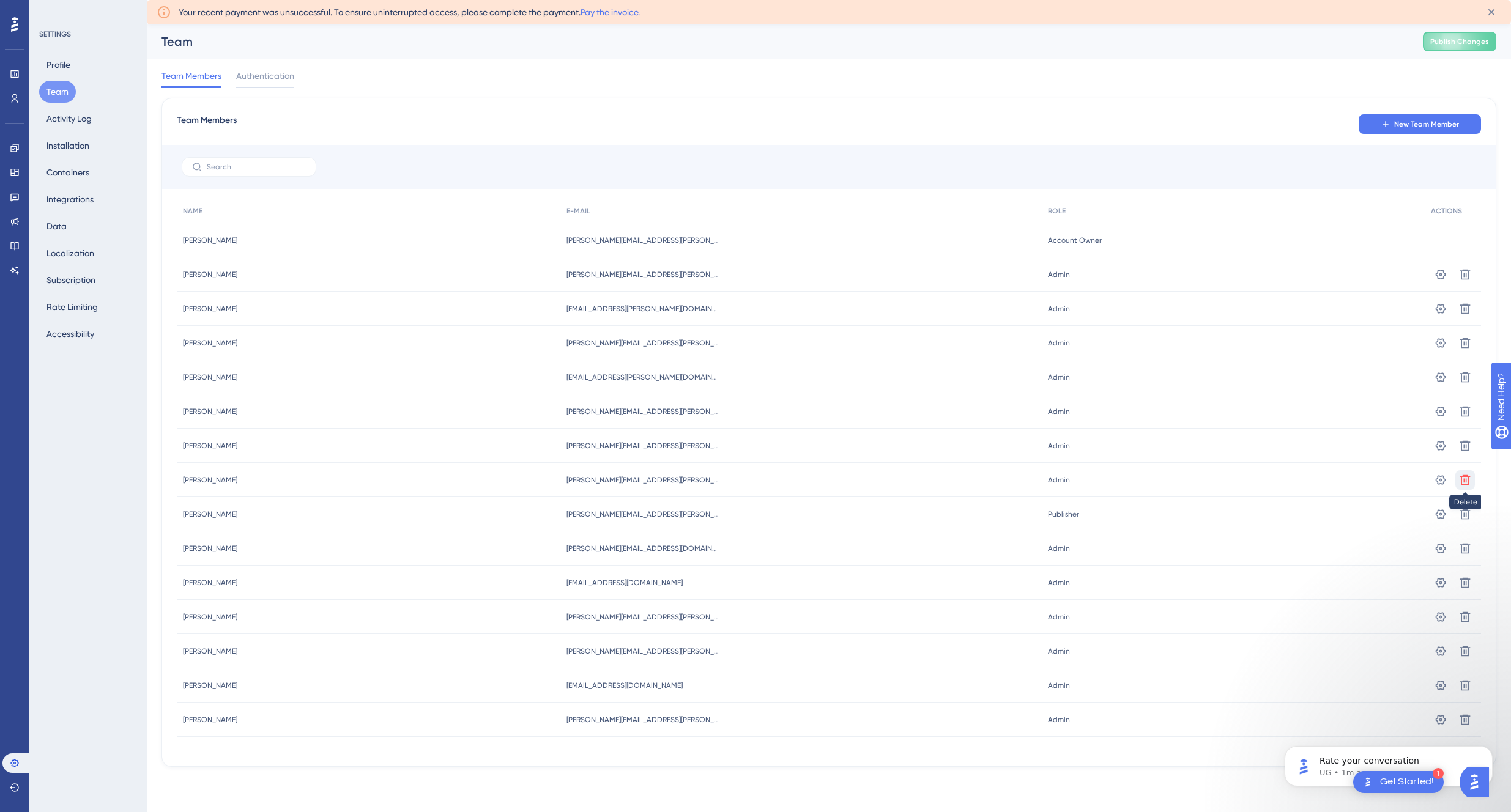
click at [1457, 285] on button at bounding box center [1465, 275] width 20 height 20
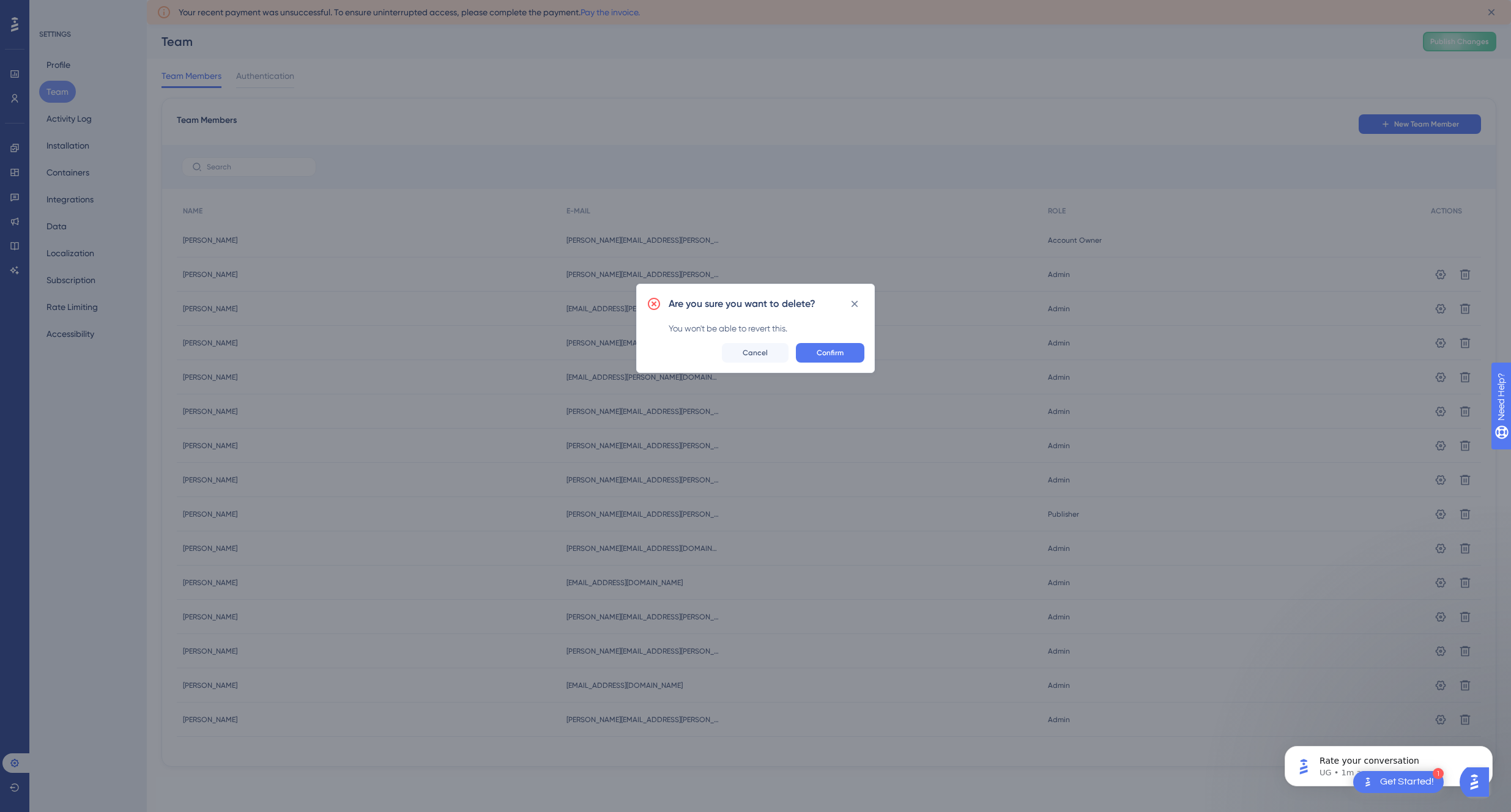
scroll to position [306, 0]
click at [837, 349] on span "Confirm" at bounding box center [830, 353] width 27 height 10
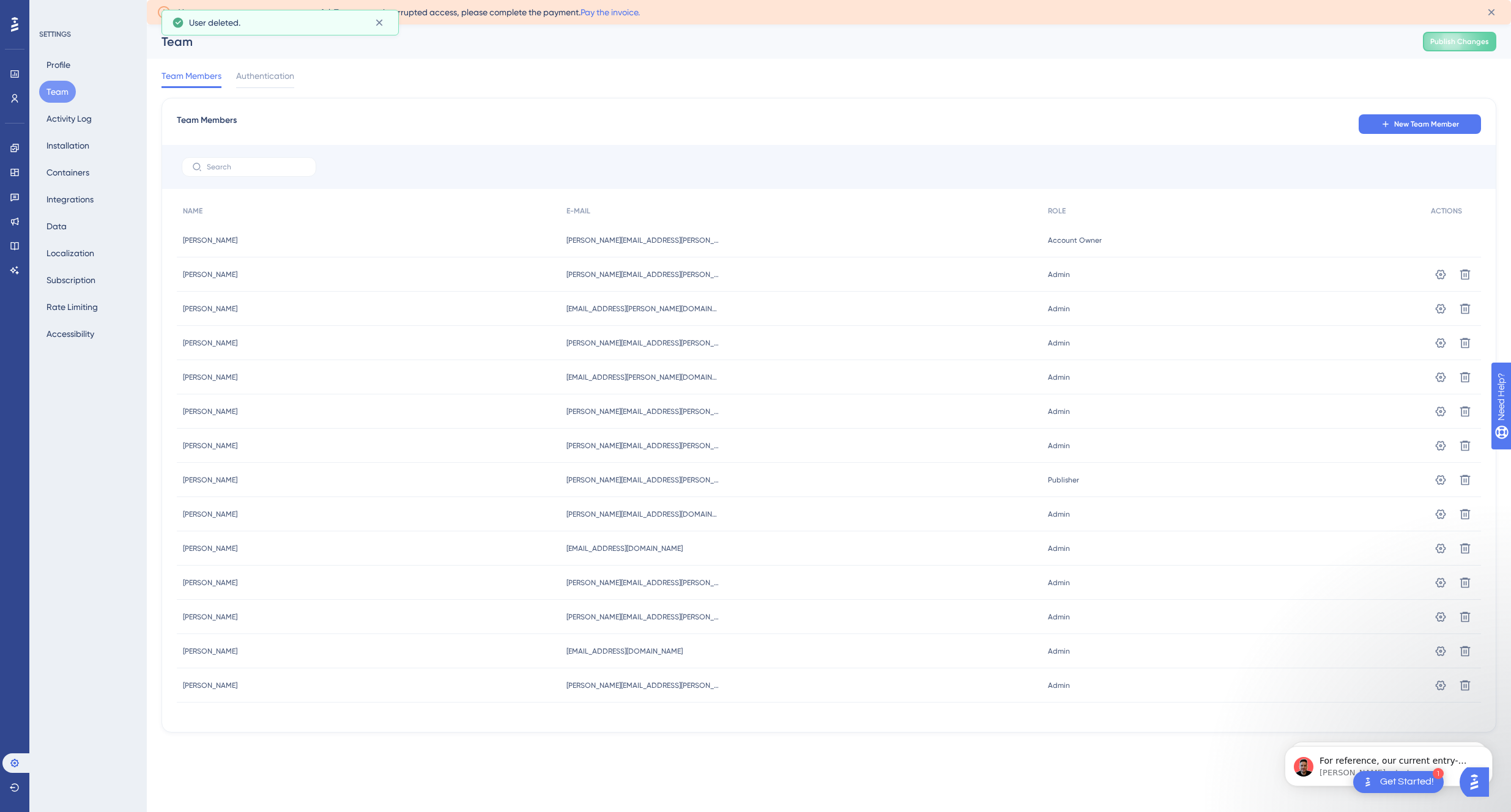
scroll to position [368, 0]
click at [1466, 281] on icon at bounding box center [1465, 275] width 12 height 12
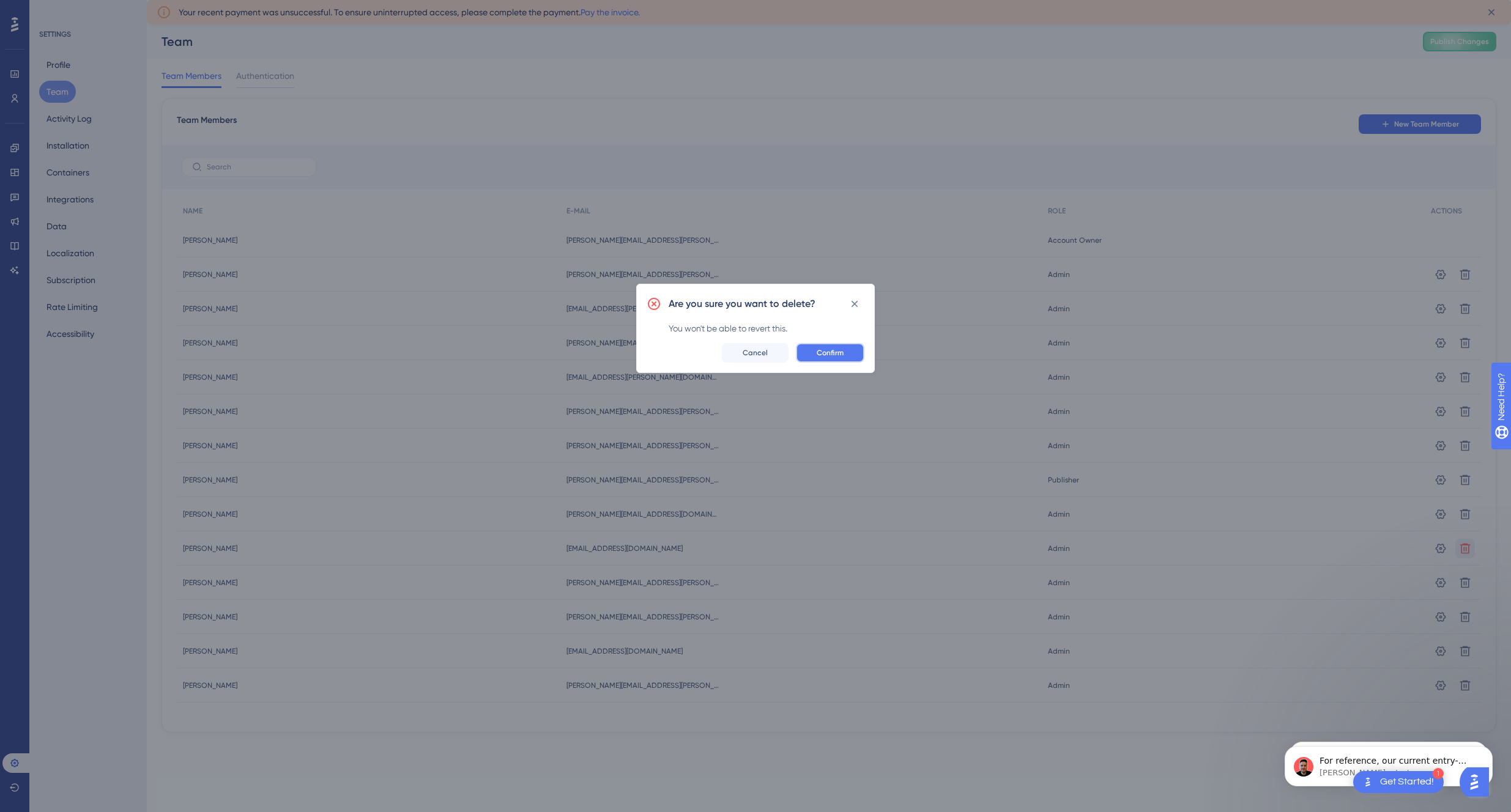
drag, startPoint x: 813, startPoint y: 349, endPoint x: 854, endPoint y: 361, distance: 42.7
click at [813, 349] on button "Confirm" at bounding box center [830, 353] width 68 height 20
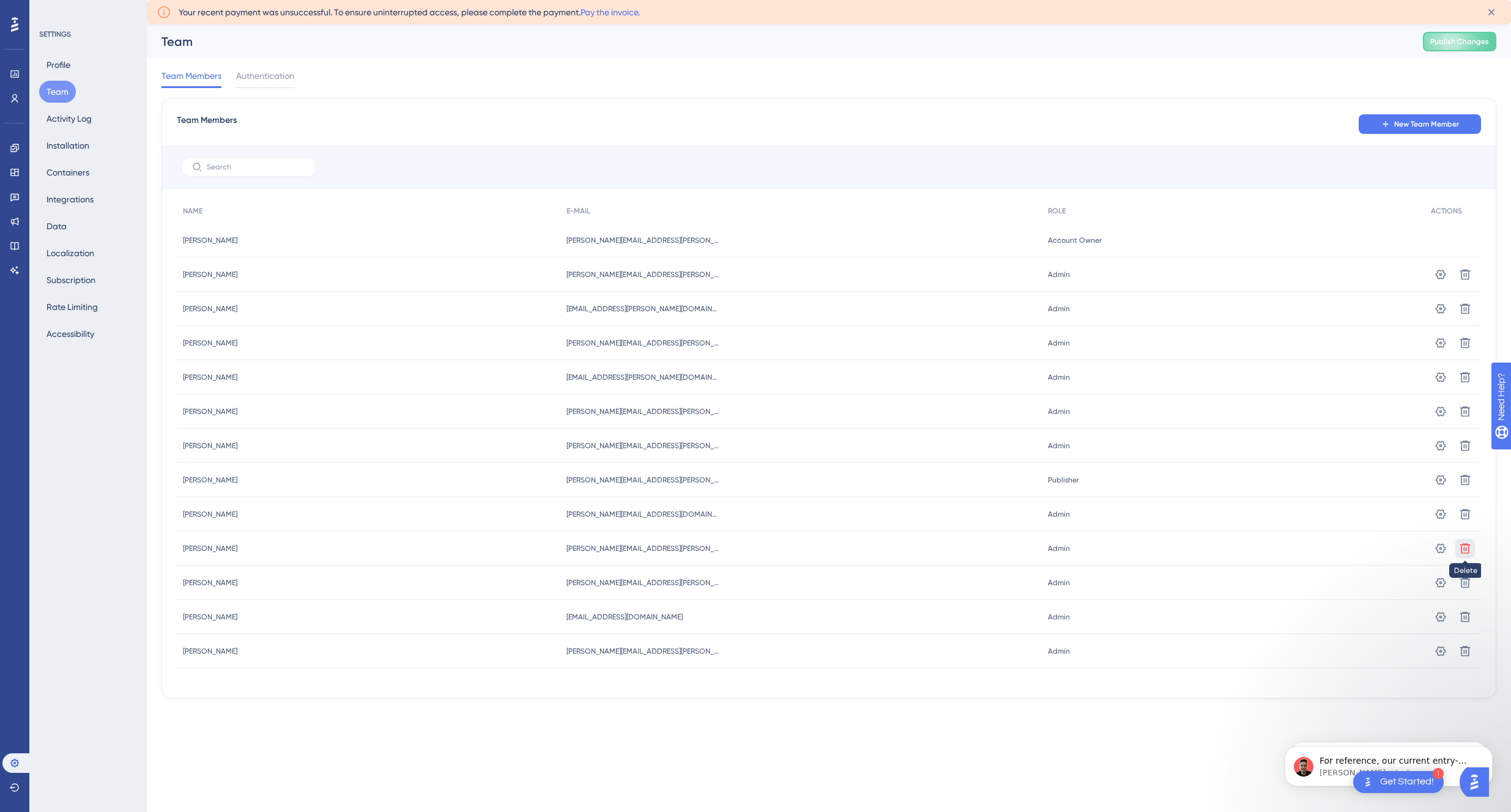
click at [1462, 281] on icon at bounding box center [1465, 275] width 12 height 12
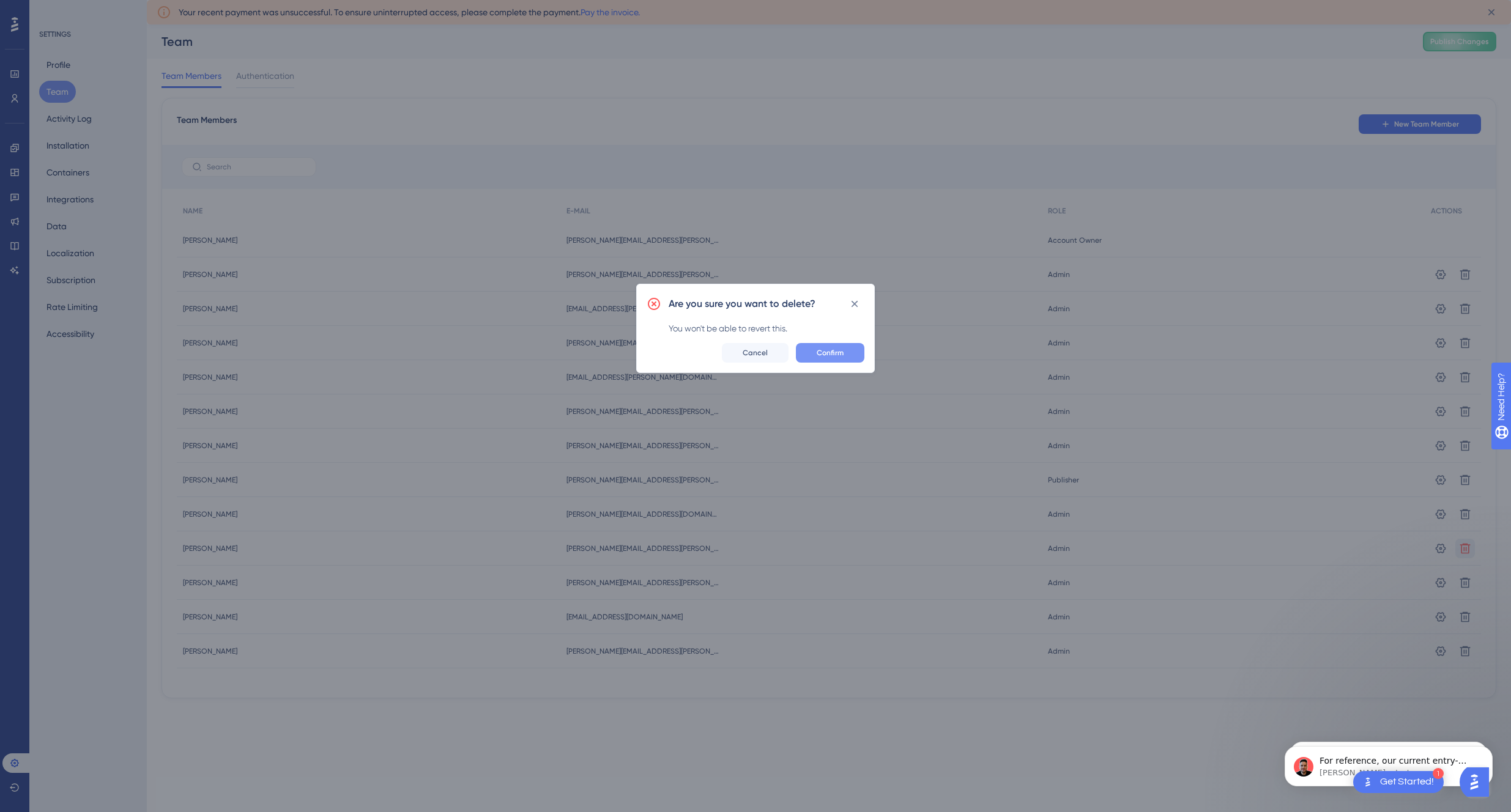
click at [830, 349] on span "Confirm" at bounding box center [830, 353] width 27 height 10
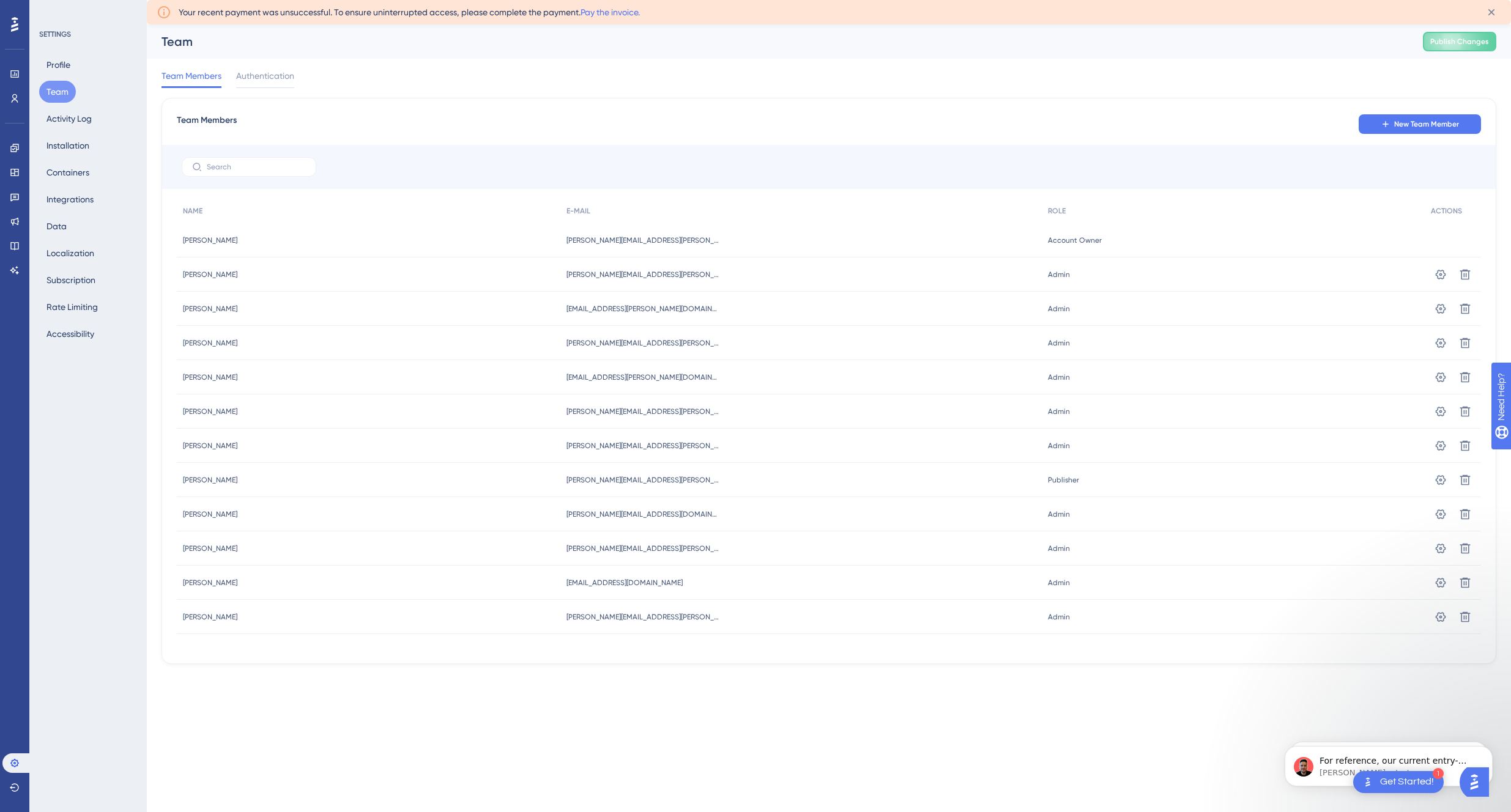
scroll to position [415, 0]
click at [1466, 272] on icon at bounding box center [1465, 275] width 12 height 12
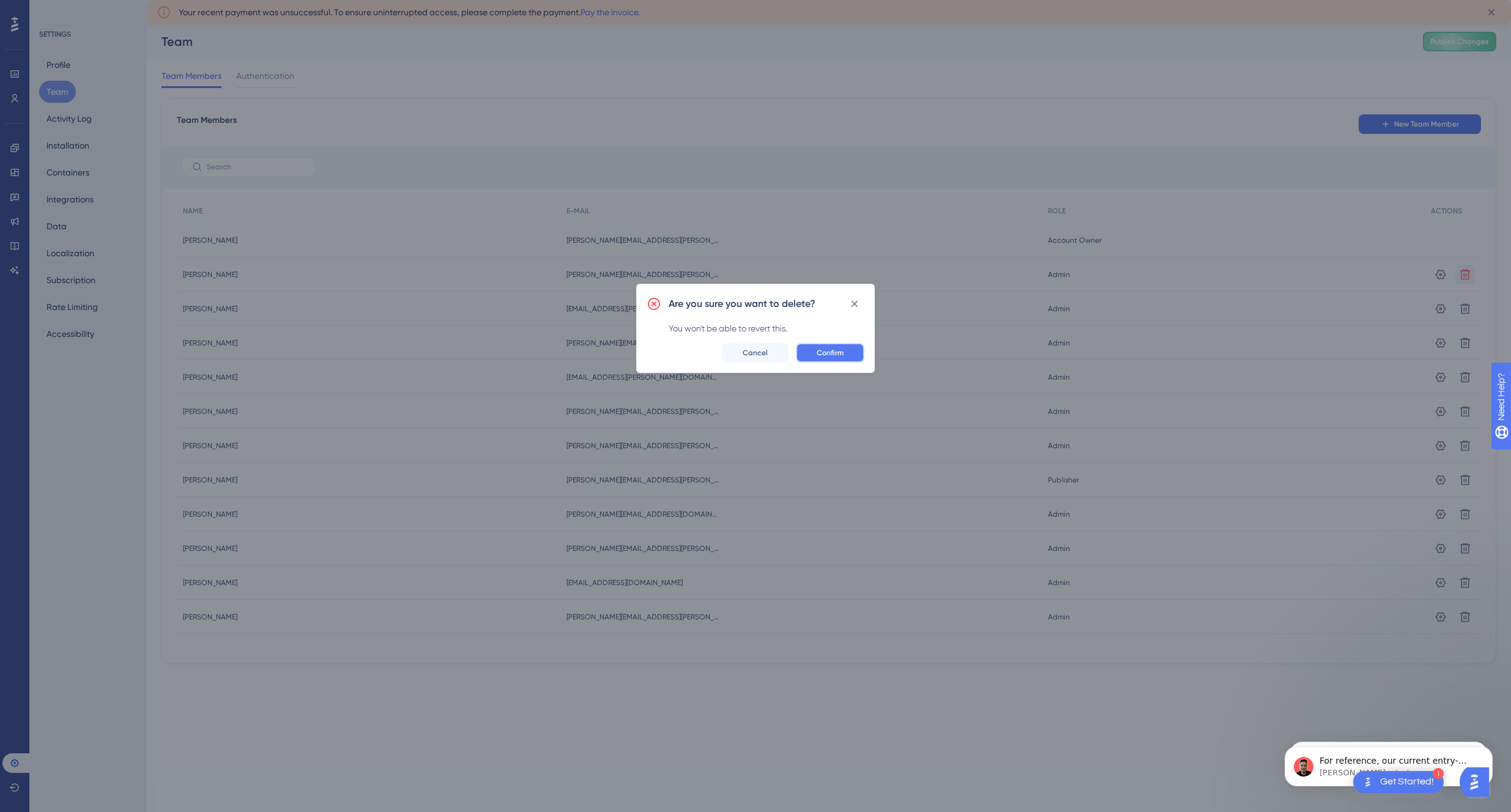
click at [820, 346] on button "Confirm" at bounding box center [830, 353] width 68 height 20
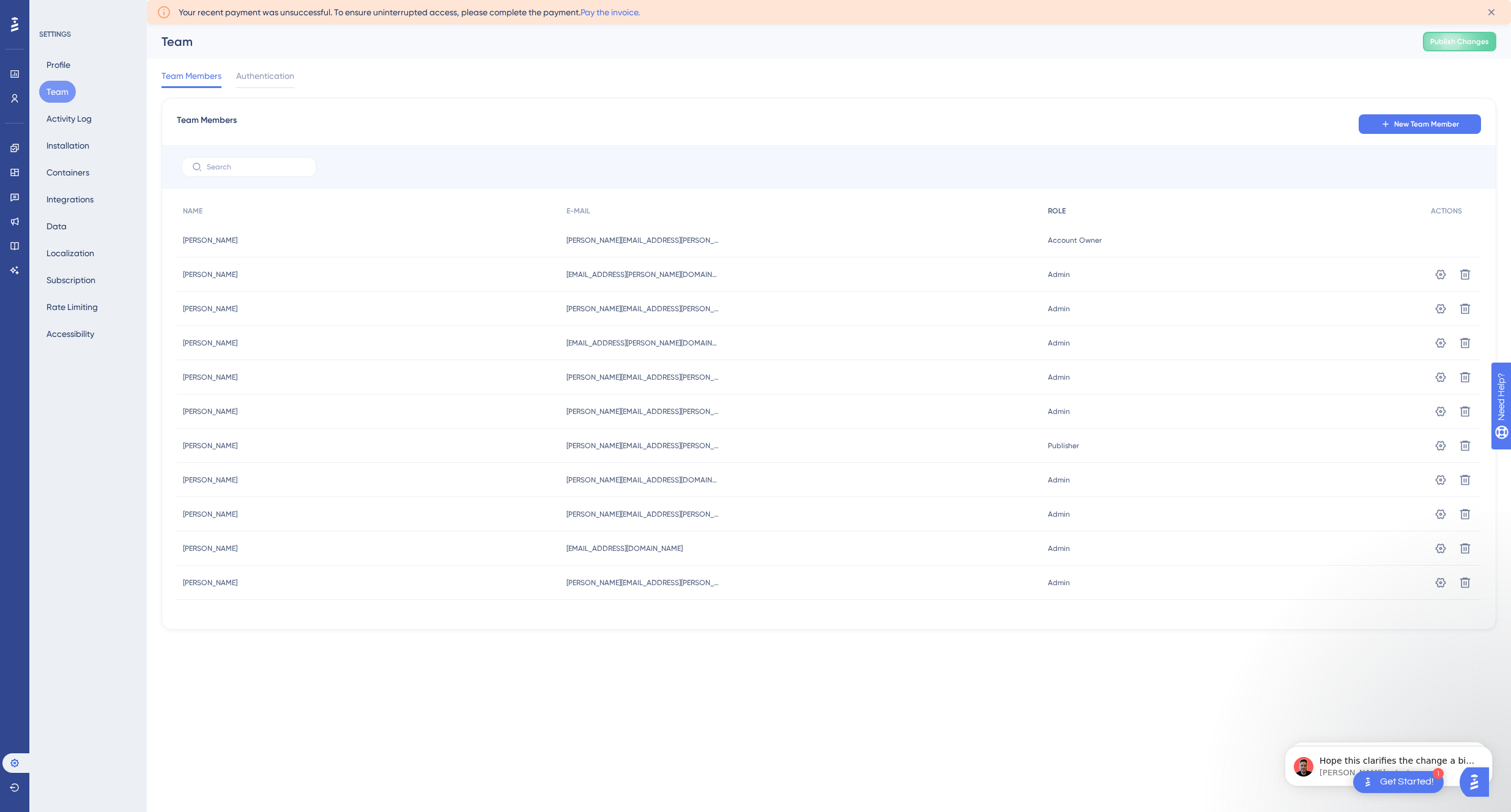
scroll to position [443, 0]
drag, startPoint x: 70, startPoint y: 123, endPoint x: 120, endPoint y: 135, distance: 51.4
click at [70, 123] on button "Activity Log" at bounding box center [69, 118] width 60 height 22
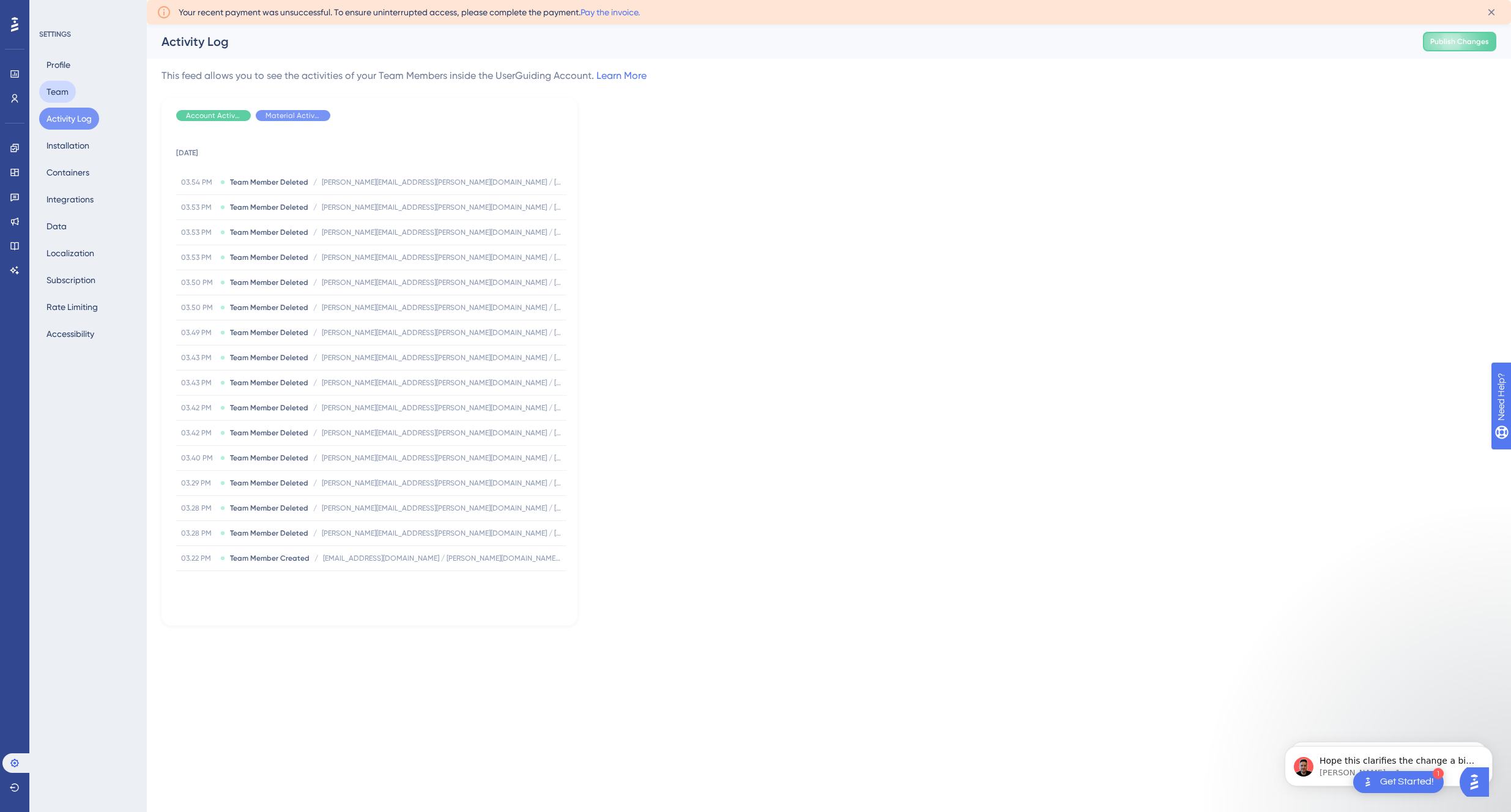
click at [48, 87] on button "Team" at bounding box center [58, 92] width 36 height 22
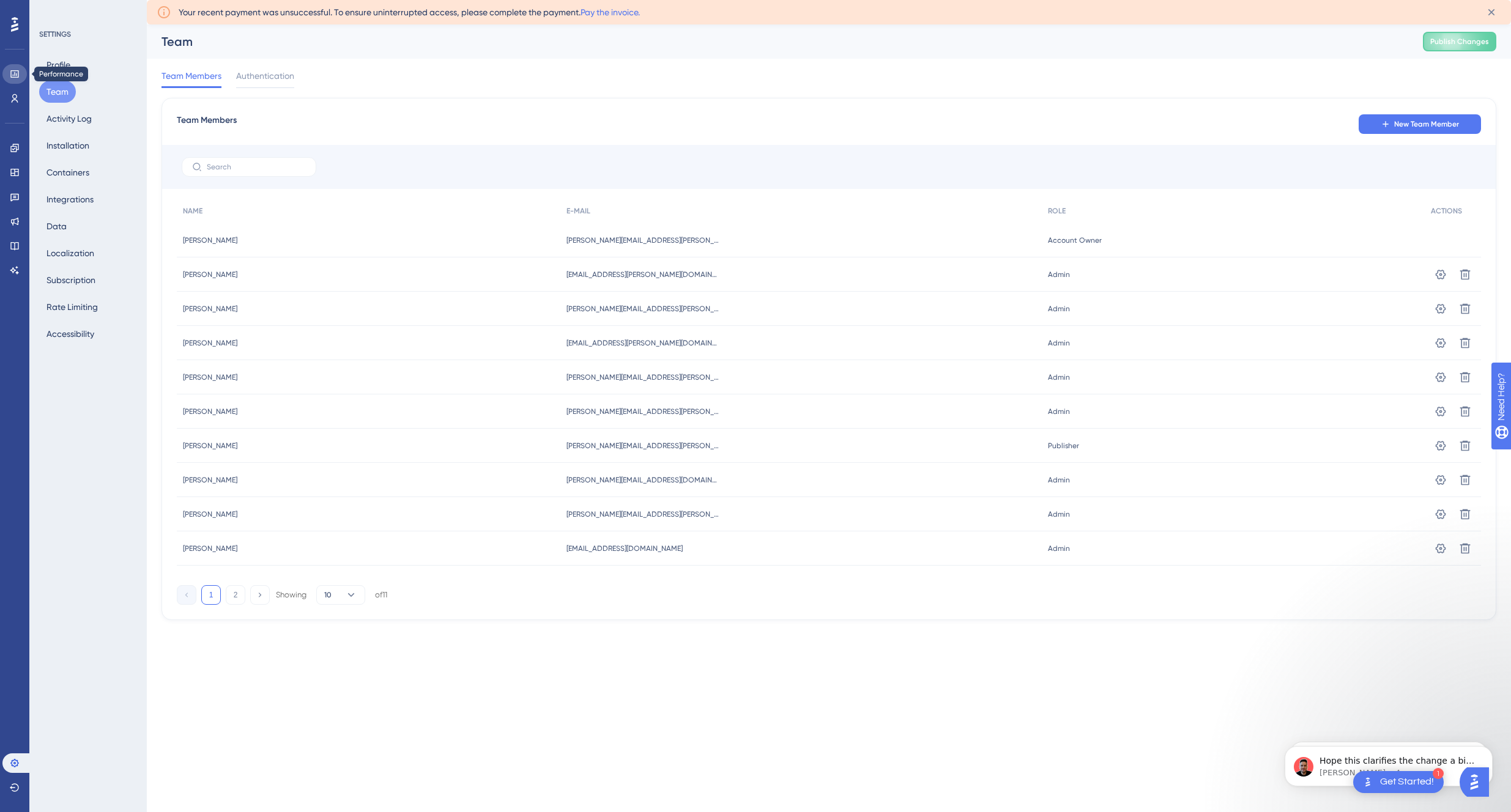
click at [11, 73] on icon at bounding box center [14, 73] width 10 height 10
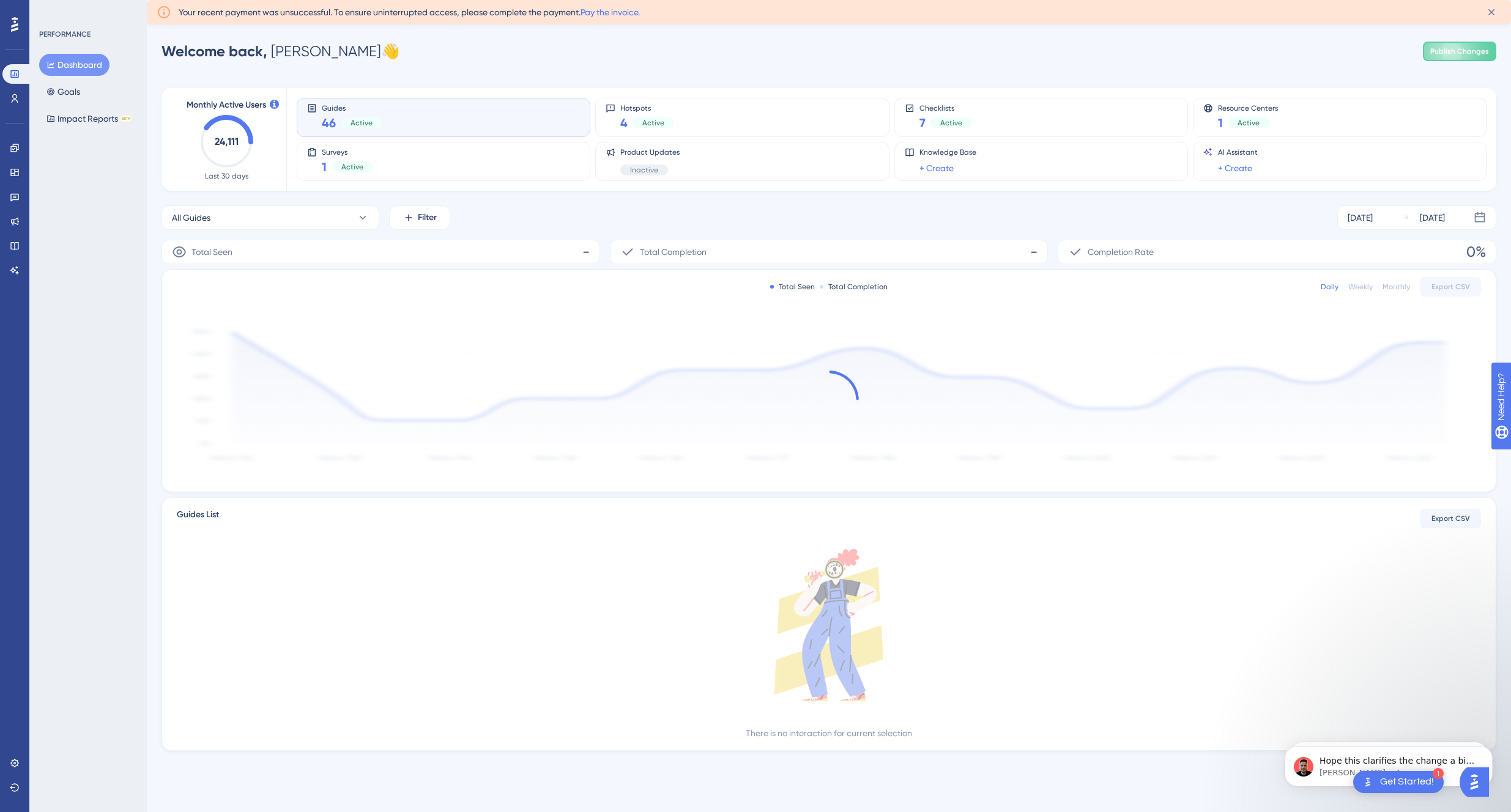
click at [11, 24] on icon at bounding box center [15, 24] width 8 height 16
